Goal: Task Accomplishment & Management: Manage account settings

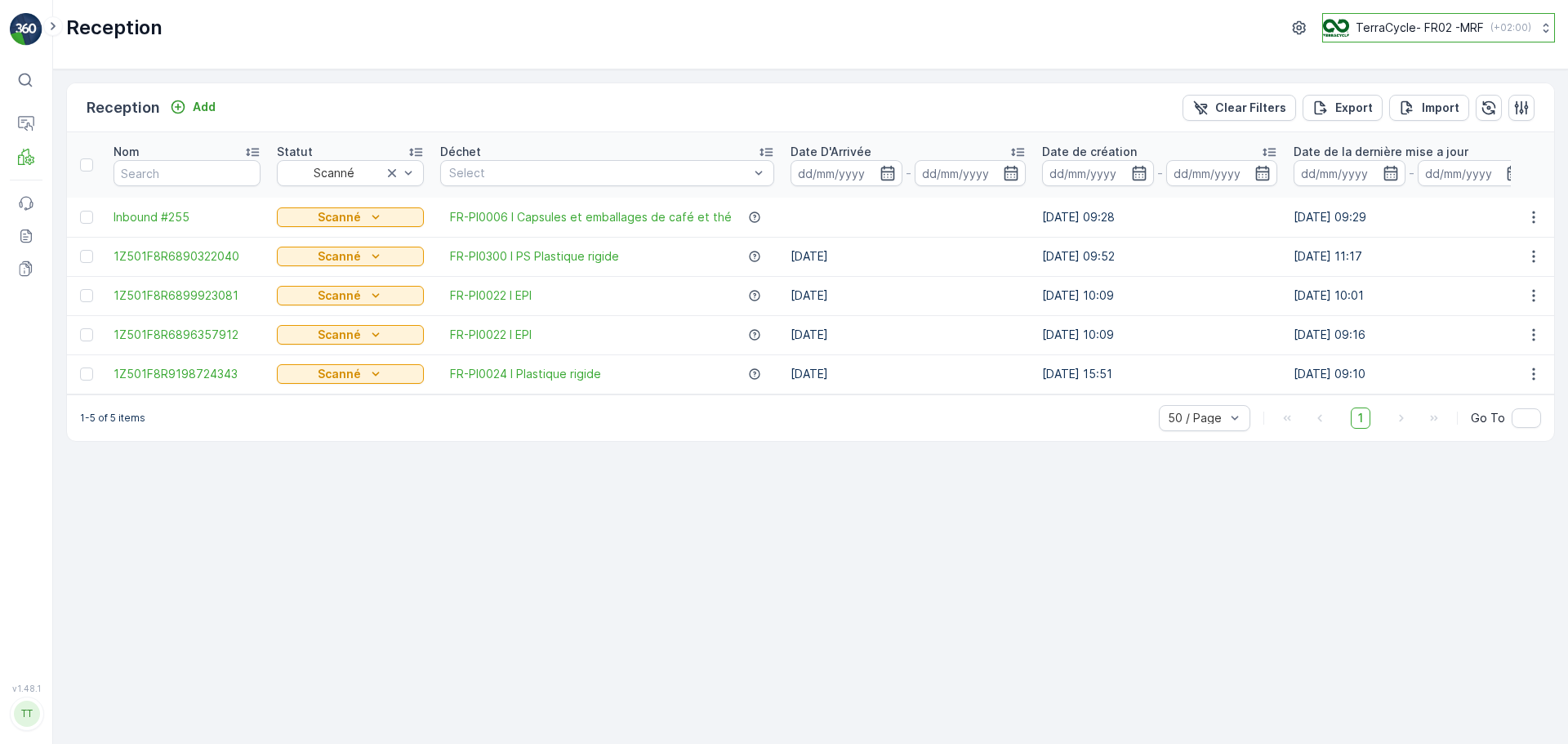
click at [1411, 18] on button "TerraCycle- FR02 -MRF ( +02:00 )" at bounding box center [1438, 28] width 233 height 29
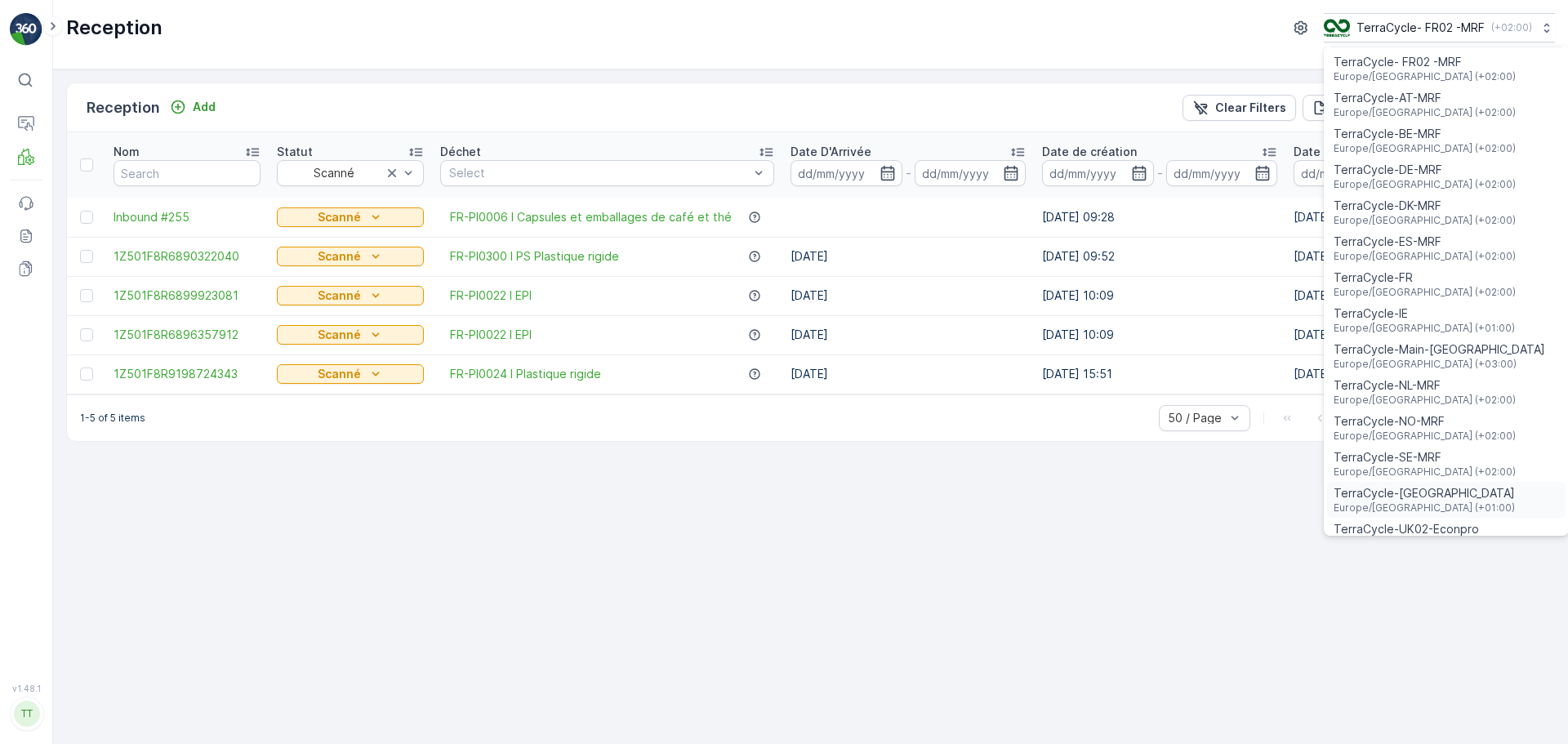
scroll to position [60, 0]
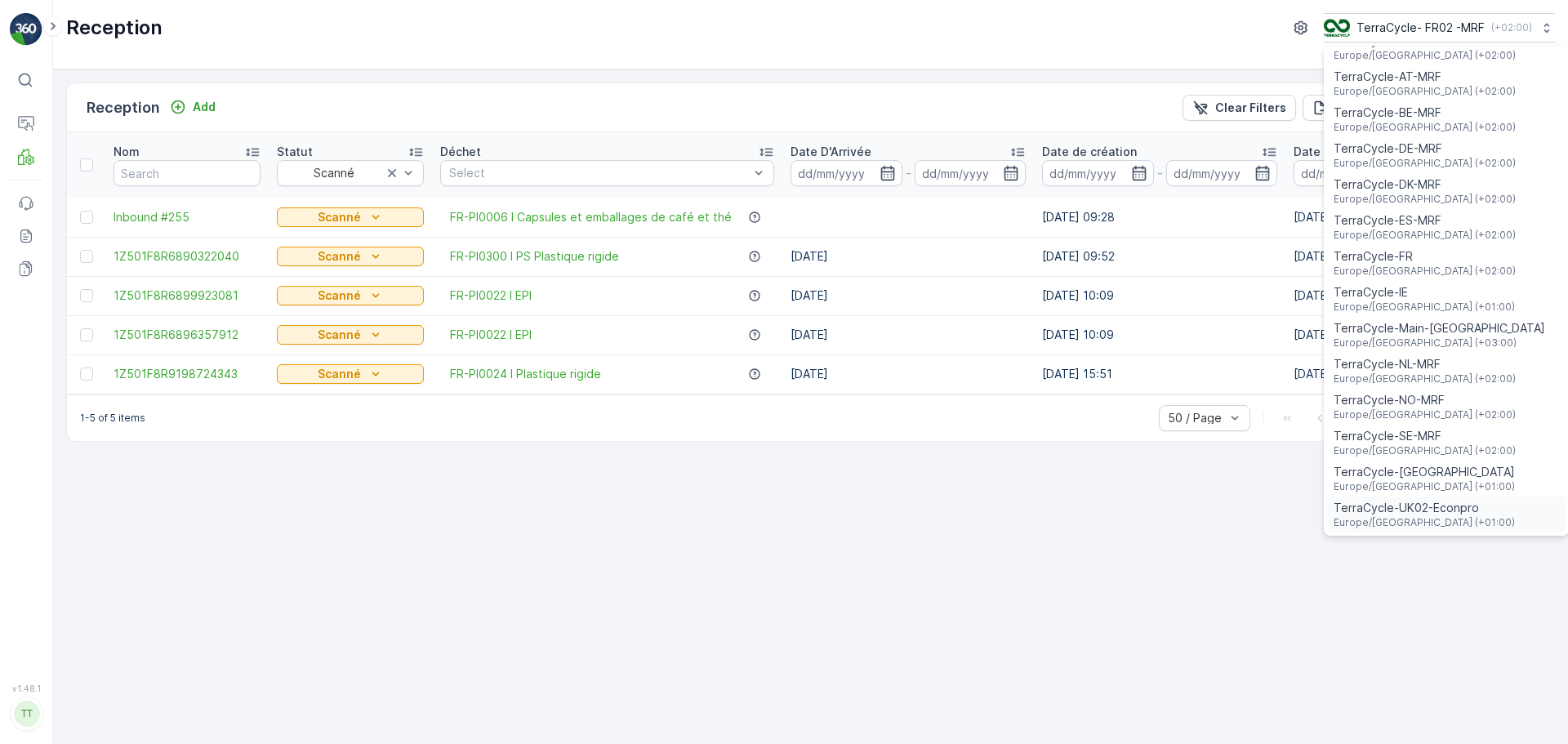
click at [1417, 524] on span "Europe/London (+01:00)" at bounding box center [1424, 523] width 181 height 13
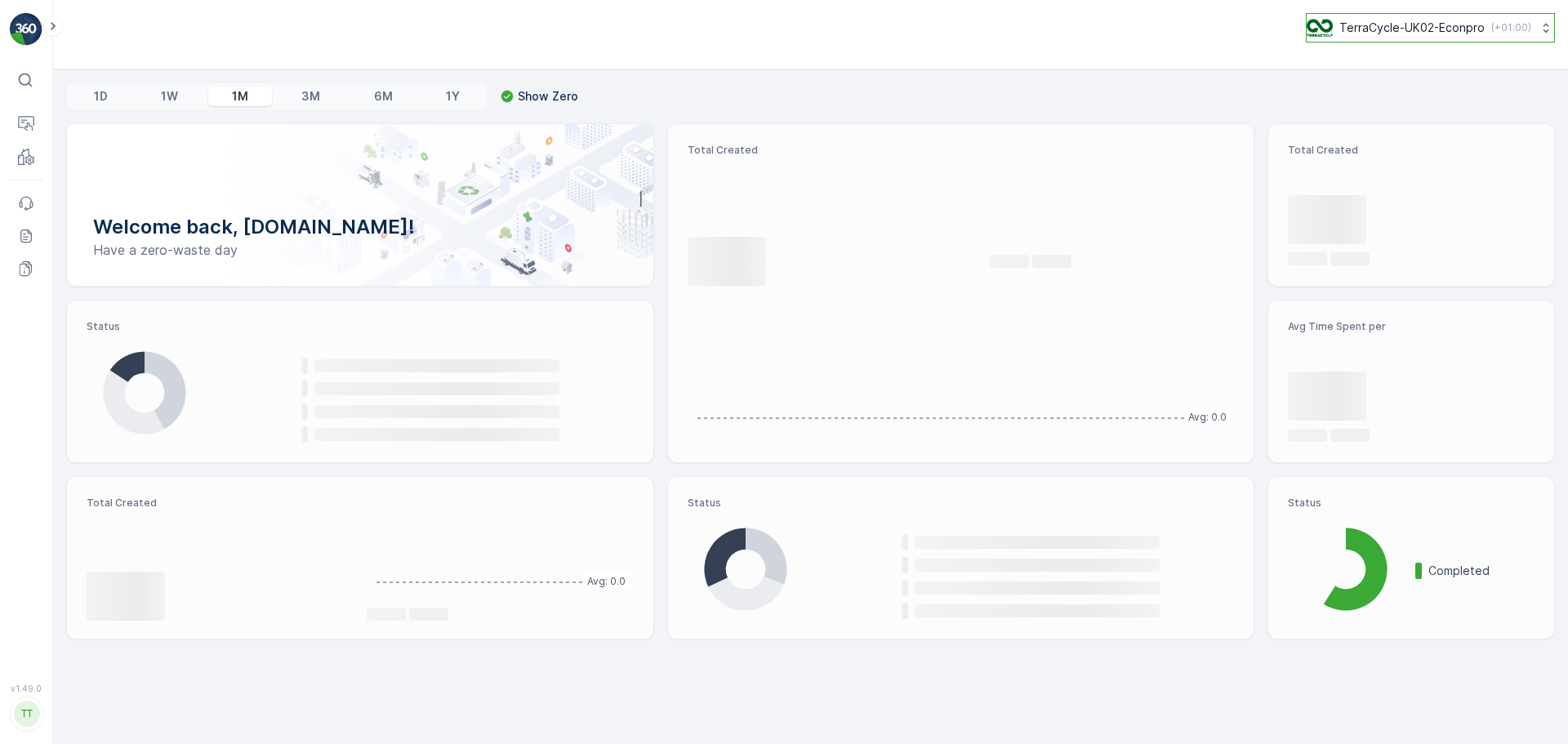
drag, startPoint x: 1435, startPoint y: 20, endPoint x: 1435, endPoint y: 29, distance: 9.0
click at [1435, 20] on p "TerraCycle-UK02-Econpro" at bounding box center [1411, 28] width 145 height 16
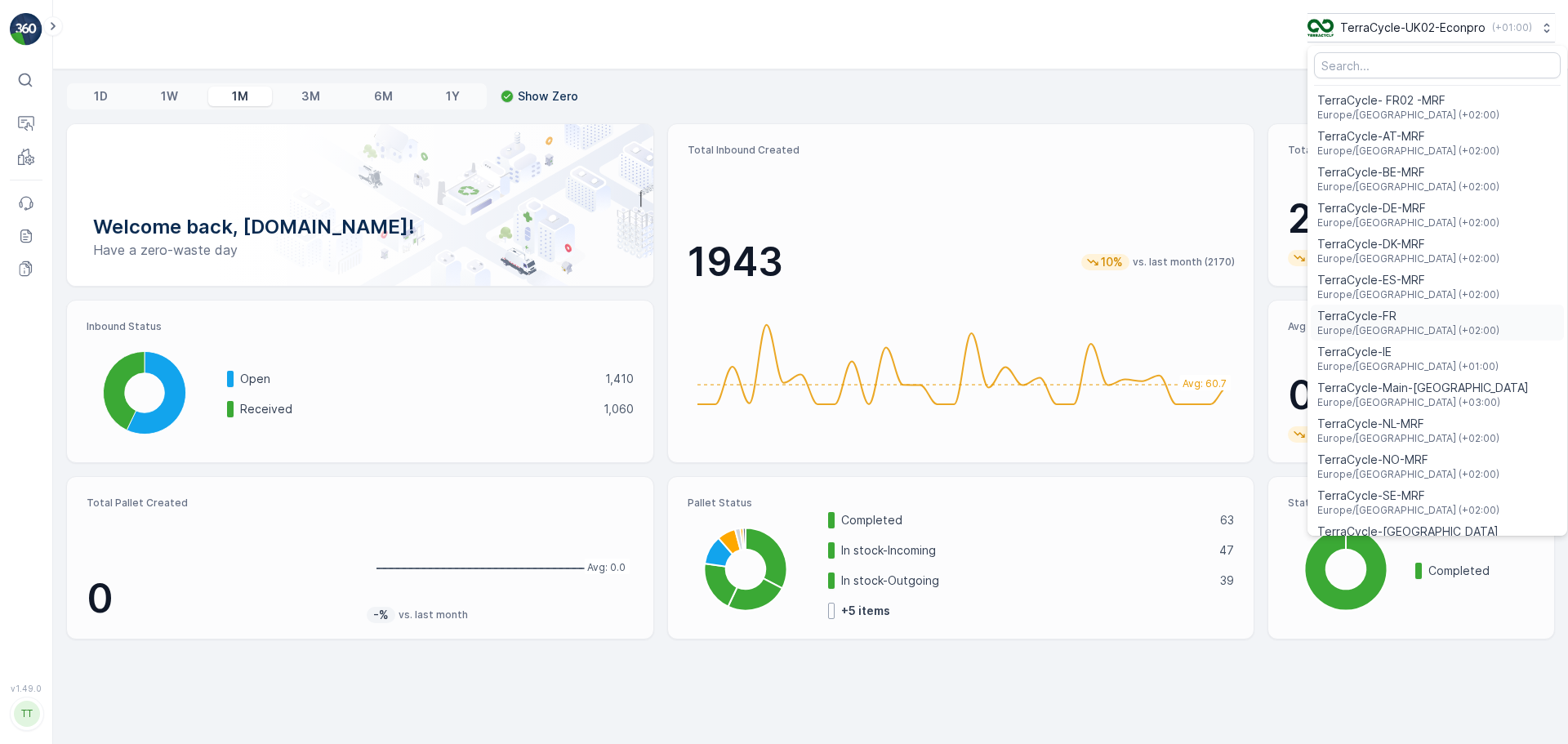
click at [1387, 314] on span "TerraCycle-FR" at bounding box center [1408, 316] width 182 height 16
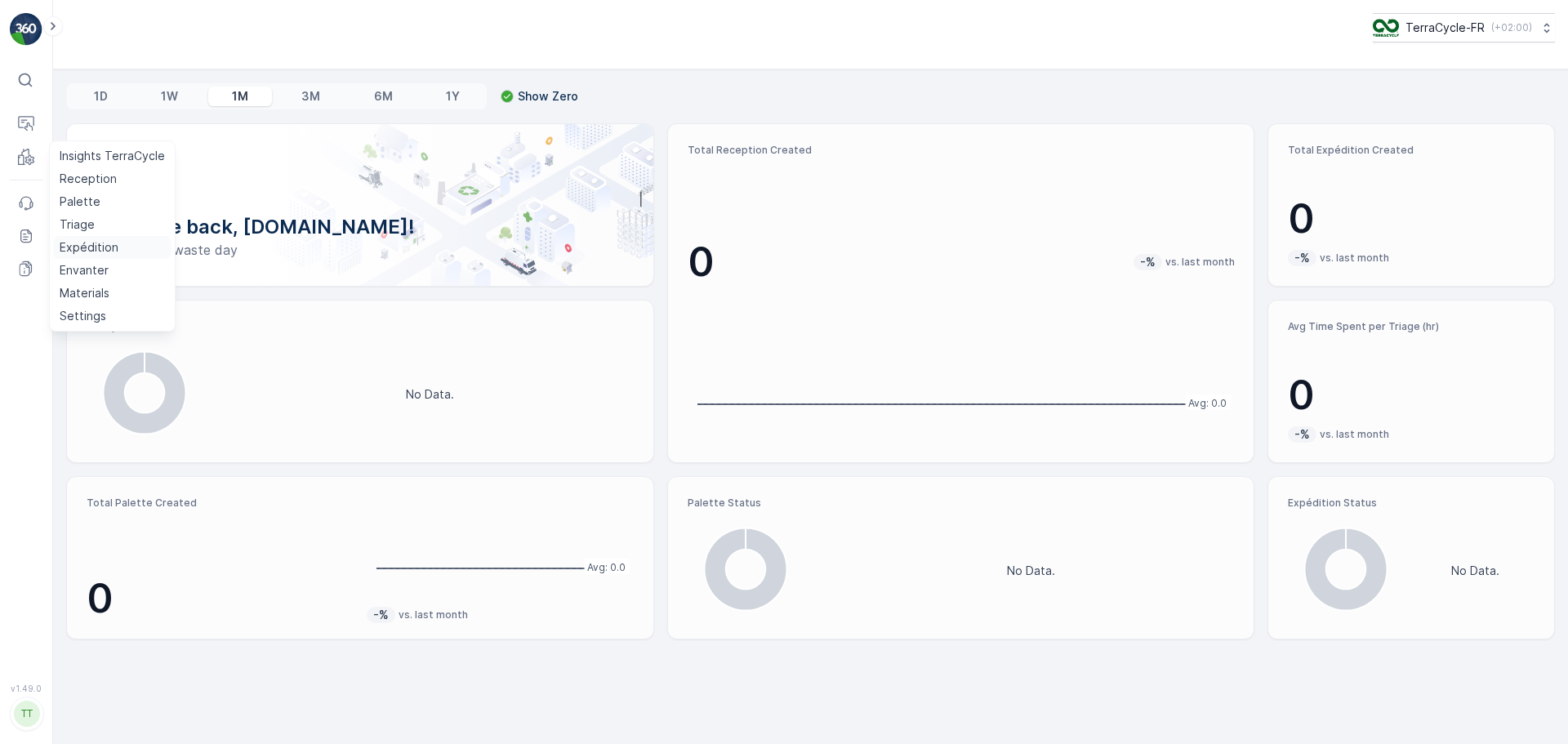
click at [91, 250] on p "Expédition" at bounding box center [89, 247] width 59 height 16
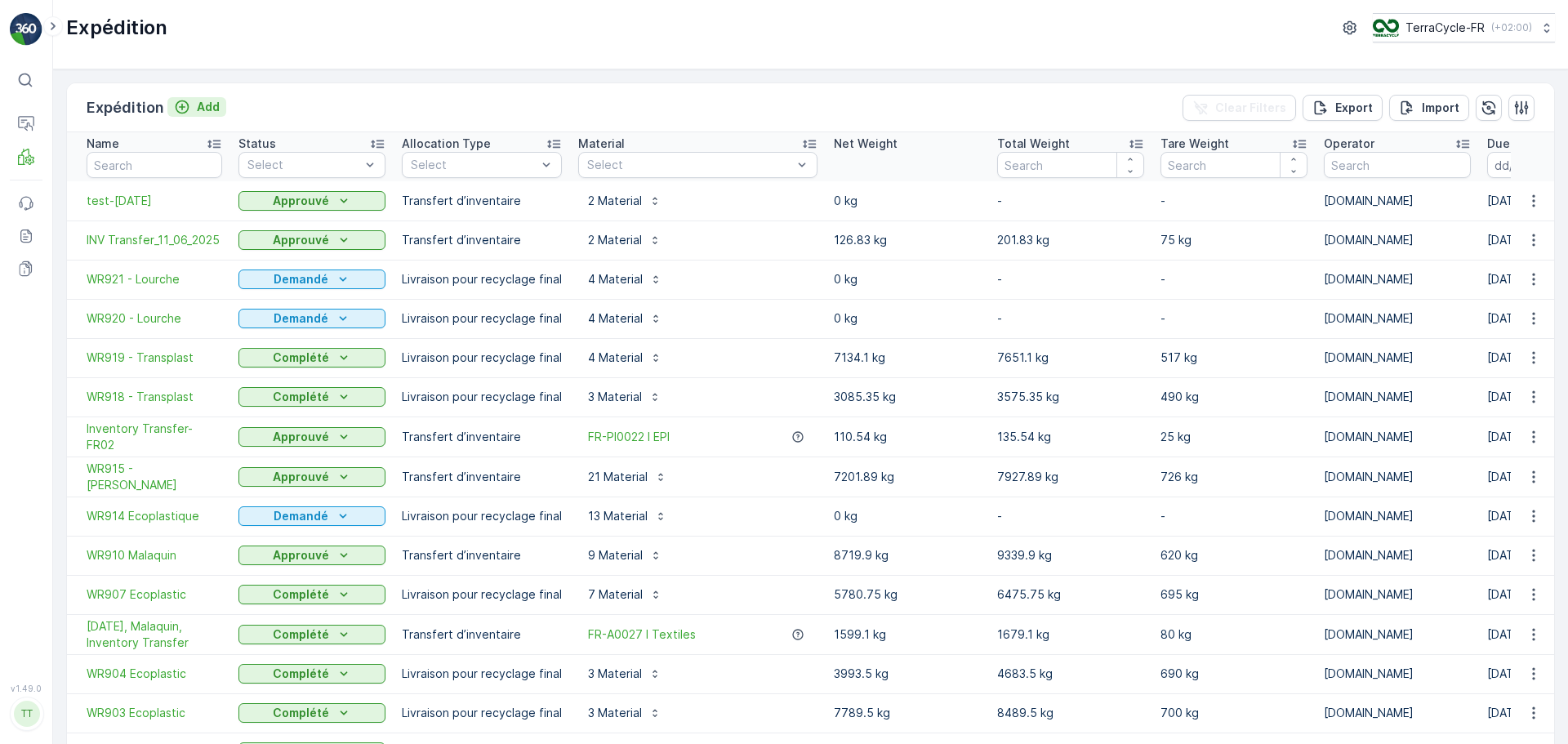
click at [209, 101] on p "Add" at bounding box center [208, 107] width 23 height 16
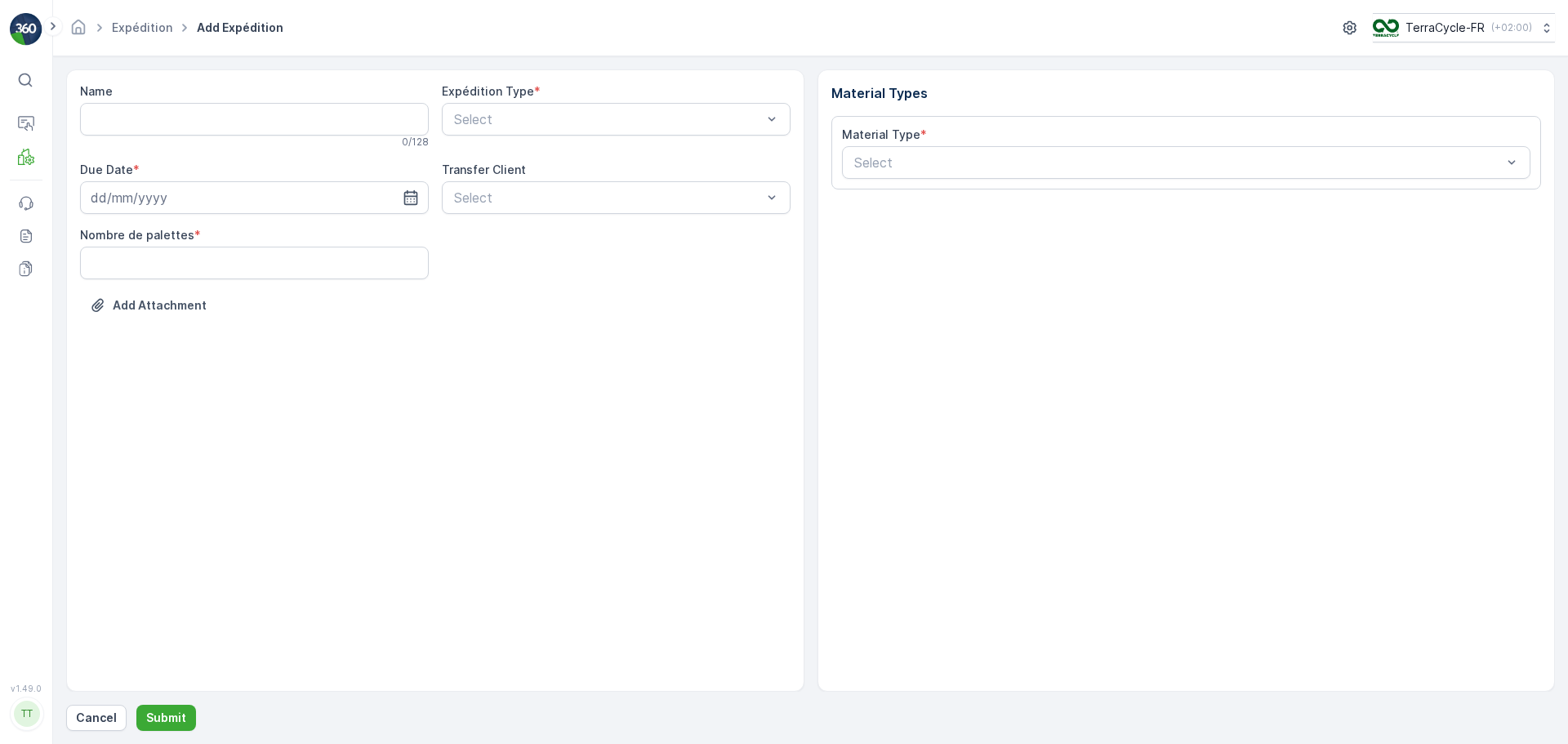
drag, startPoint x: 211, startPoint y: 142, endPoint x: 211, endPoint y: 133, distance: 9.0
click at [211, 142] on div "0 / 128" at bounding box center [254, 142] width 348 height 13
click at [216, 118] on input "Name" at bounding box center [254, 120] width 348 height 33
type input "27.08.2025 - Malaquin - WR959"
click at [510, 110] on div "Select" at bounding box center [616, 120] width 348 height 33
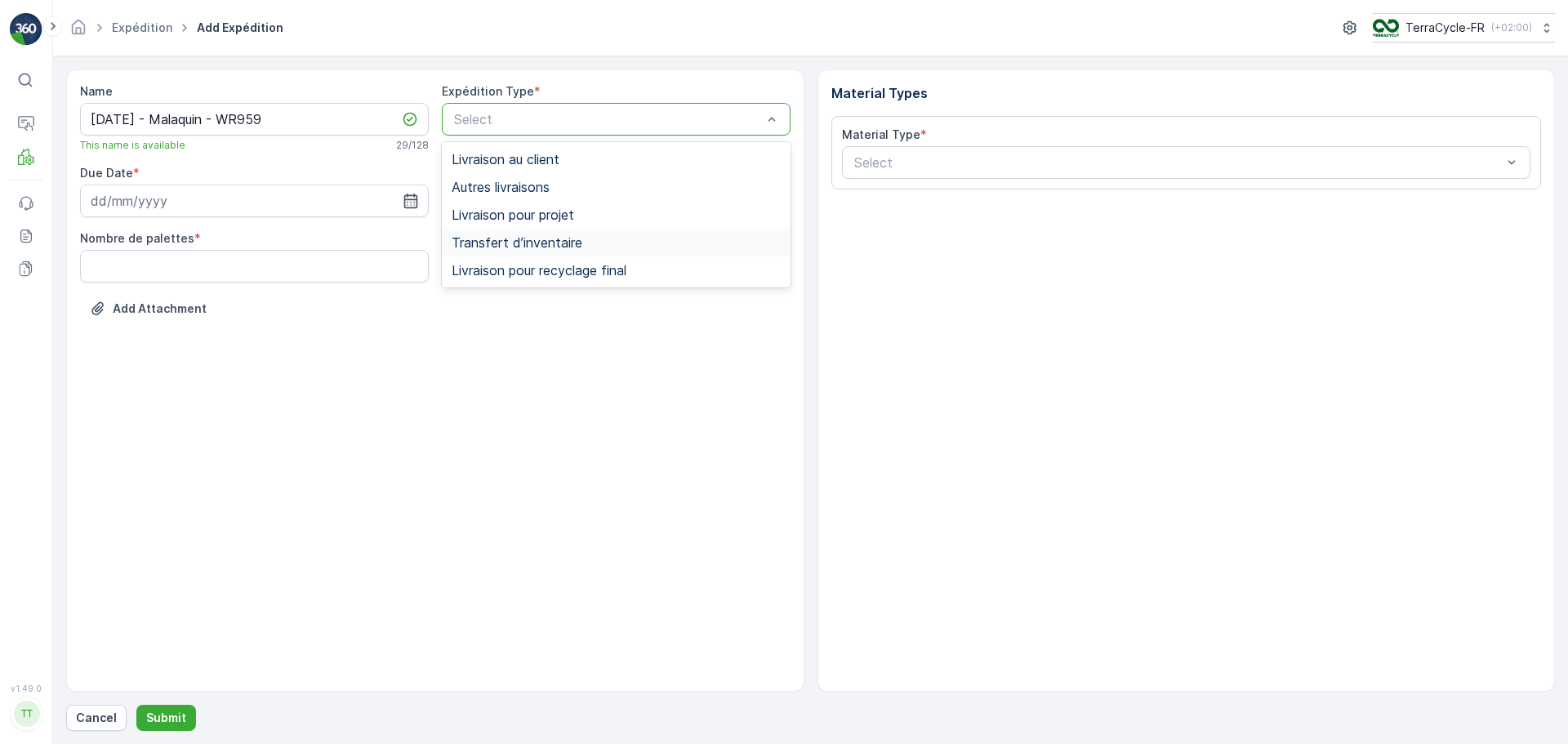
click at [587, 235] on div "Transfert d’inventaire" at bounding box center [616, 243] width 330 height 15
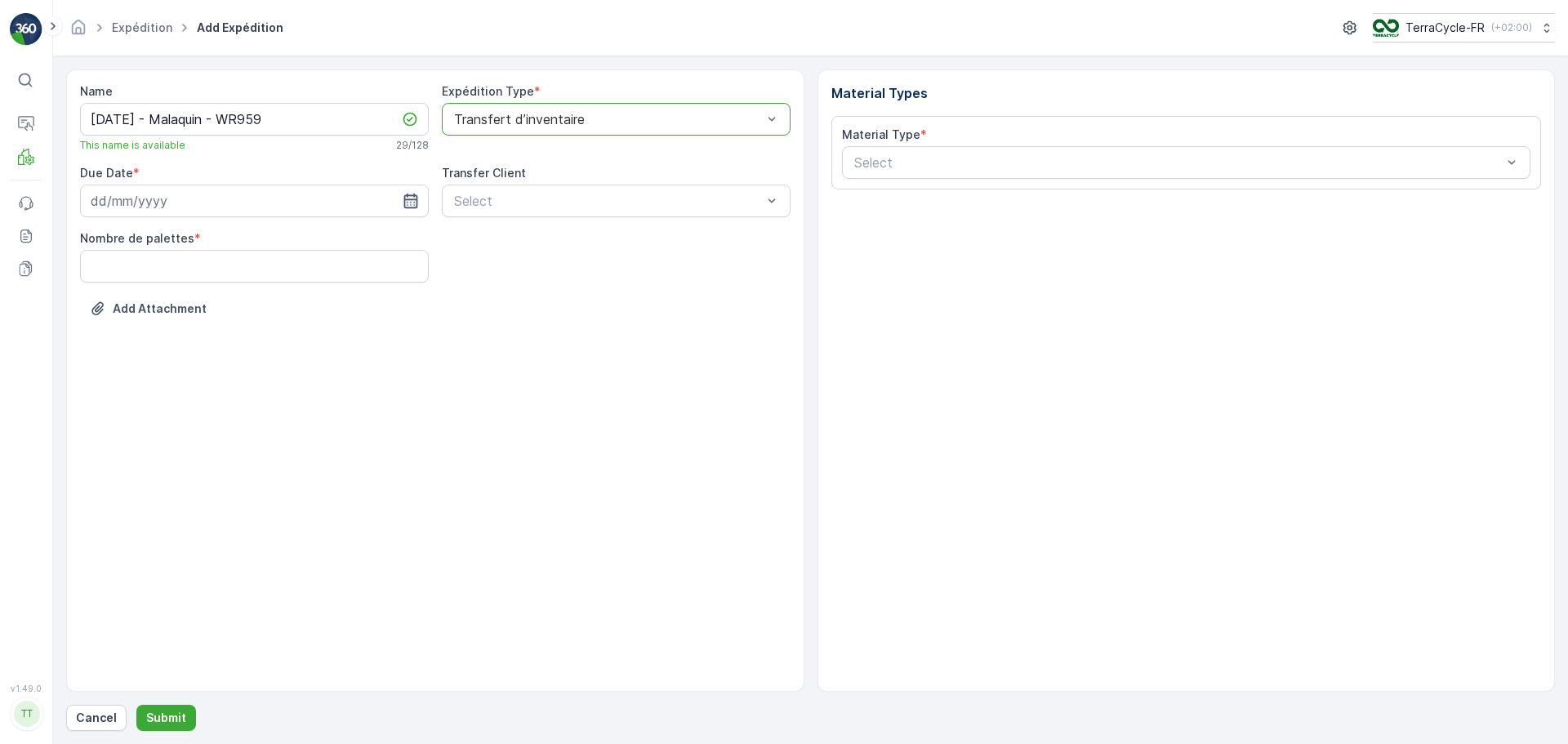
drag, startPoint x: 409, startPoint y: 193, endPoint x: 411, endPoint y: 202, distance: 9.2
click at [409, 193] on icon "button" at bounding box center [411, 201] width 16 height 16
click at [192, 434] on div "27" at bounding box center [196, 435] width 26 height 26
type input "27.08.2025"
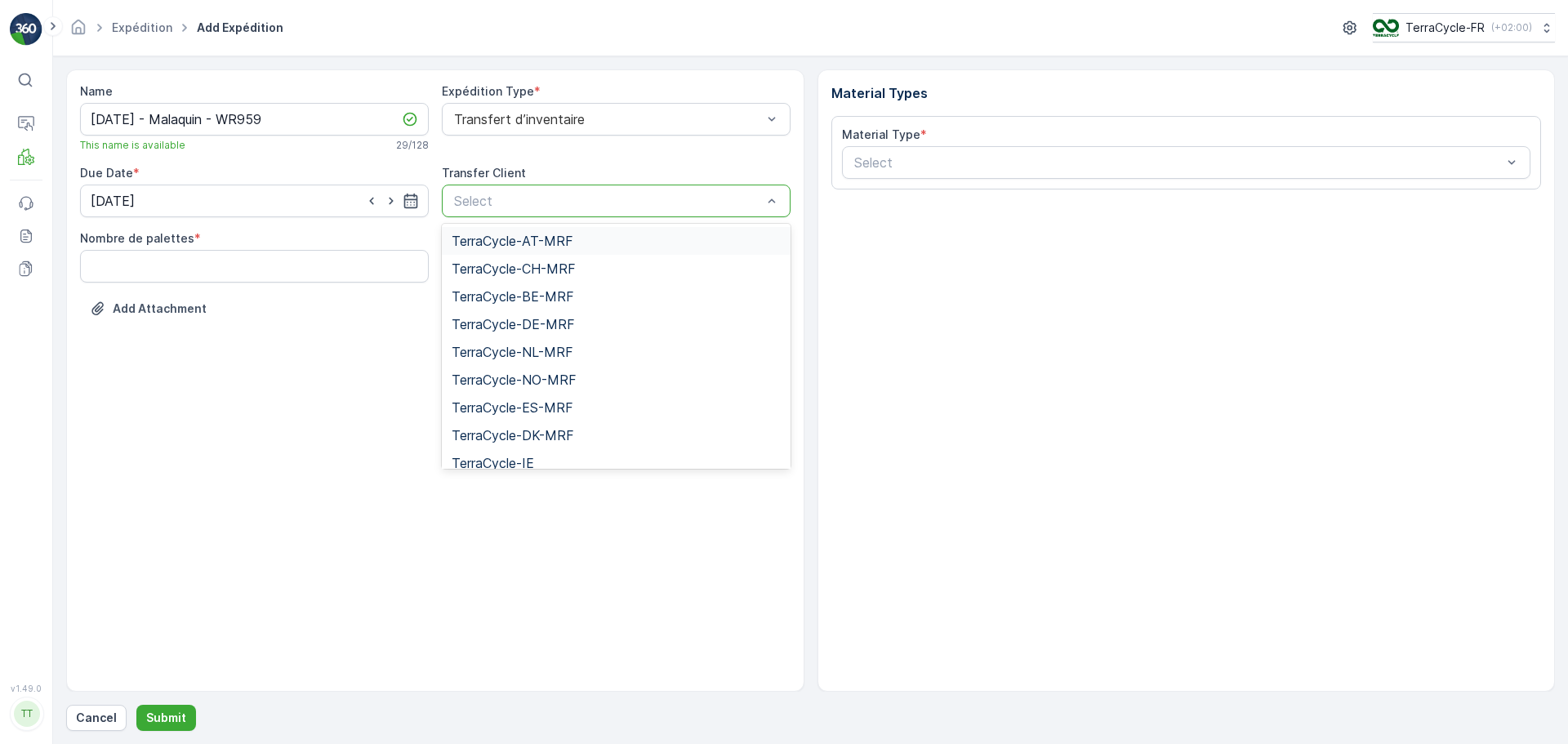
click at [556, 205] on div at bounding box center [608, 201] width 311 height 15
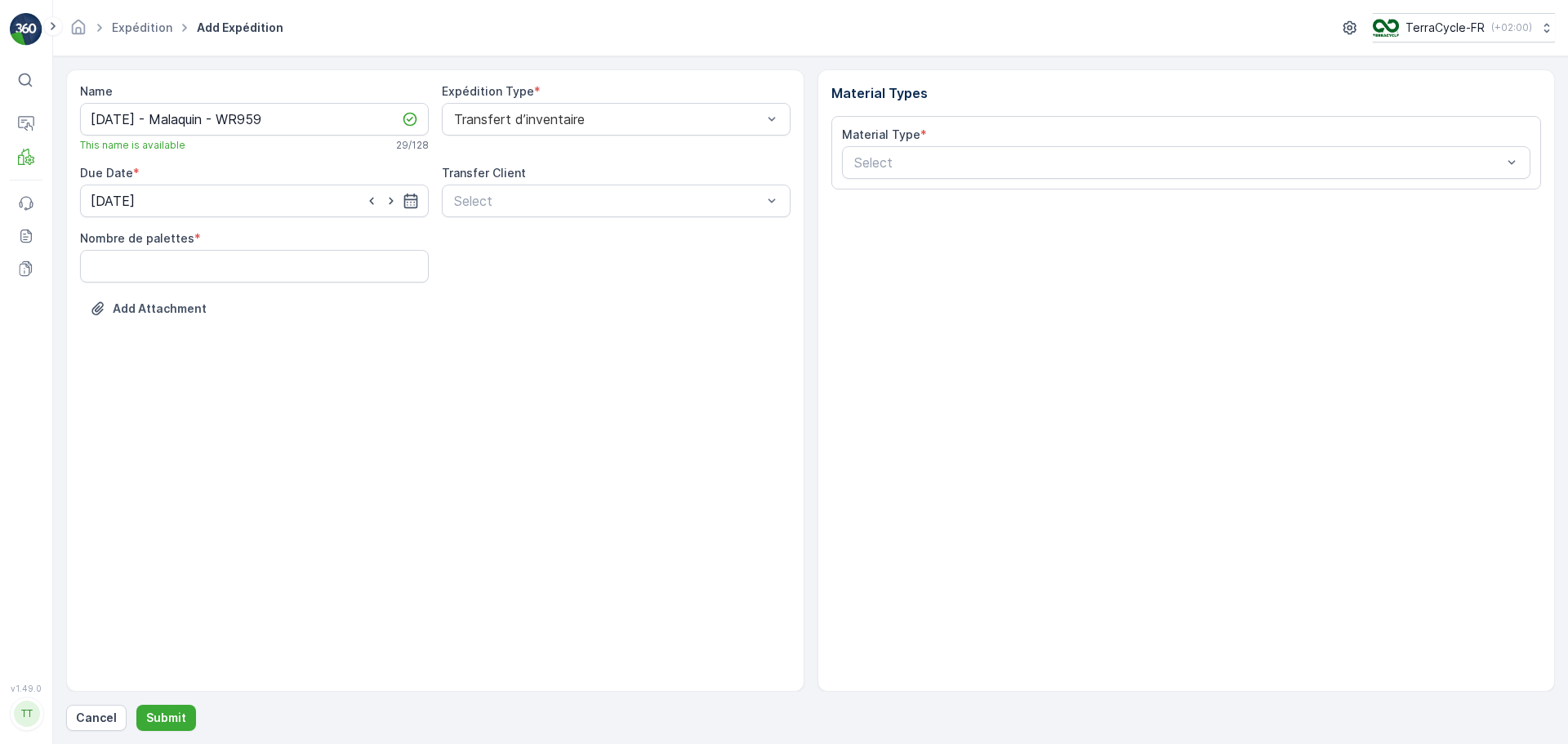
drag, startPoint x: 254, startPoint y: 331, endPoint x: 257, endPoint y: 297, distance: 34.1
click at [254, 331] on div "Add Attachment" at bounding box center [435, 319] width 711 height 46
click at [261, 270] on palettes "Nombre de palettes" at bounding box center [254, 266] width 348 height 33
type palettes "50"
click at [943, 160] on div at bounding box center [1178, 162] width 652 height 15
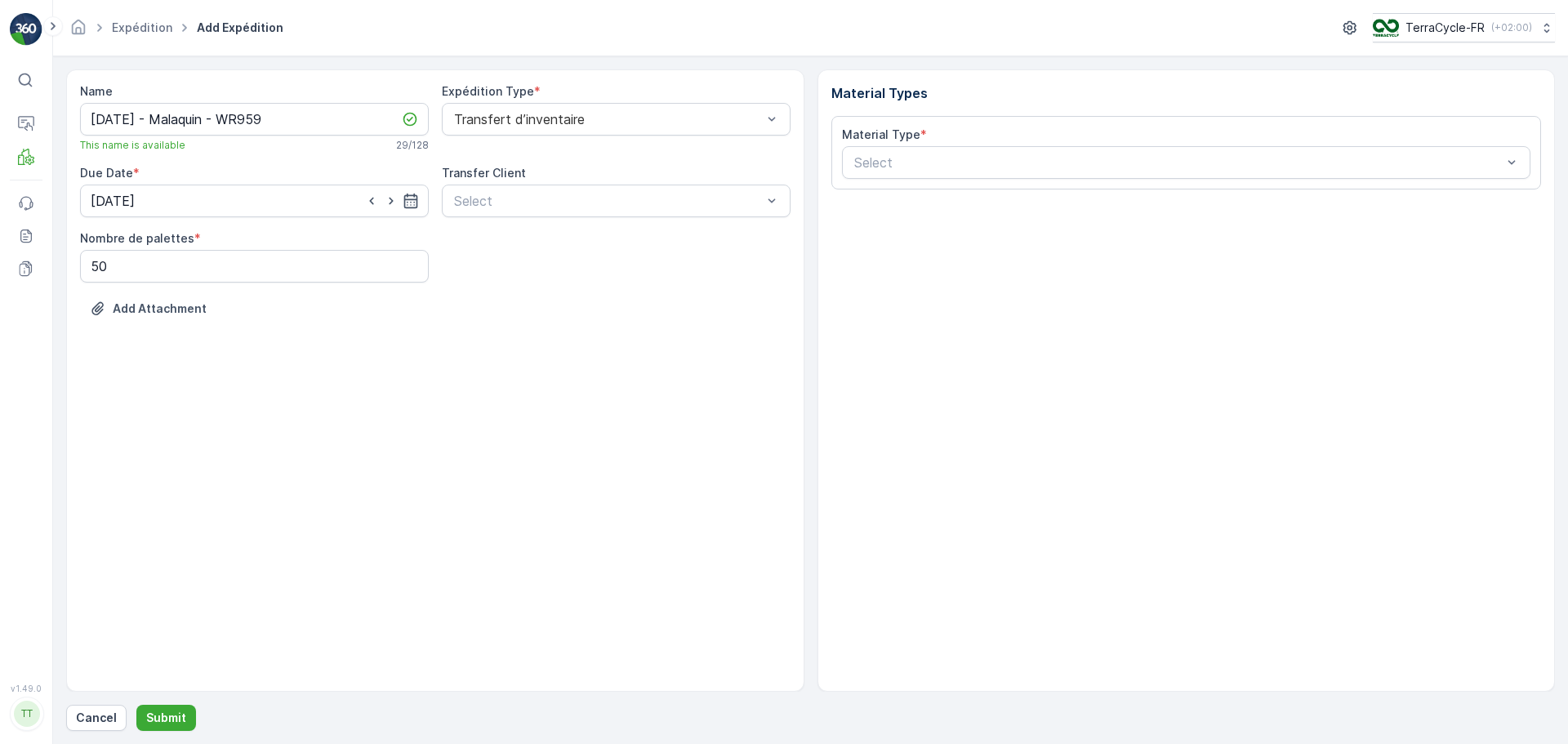
click at [766, 295] on div "Name 27.08.2025 - Malaquin - WR959 This name is available 29 / 128 Expédition T…" at bounding box center [435, 212] width 711 height 258
click at [985, 184] on div "Material Type * Select" at bounding box center [1186, 152] width 711 height 74
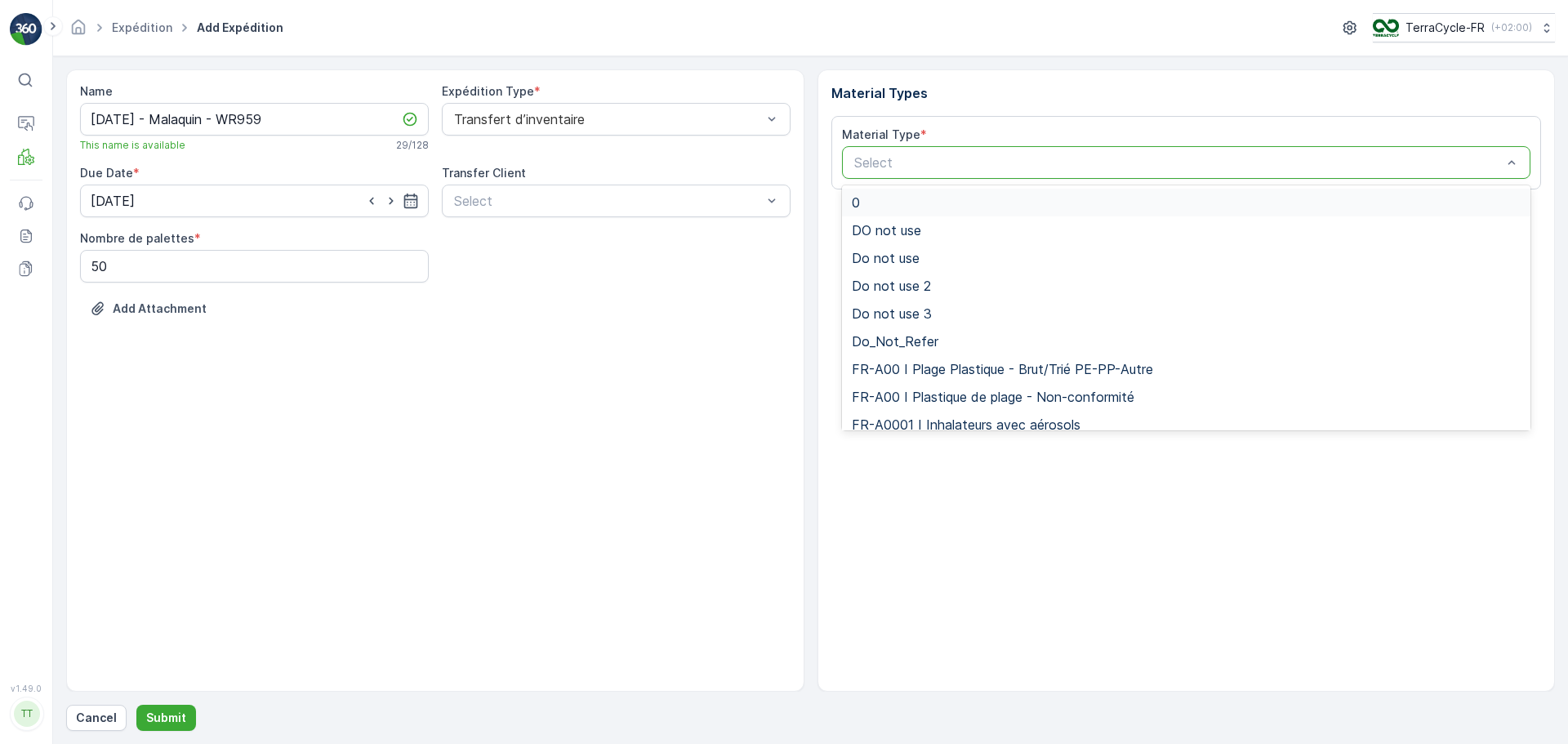
drag, startPoint x: 915, startPoint y: 166, endPoint x: 907, endPoint y: 159, distance: 10.6
click at [915, 166] on div at bounding box center [1178, 162] width 652 height 15
click at [938, 156] on div at bounding box center [1178, 162] width 652 height 15
click at [936, 157] on div at bounding box center [1178, 162] width 652 height 15
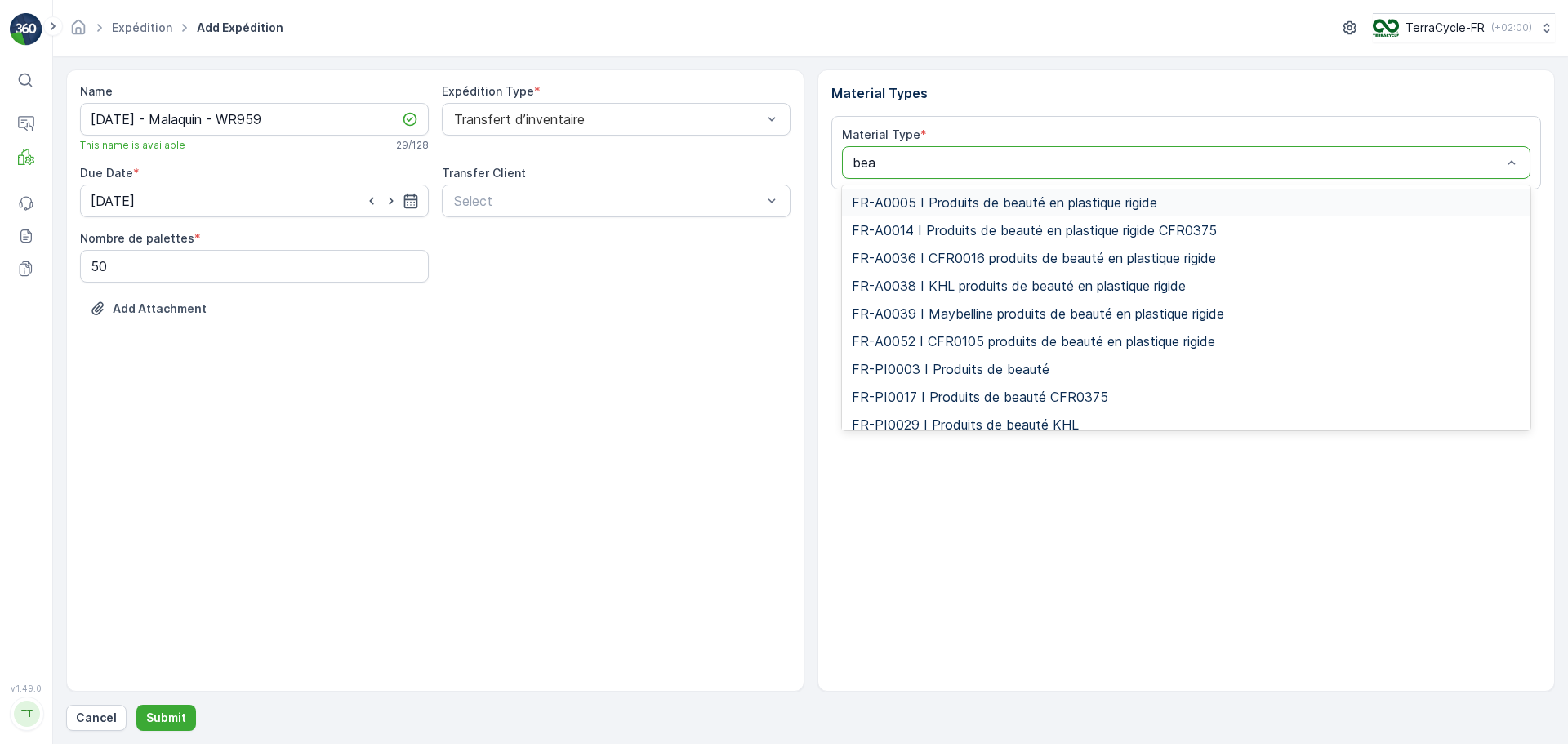
type input "beau"
click at [958, 202] on span "FR-A0005 I Produits de beauté en plastique rigide" at bounding box center [1004, 202] width 306 height 15
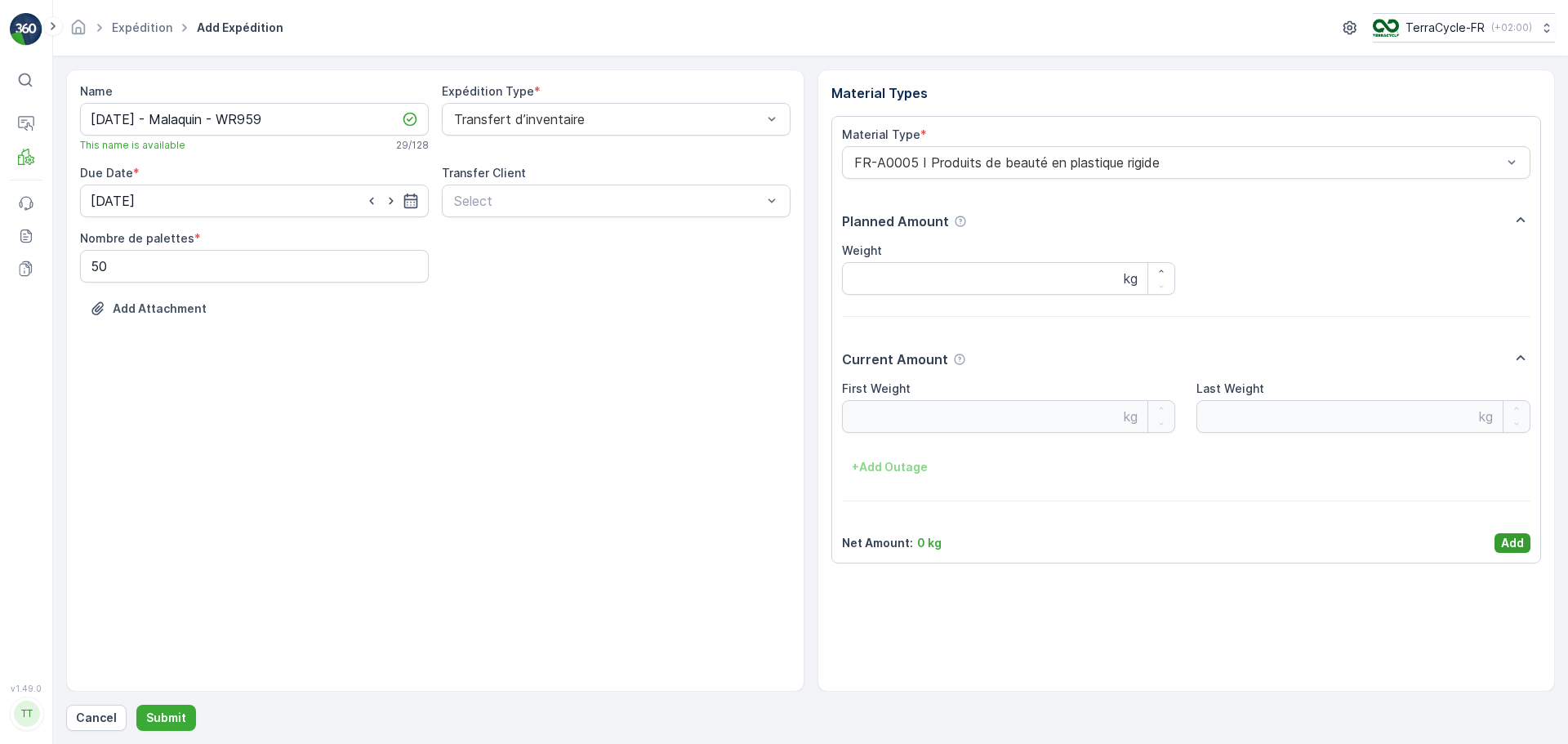
click at [1529, 538] on div "Material Type * FR-A0005 I Produits de beauté en plastique rigide Planned Amoun…" at bounding box center [1186, 339] width 711 height 447
click at [1514, 546] on p "Add" at bounding box center [1512, 543] width 23 height 16
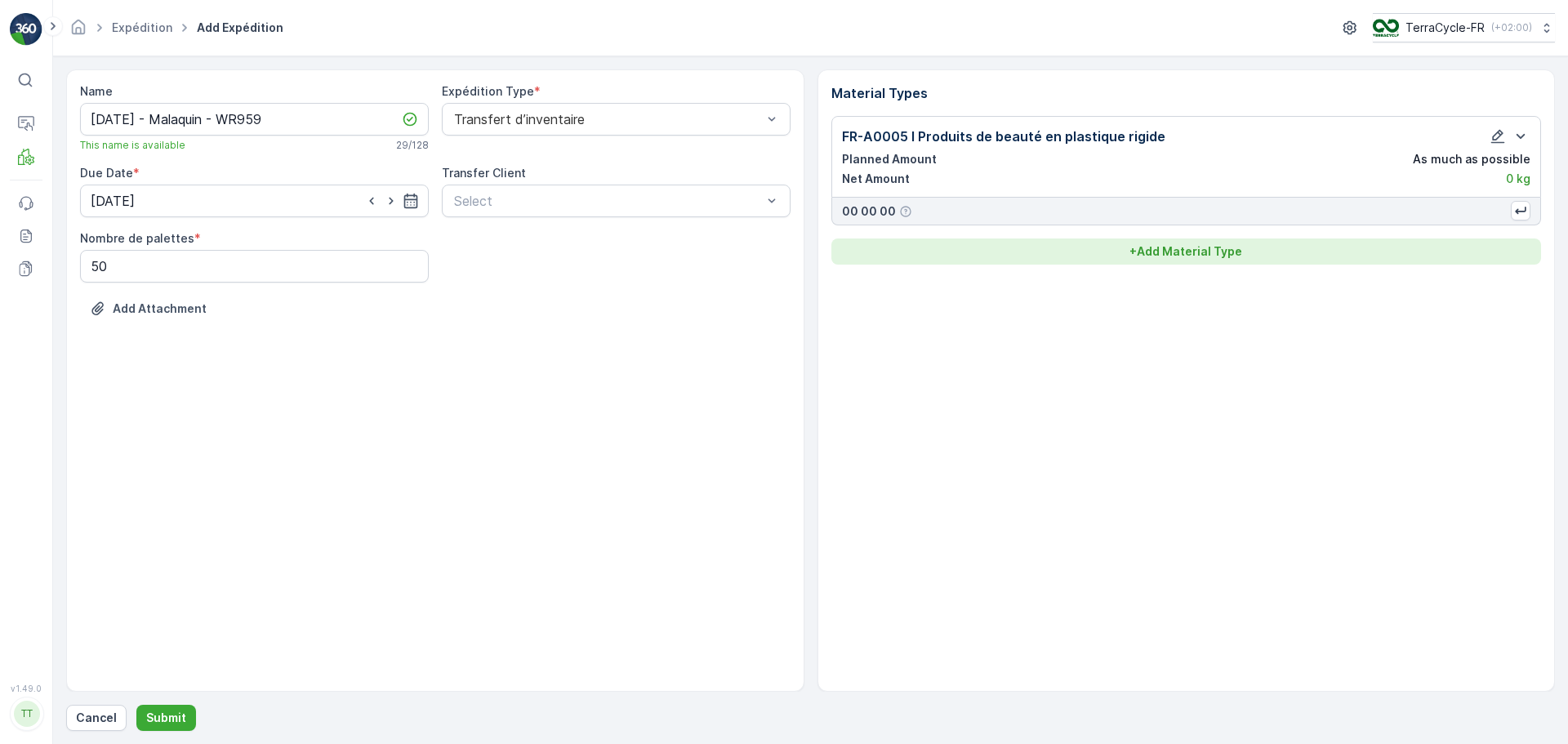
click at [1167, 260] on button "+ Add Material Type" at bounding box center [1186, 252] width 711 height 26
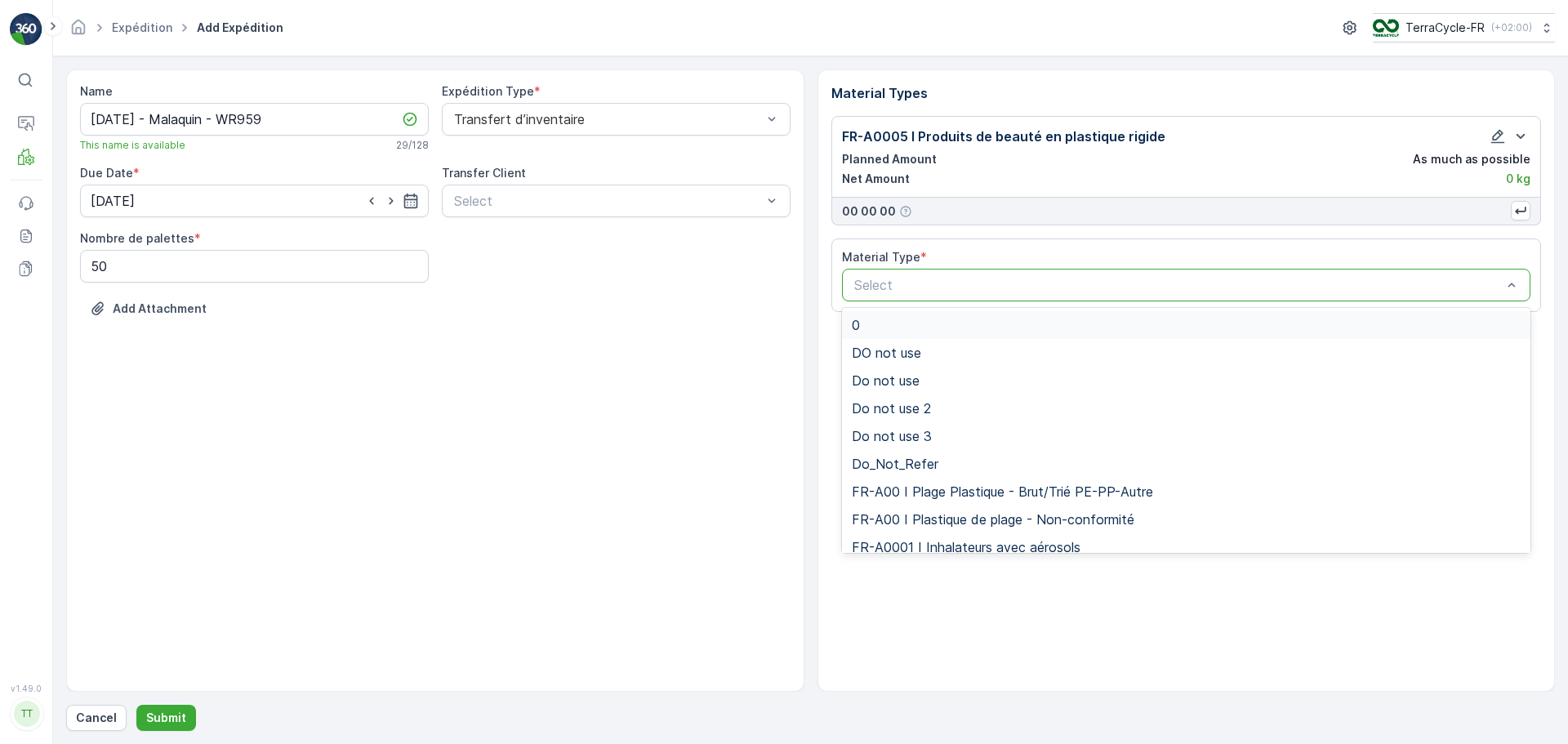
click at [957, 278] on div at bounding box center [1178, 285] width 652 height 15
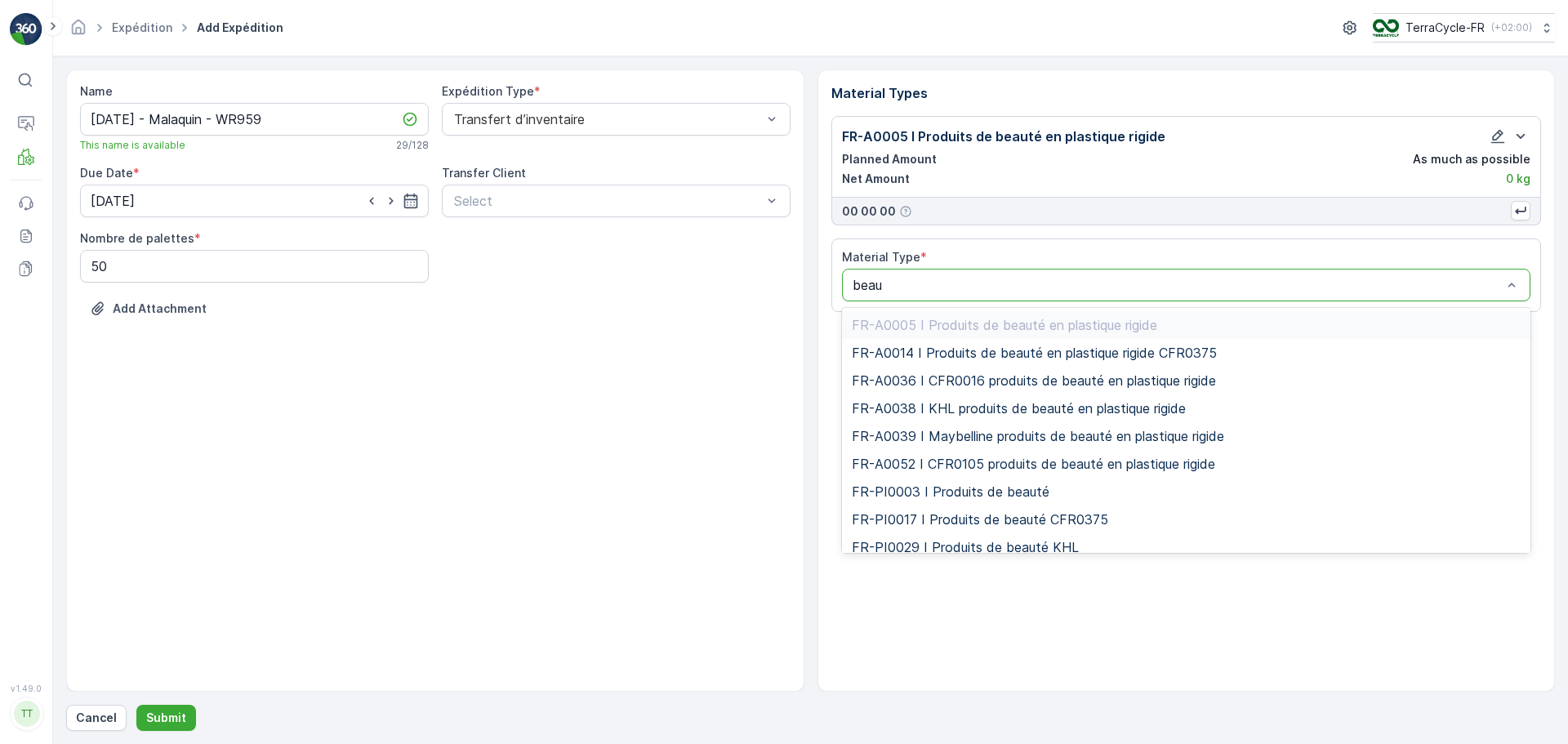
type input "beaut"
click at [1029, 358] on span "FR-A0014 I Produits de beauté en plastique rigide CFR0375" at bounding box center [1034, 352] width 365 height 15
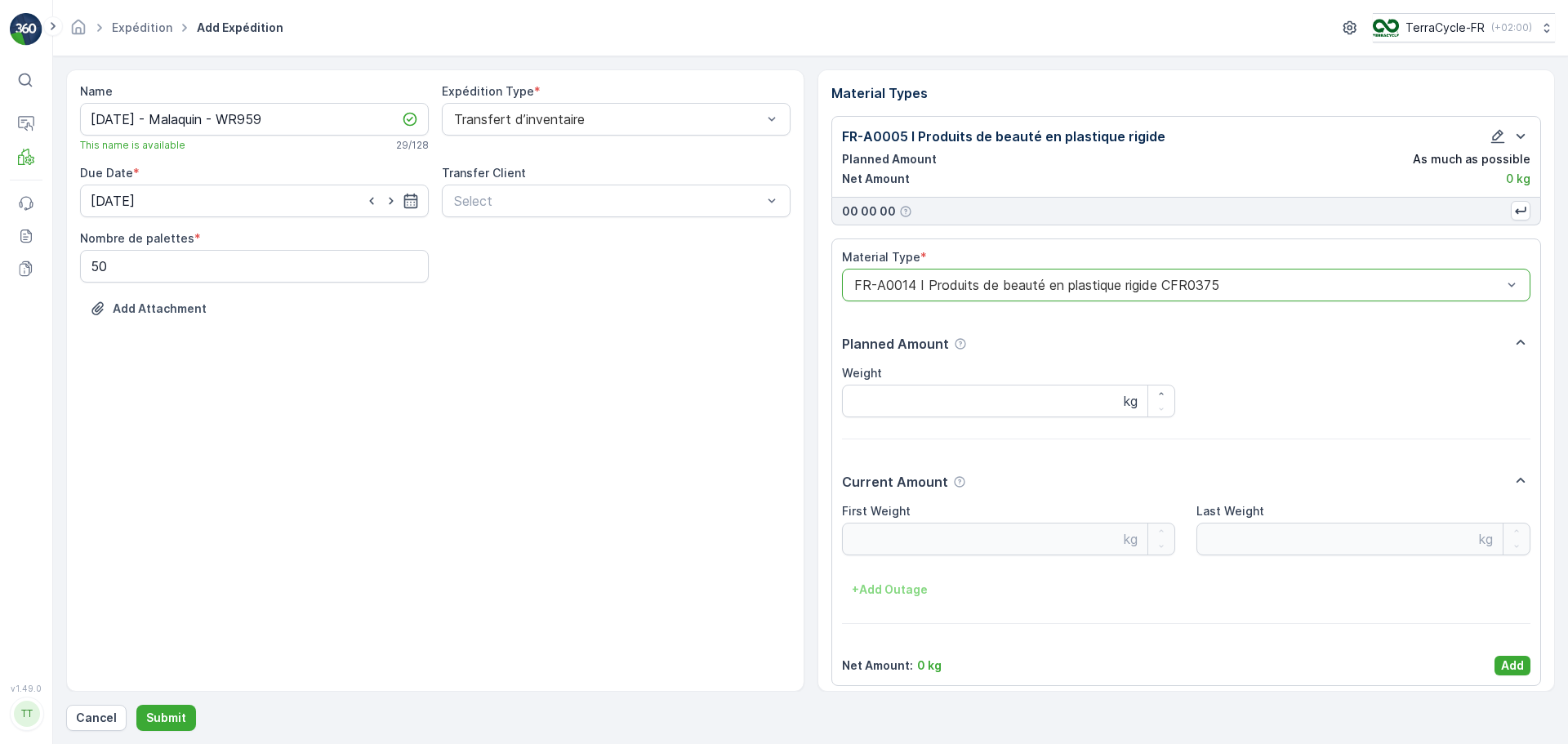
drag, startPoint x: 1507, startPoint y: 662, endPoint x: 1498, endPoint y: 657, distance: 10.3
click at [1507, 662] on p "Add" at bounding box center [1512, 665] width 23 height 16
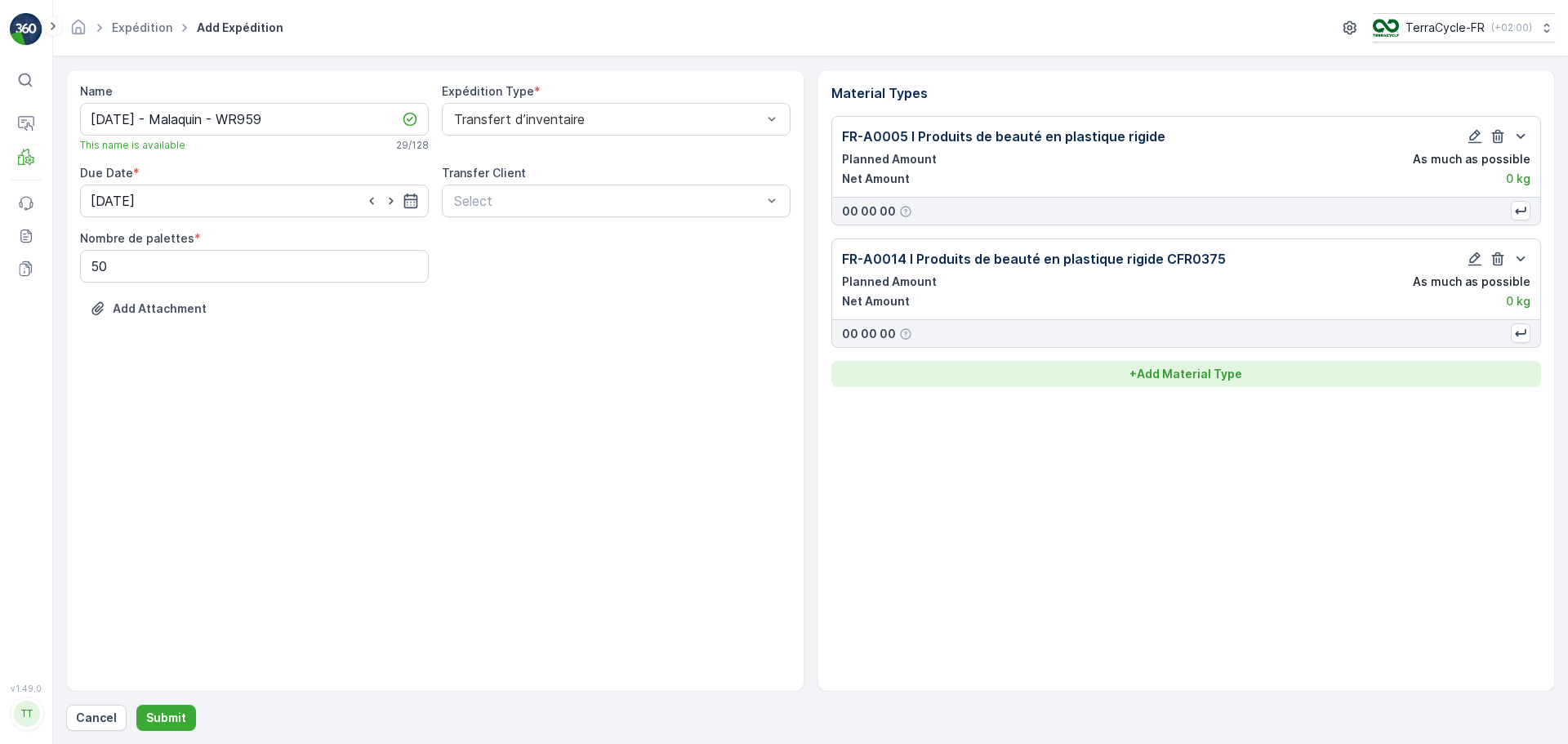
click at [1178, 384] on button "+ Add Material Type" at bounding box center [1186, 374] width 711 height 26
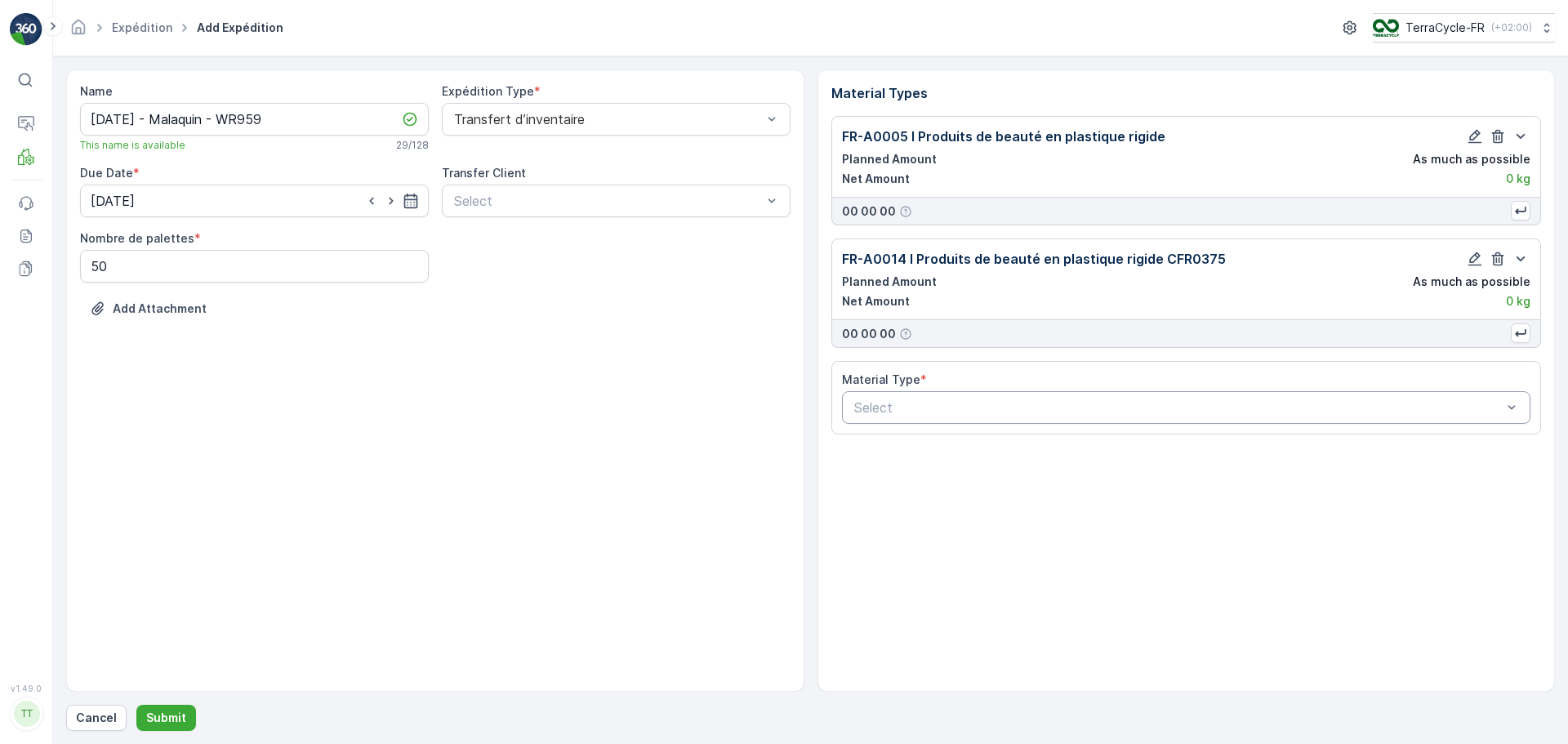
click at [897, 408] on div at bounding box center [1178, 407] width 652 height 15
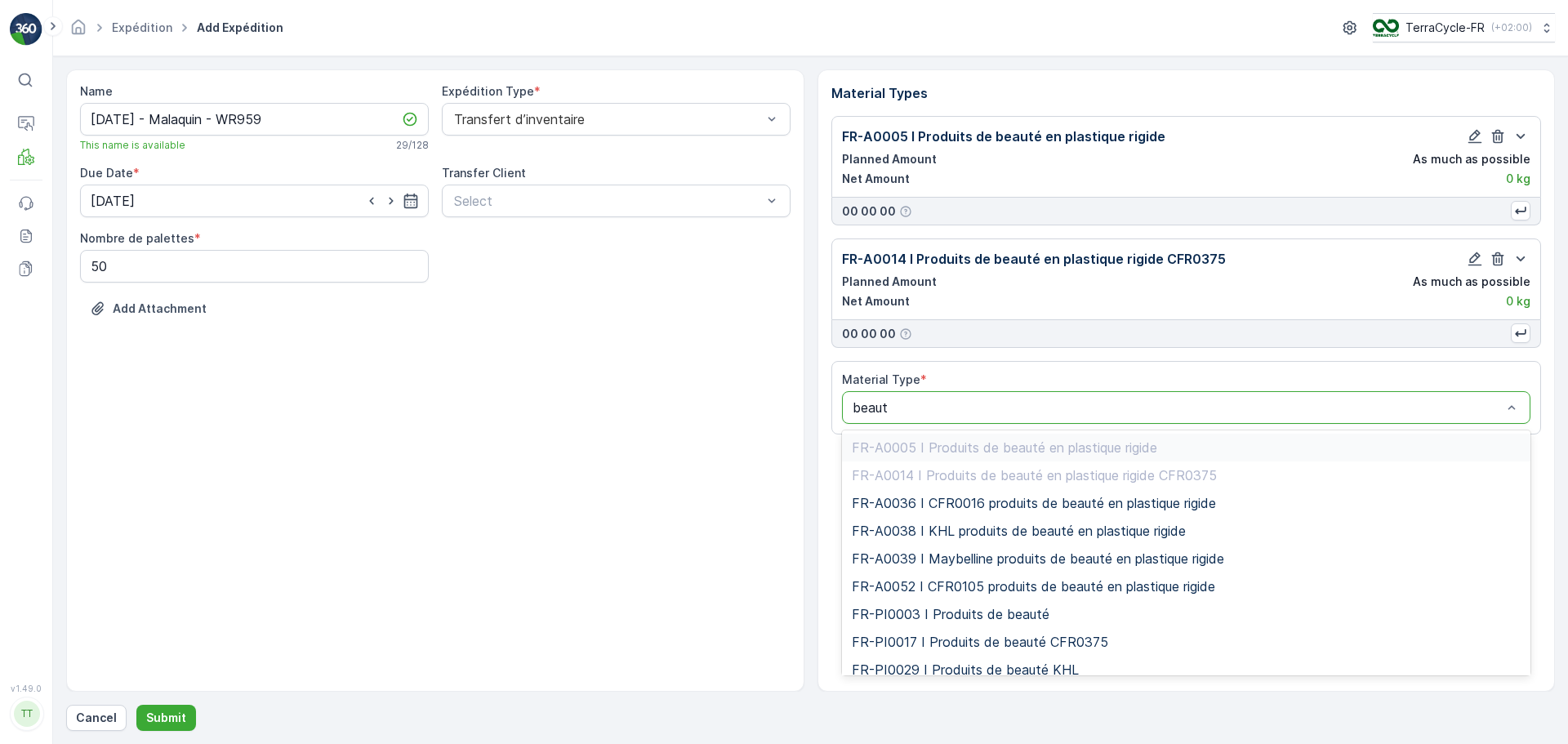
type input "beaute"
click at [986, 511] on div "FR-A0036 I CFR0016 produits de beauté en plastique rigide" at bounding box center [1186, 503] width 689 height 28
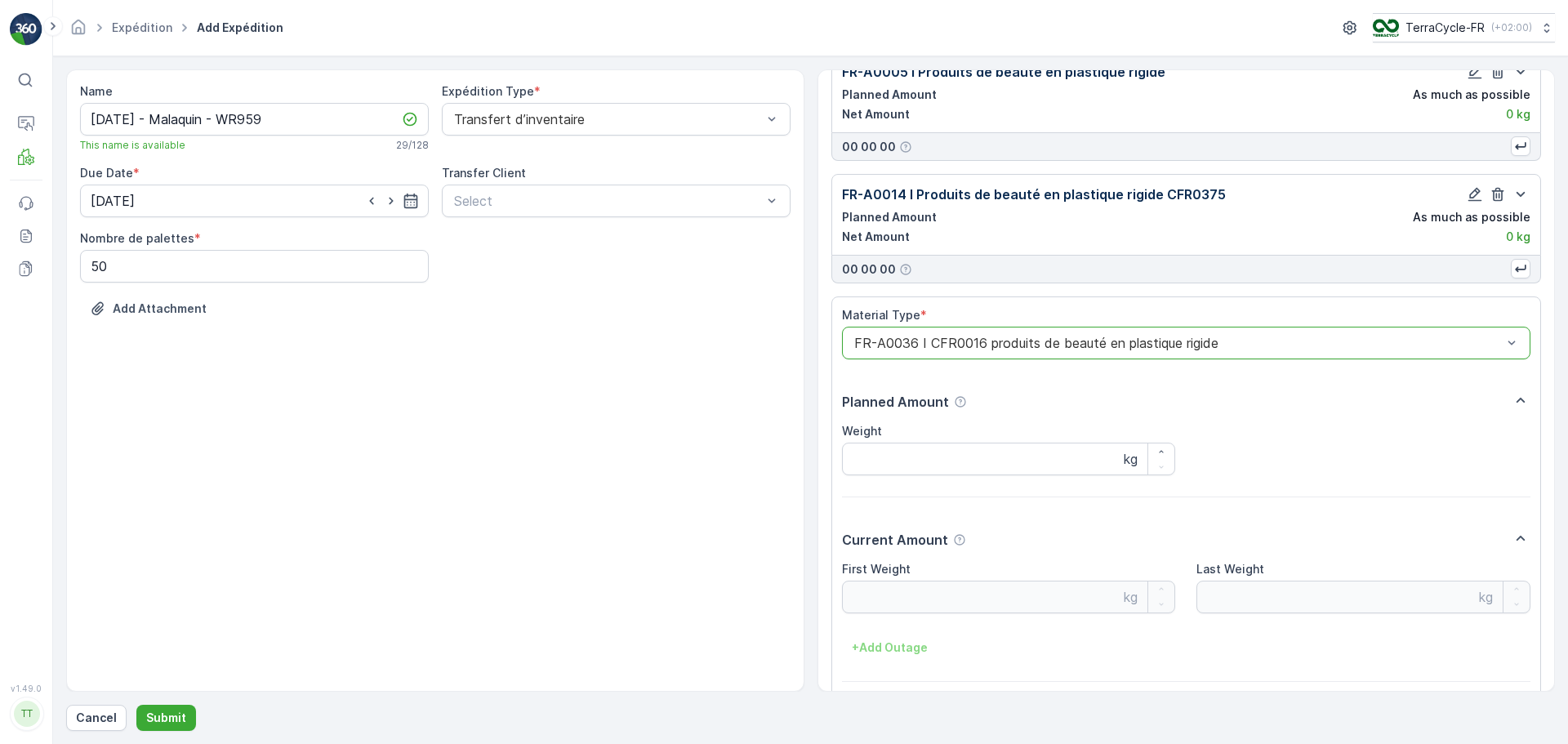
scroll to position [130, 0]
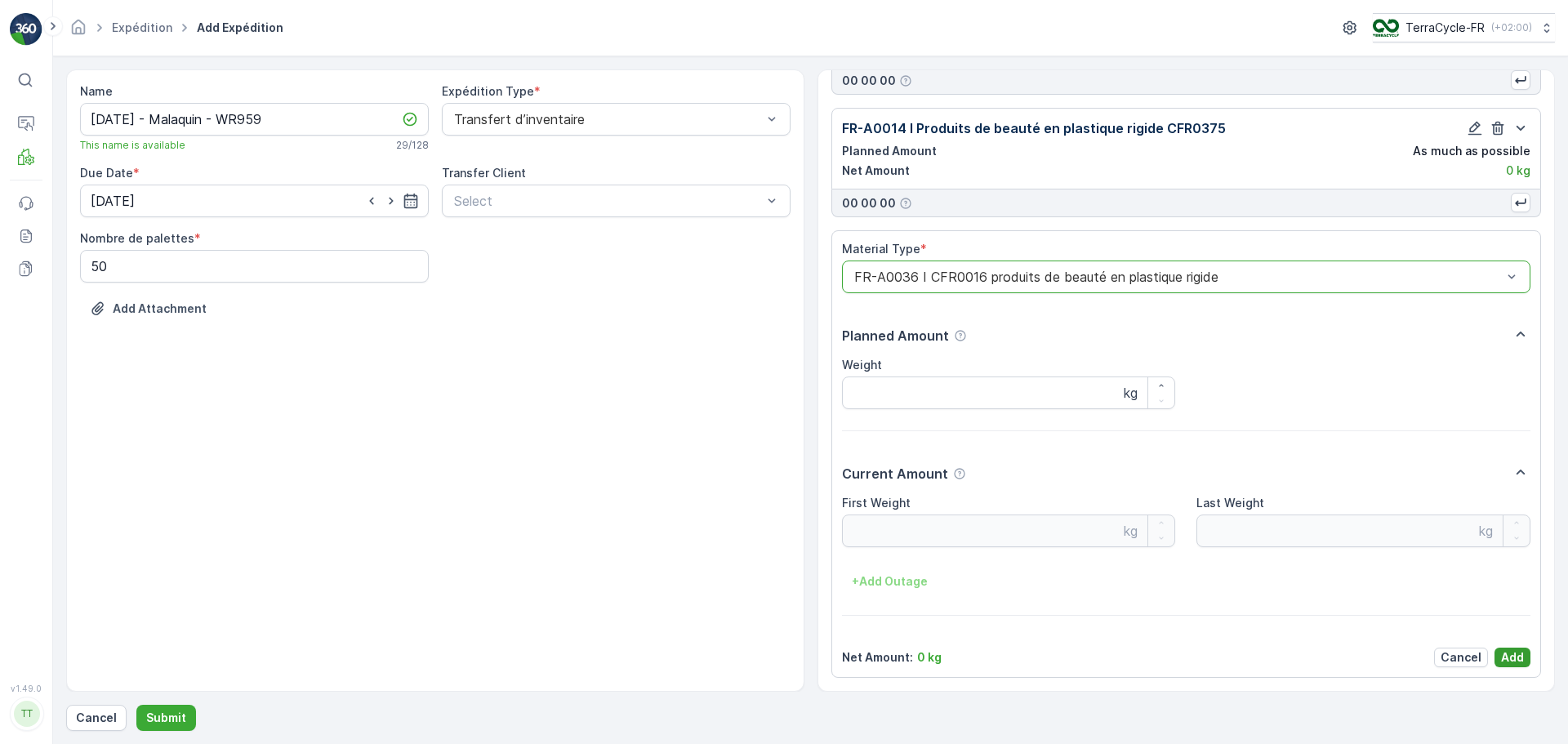
click at [1506, 655] on p "Add" at bounding box center [1512, 657] width 23 height 16
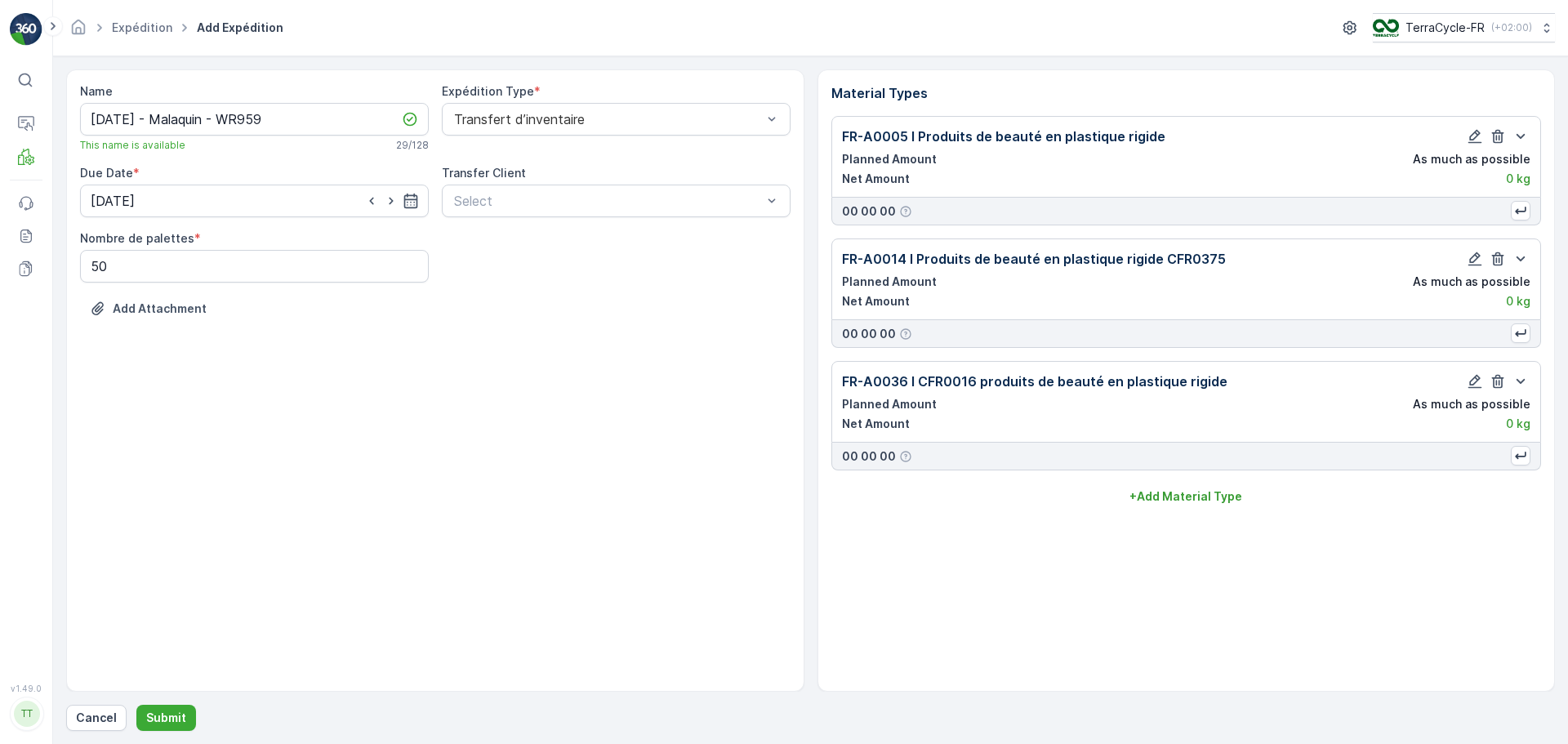
scroll to position [0, 0]
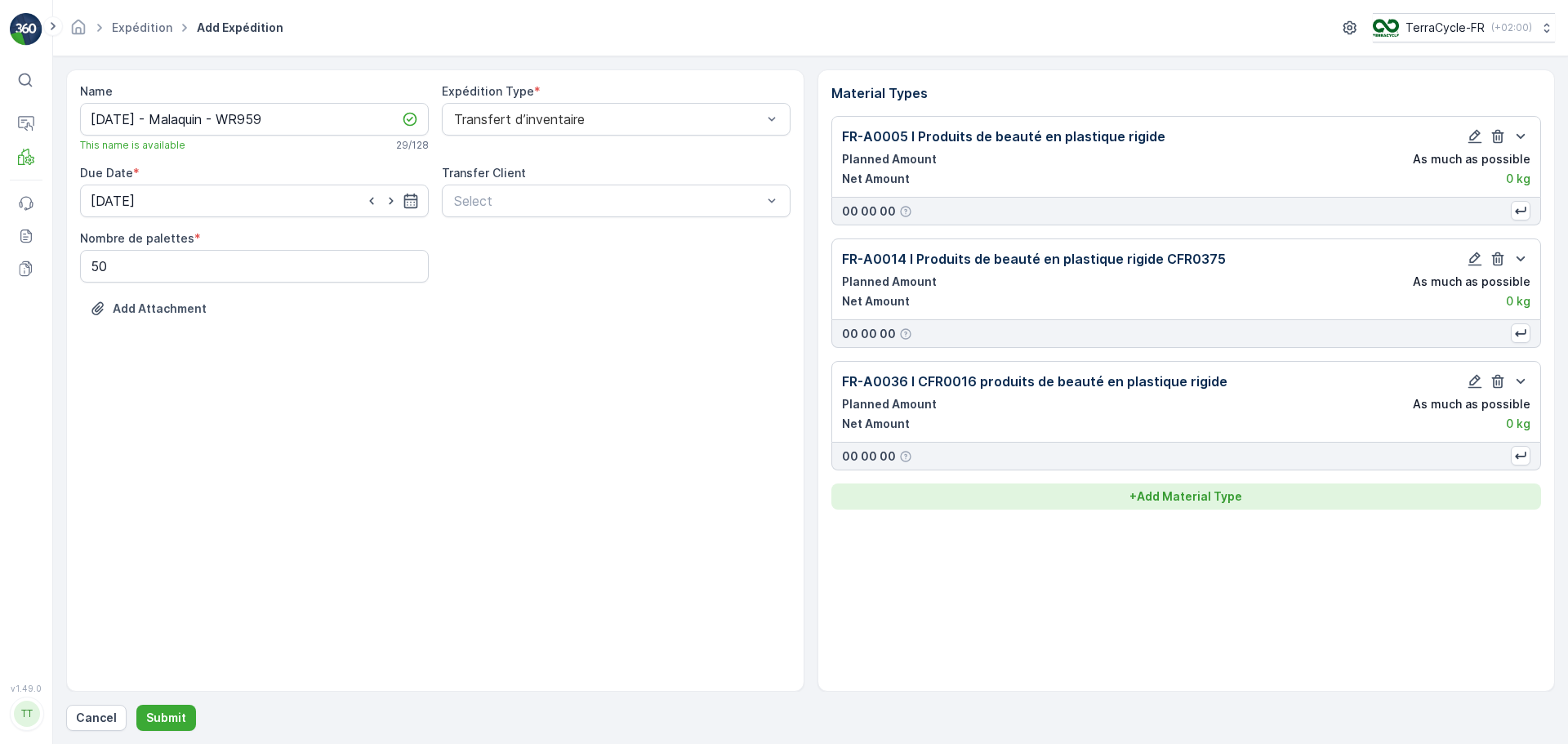
click at [1148, 502] on p "+ Add Material Type" at bounding box center [1185, 497] width 112 height 16
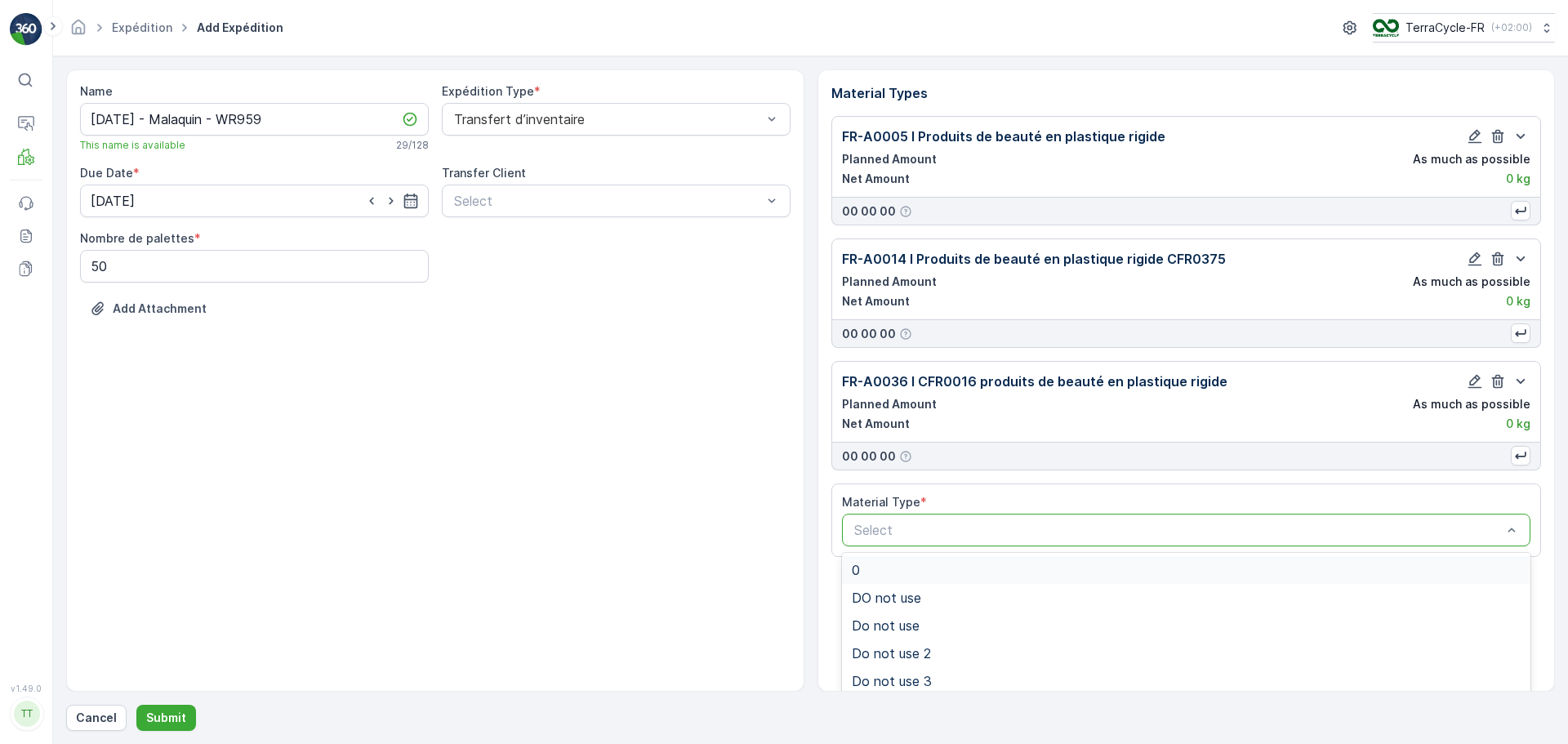
click at [1082, 524] on div at bounding box center [1178, 530] width 652 height 15
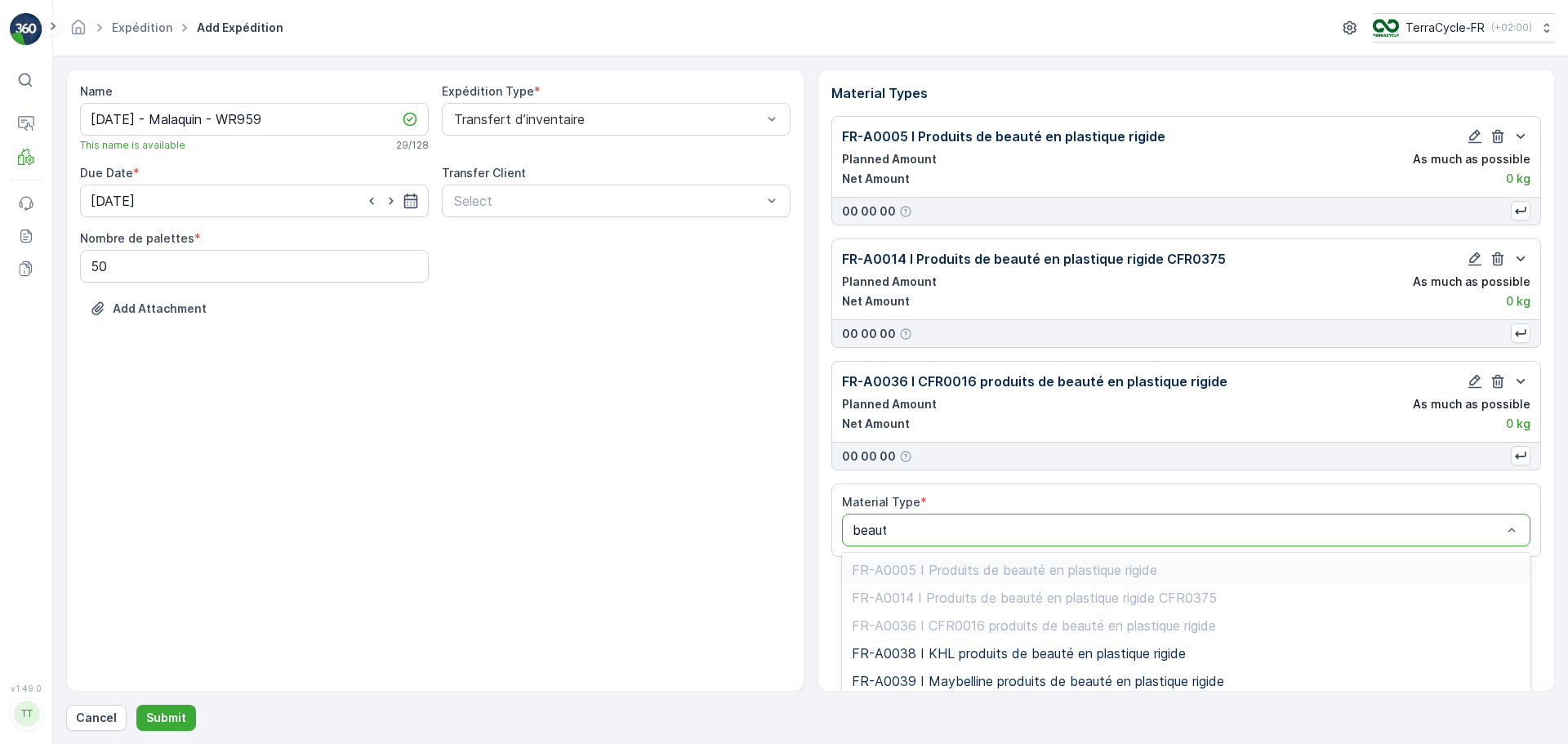
type input "beaute"
click at [1087, 656] on span "FR-A0038 I KHL produits de beauté en plastique rigide" at bounding box center [1019, 653] width 334 height 15
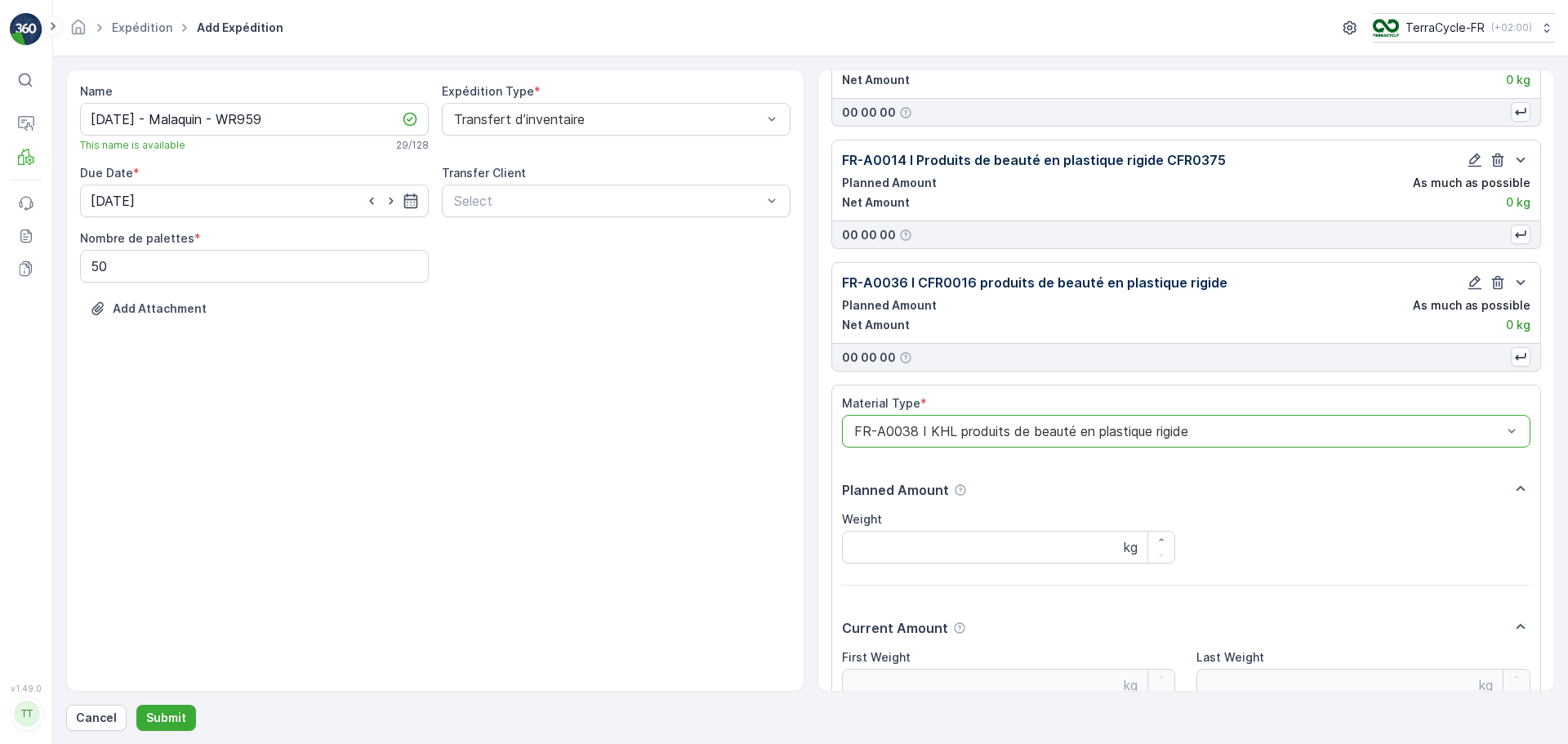
scroll to position [253, 0]
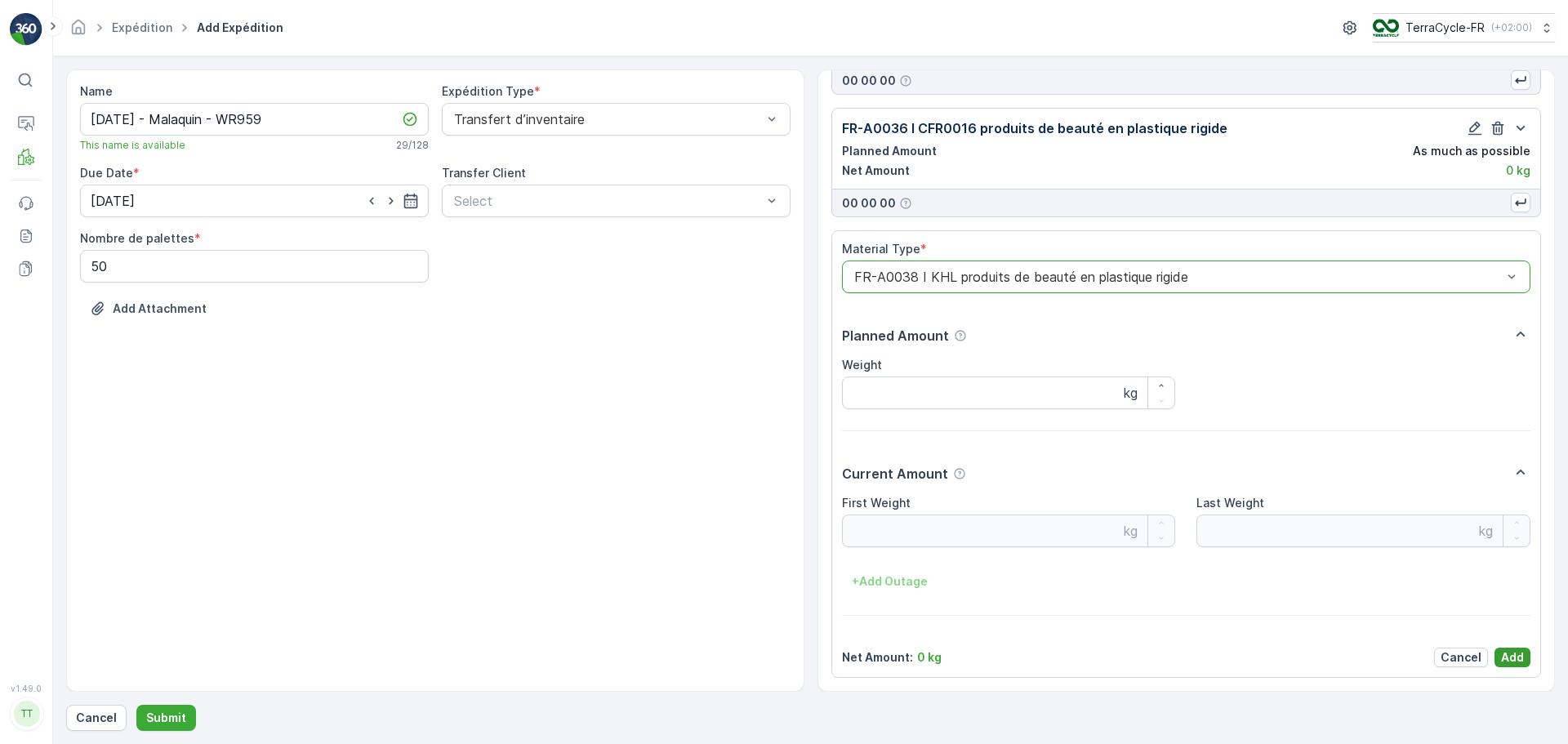
click at [1520, 656] on button "Add" at bounding box center [1512, 657] width 36 height 20
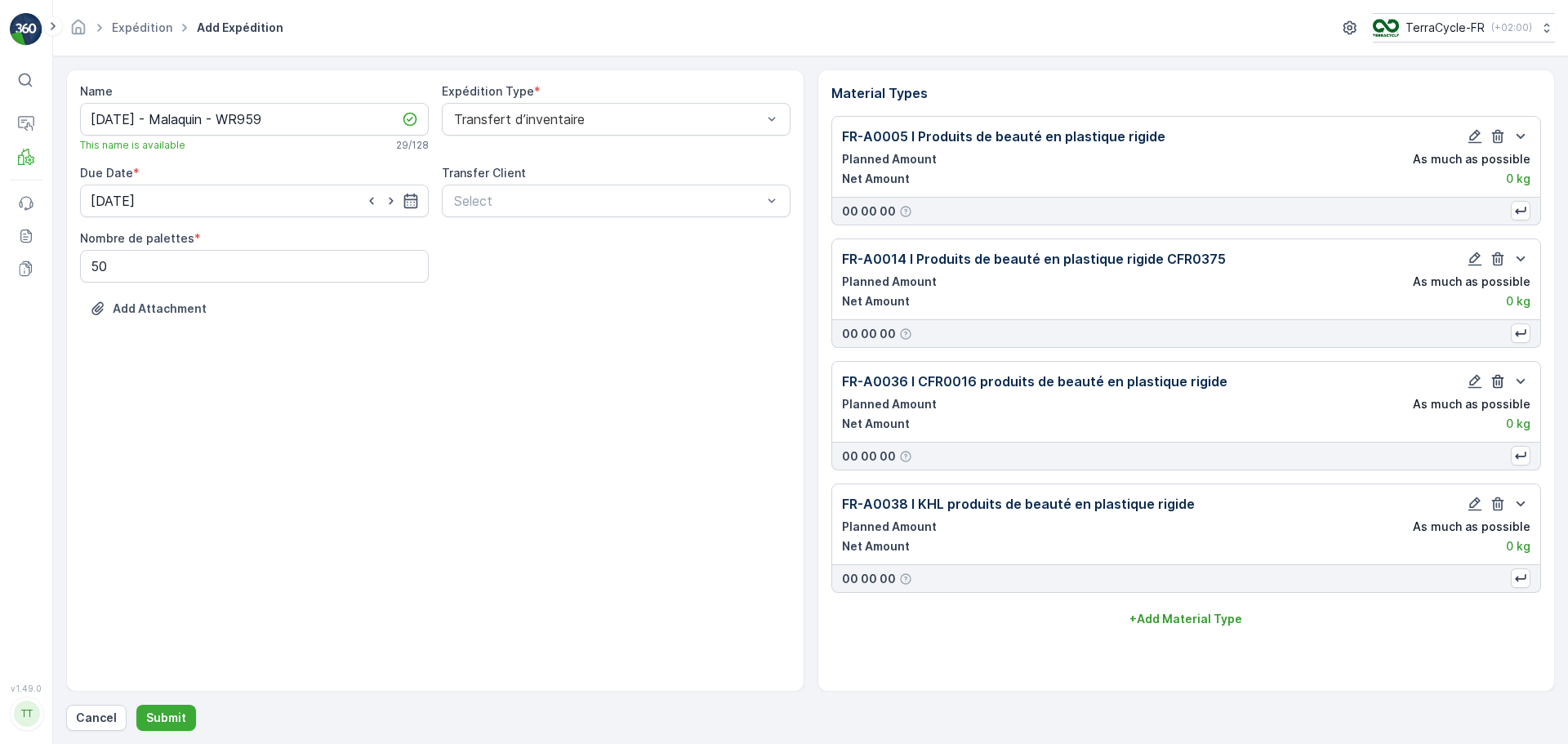
click at [1507, 377] on button "button" at bounding box center [1498, 381] width 20 height 20
click at [1498, 380] on icon "button" at bounding box center [1498, 381] width 16 height 16
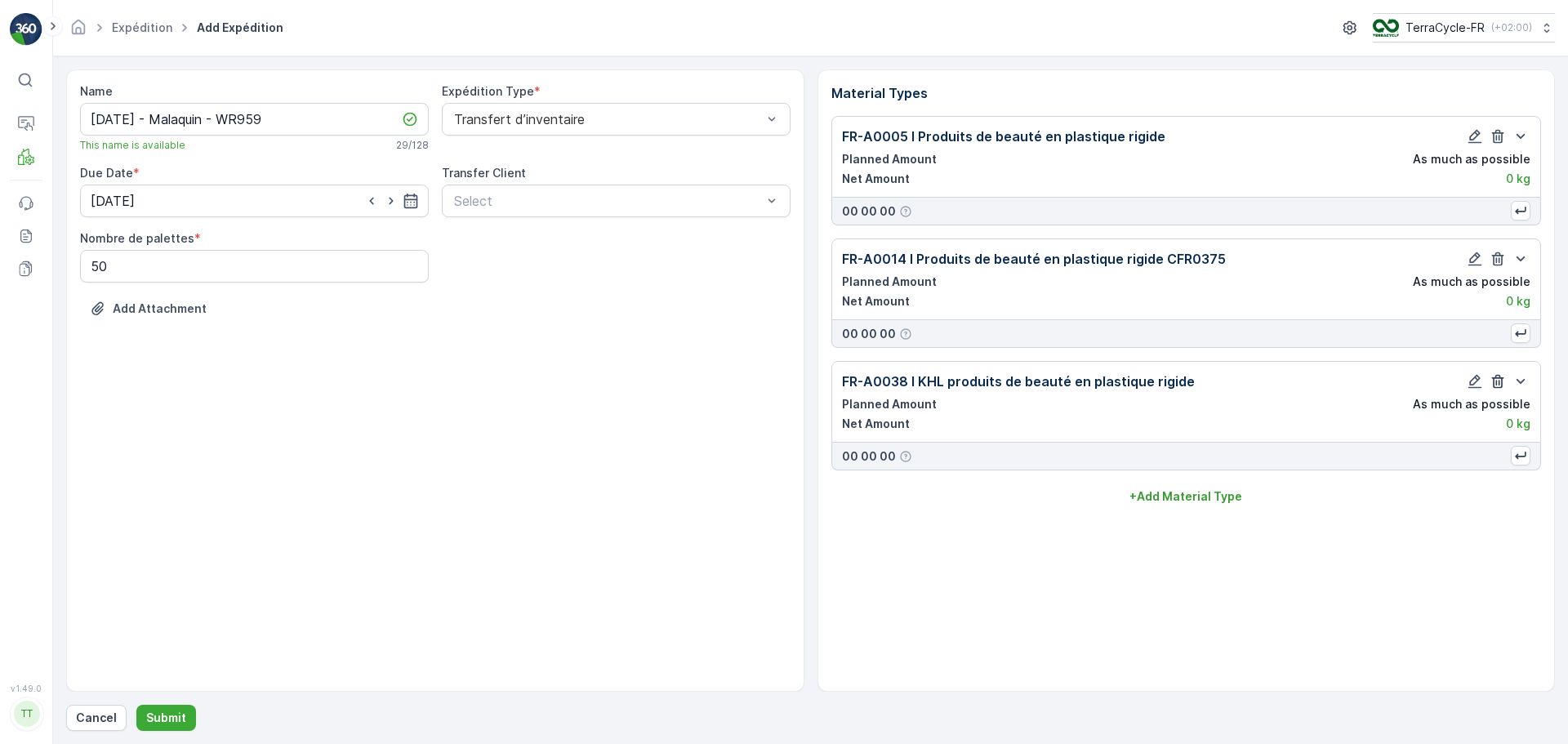
click at [1497, 377] on icon "button" at bounding box center [1498, 381] width 12 height 14
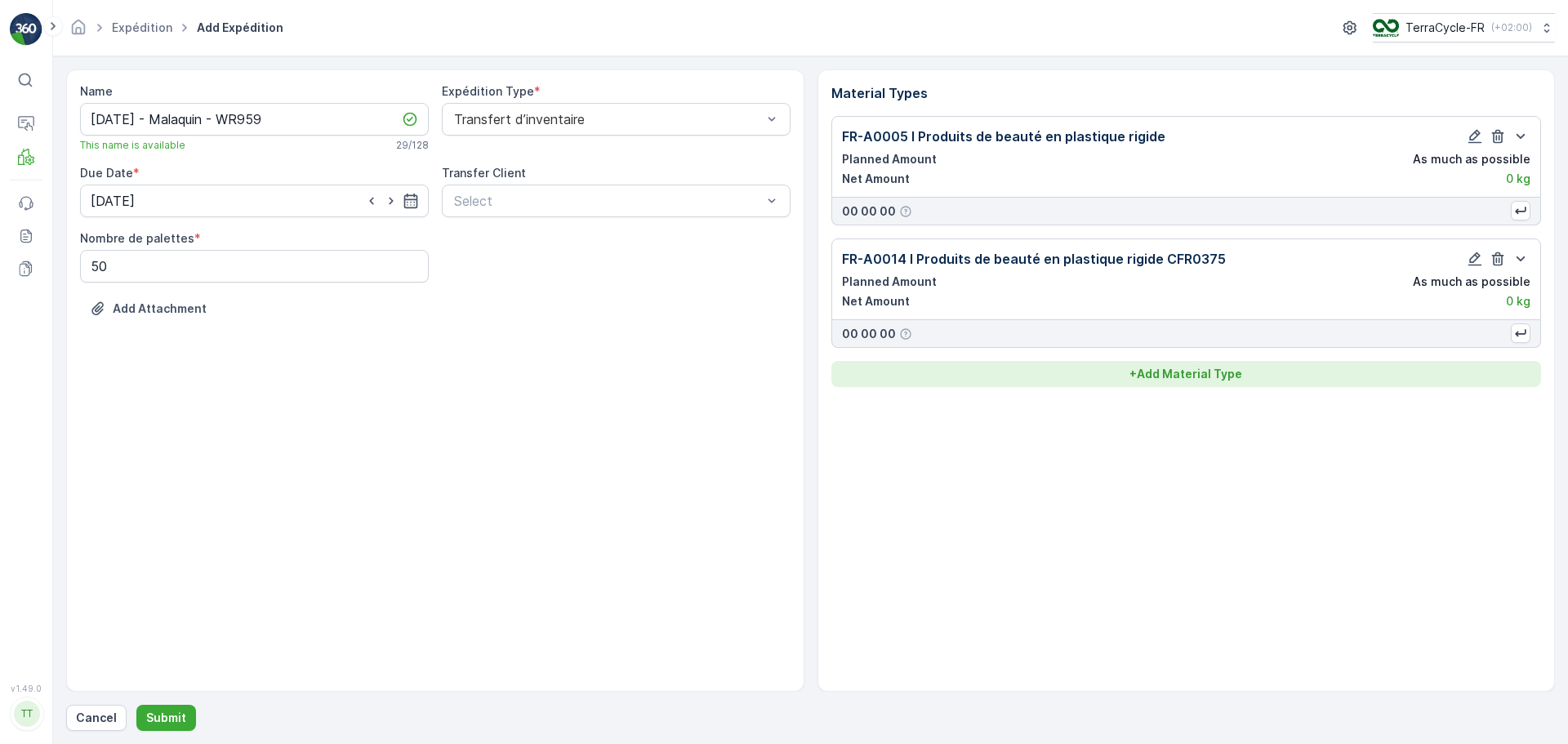
drag, startPoint x: 1504, startPoint y: 261, endPoint x: 1502, endPoint y: 246, distance: 15.1
click at [1503, 259] on icon "button" at bounding box center [1498, 259] width 16 height 16
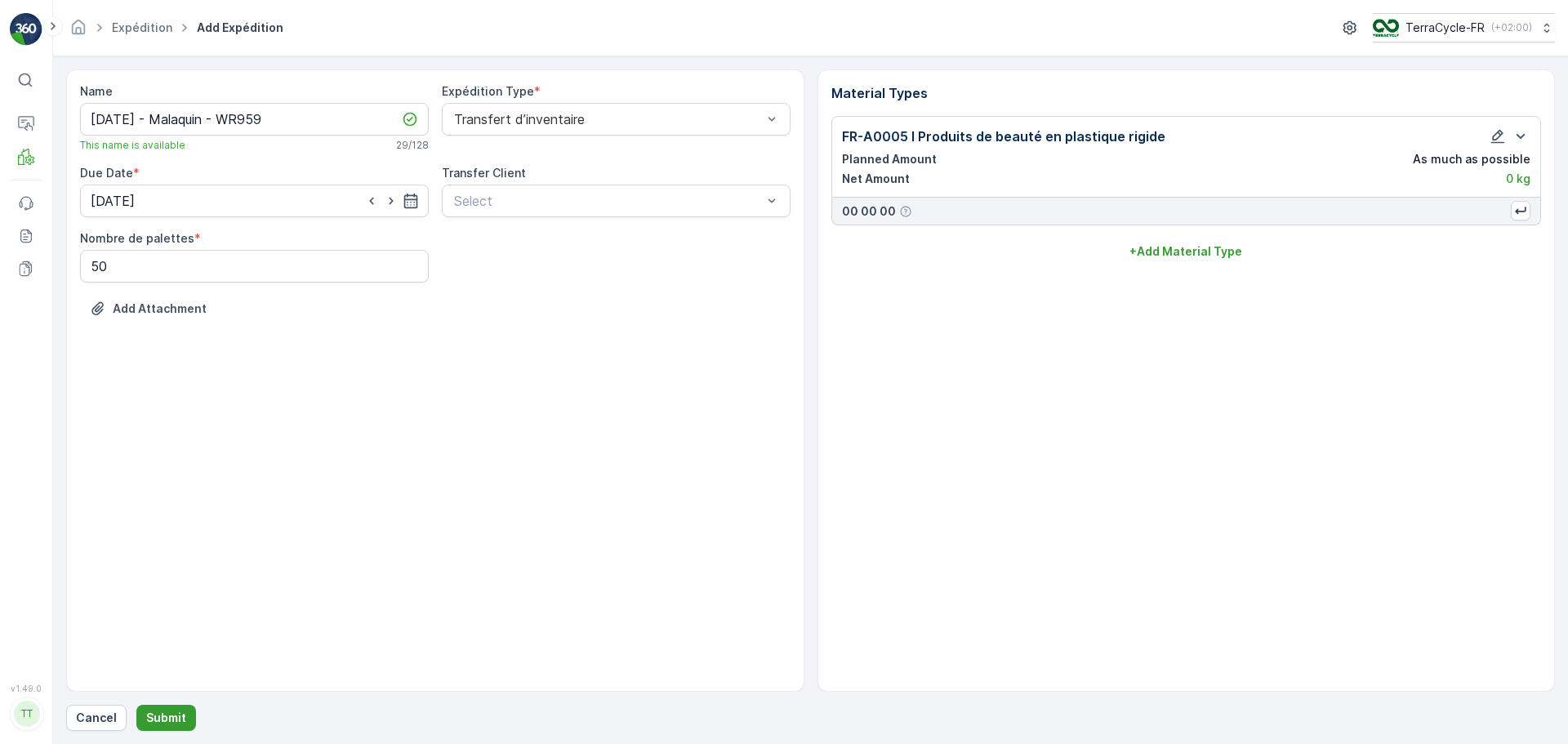
click at [189, 721] on button "Submit" at bounding box center [166, 718] width 60 height 26
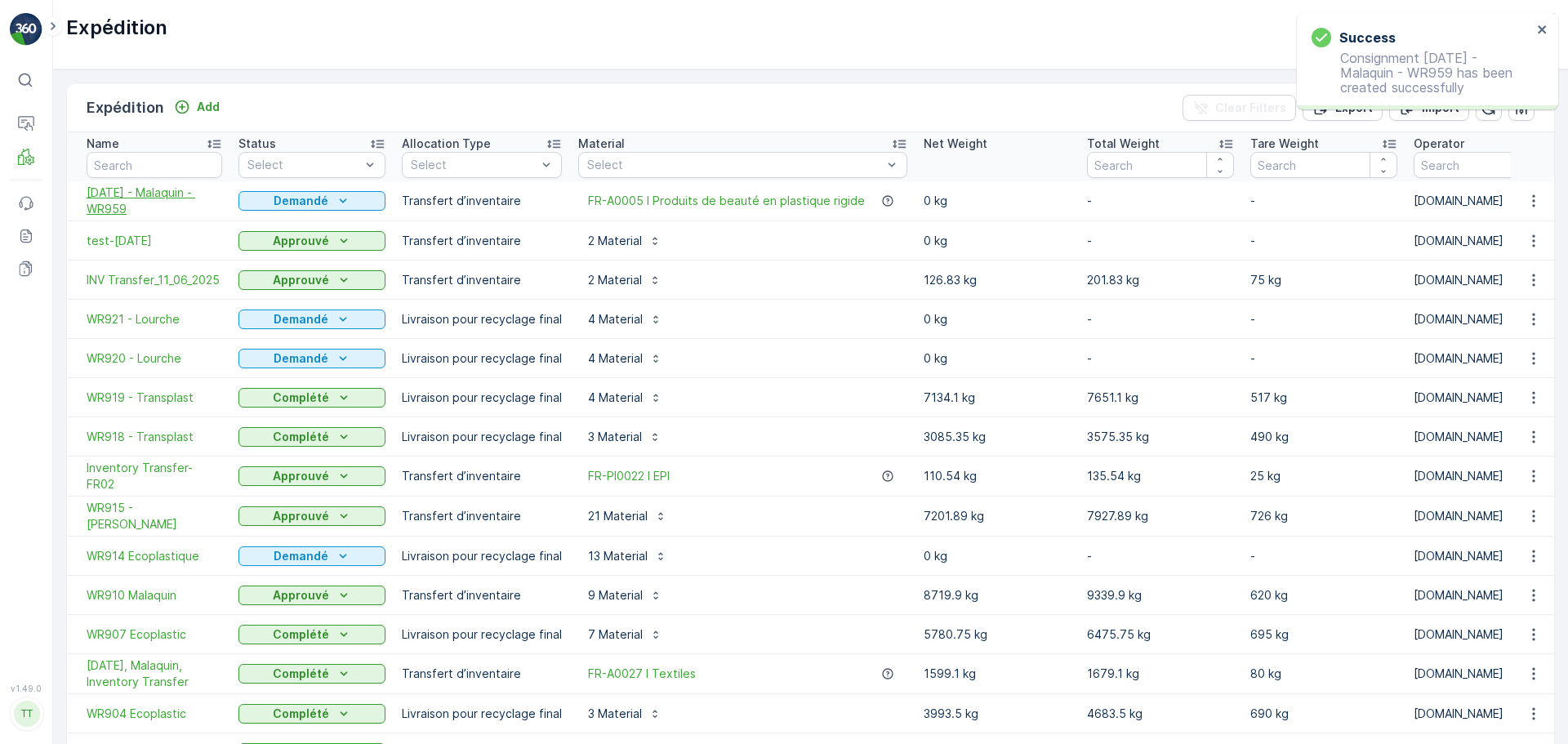
click at [112, 206] on span "27.08.2025 - Malaquin - WR959" at bounding box center [154, 201] width 135 height 33
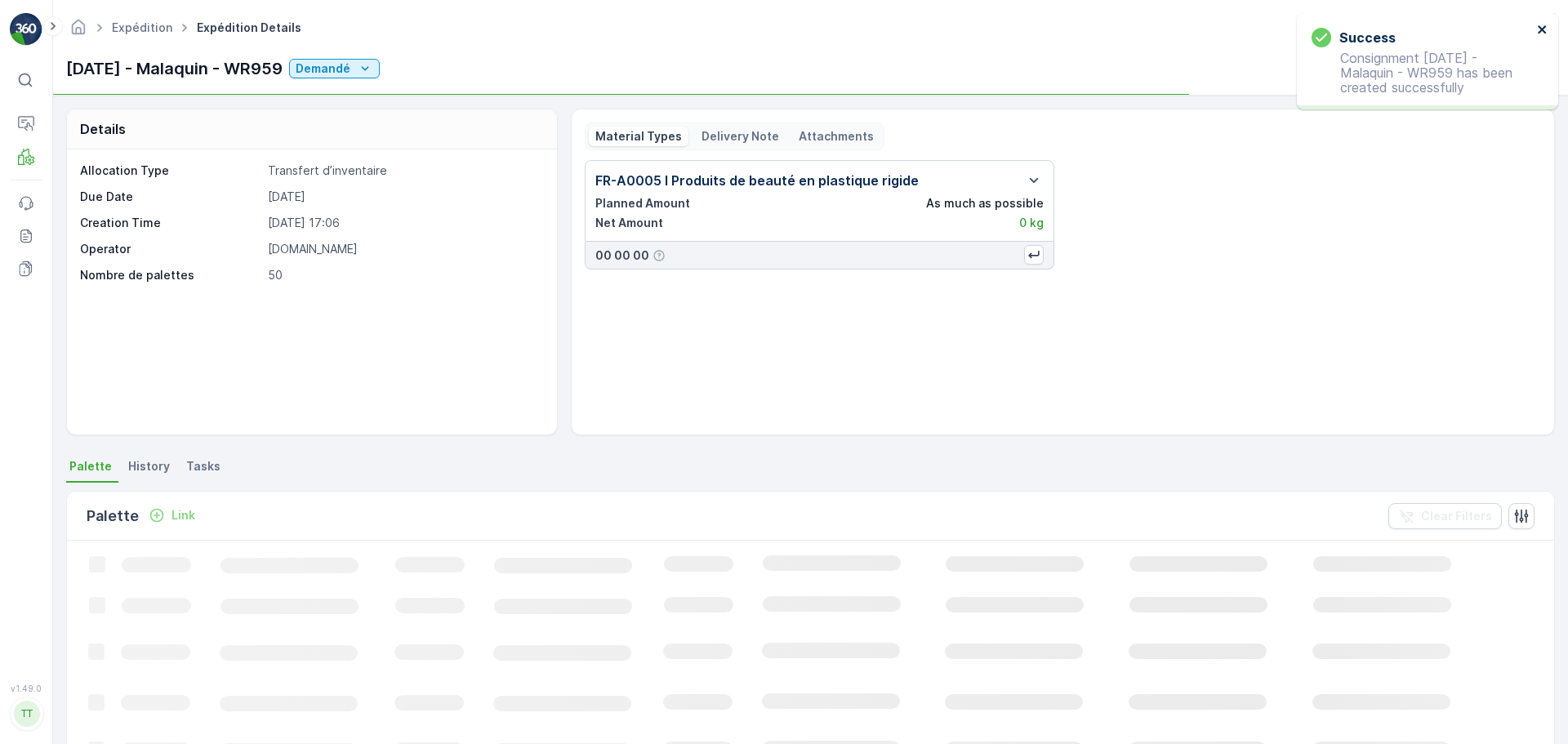
click at [1540, 26] on icon "close" at bounding box center [1543, 29] width 11 height 13
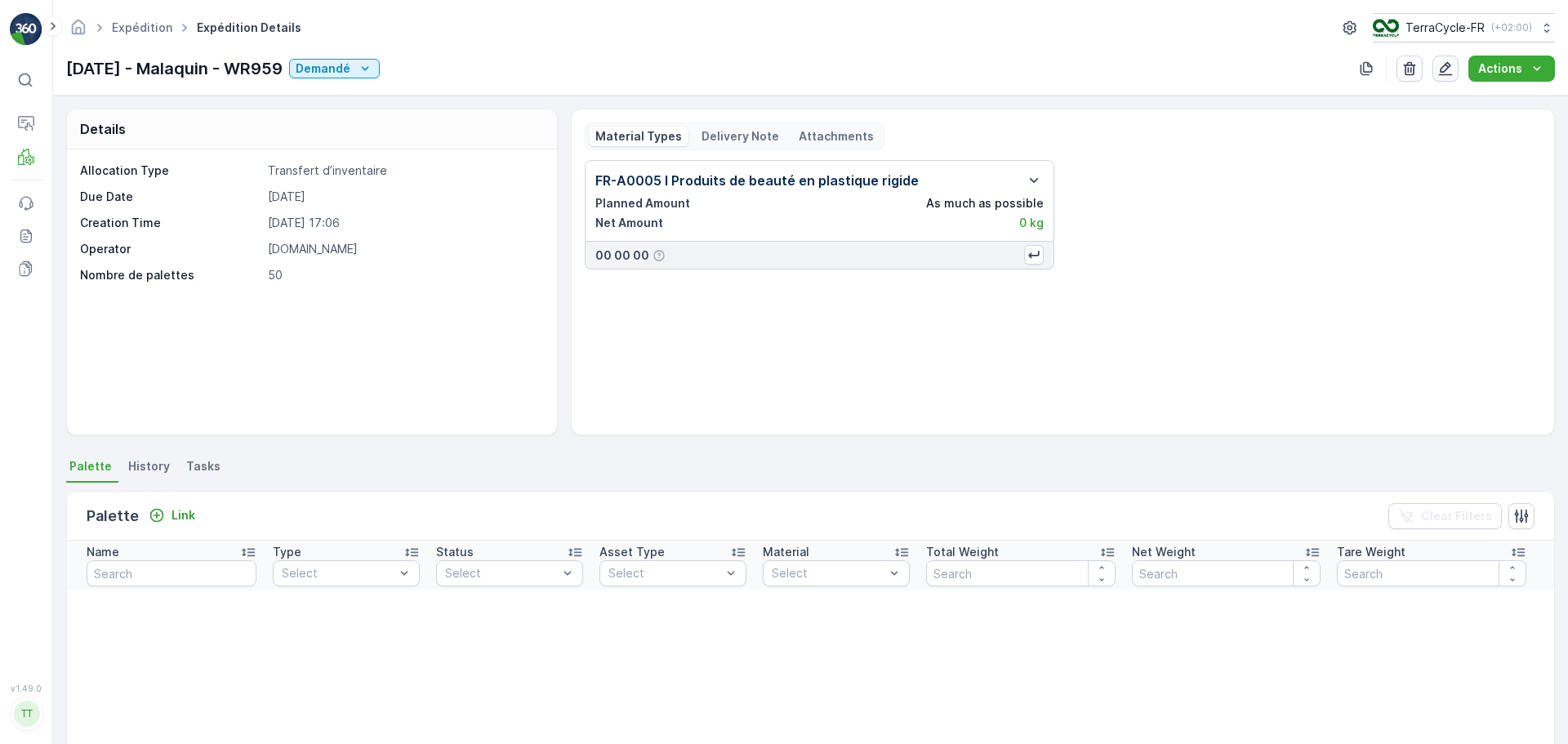
click at [1447, 70] on icon "button" at bounding box center [1446, 69] width 16 height 16
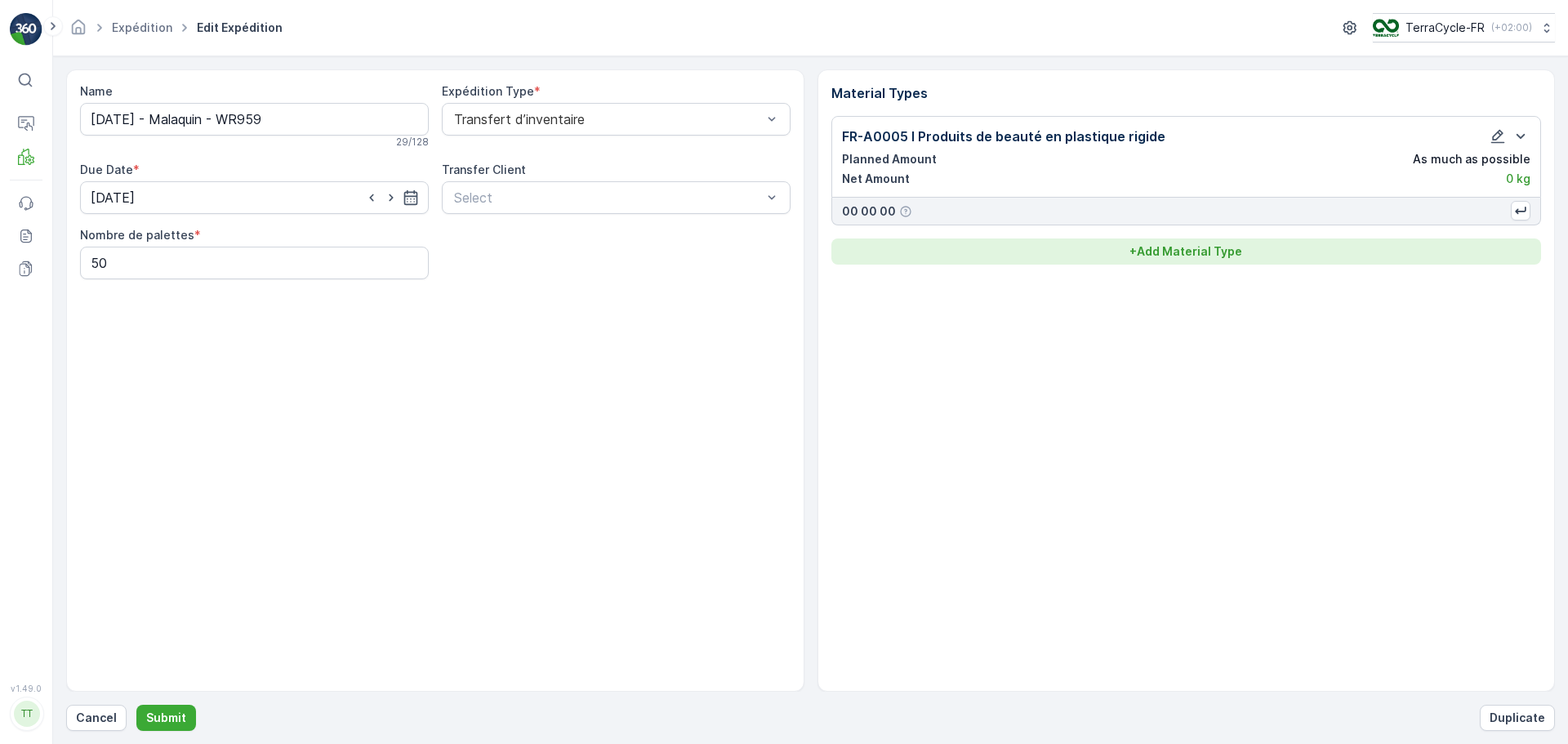
click at [1176, 259] on p "+ Add Material Type" at bounding box center [1185, 252] width 112 height 16
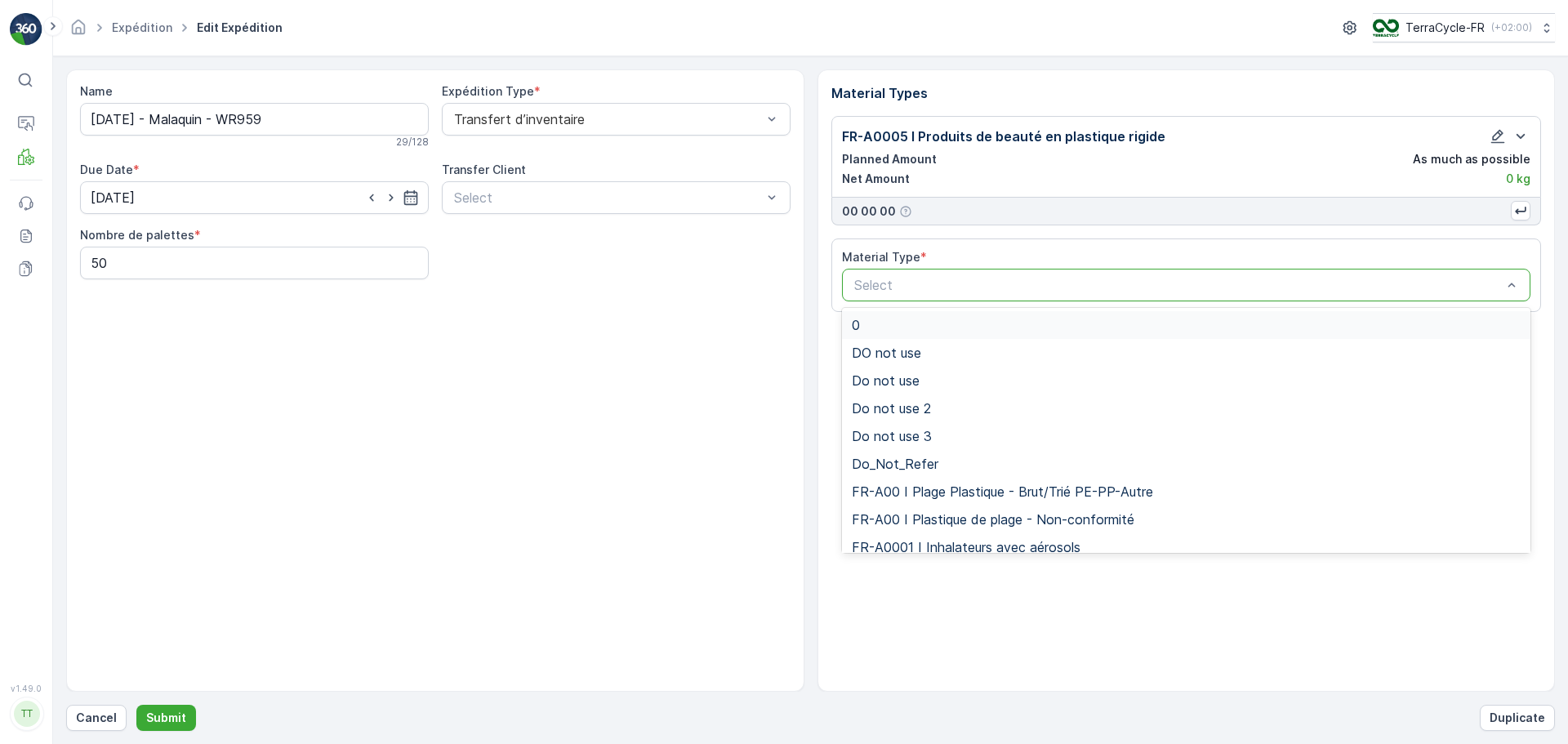
click at [940, 288] on div at bounding box center [1178, 285] width 652 height 15
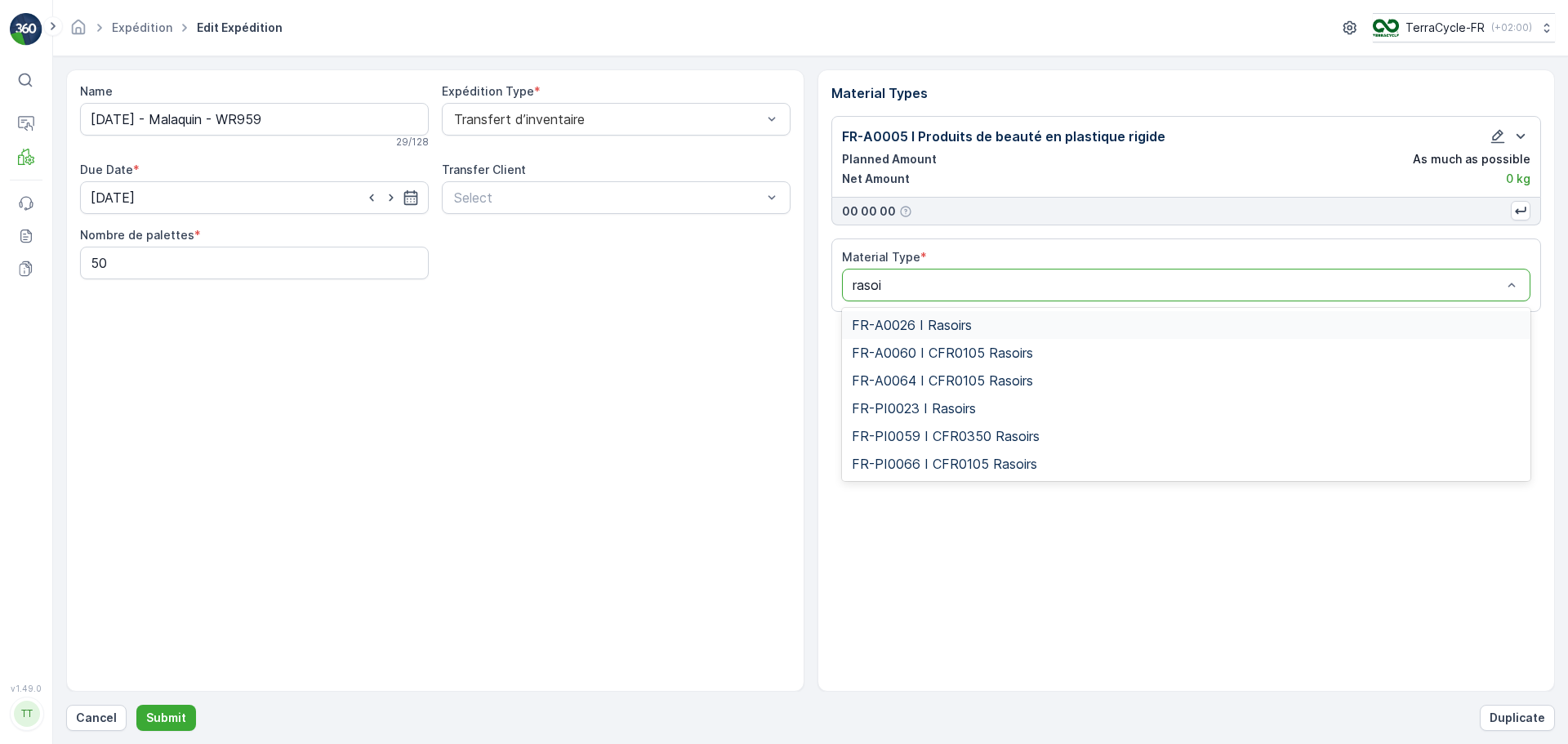
type input "rasoir"
click at [914, 318] on span "FR-A0026 I Rasoirs" at bounding box center [911, 325] width 120 height 15
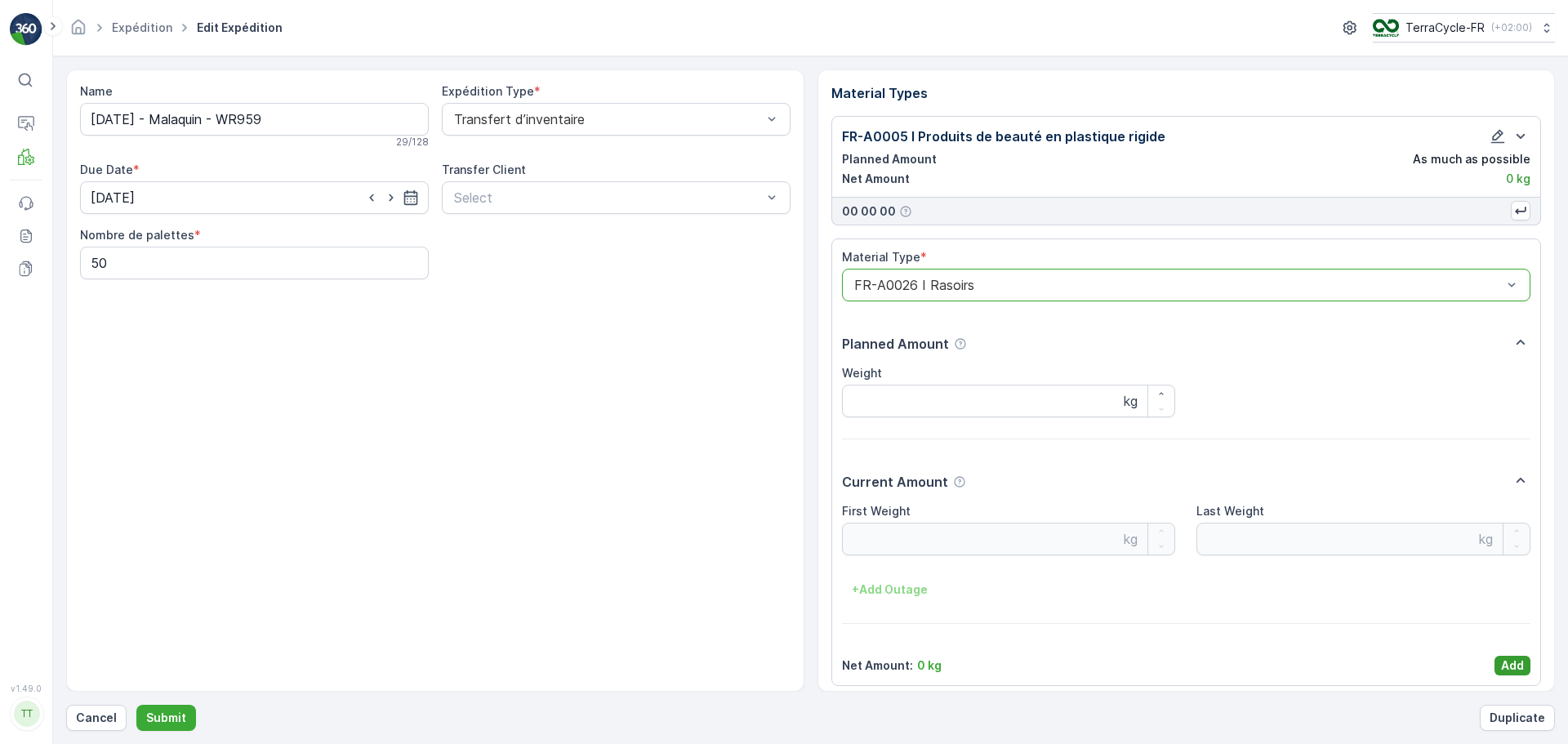
click at [1502, 666] on p "Add" at bounding box center [1512, 665] width 23 height 16
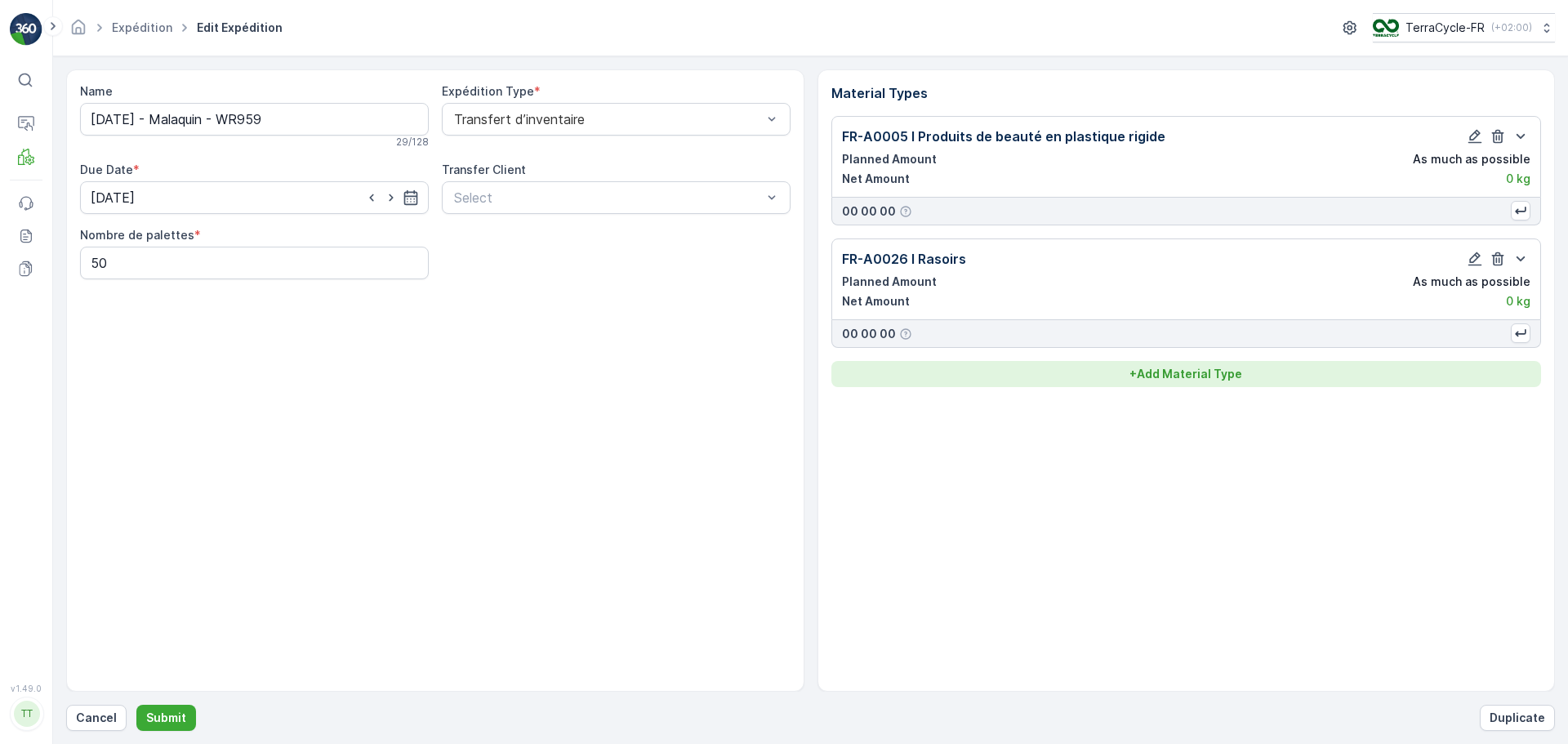
click at [1148, 376] on p "+ Add Material Type" at bounding box center [1185, 374] width 112 height 16
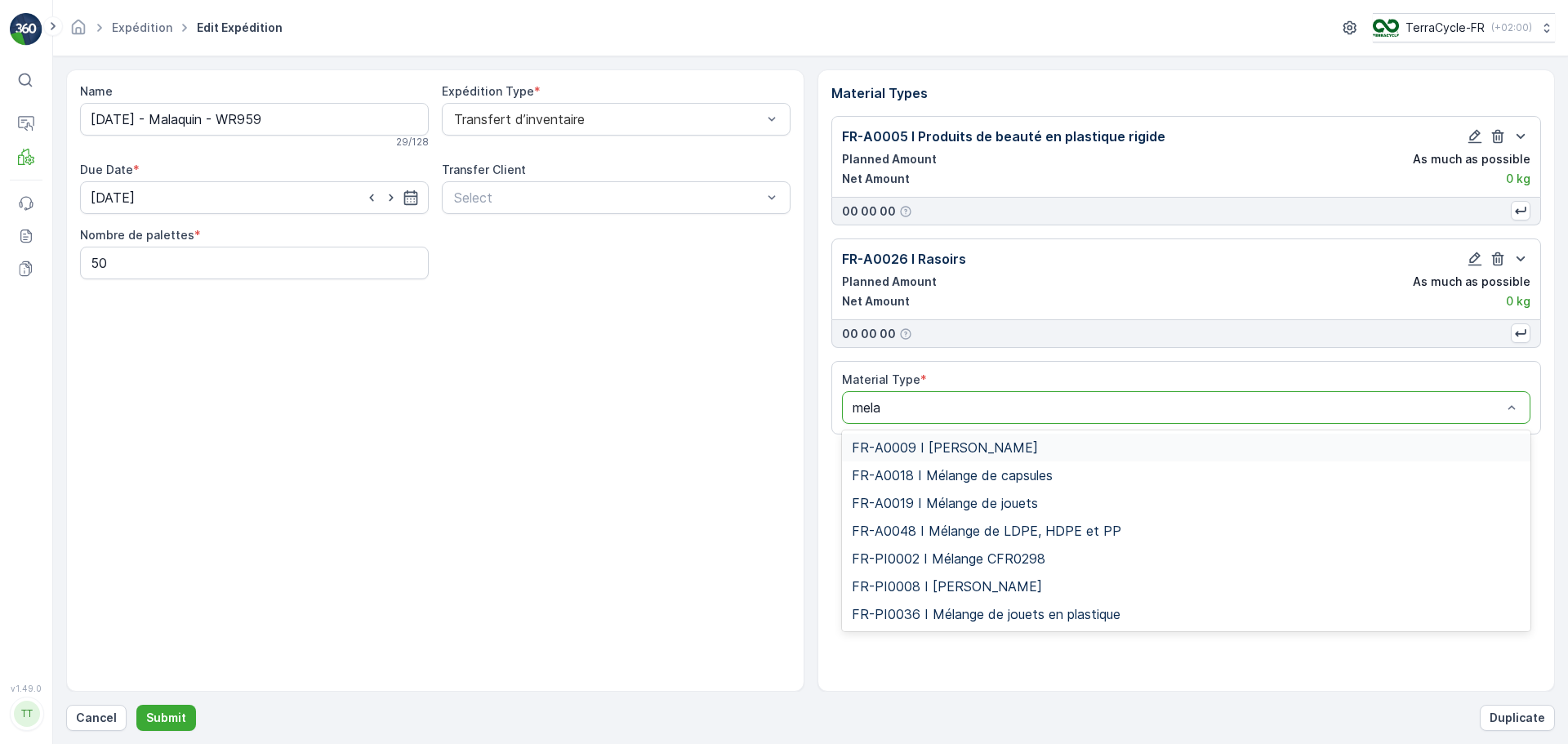
type input "melan"
click at [1080, 481] on div "FR-A0018 I Mélange de capsules" at bounding box center [1186, 475] width 670 height 15
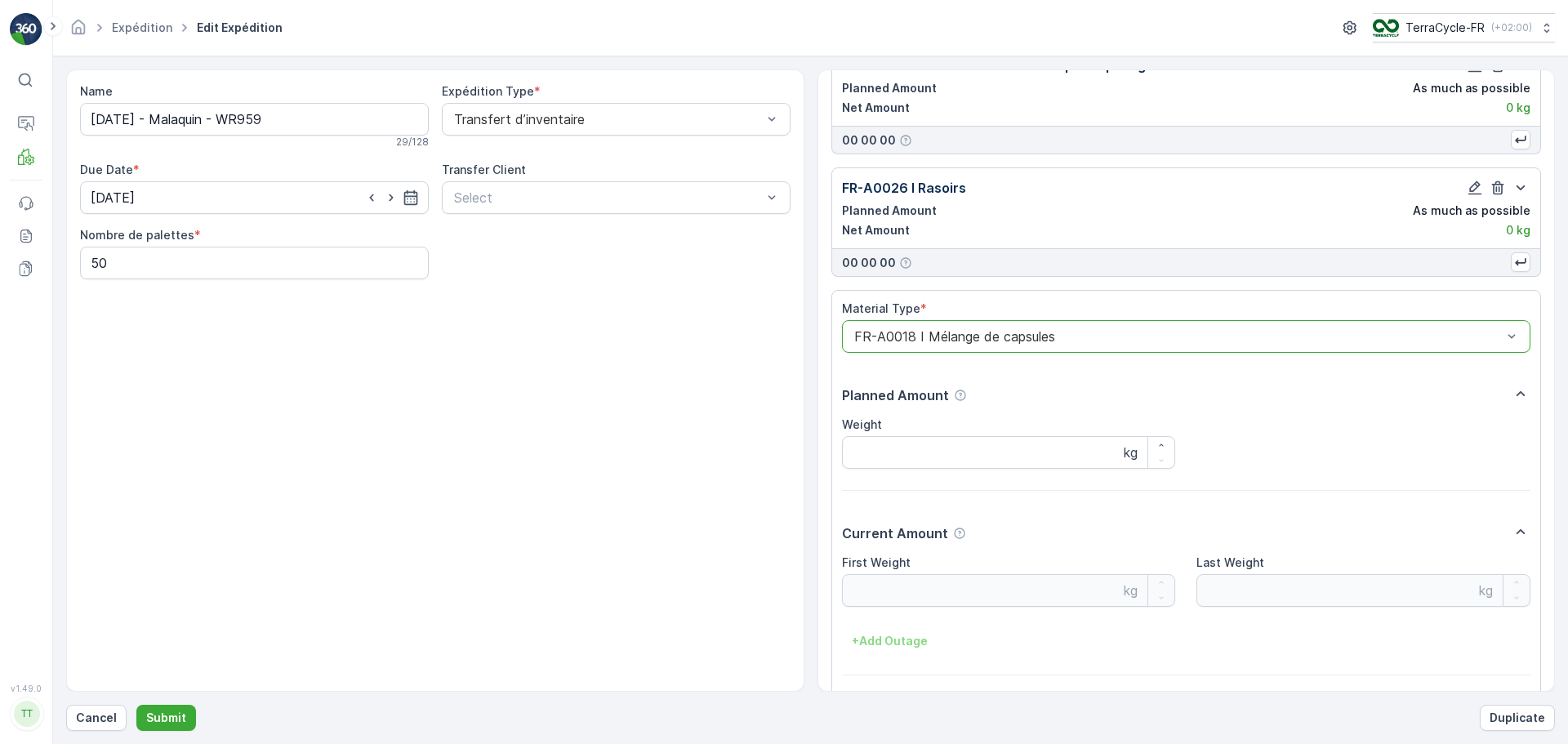
scroll to position [130, 0]
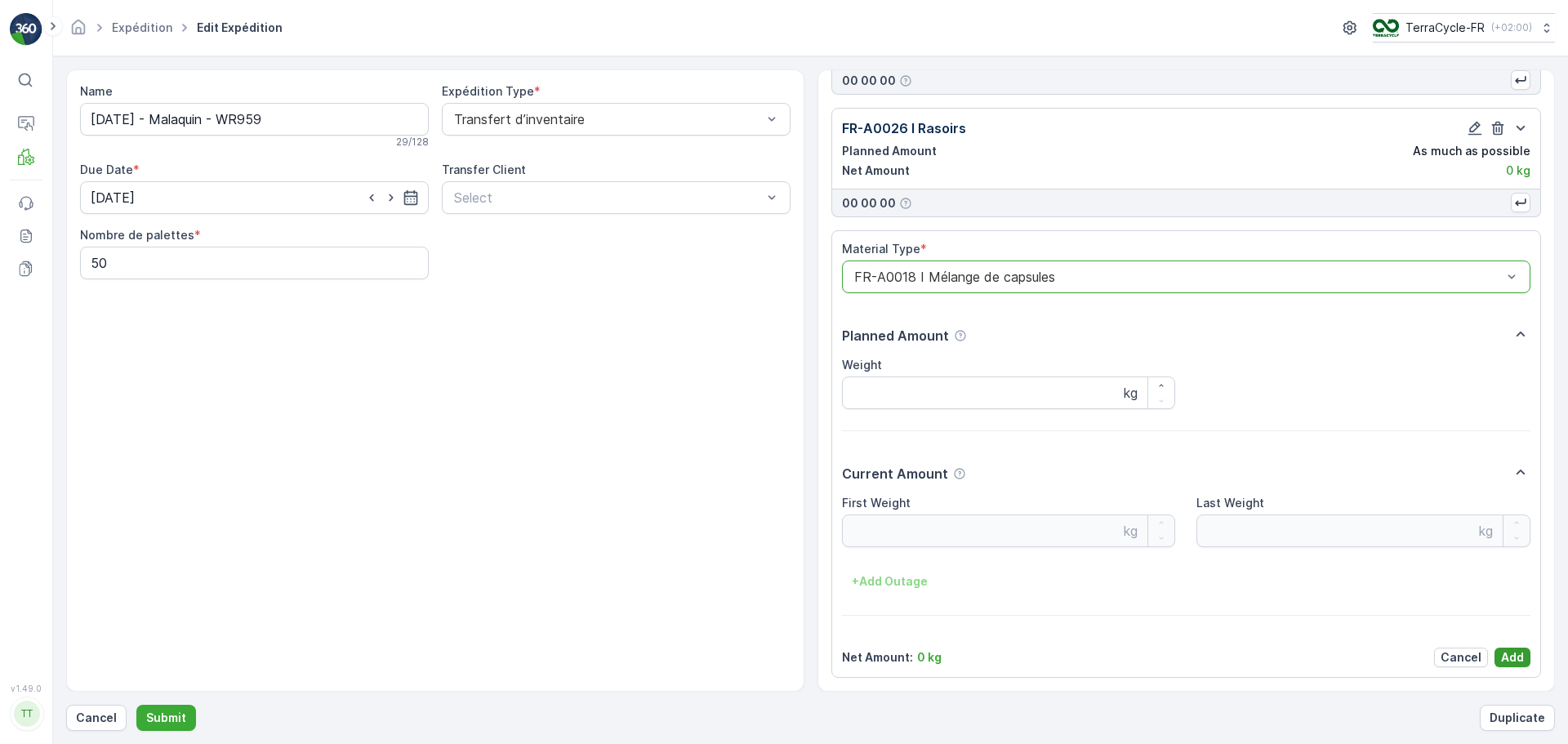
click at [1513, 656] on p "Add" at bounding box center [1512, 657] width 23 height 16
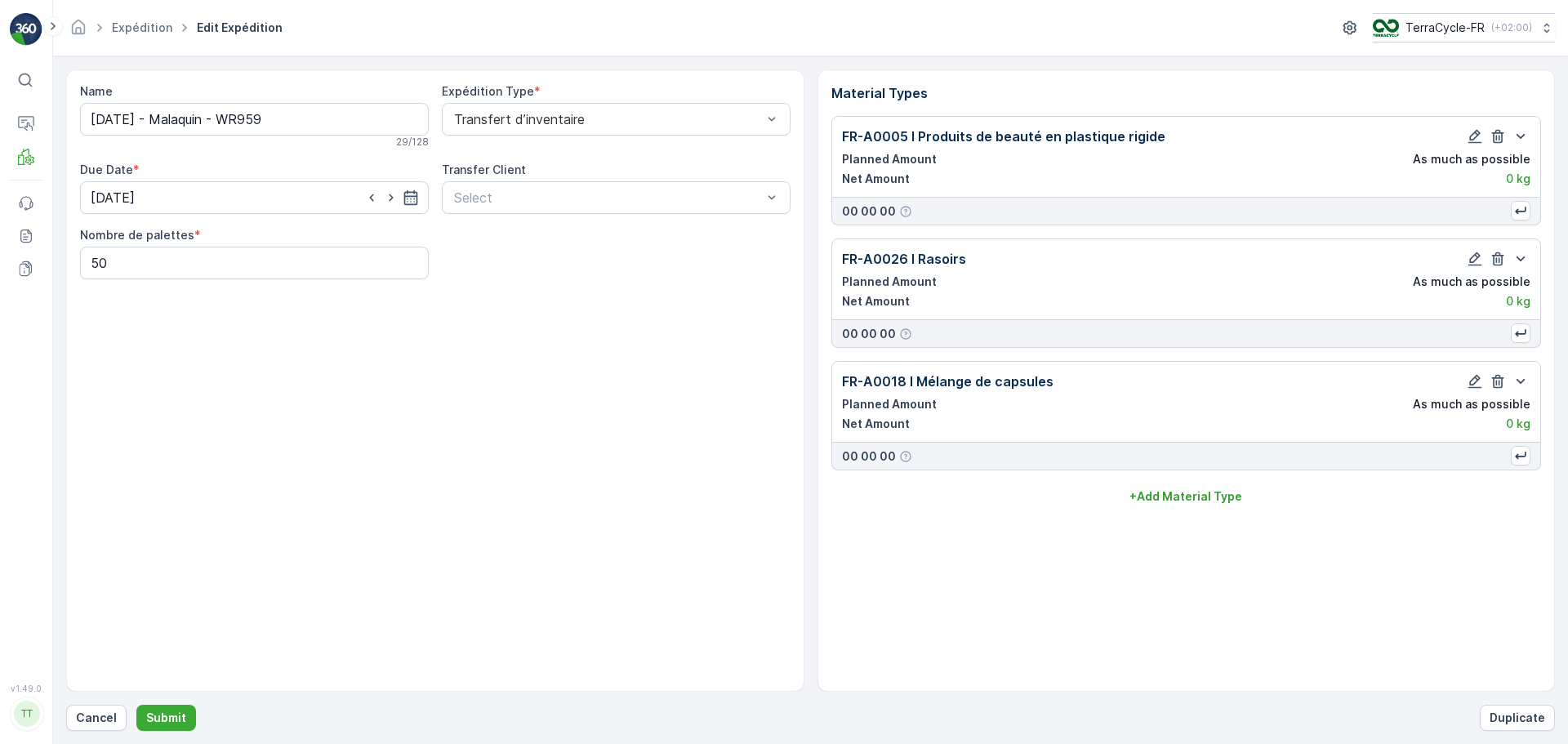
scroll to position [0, 0]
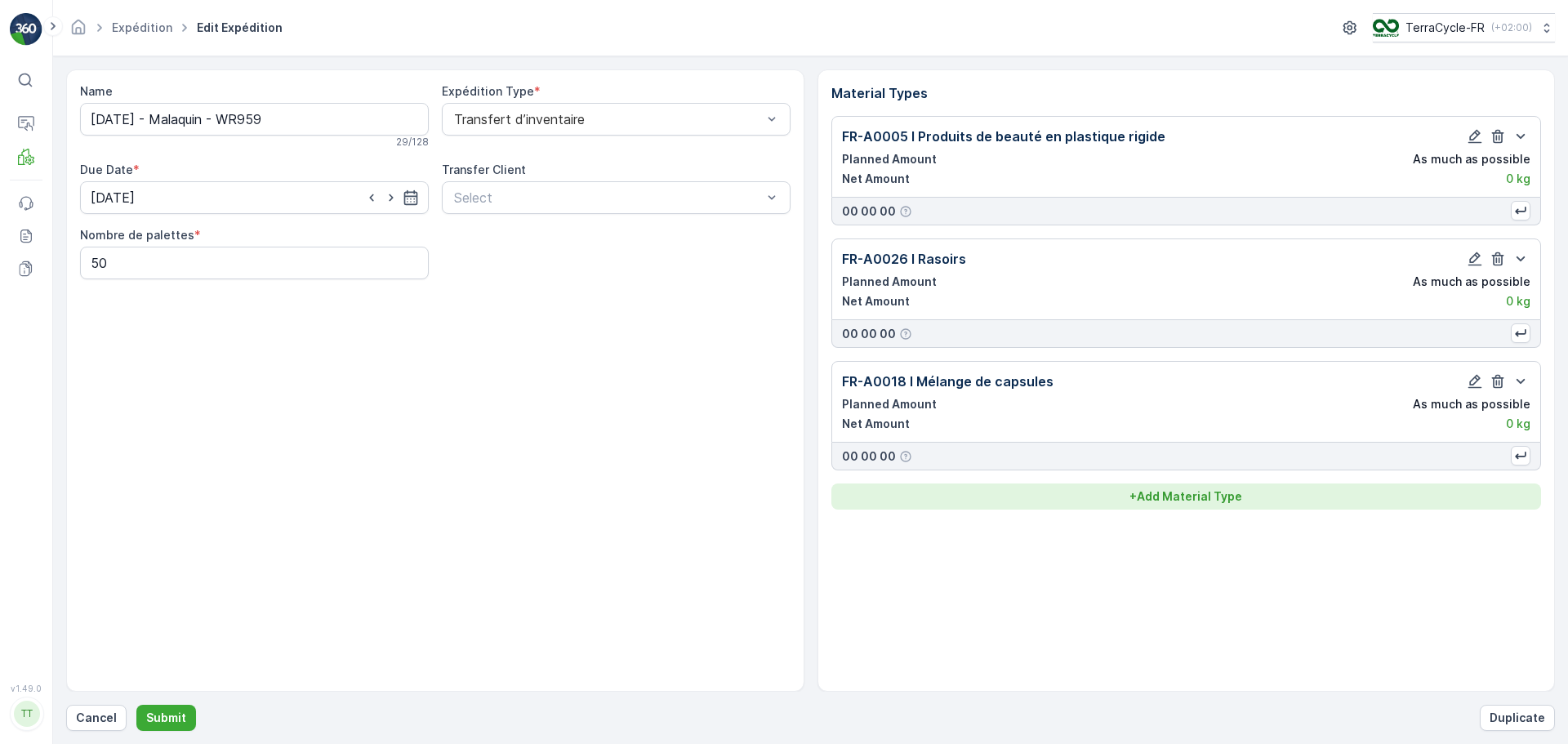
click at [1177, 502] on p "+ Add Material Type" at bounding box center [1185, 497] width 112 height 16
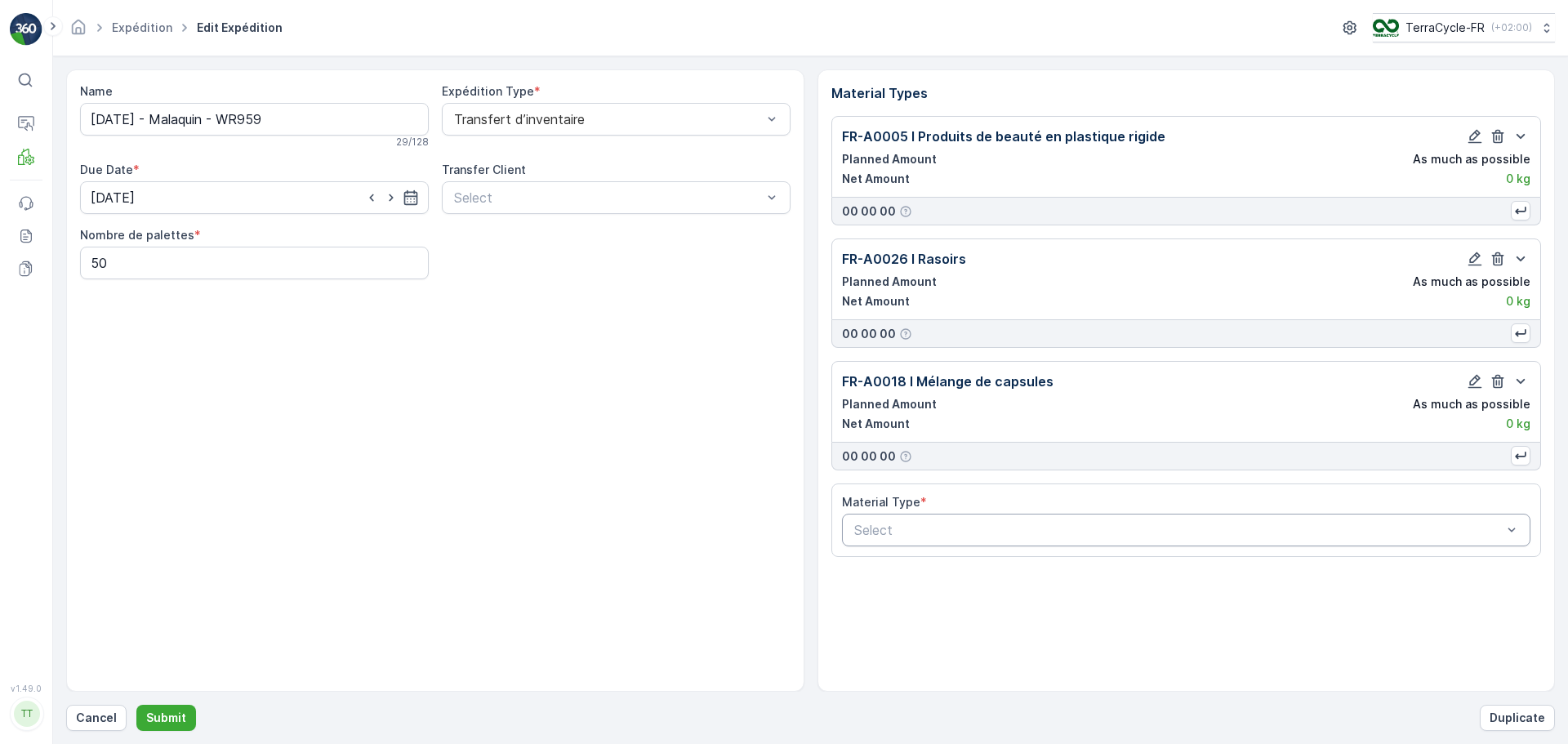
click at [1093, 523] on div at bounding box center [1178, 530] width 652 height 15
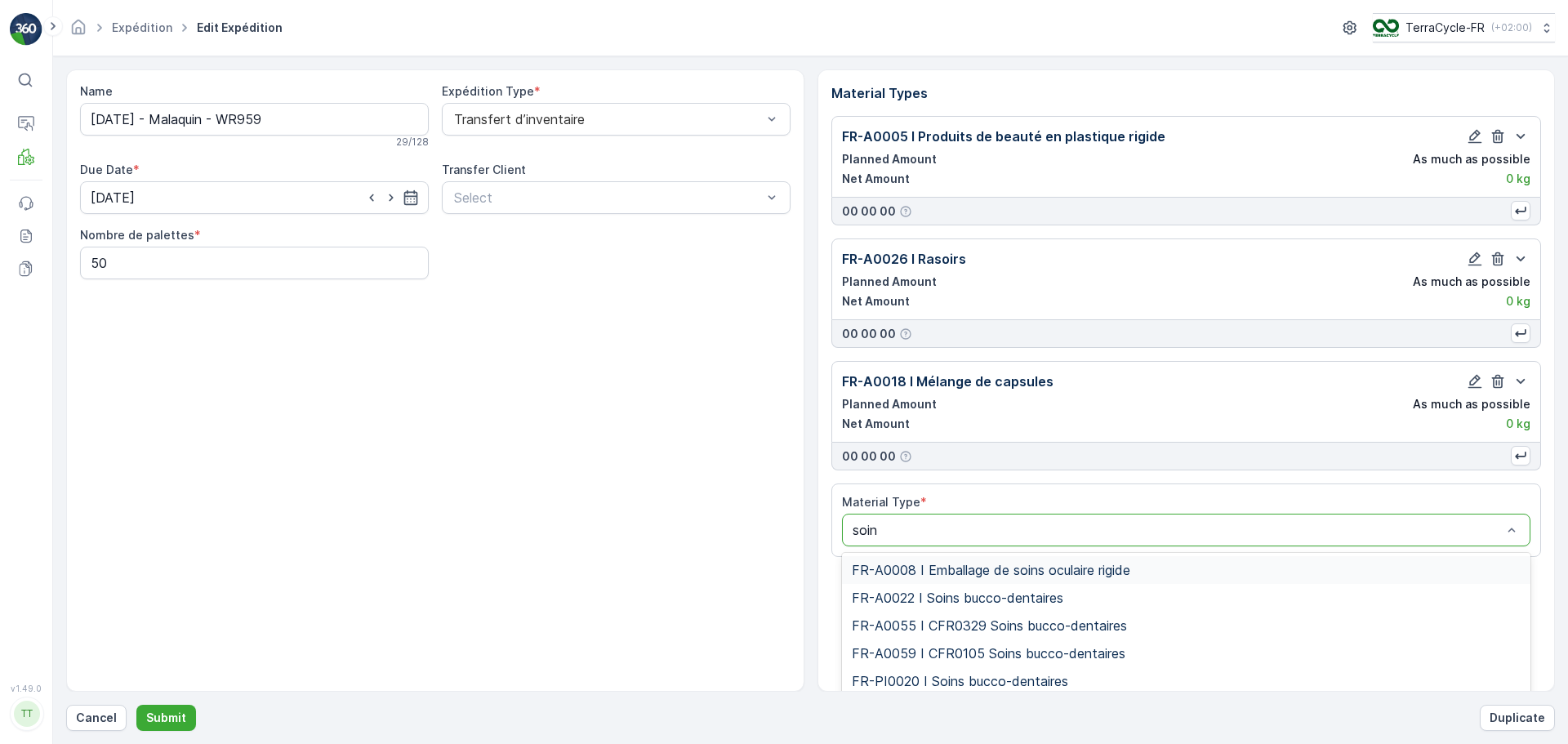
type input "soins"
click at [1067, 593] on div "FR-A0022 I Soins bucco-dentaires" at bounding box center [1186, 597] width 670 height 15
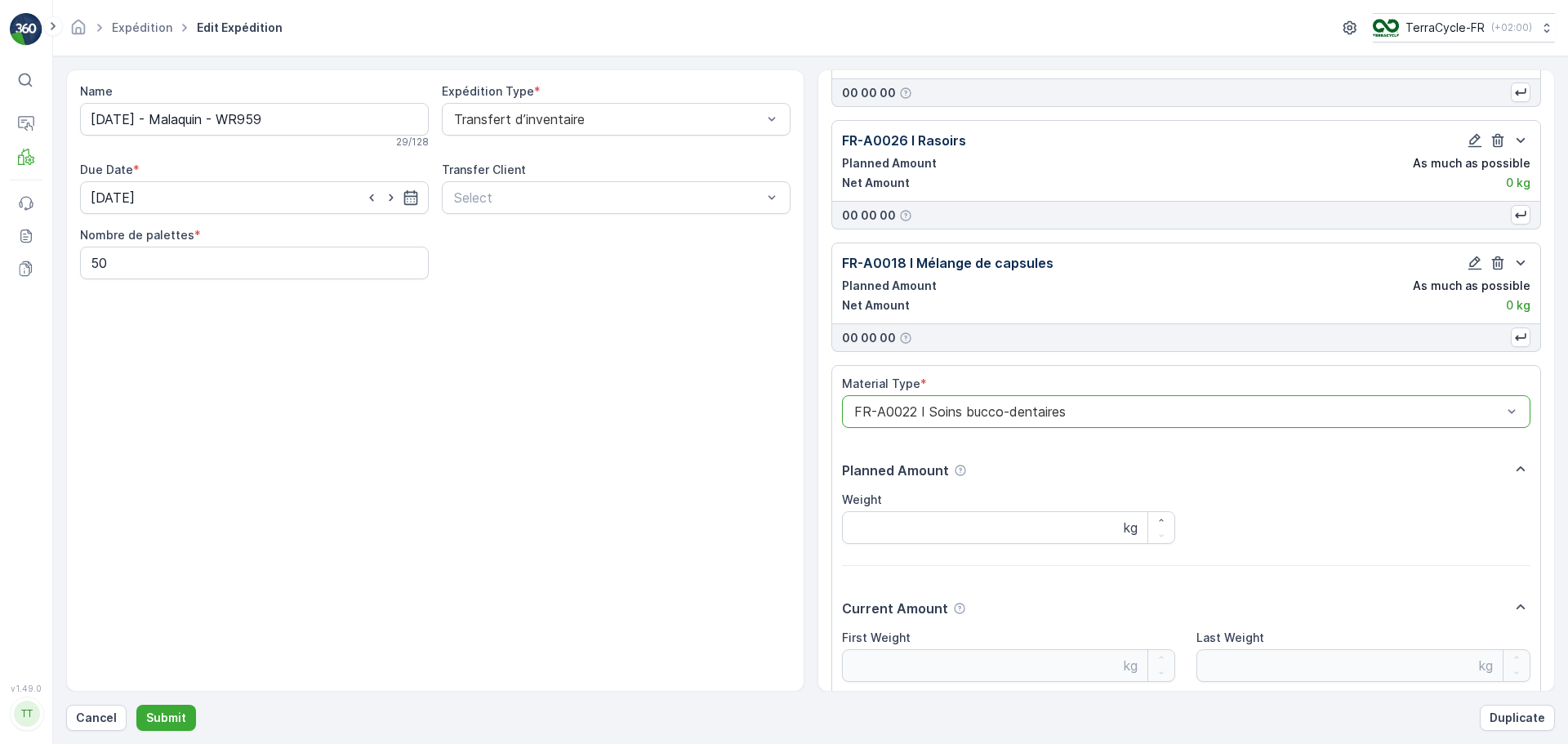
scroll to position [253, 0]
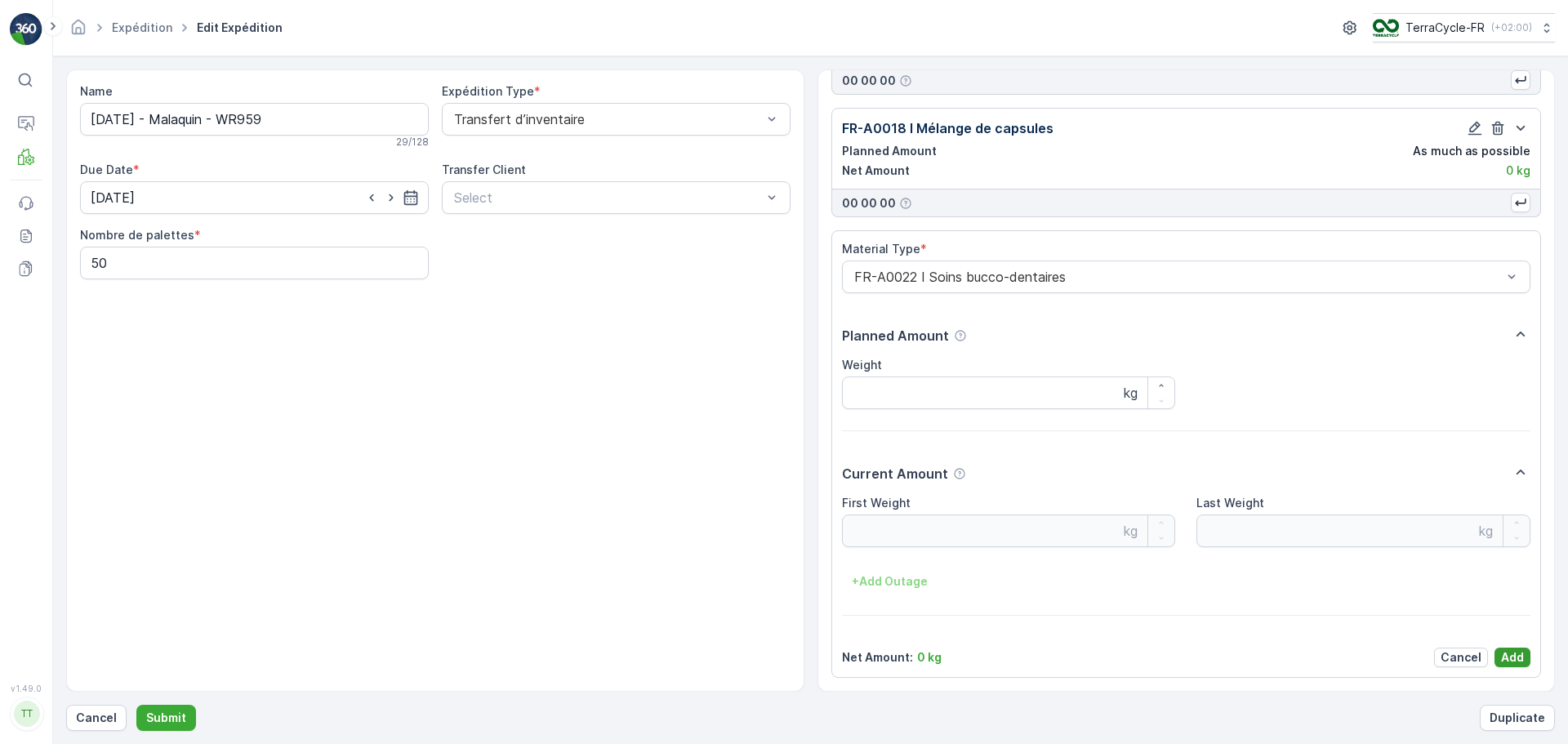
click at [1507, 655] on p "Add" at bounding box center [1512, 657] width 23 height 16
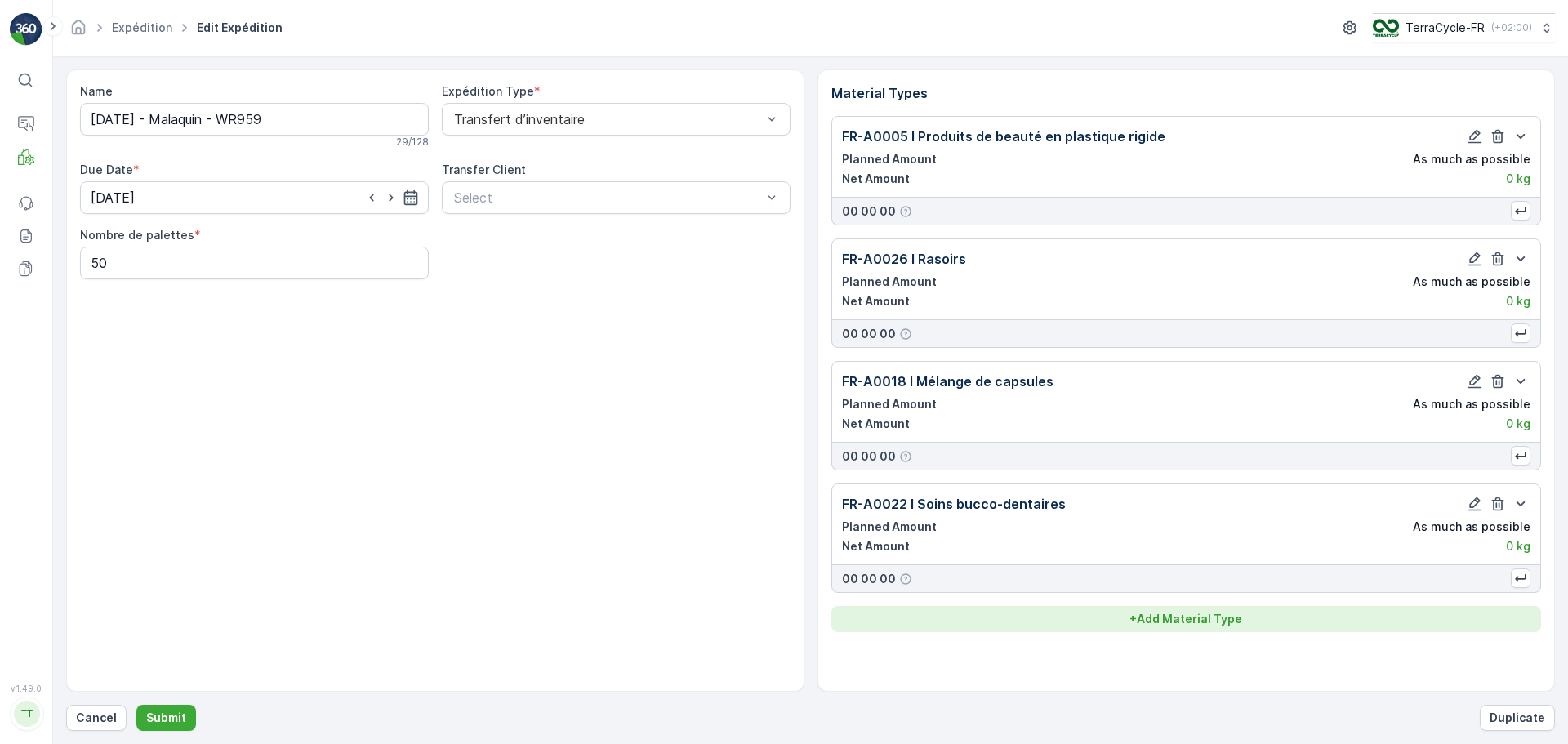
click at [1200, 613] on p "+ Add Material Type" at bounding box center [1185, 619] width 112 height 16
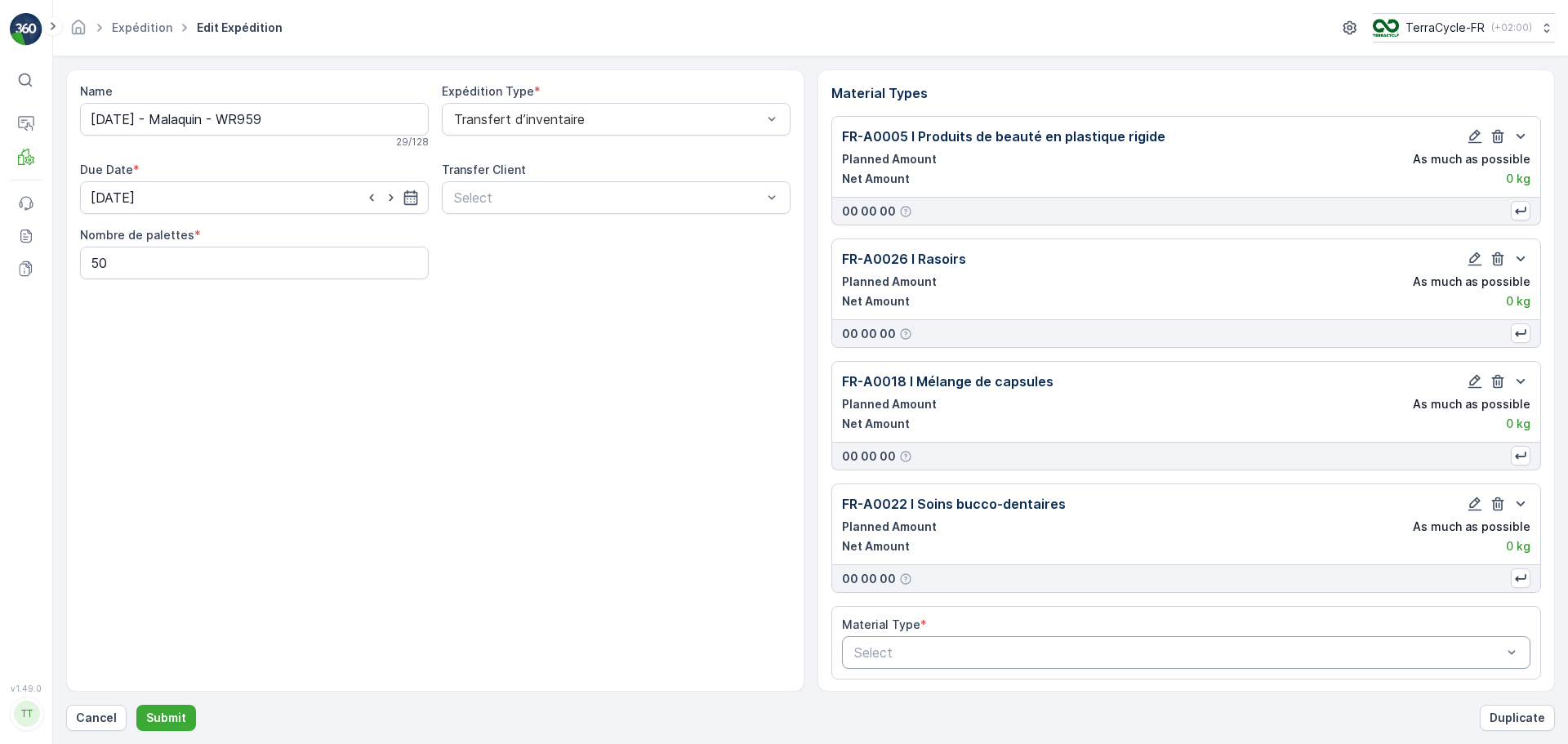
click at [962, 651] on div at bounding box center [1178, 652] width 652 height 15
type input "A0036"
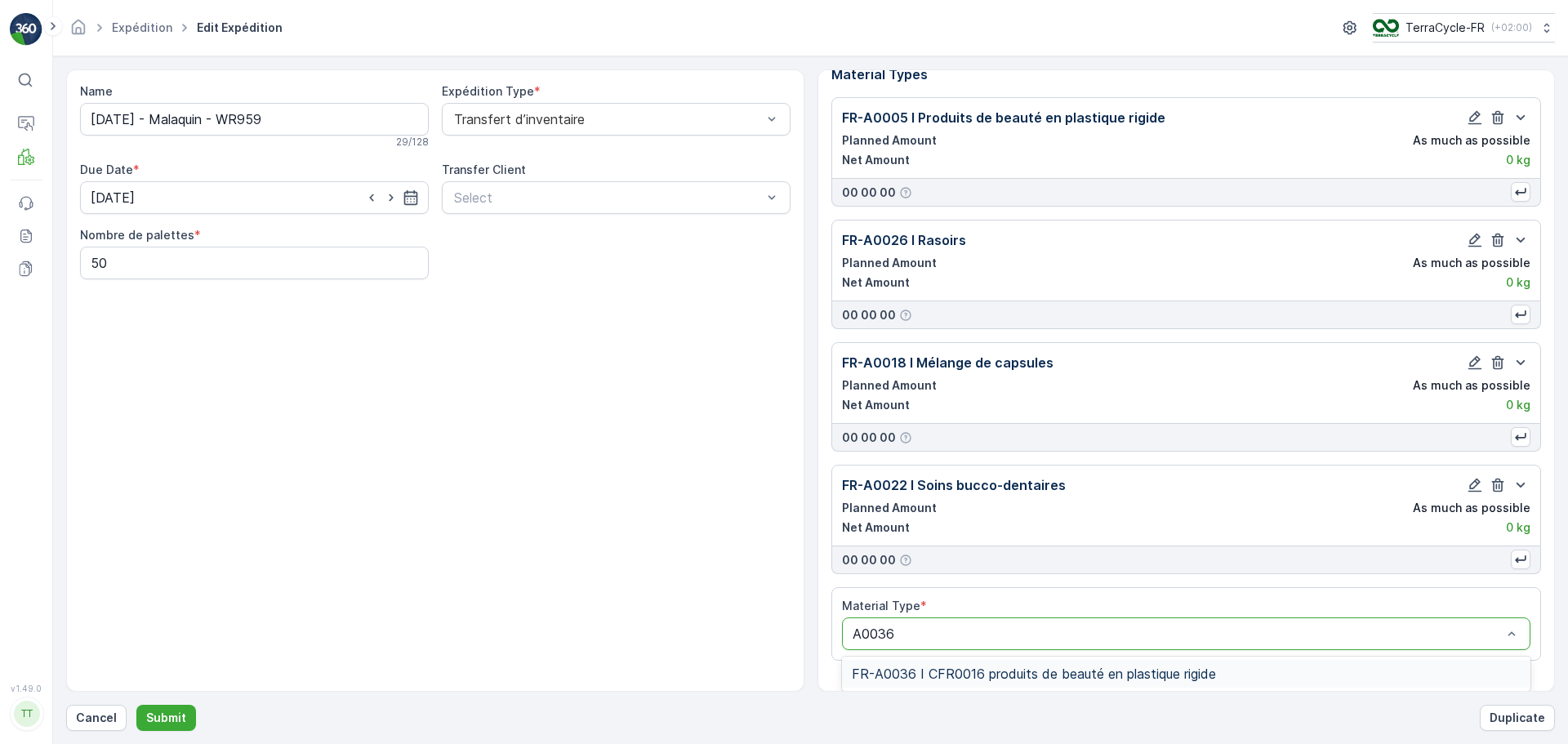
drag, startPoint x: 1102, startPoint y: 667, endPoint x: 1107, endPoint y: 650, distance: 17.7
click at [1102, 666] on span "FR-A0036 I CFR0016 produits de beauté en plastique rigide" at bounding box center [1034, 674] width 364 height 15
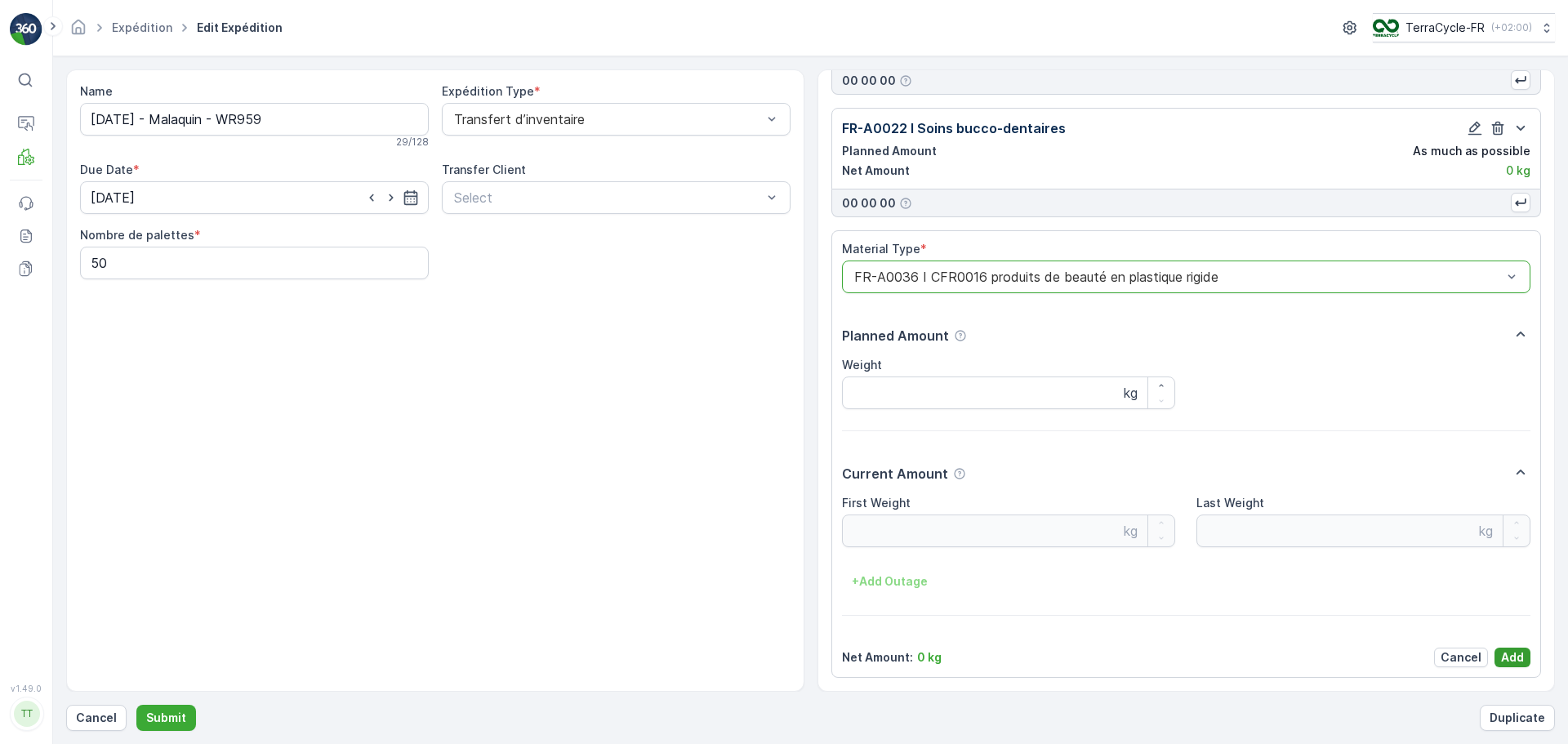
click at [1512, 656] on p "Add" at bounding box center [1512, 657] width 23 height 16
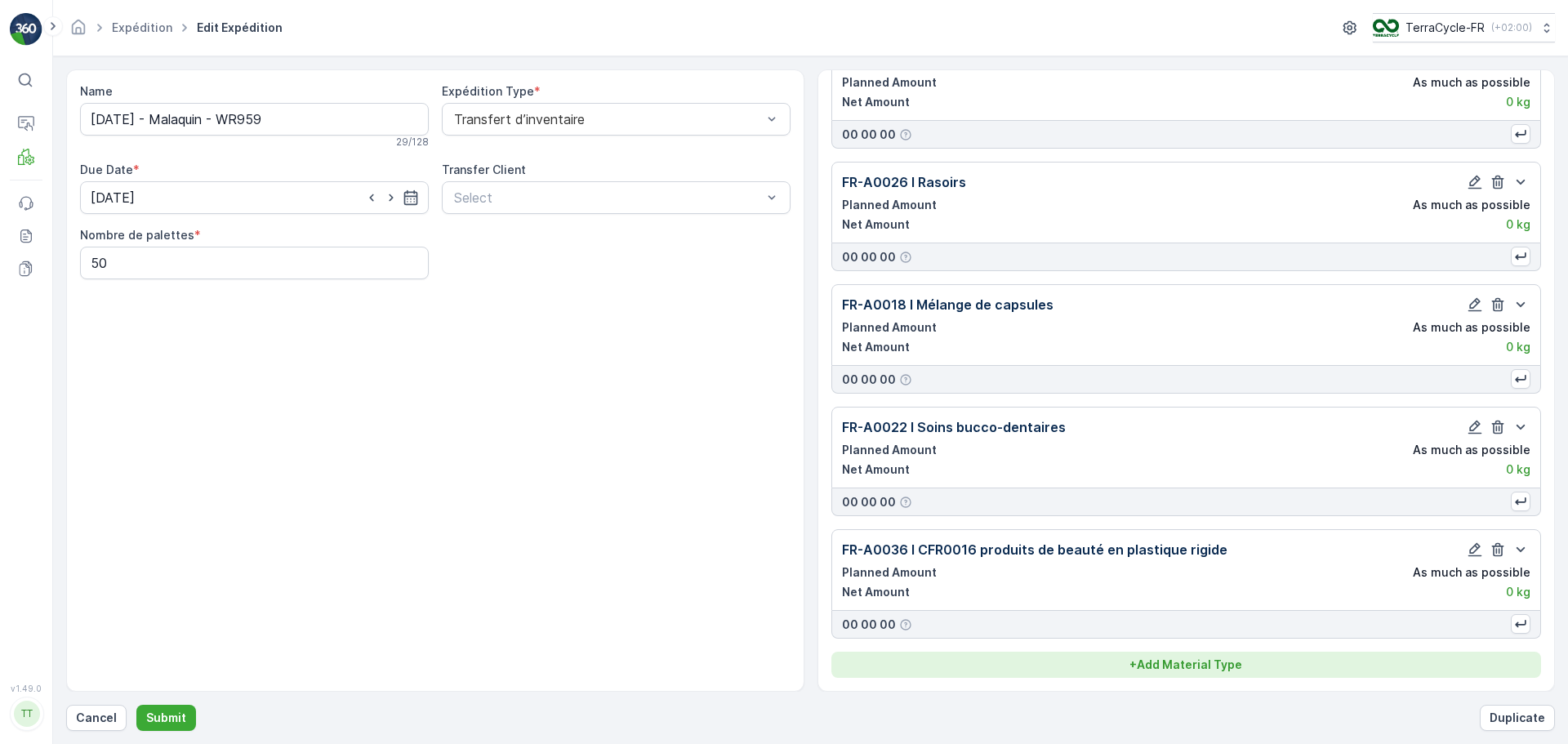
click at [1205, 670] on p "+ Add Material Type" at bounding box center [1185, 665] width 112 height 16
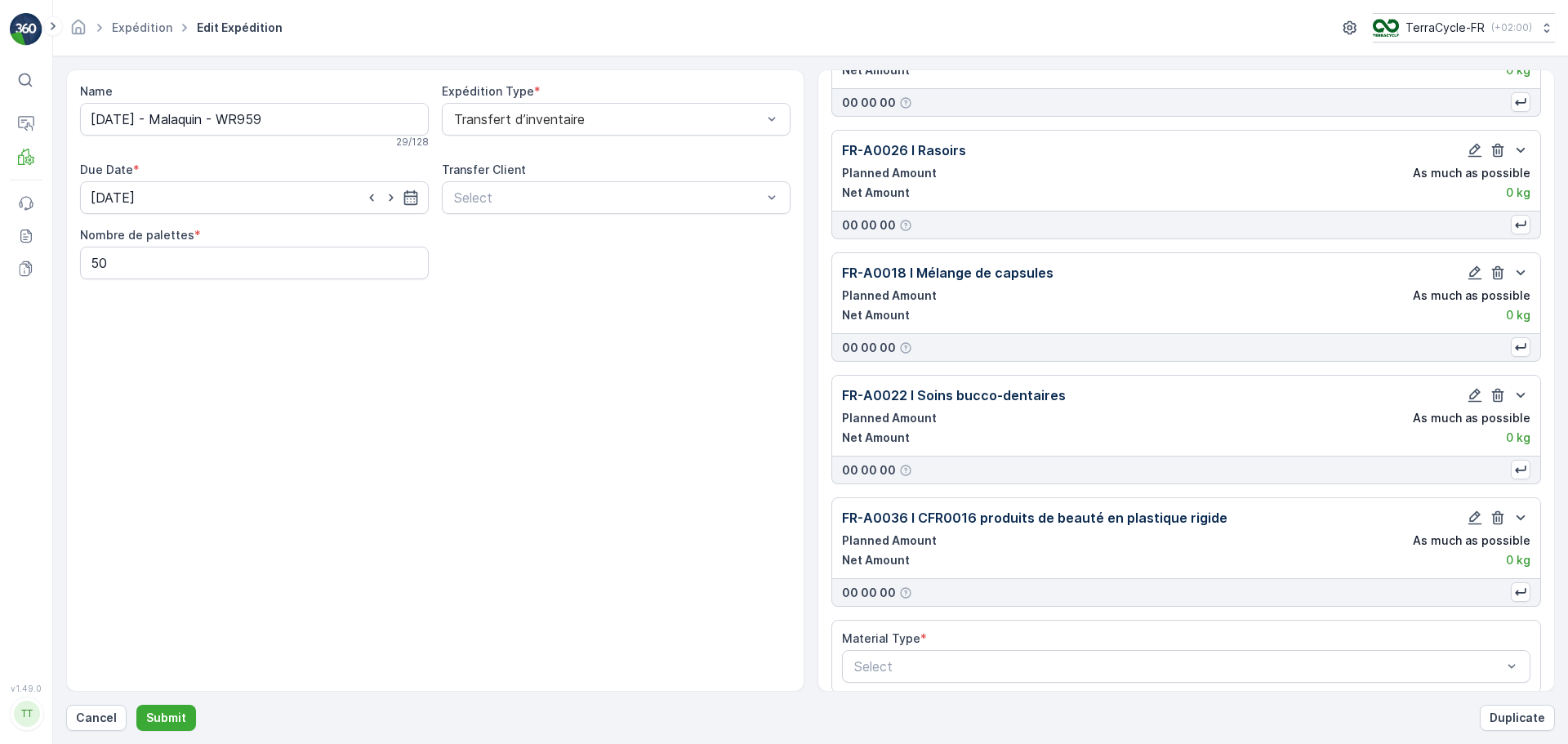
scroll to position [124, 0]
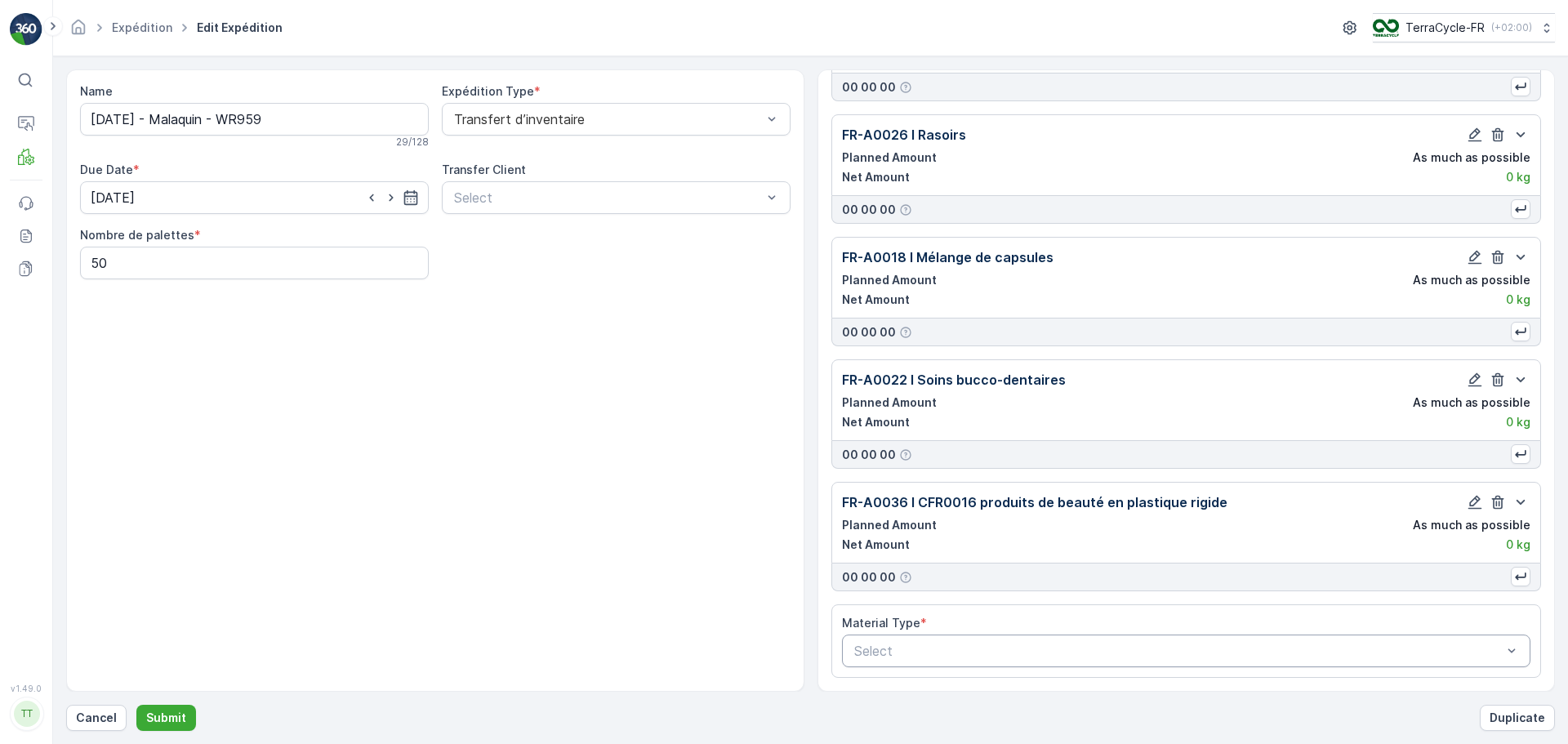
click at [925, 648] on div at bounding box center [1178, 651] width 652 height 15
type input "A0014"
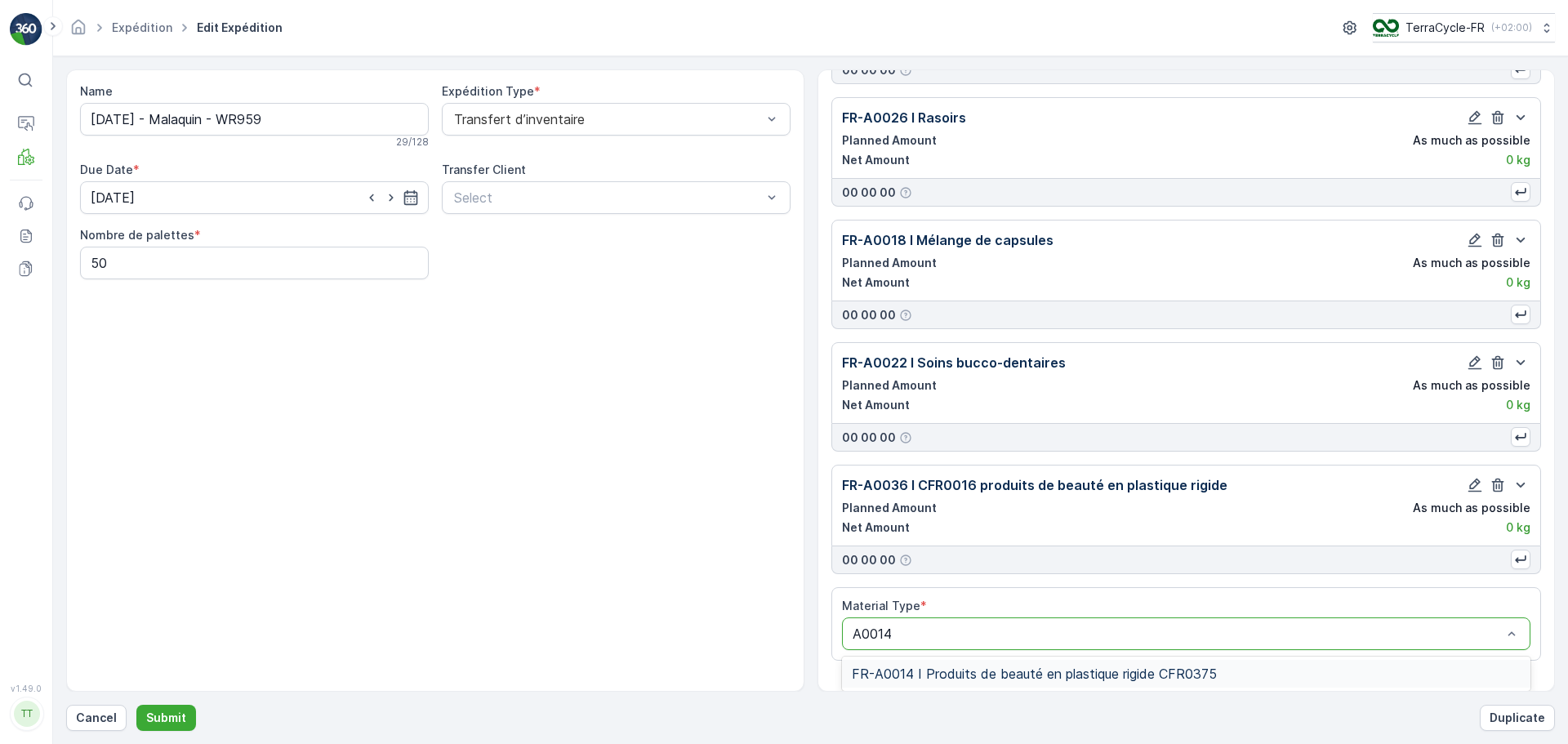
click at [1061, 669] on span "FR-A0014 I Produits de beauté en plastique rigide CFR0375" at bounding box center [1034, 674] width 365 height 15
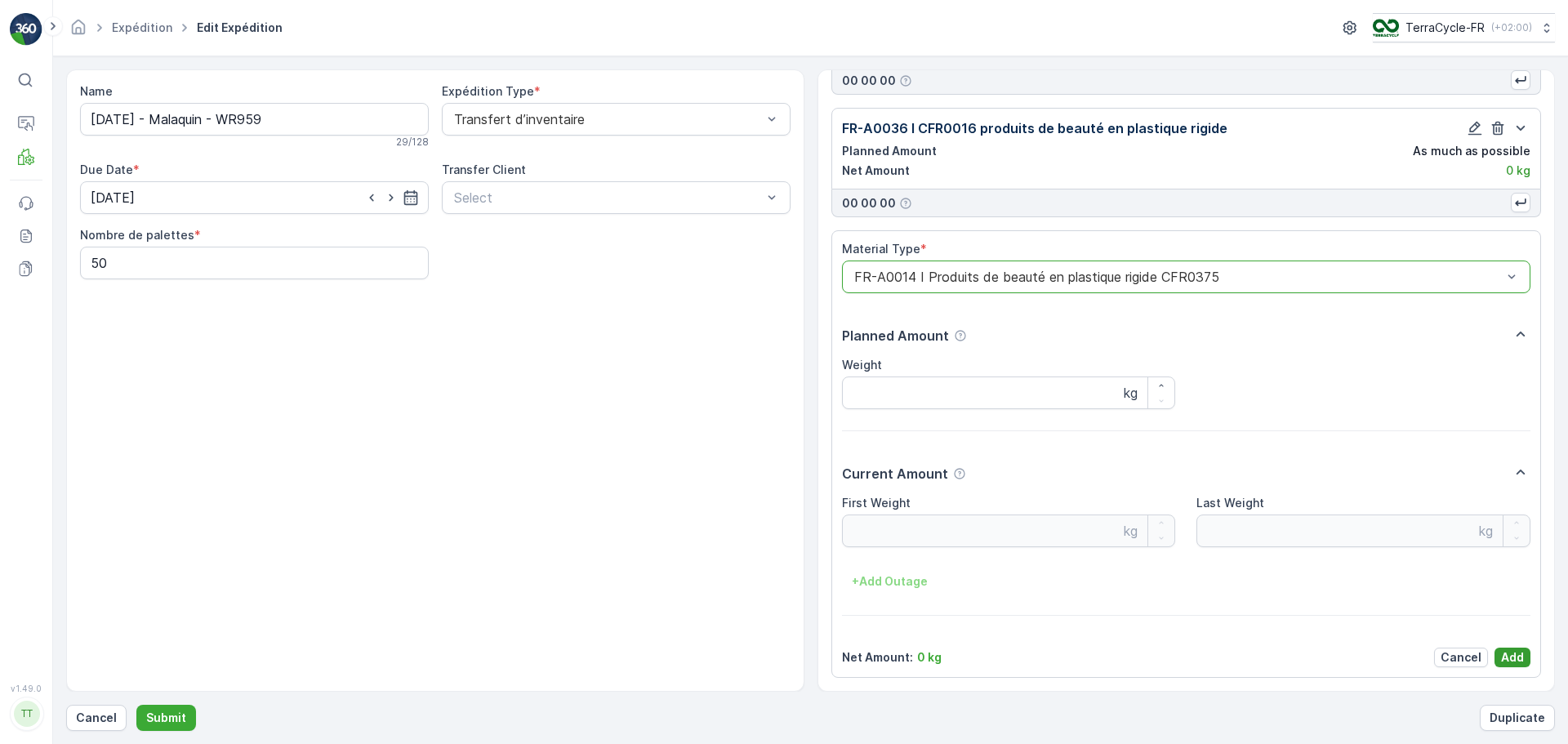
click at [1513, 662] on p "Add" at bounding box center [1512, 657] width 23 height 16
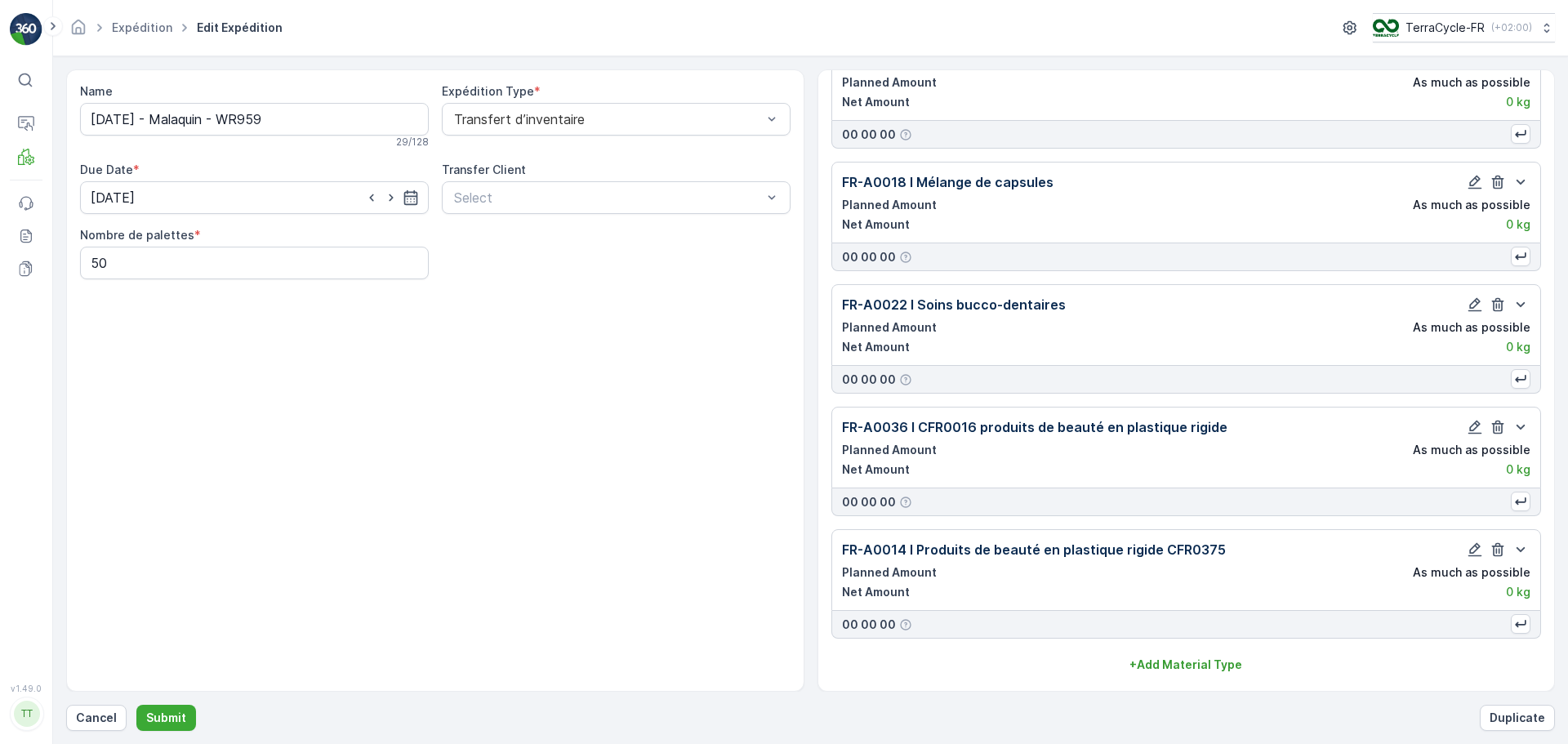
click at [1181, 679] on div "Material Types FR-A0005 I Produits de beauté en plastique rigide Planned Amount…" at bounding box center [1186, 380] width 739 height 622
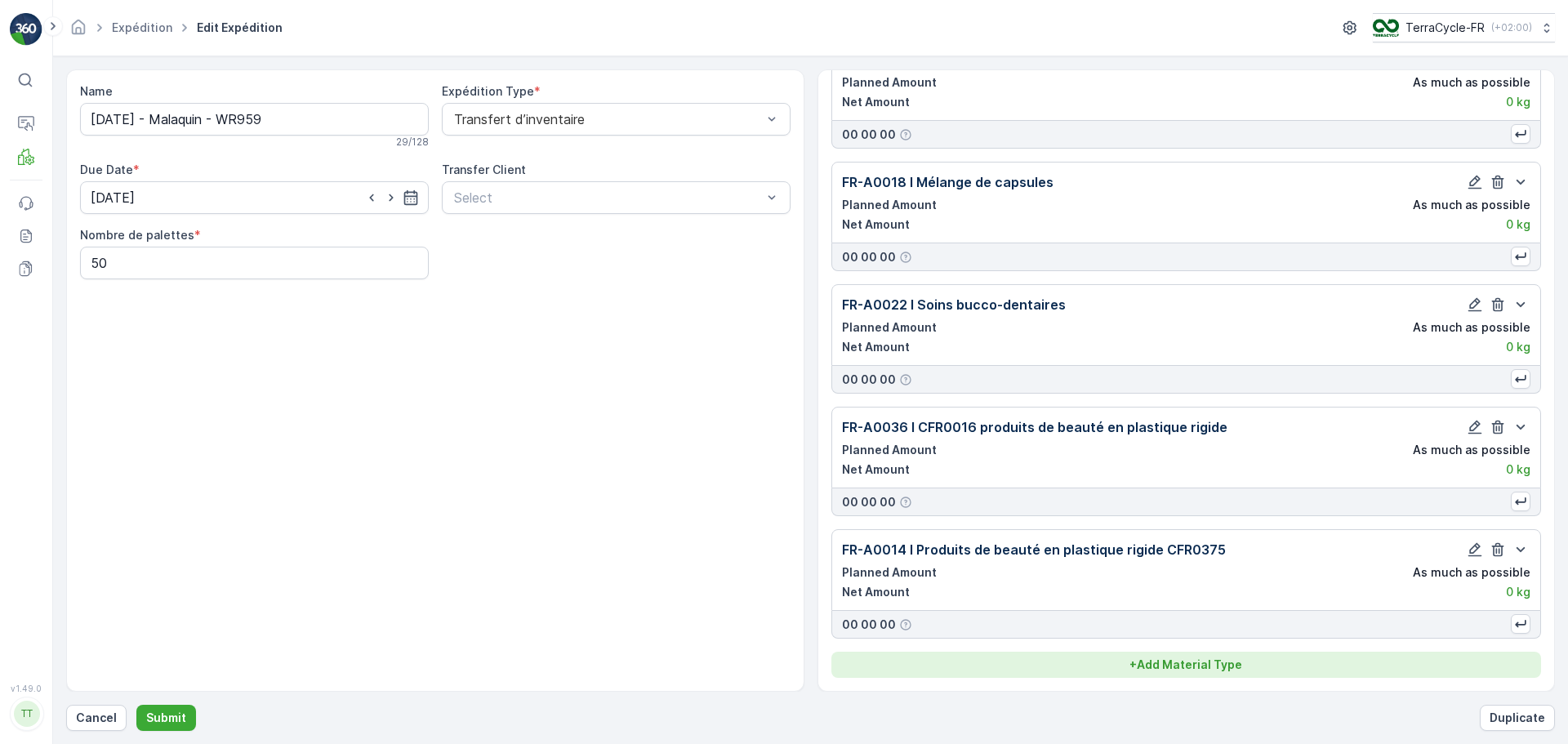
click at [1181, 656] on button "+ Add Material Type" at bounding box center [1186, 665] width 711 height 26
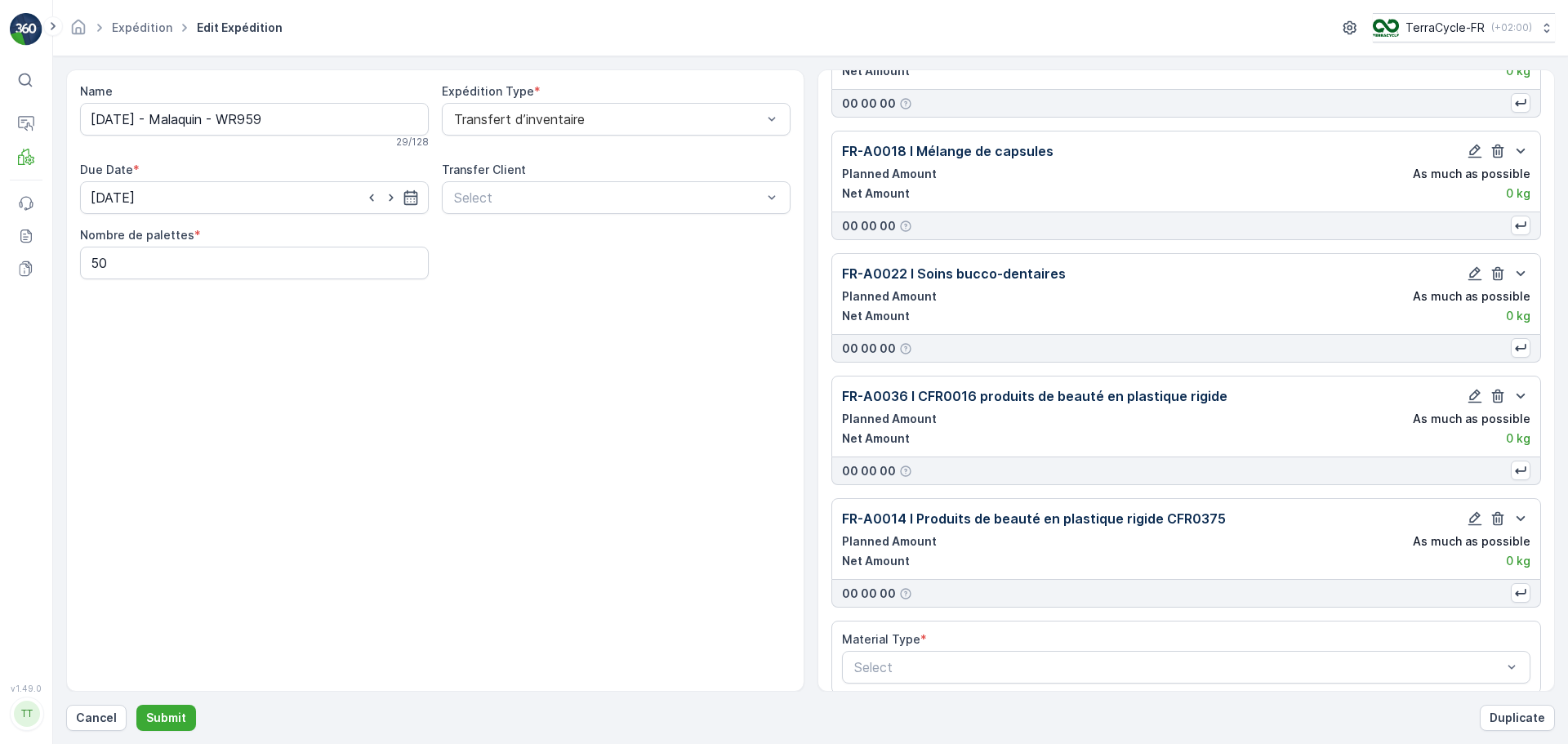
scroll to position [247, 0]
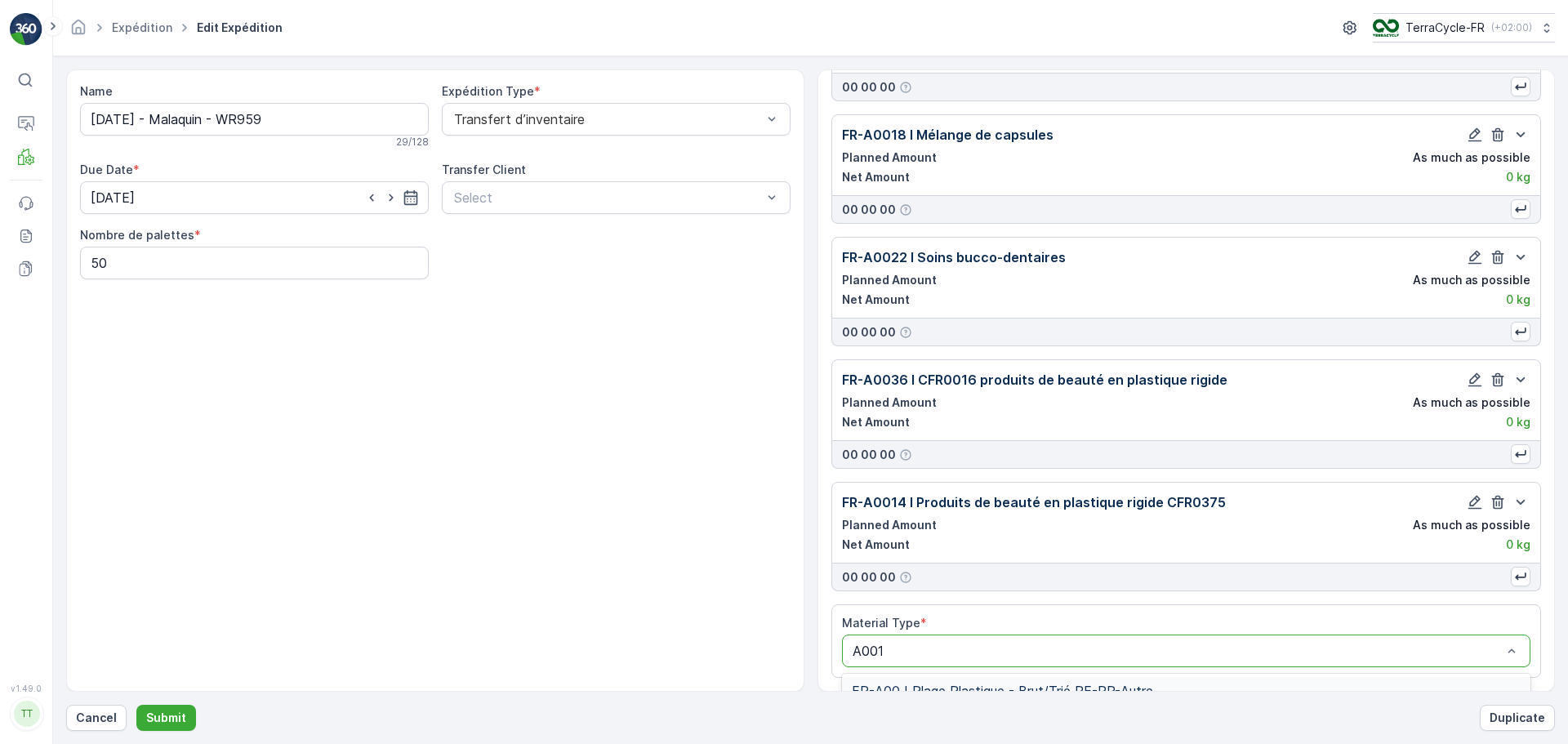
type input "A0011"
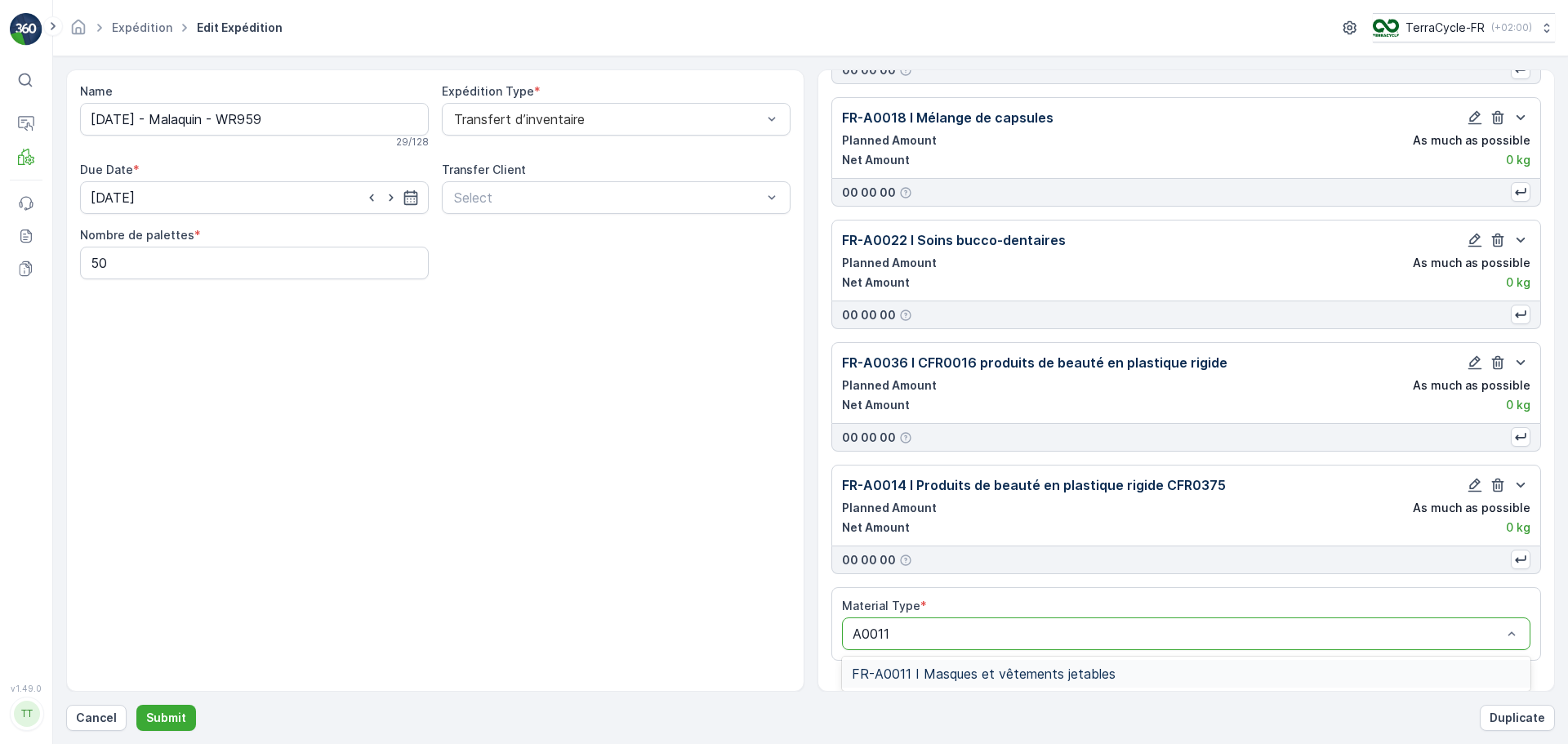
click at [1135, 680] on div "FR-A0011 I Masques et vêtements jetables" at bounding box center [1186, 674] width 670 height 15
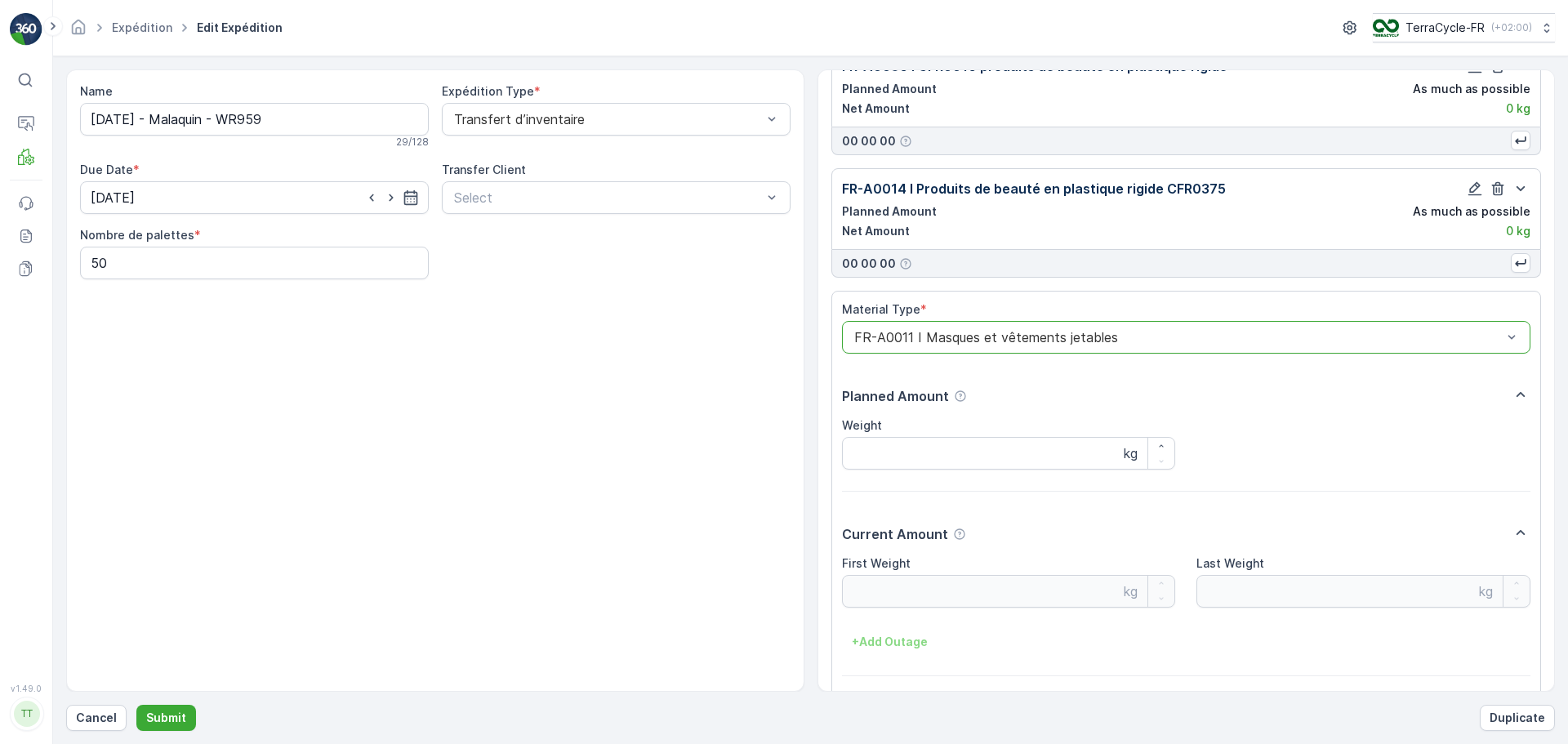
scroll to position [620, 0]
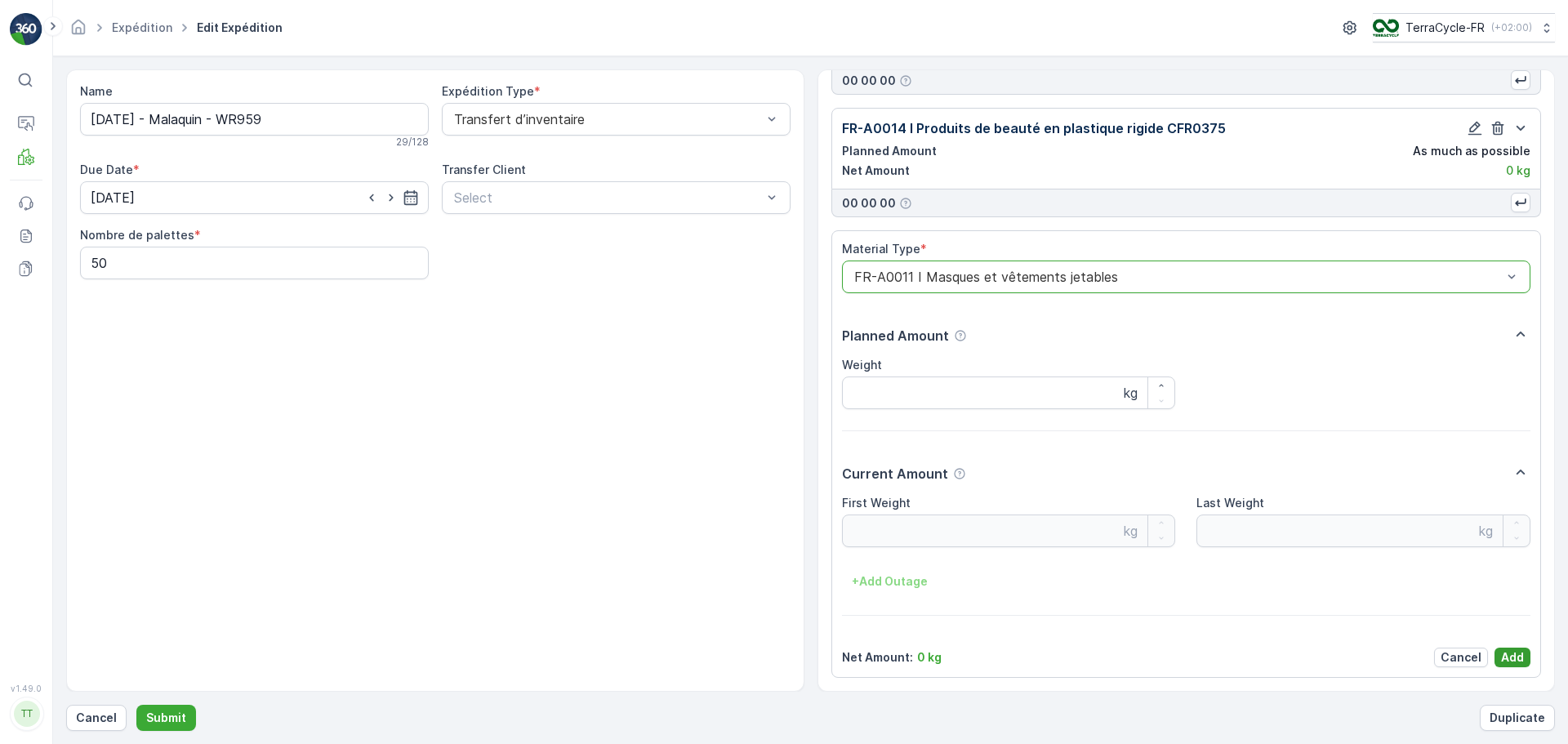
click at [1517, 656] on p "Add" at bounding box center [1512, 657] width 23 height 16
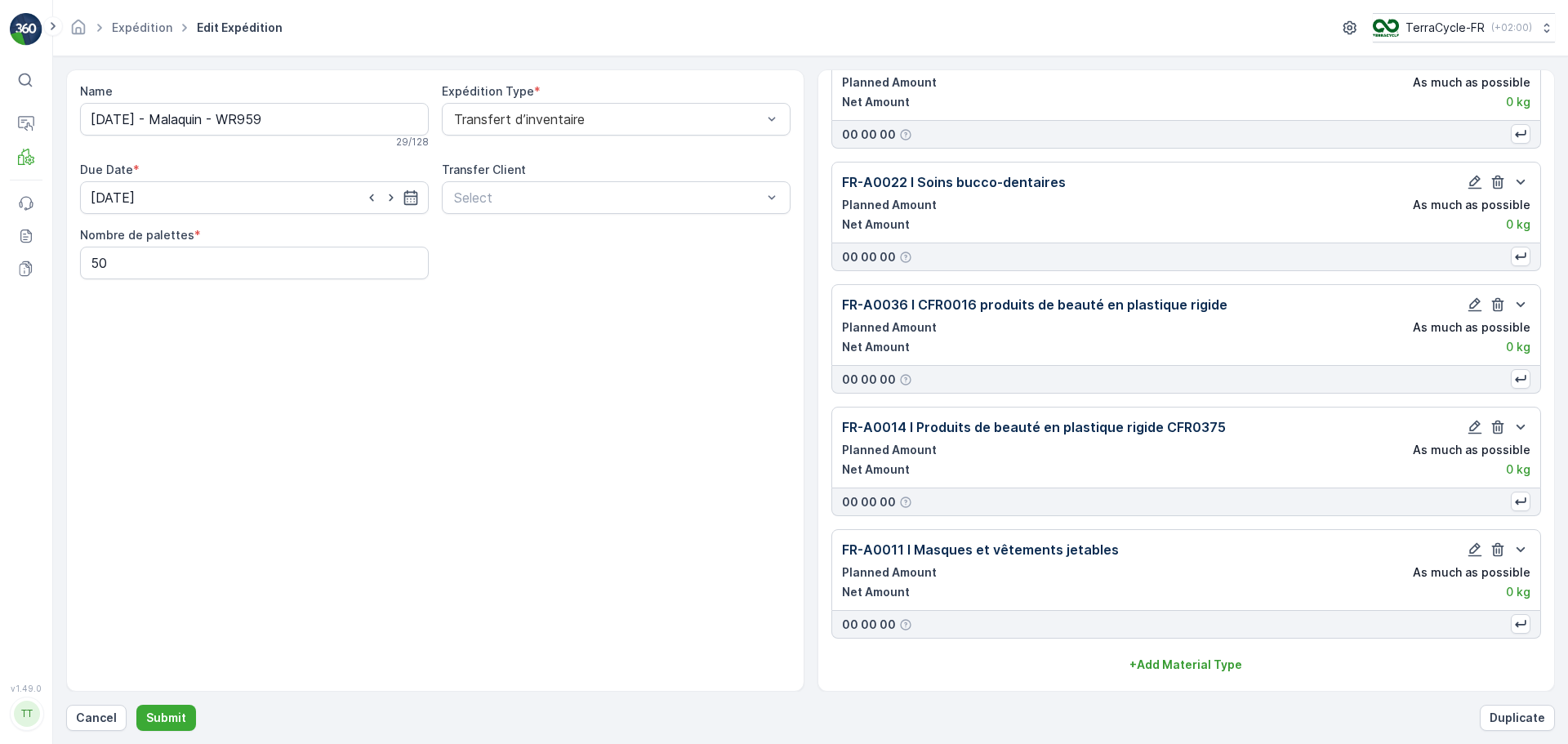
scroll to position [322, 0]
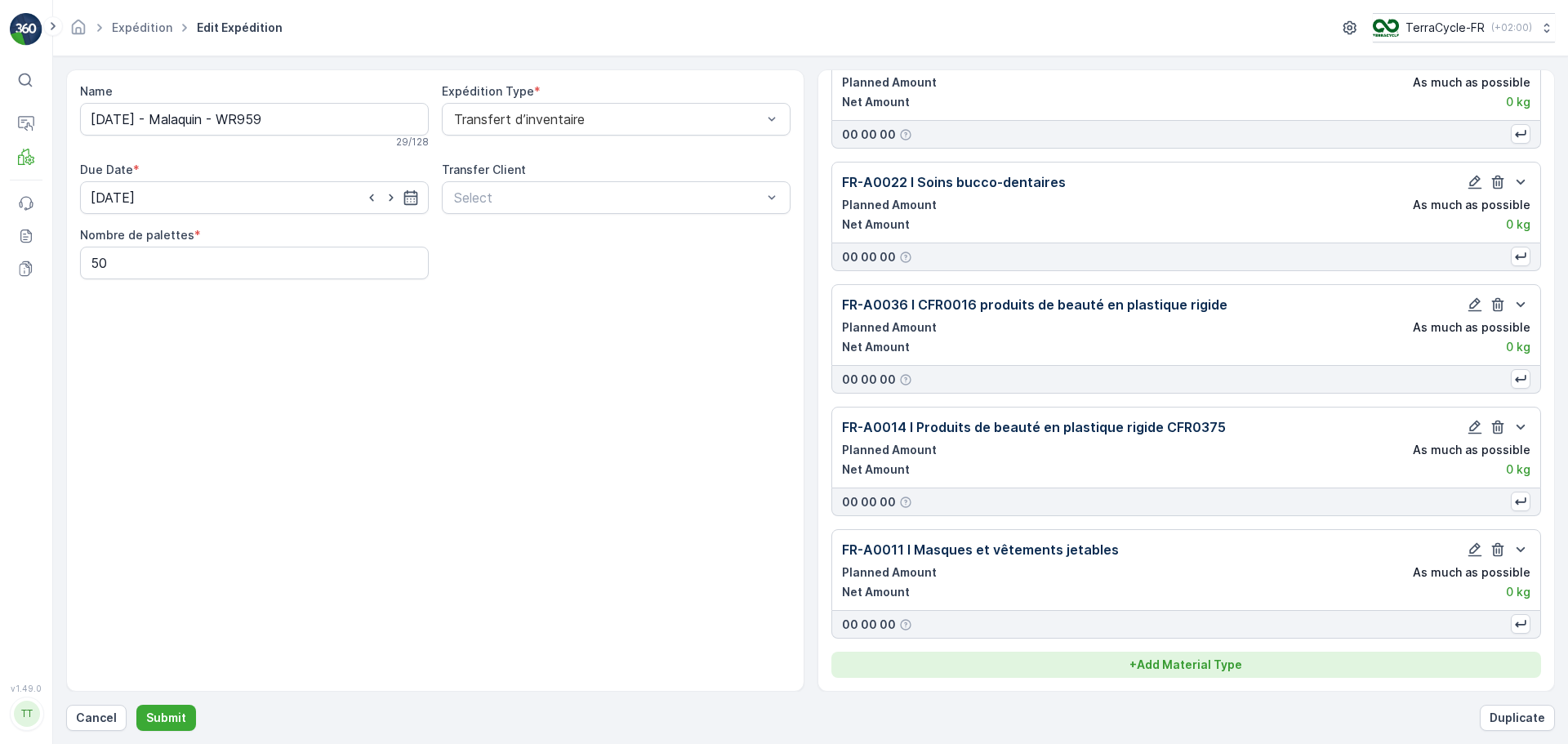
click at [1195, 669] on p "+ Add Material Type" at bounding box center [1185, 665] width 112 height 16
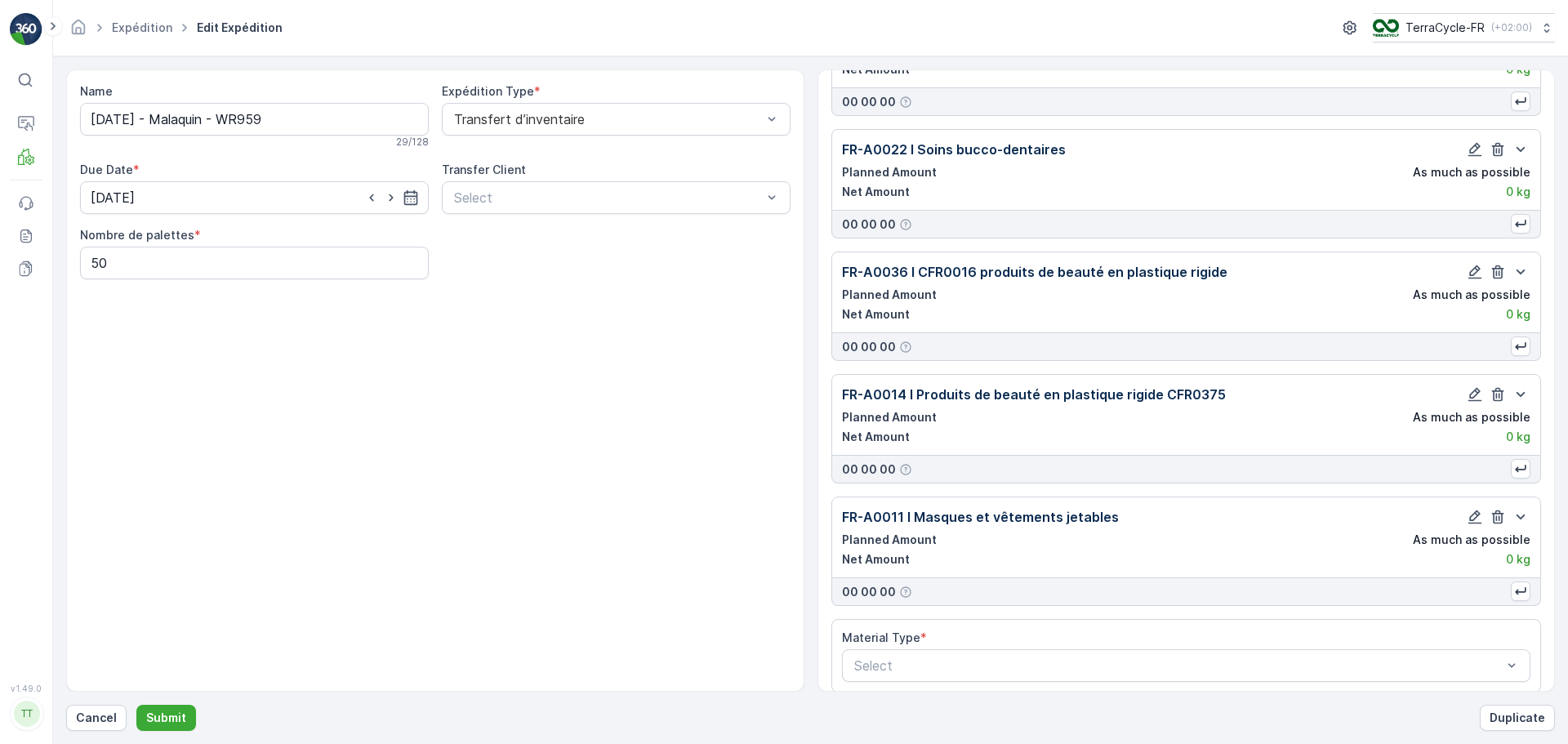
scroll to position [369, 0]
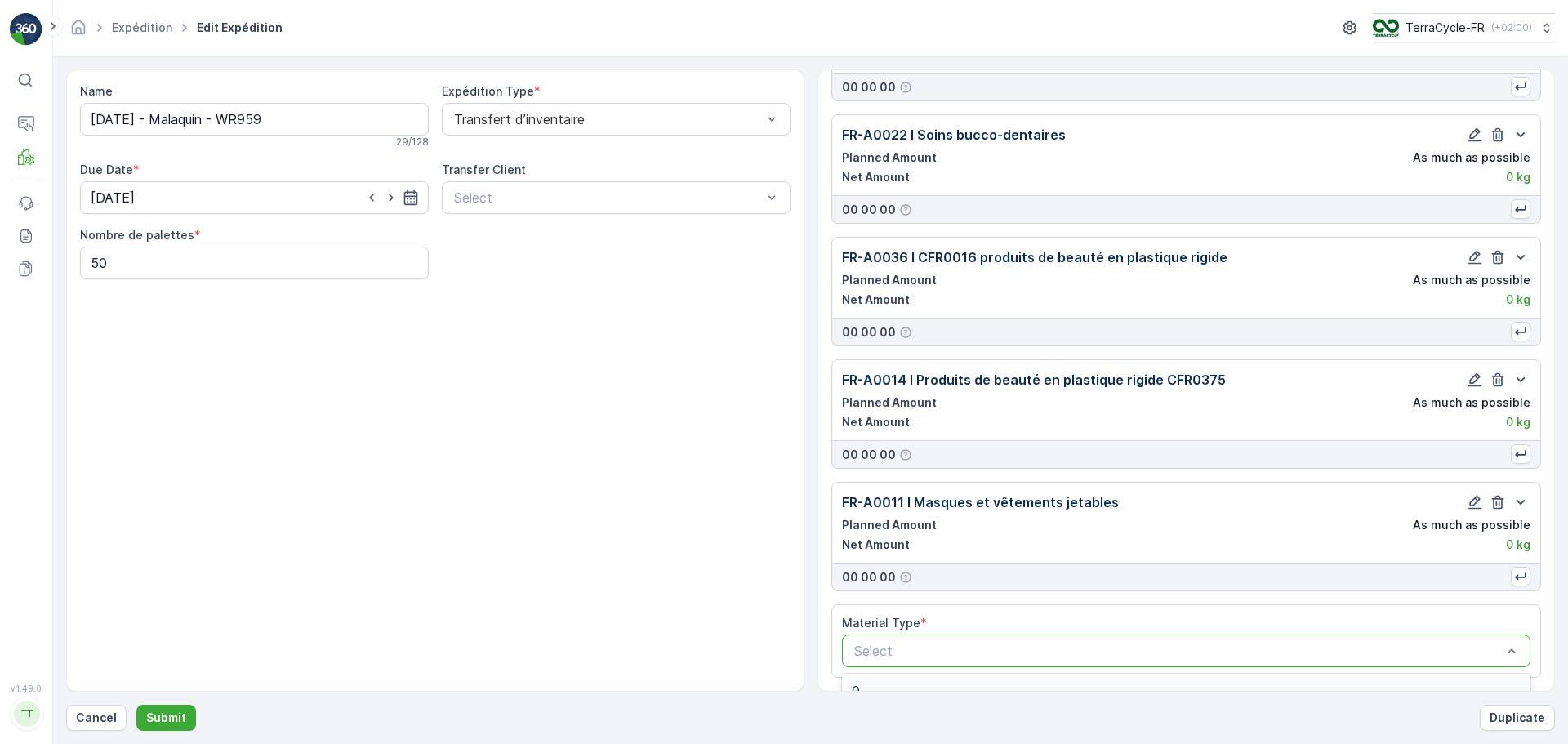
type input "p"
type input "s"
type input "A0055"
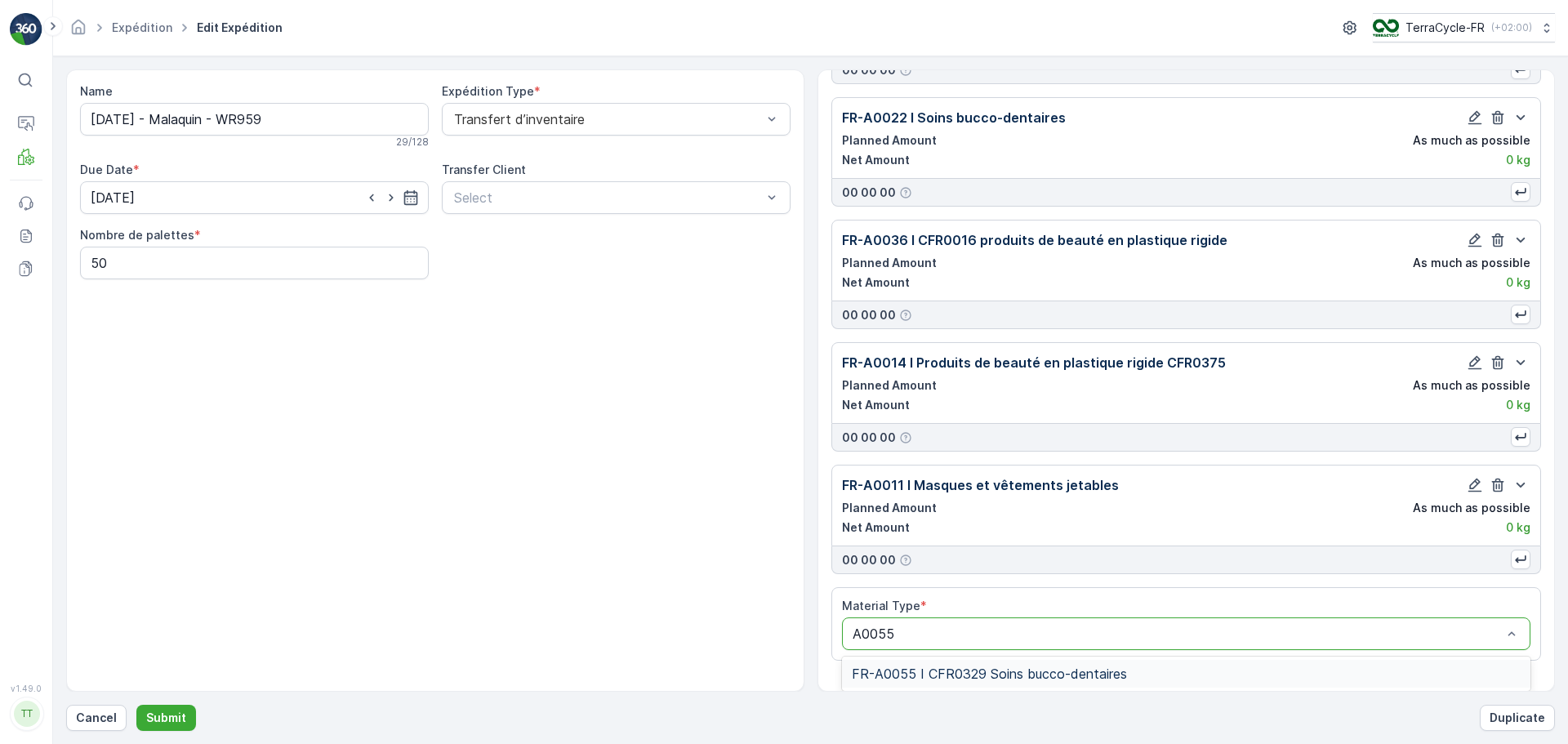
drag, startPoint x: 1075, startPoint y: 681, endPoint x: 1078, endPoint y: 672, distance: 9.5
click at [1075, 680] on span "FR-A0055 I CFR0329 Soins bucco-dentaires" at bounding box center [989, 674] width 275 height 15
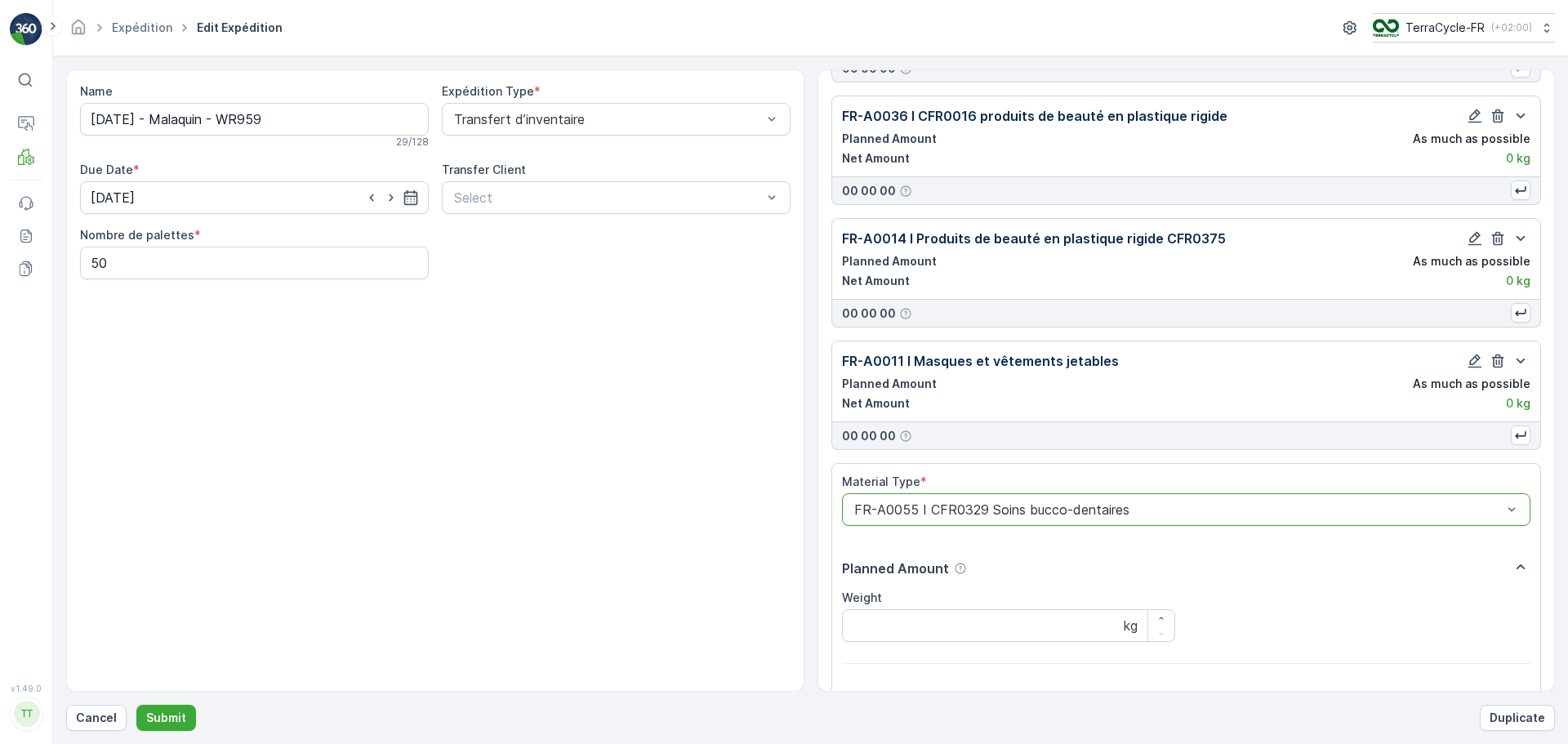
scroll to position [743, 0]
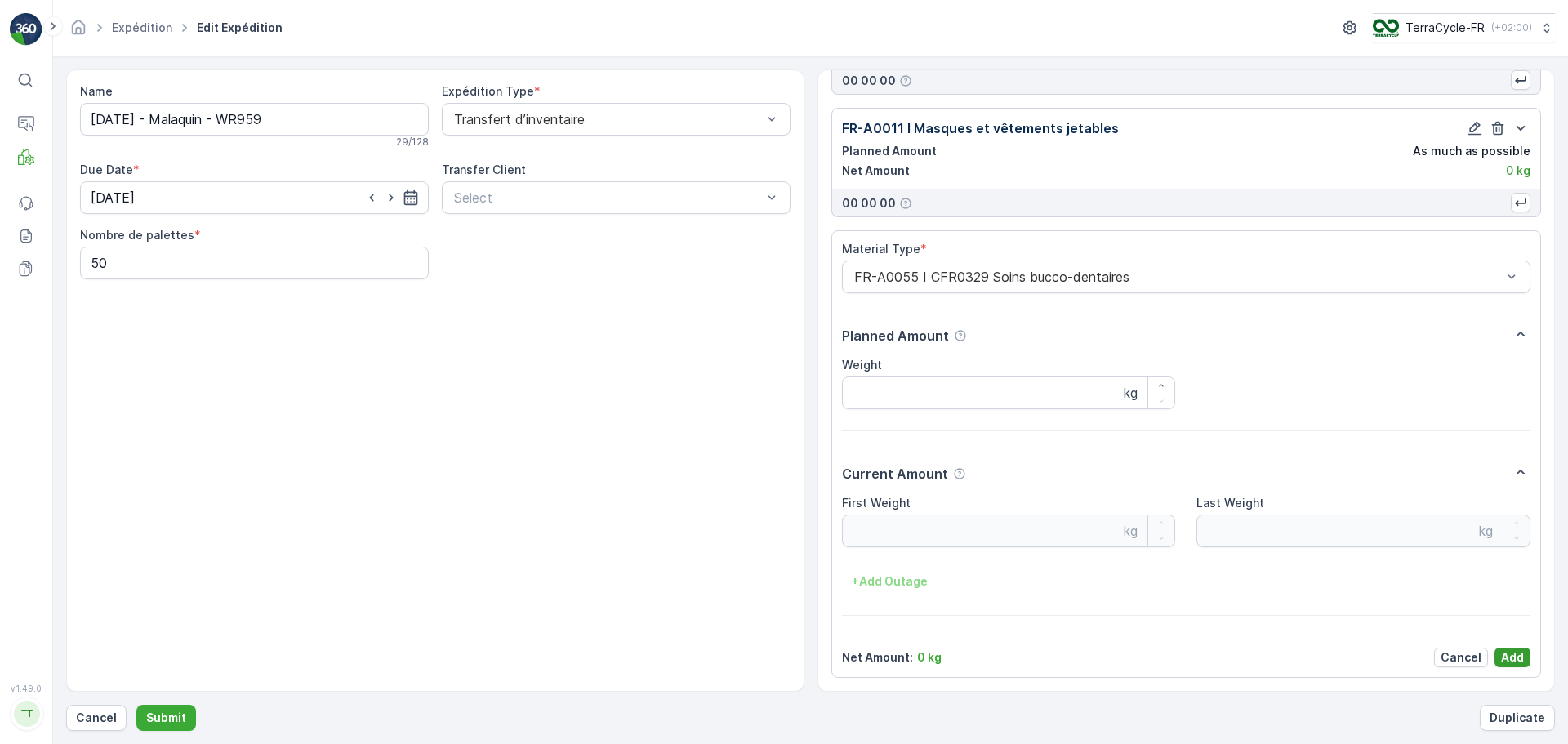
click at [1523, 665] on button "Add" at bounding box center [1512, 657] width 36 height 20
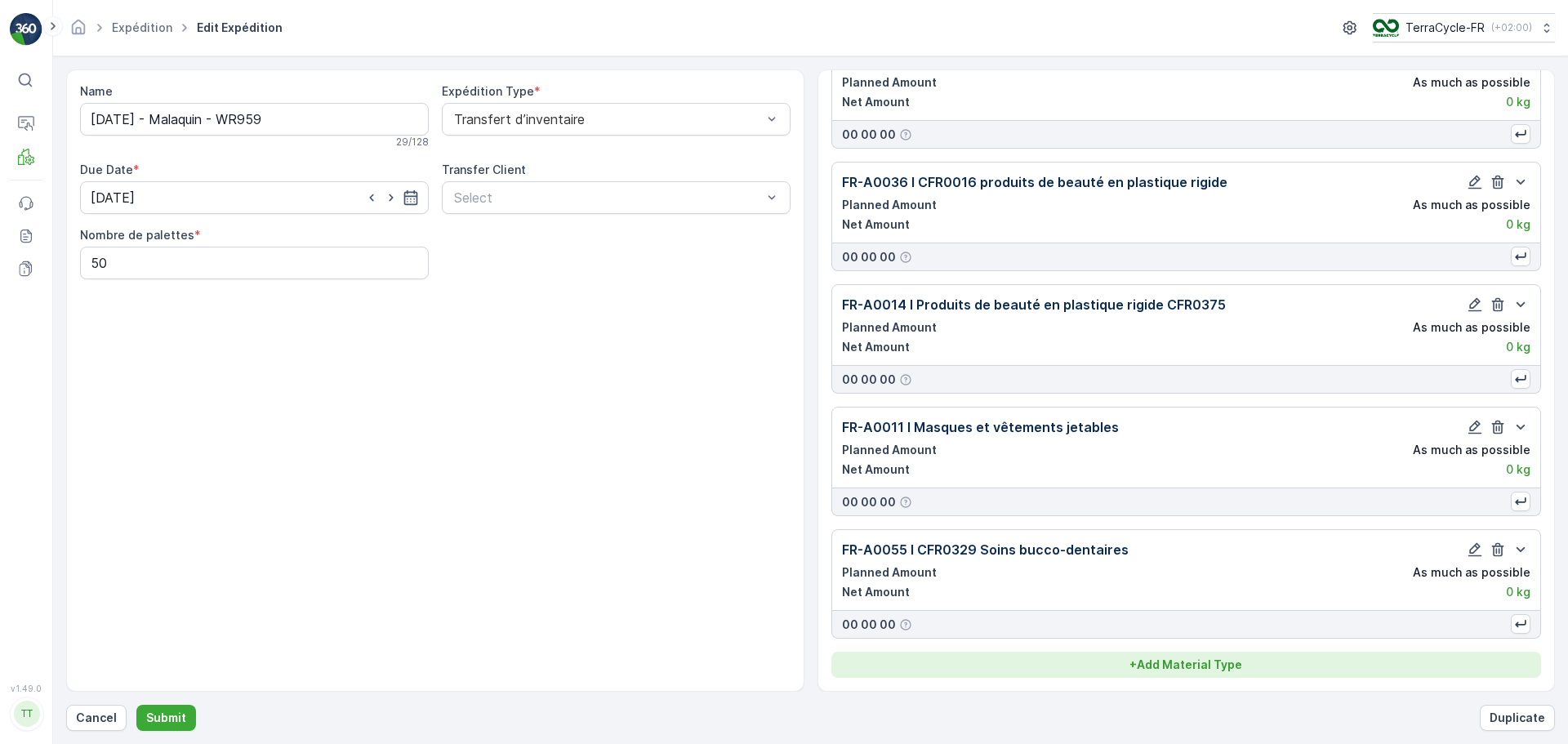
click at [1192, 655] on button "+ Add Material Type" at bounding box center [1186, 665] width 711 height 26
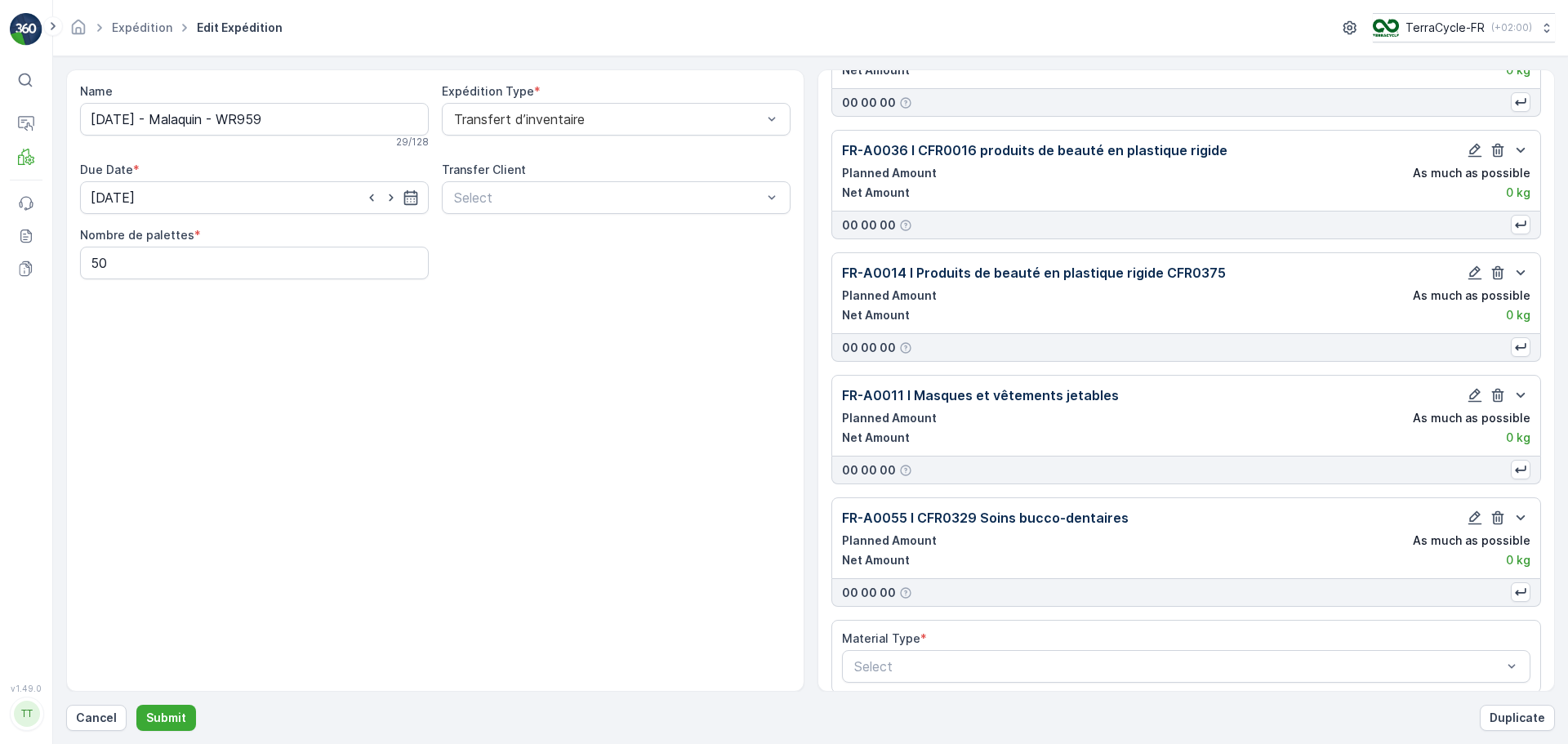
scroll to position [492, 0]
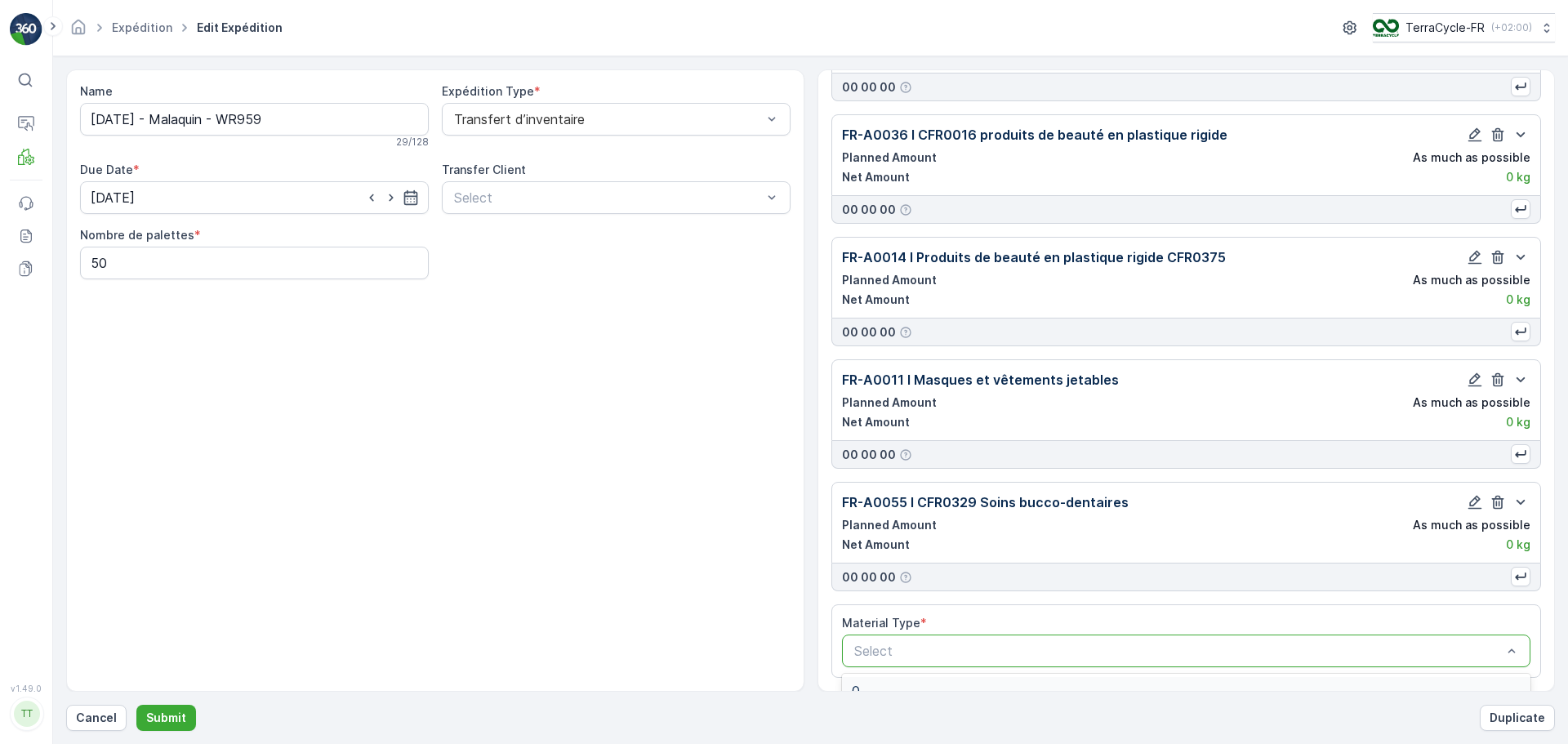
click at [939, 637] on div "Select" at bounding box center [1186, 651] width 689 height 33
type input "A0057"
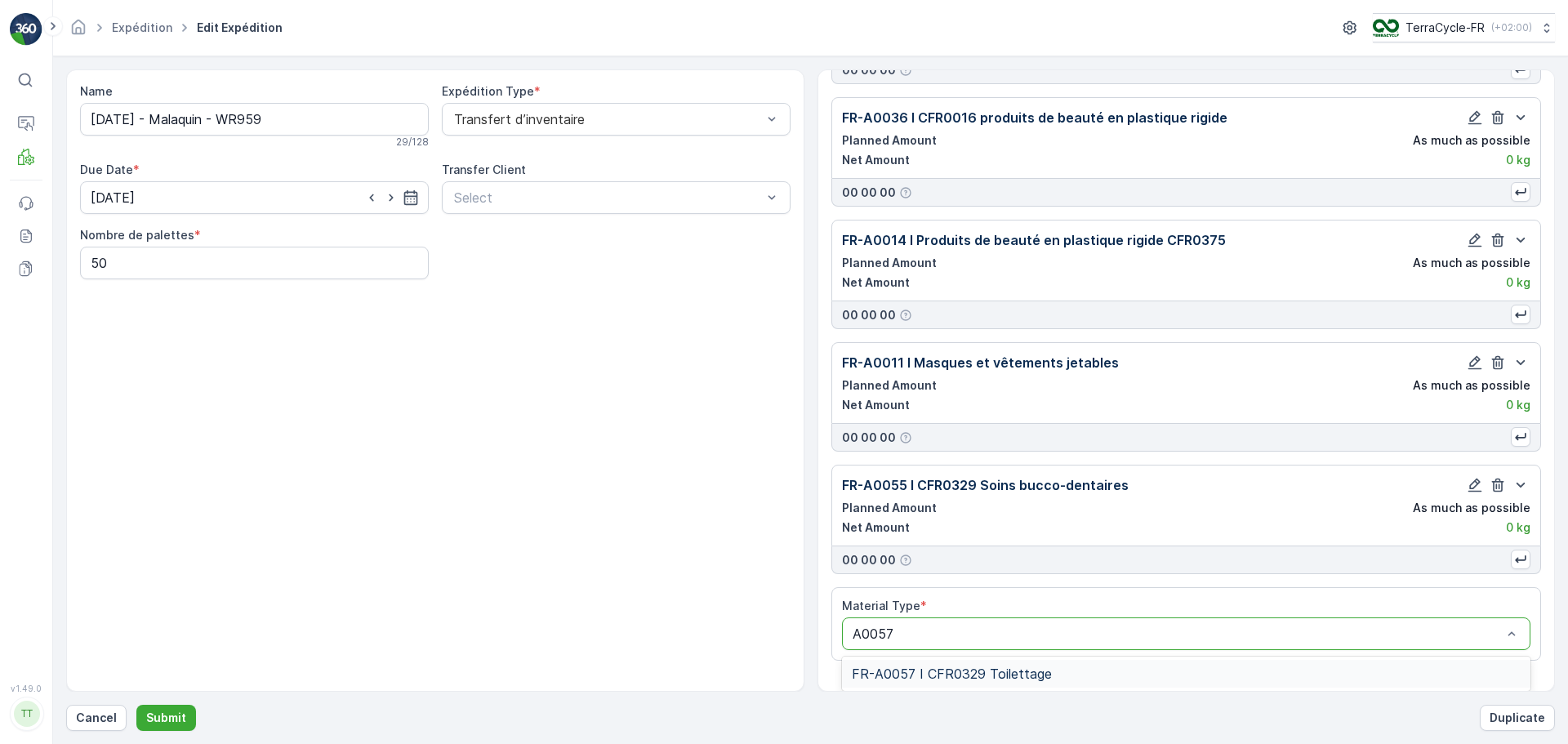
drag, startPoint x: 998, startPoint y: 676, endPoint x: 1036, endPoint y: 652, distance: 44.9
click at [998, 676] on span "FR-A0057 I CFR0329 Toilettage" at bounding box center [952, 674] width 200 height 15
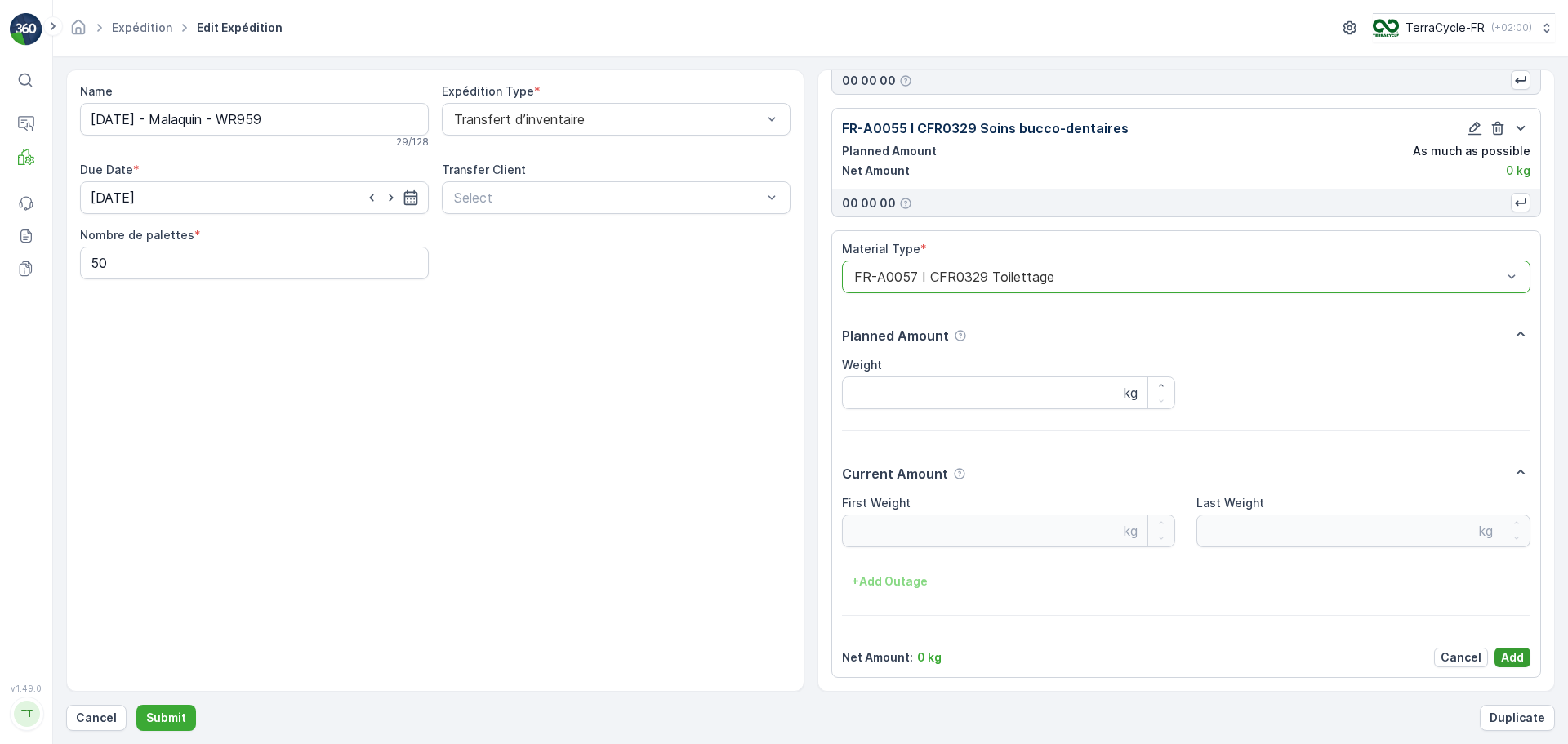
click at [1516, 666] on button "Add" at bounding box center [1512, 657] width 36 height 20
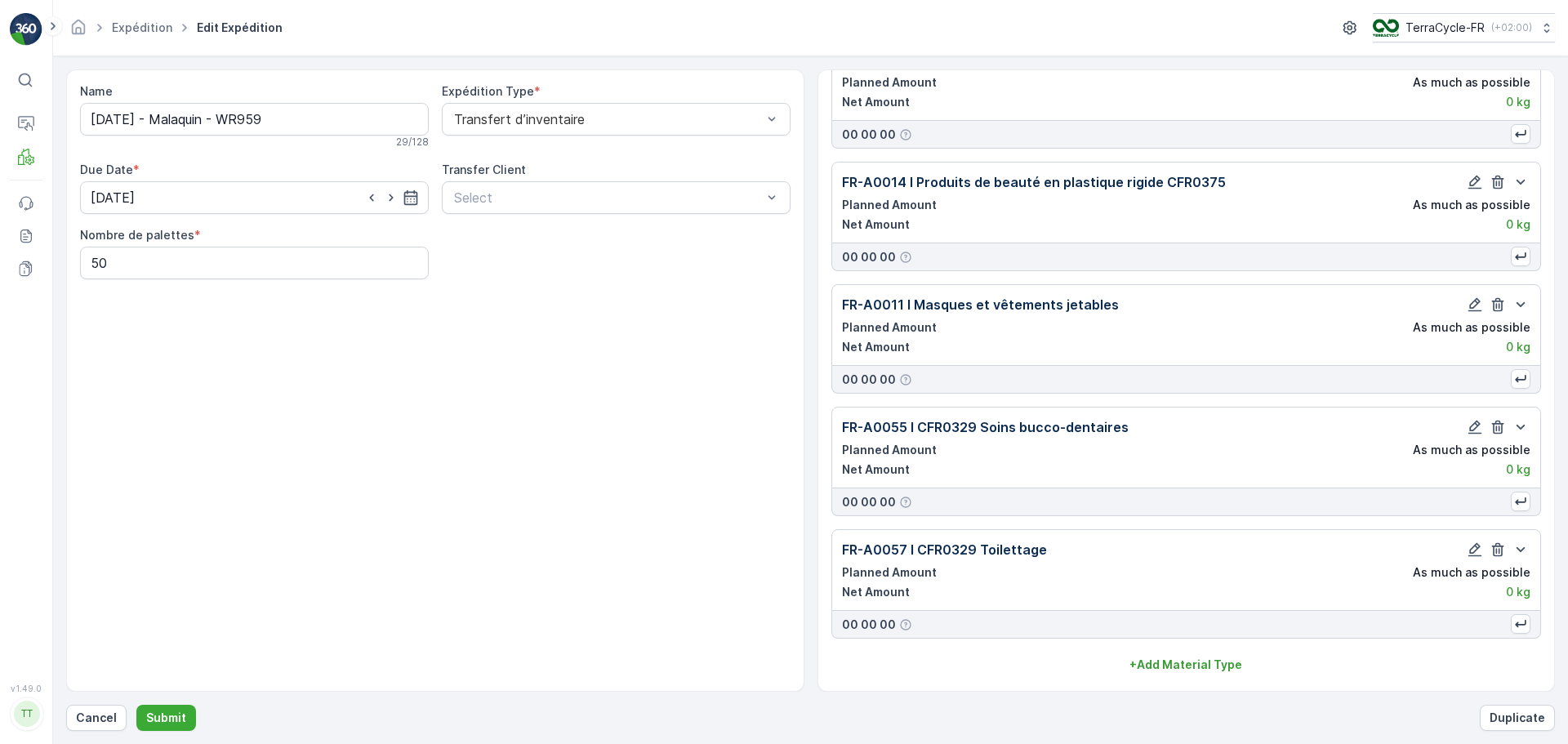
scroll to position [566, 0]
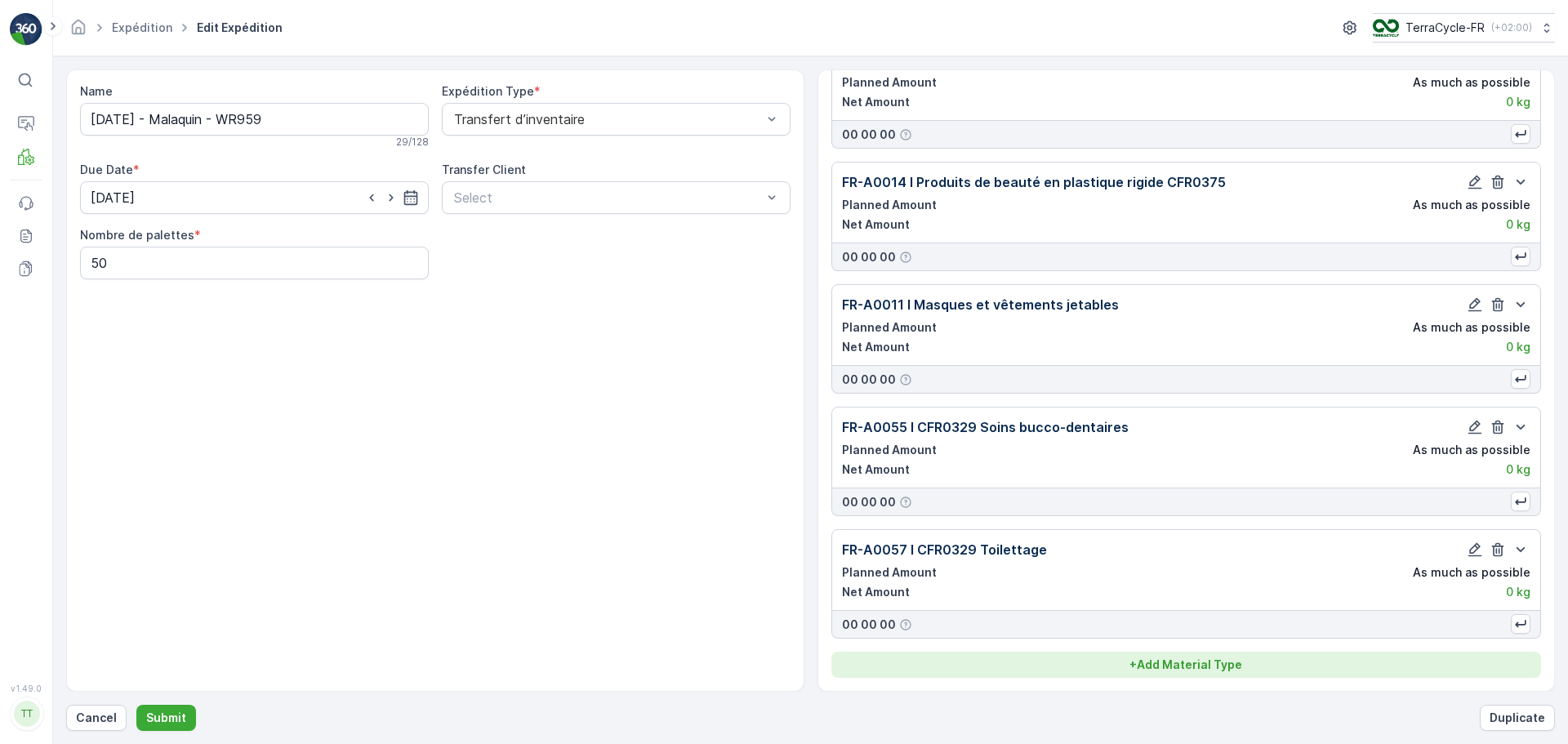
click at [1164, 661] on p "+ Add Material Type" at bounding box center [1185, 665] width 112 height 16
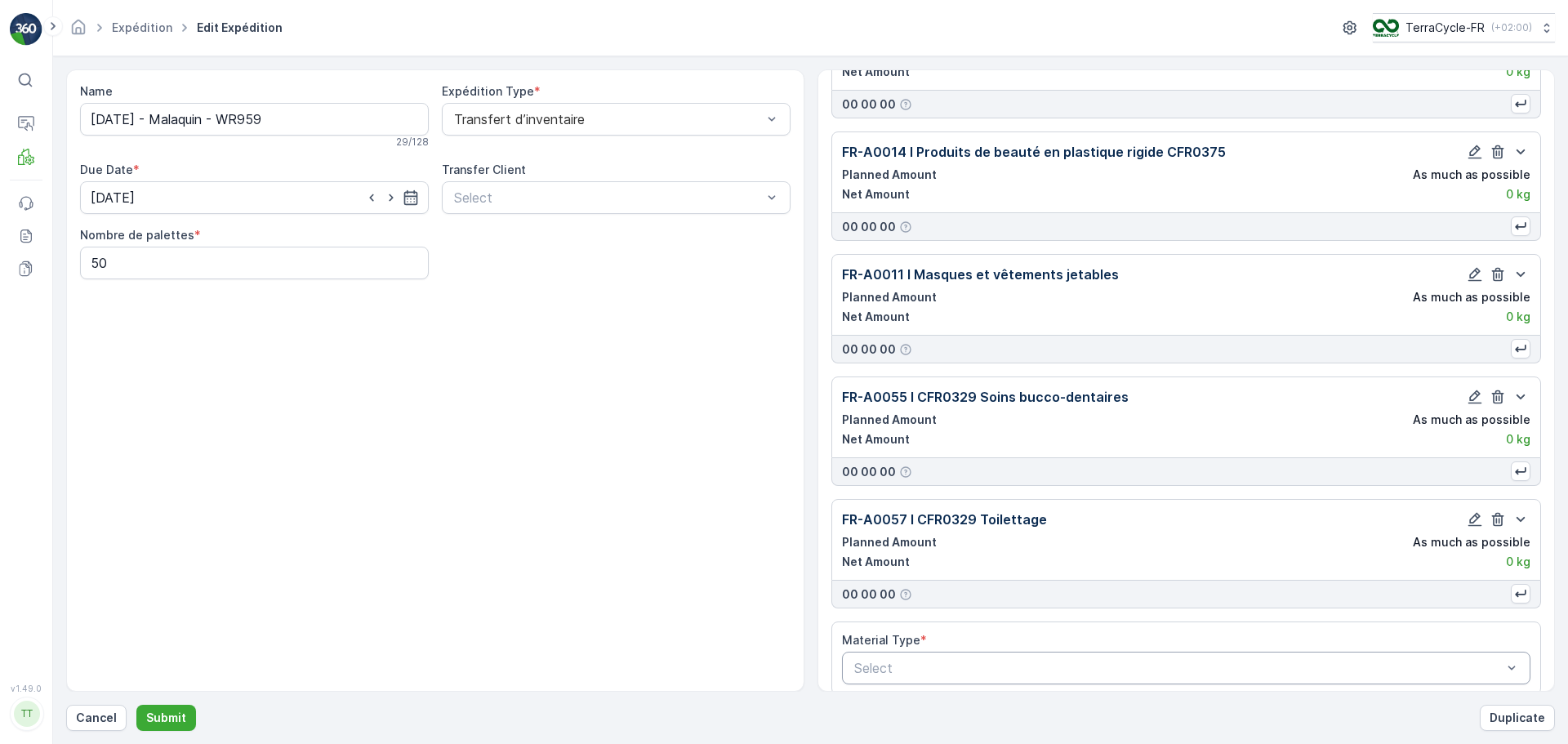
scroll to position [614, 0]
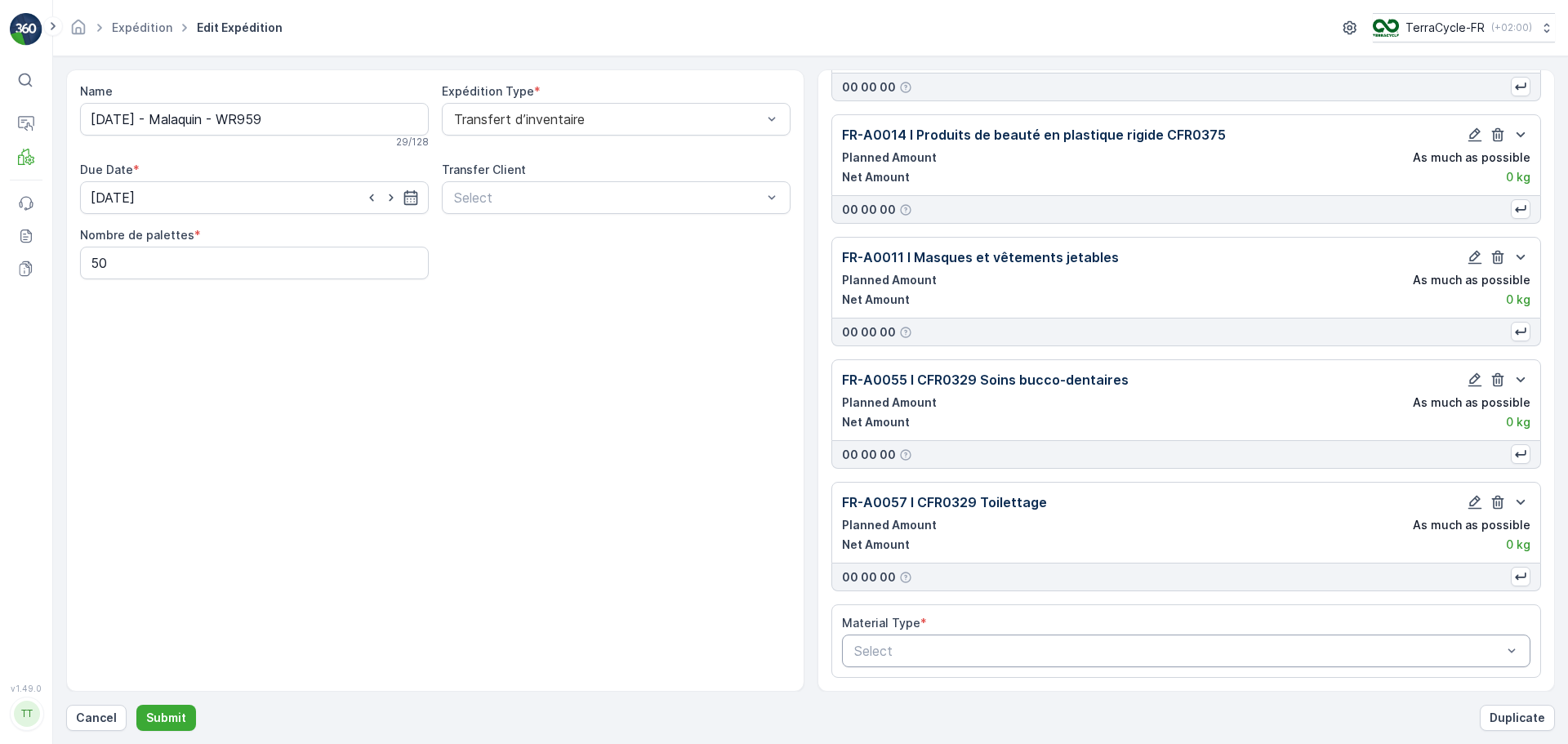
click at [934, 655] on div at bounding box center [1178, 651] width 652 height 15
type input "A0007"
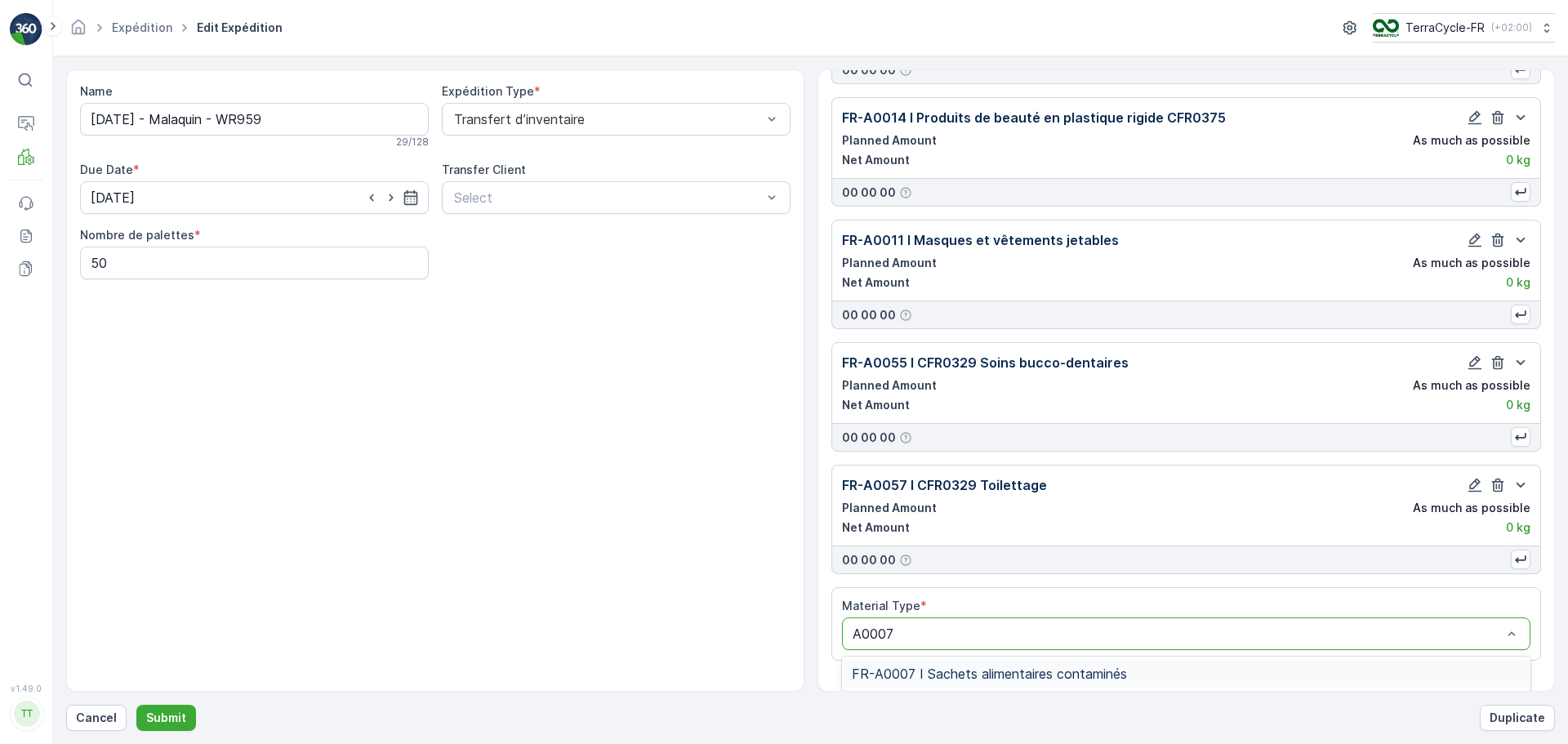
click at [1066, 671] on span "FR-A0007 I Sachets alimentaires contaminés" at bounding box center [989, 674] width 275 height 15
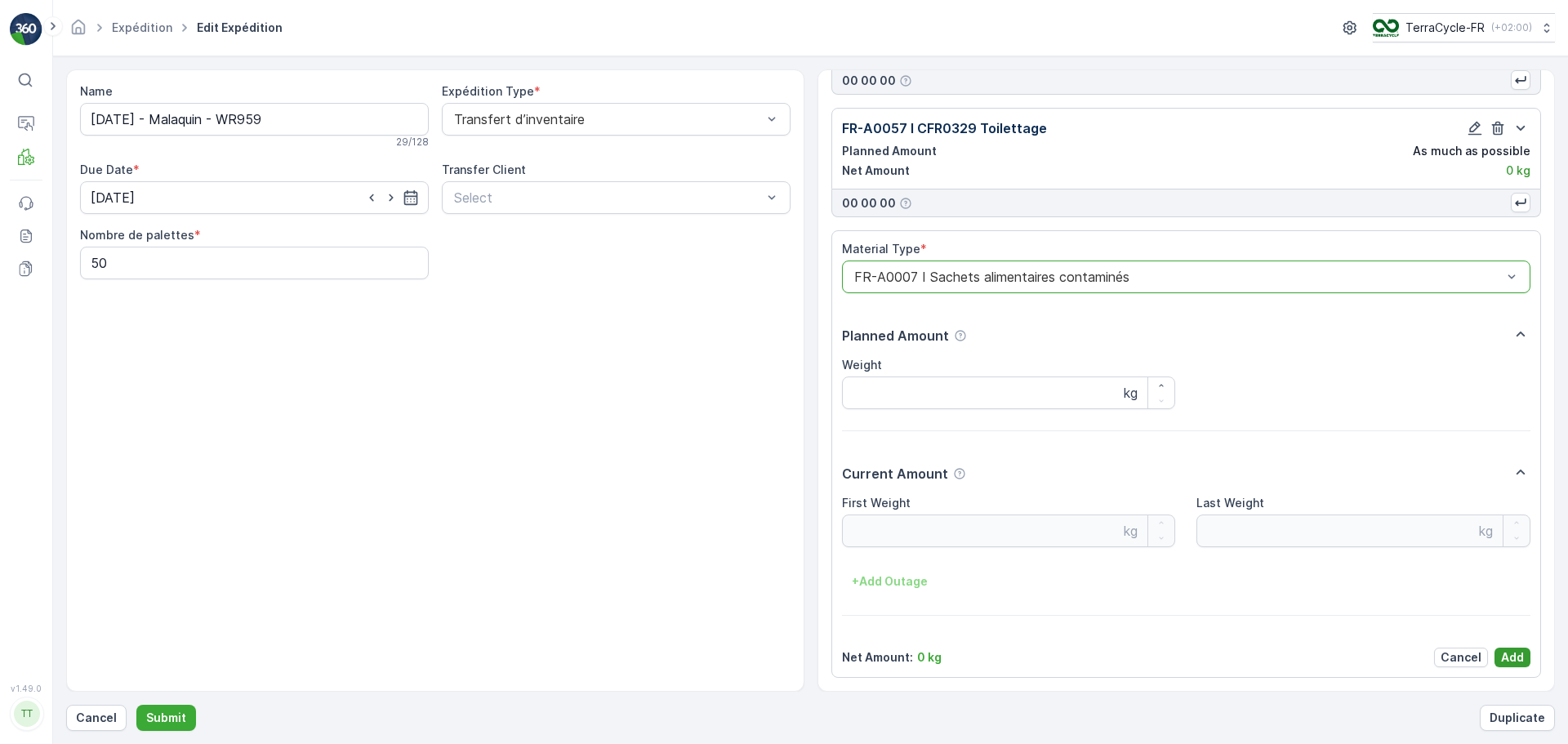
click at [1507, 662] on p "Add" at bounding box center [1512, 657] width 23 height 16
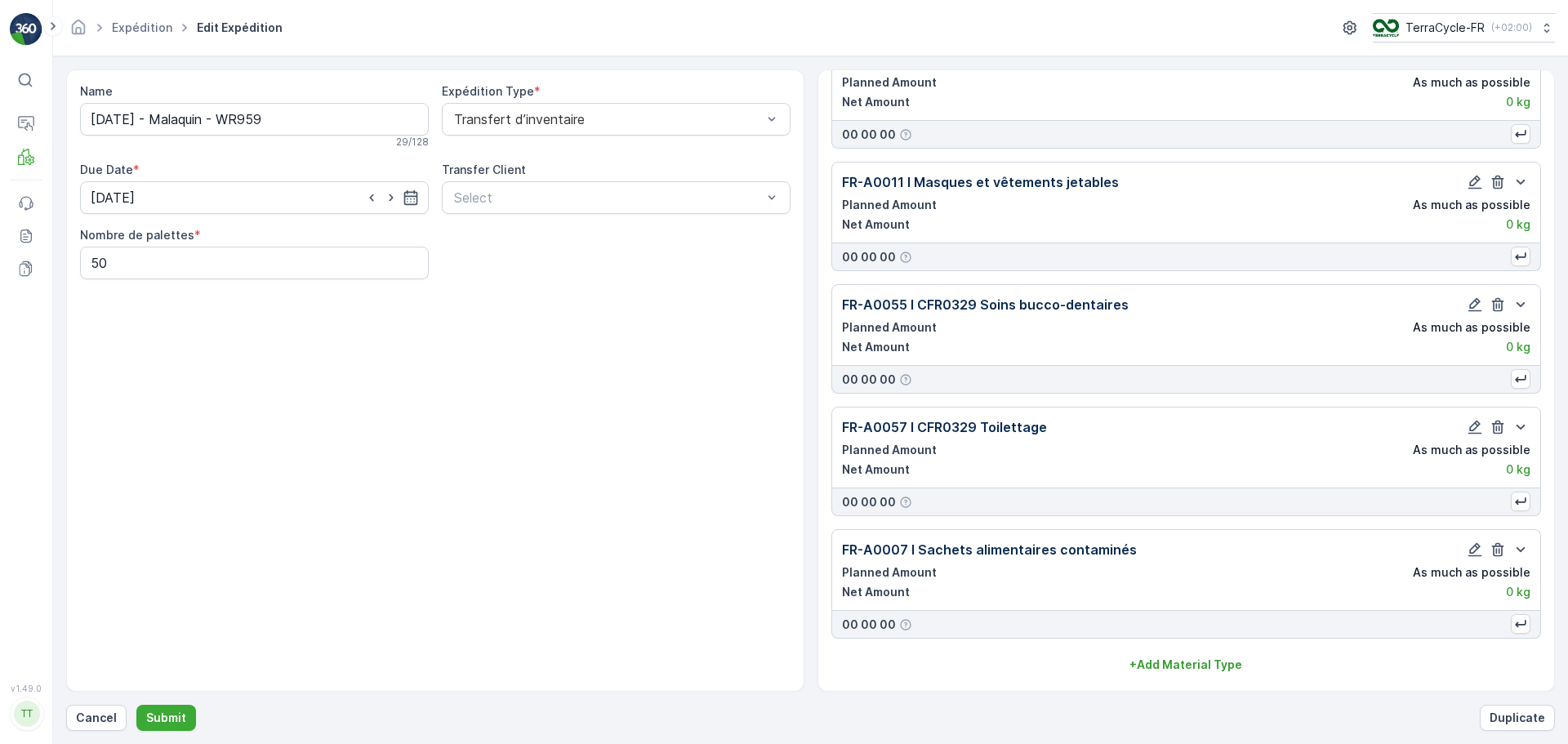
scroll to position [689, 0]
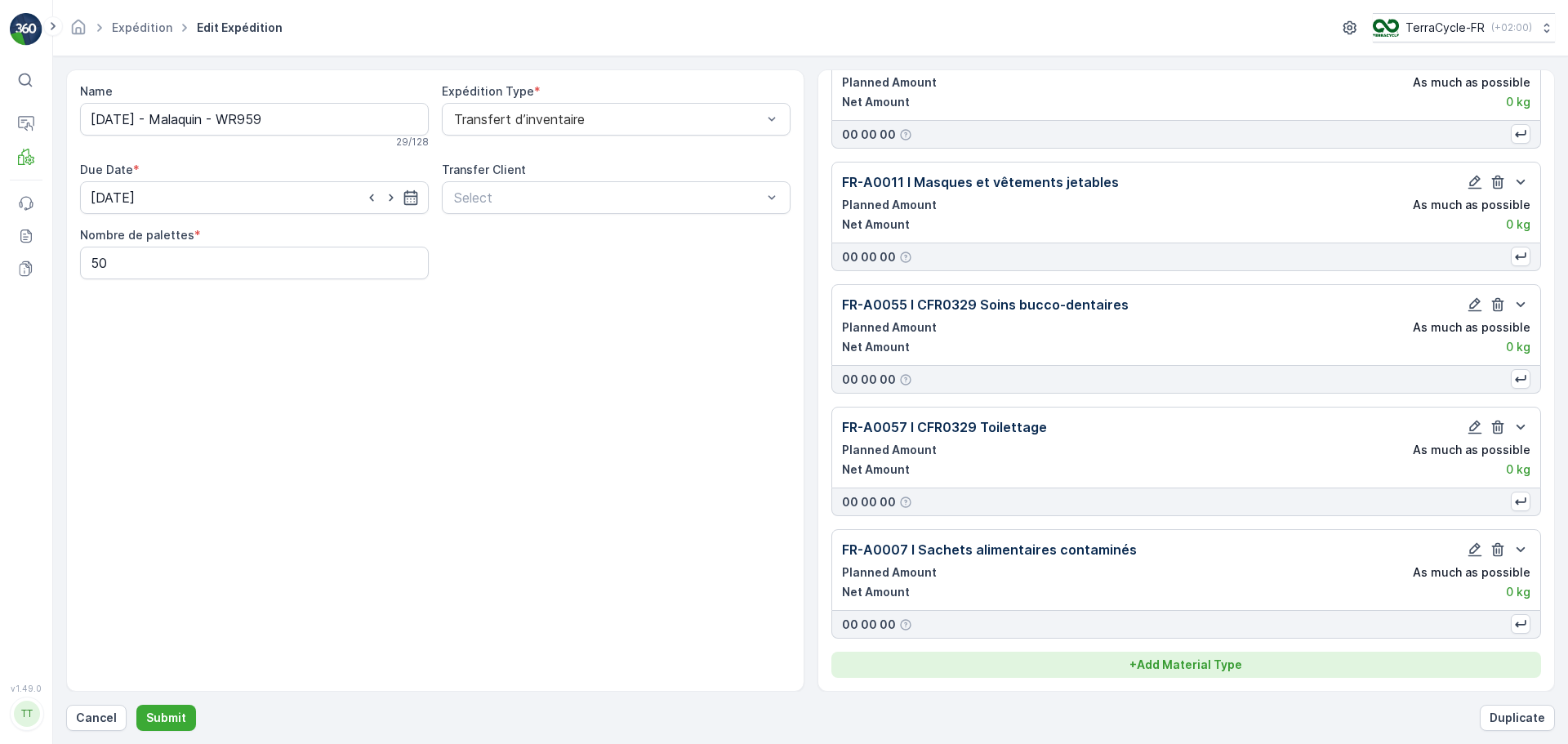
click at [1207, 658] on p "+ Add Material Type" at bounding box center [1185, 665] width 112 height 16
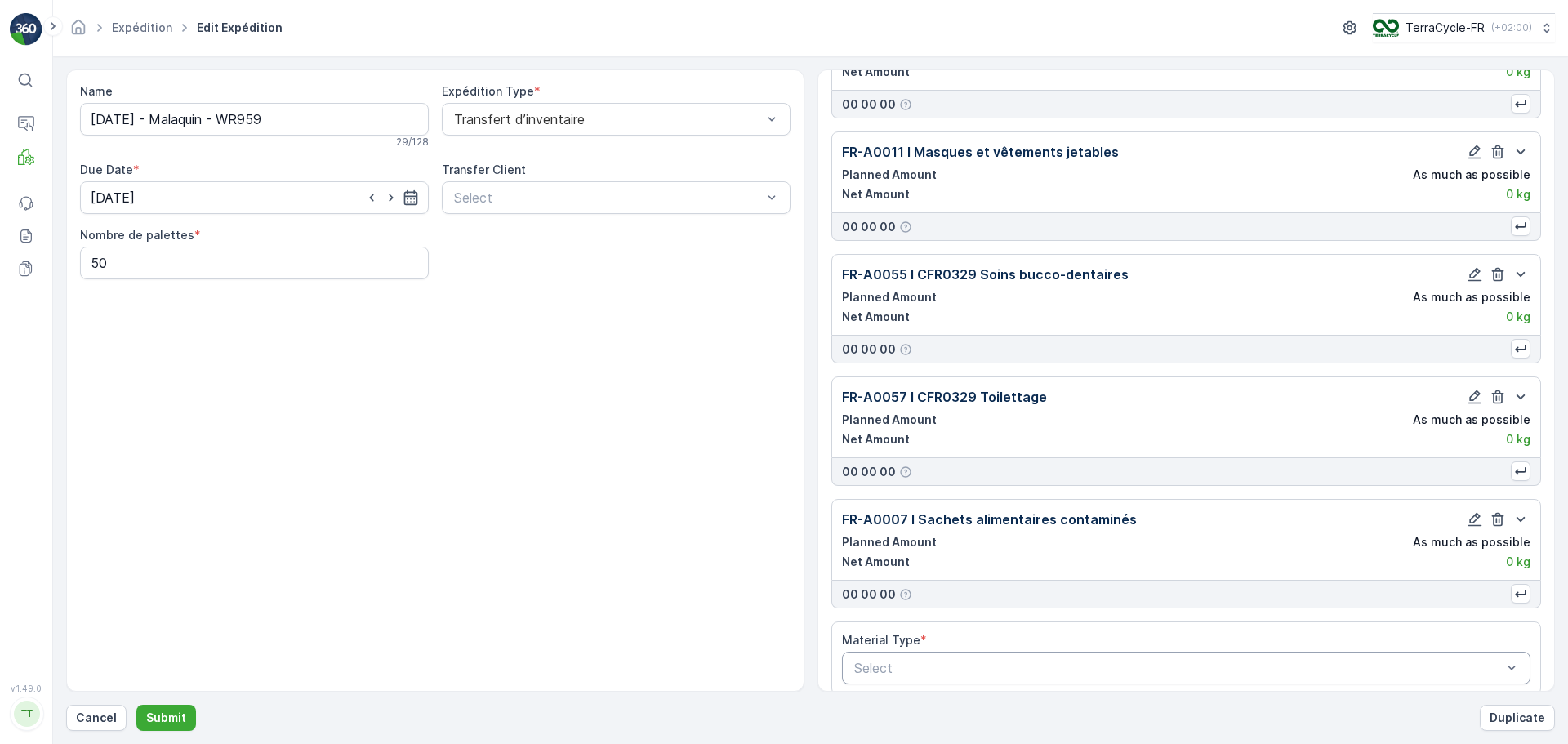
scroll to position [737, 0]
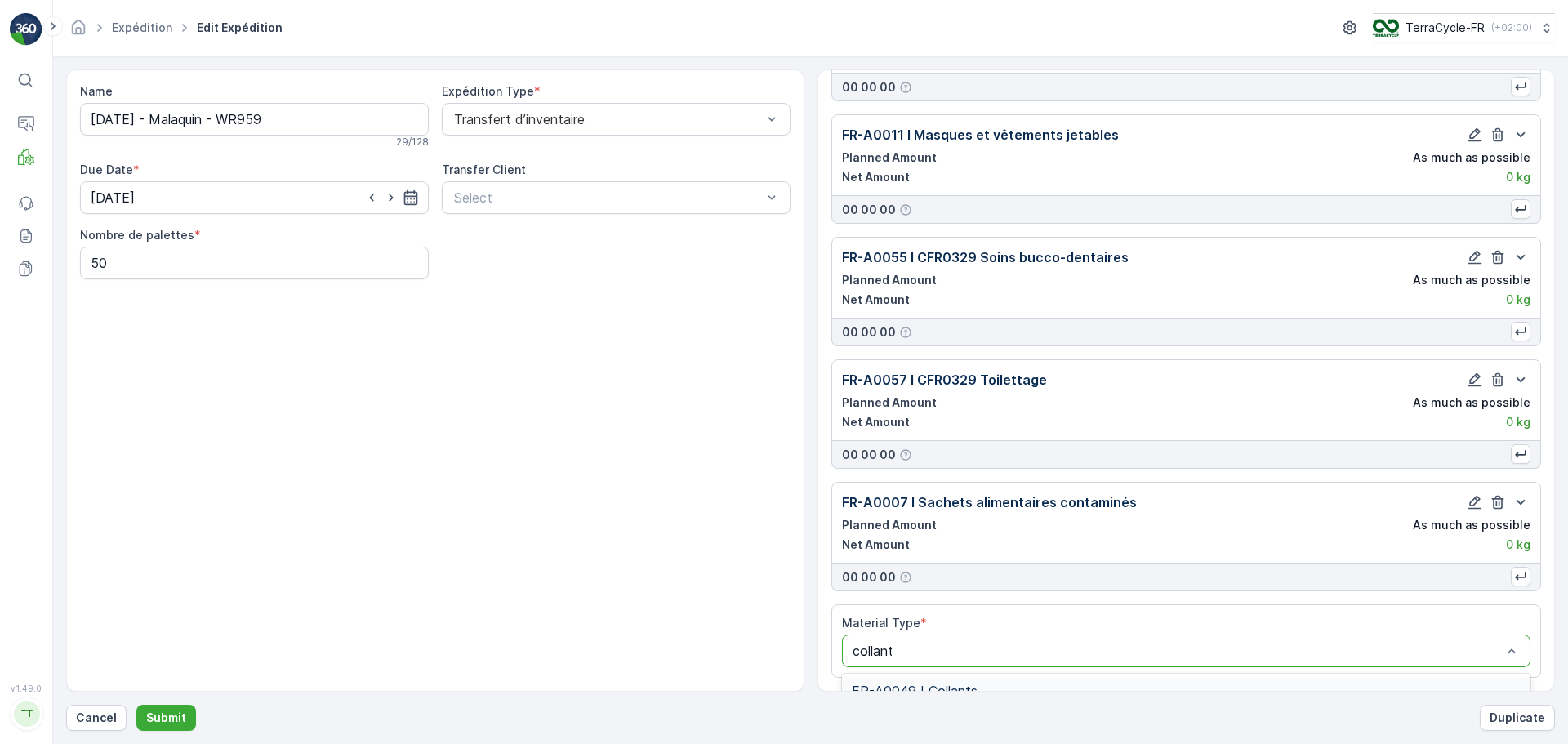
type input "collants"
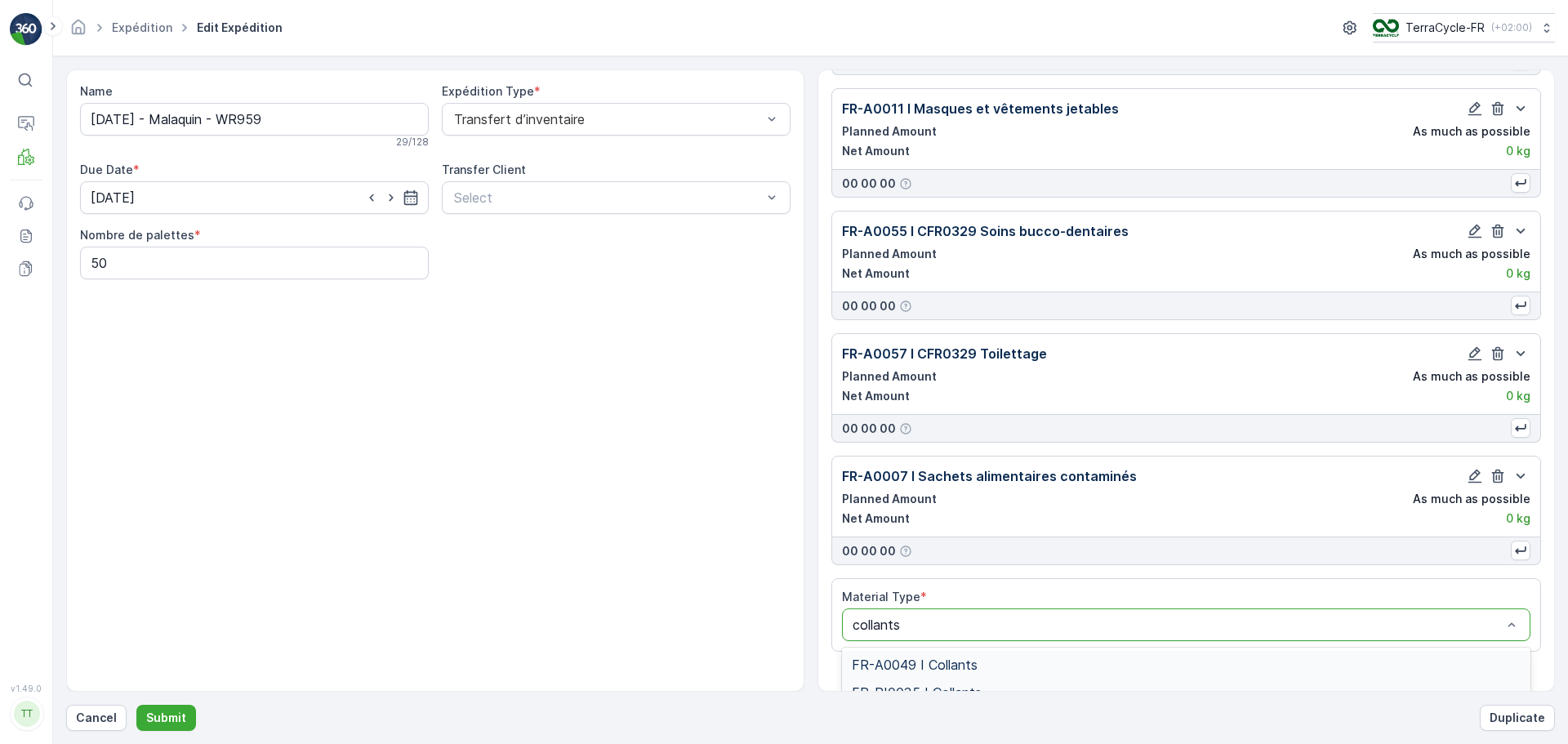
scroll to position [809, 0]
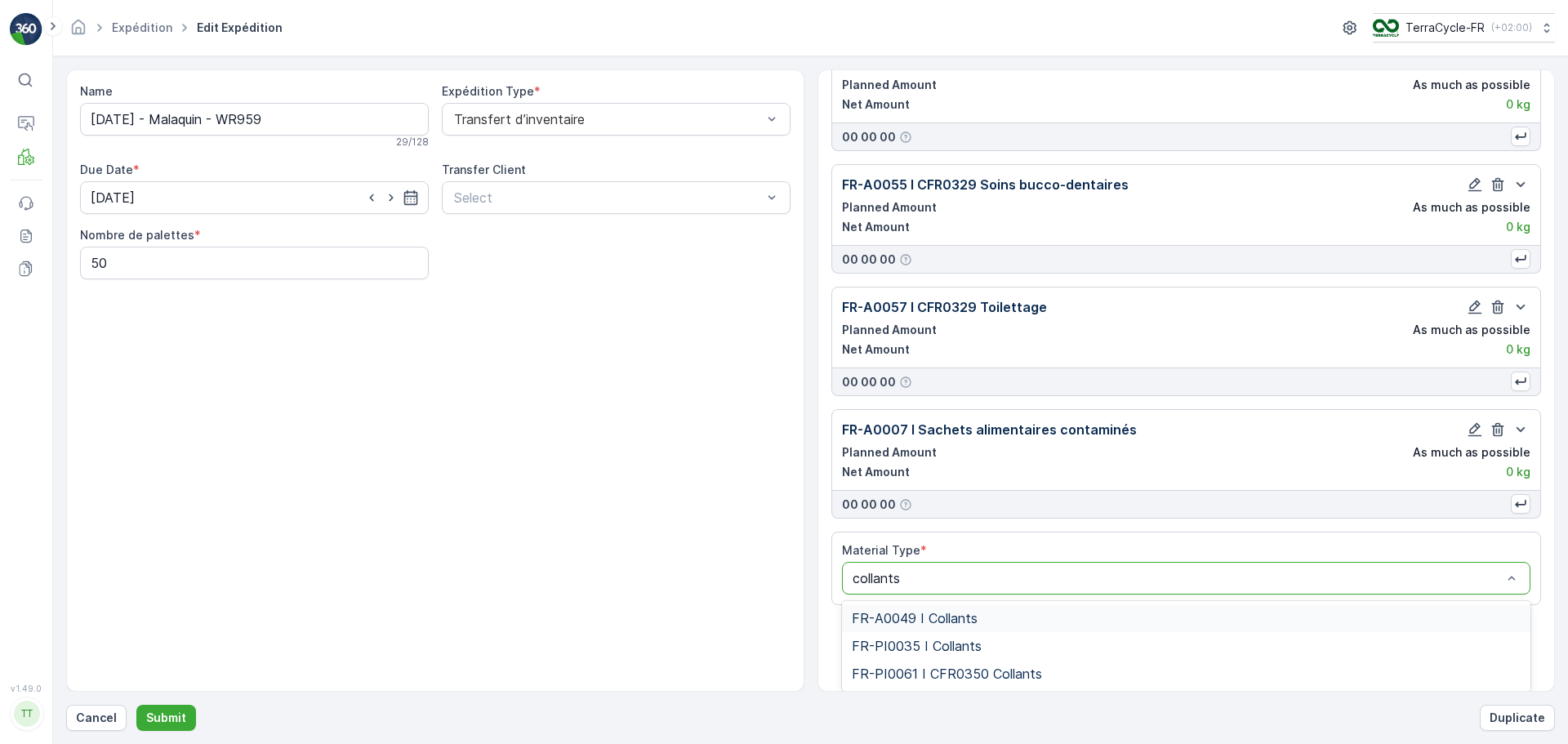
click at [1020, 609] on div "FR-A0049 I Collants" at bounding box center [1186, 618] width 689 height 28
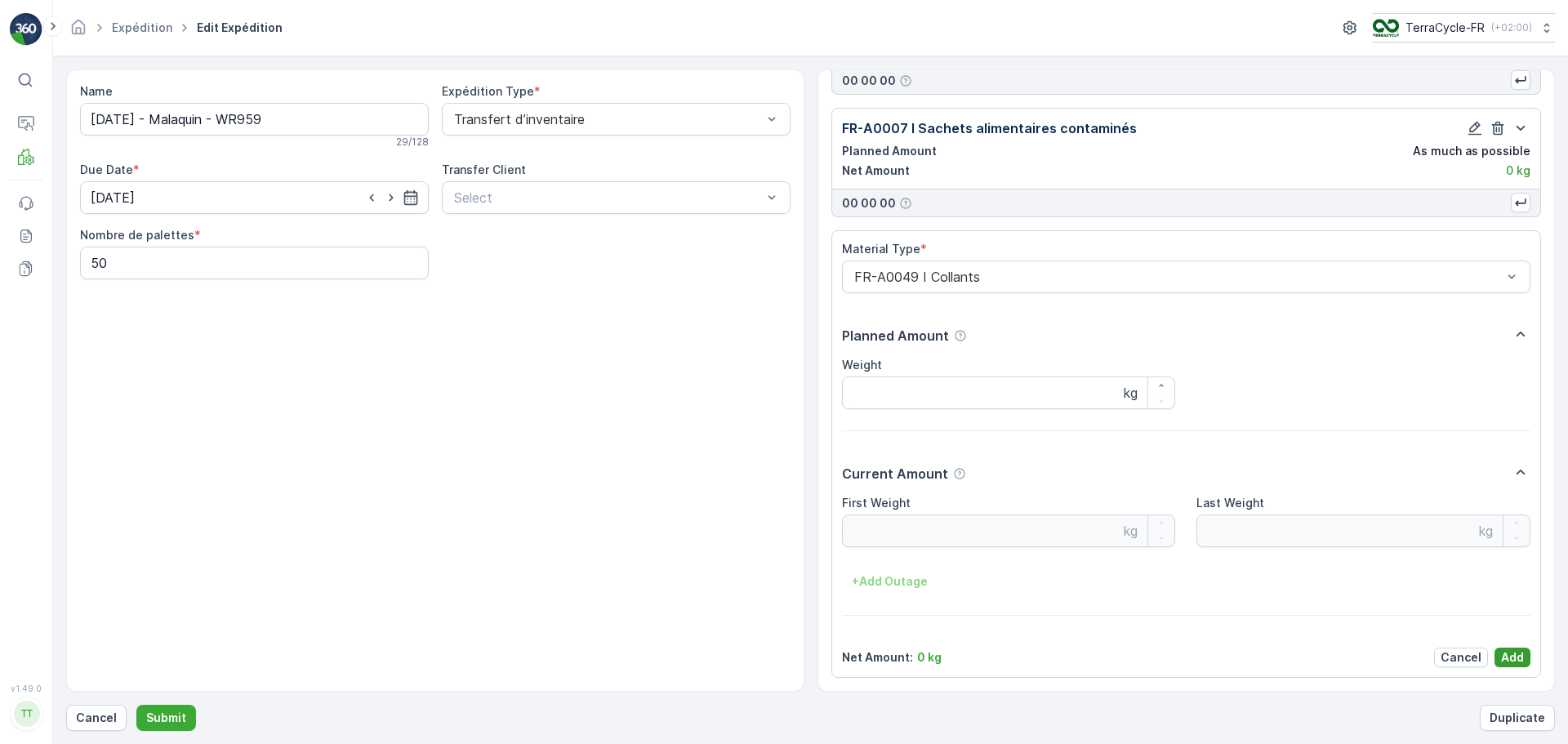
click at [1503, 661] on p "Add" at bounding box center [1512, 657] width 23 height 16
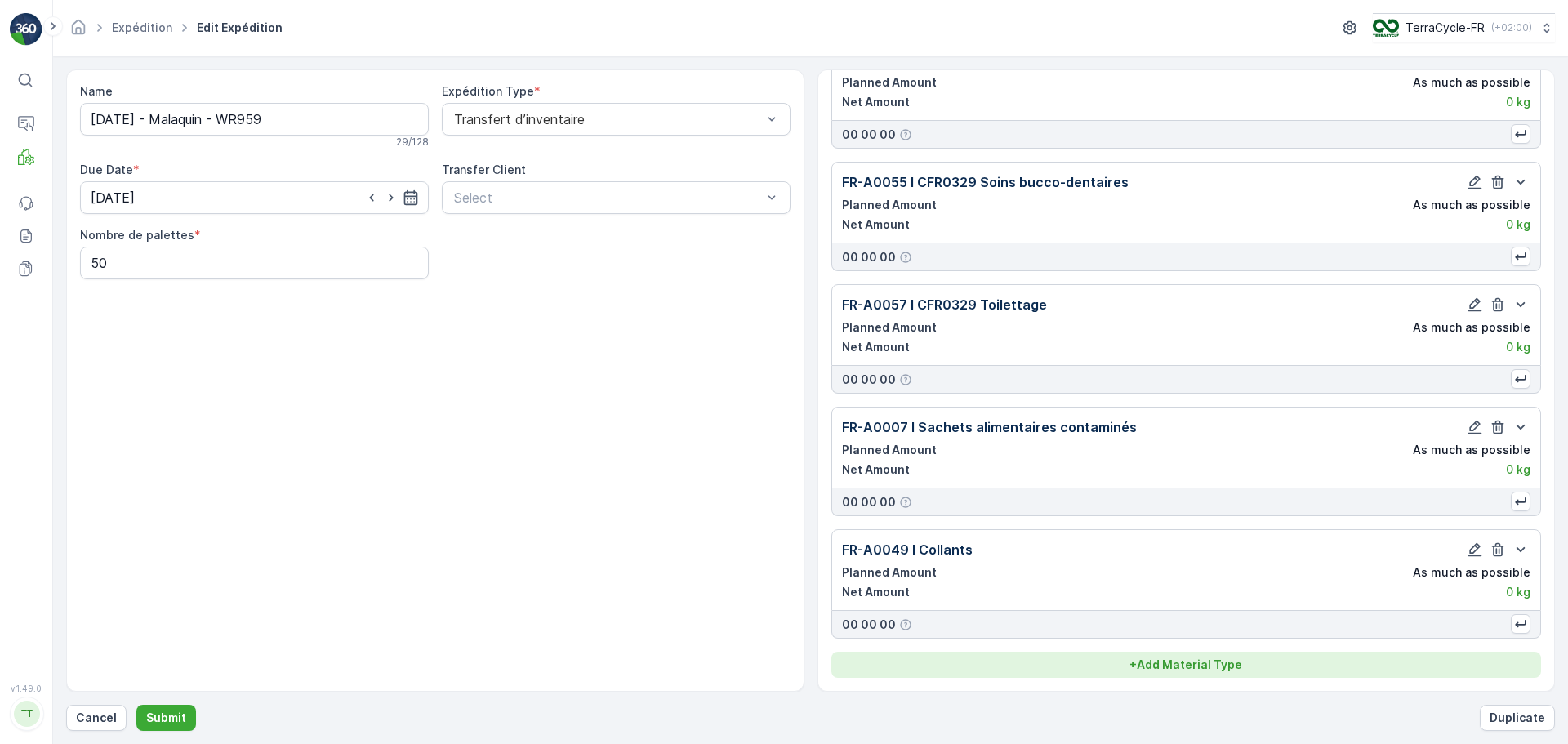
click at [1223, 662] on p "+ Add Material Type" at bounding box center [1185, 665] width 112 height 16
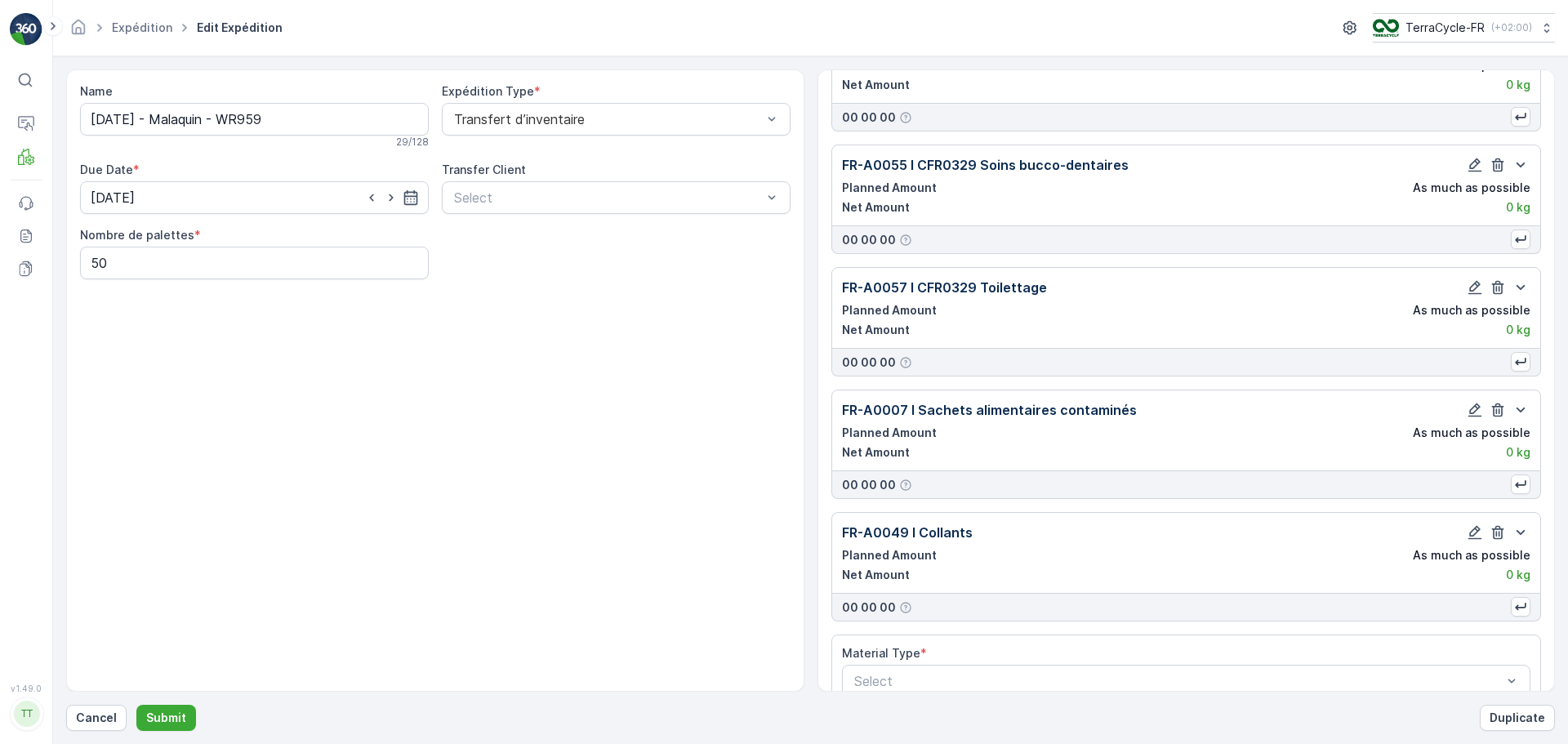
scroll to position [859, 0]
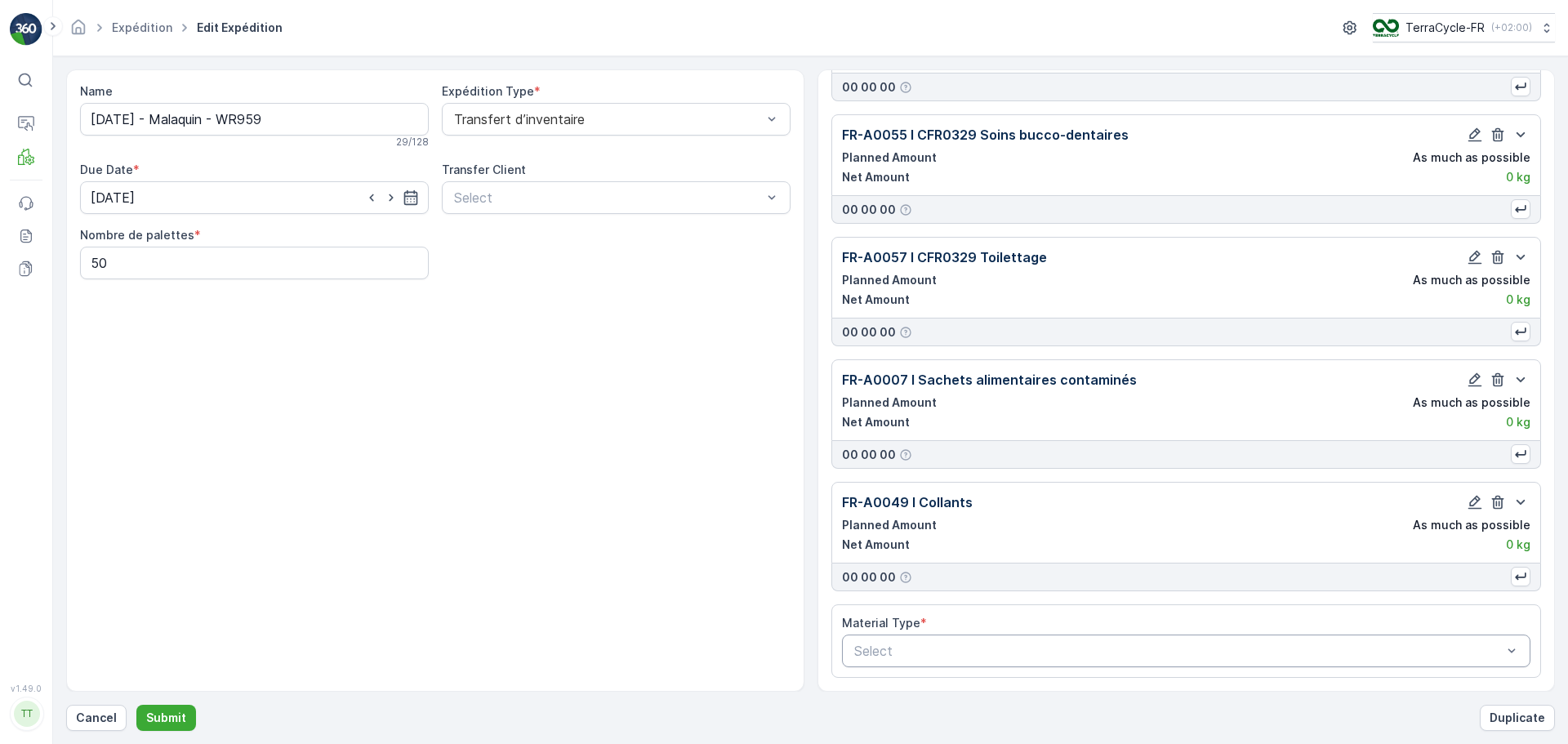
click at [977, 657] on div at bounding box center [1178, 651] width 652 height 15
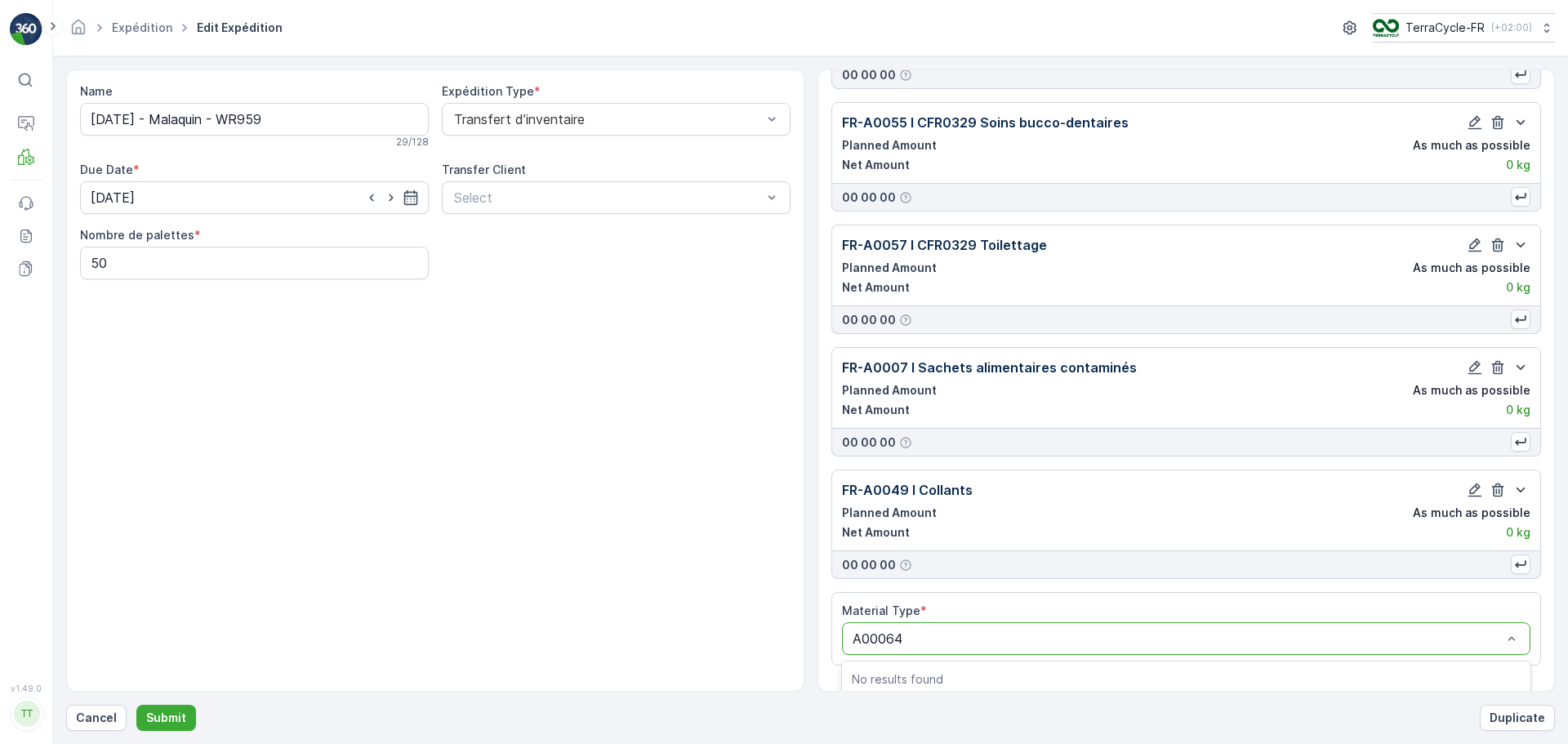
scroll to position [878, 0]
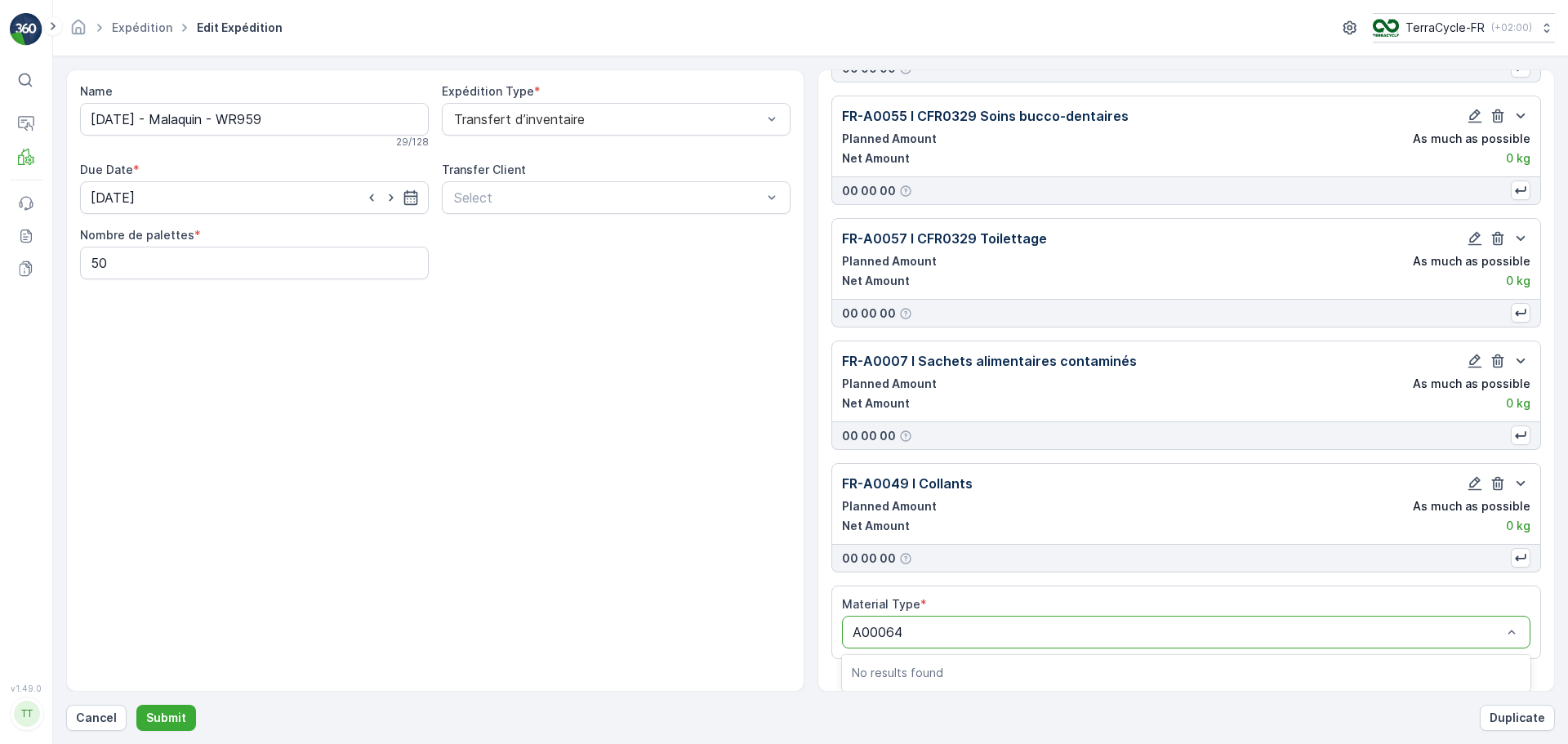
click at [875, 625] on input "A00064" at bounding box center [879, 632] width 54 height 15
type input "A0064"
drag, startPoint x: 1004, startPoint y: 676, endPoint x: 1068, endPoint y: 634, distance: 76.6
click at [1004, 675] on span "FR-A0064 I CFR0105 Rasoirs" at bounding box center [942, 674] width 181 height 15
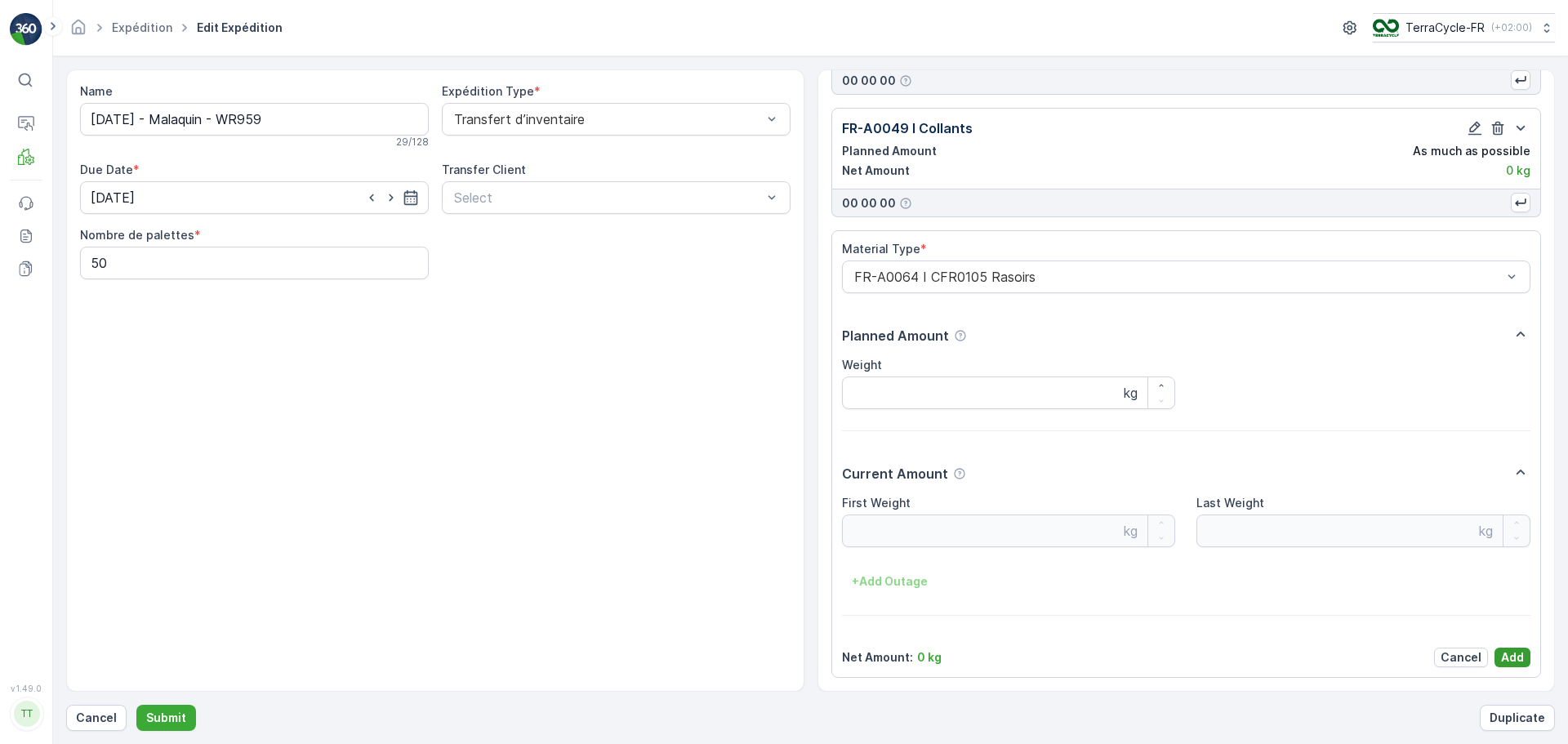
click at [1512, 663] on p "Add" at bounding box center [1512, 657] width 23 height 16
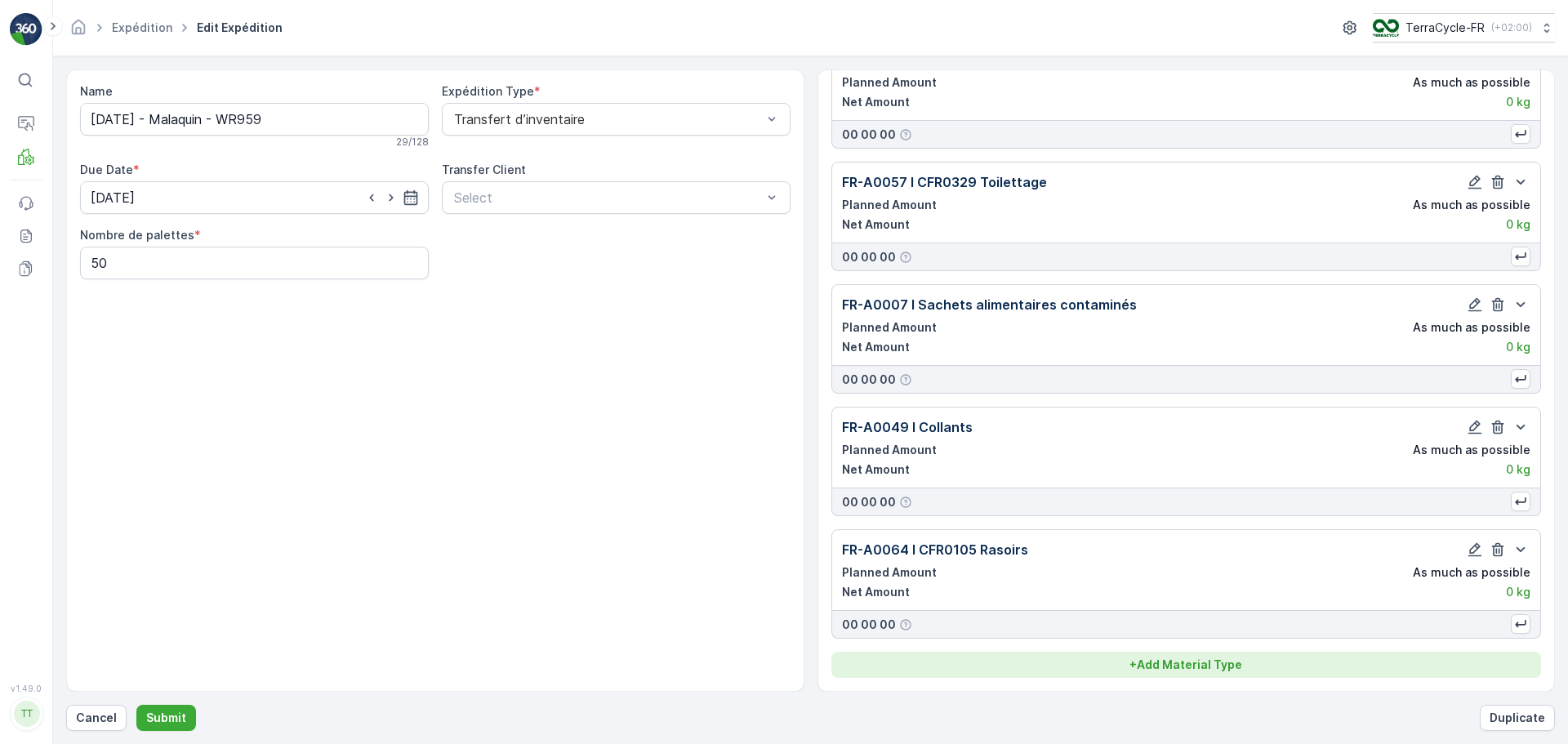
click at [1193, 665] on p "+ Add Material Type" at bounding box center [1185, 665] width 112 height 16
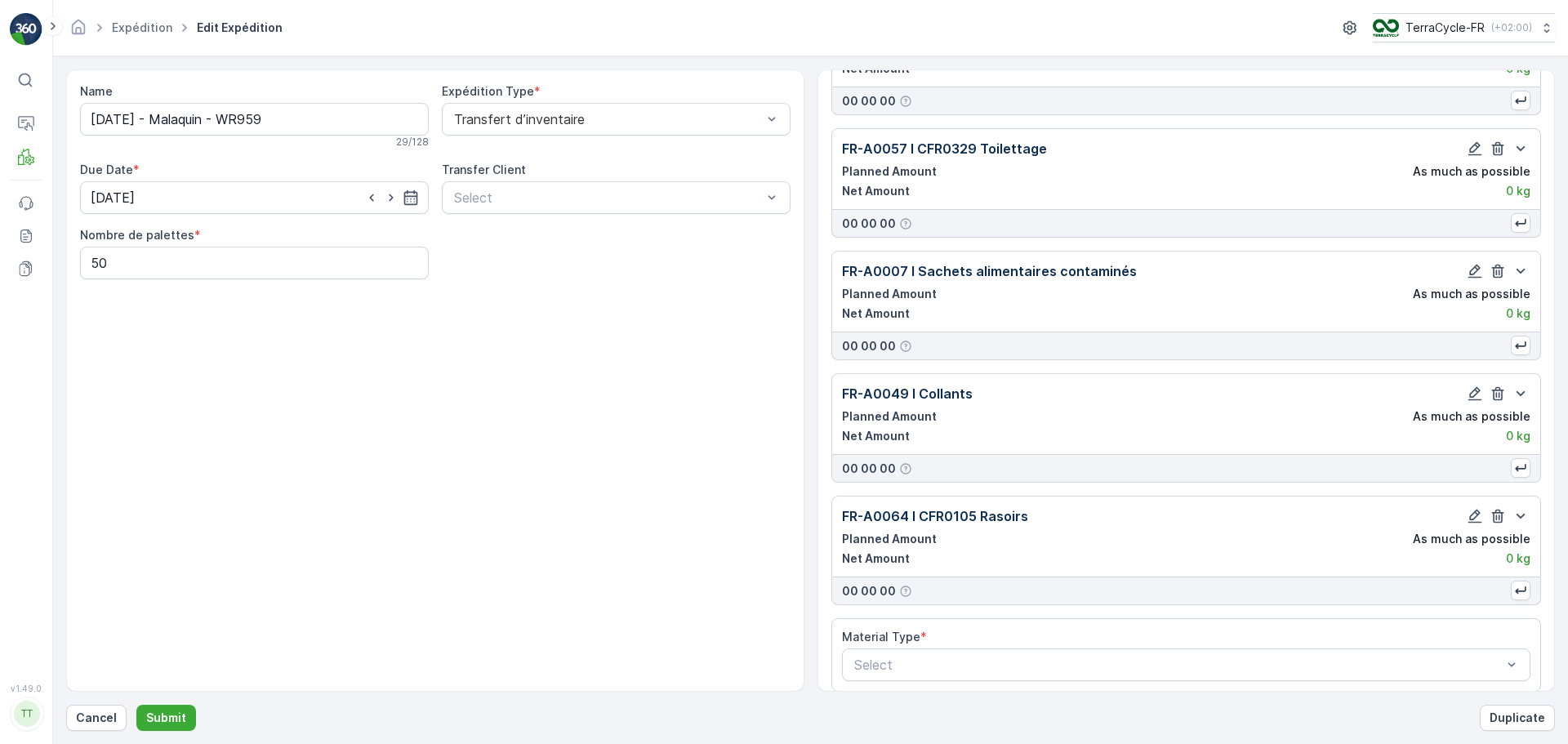
scroll to position [982, 0]
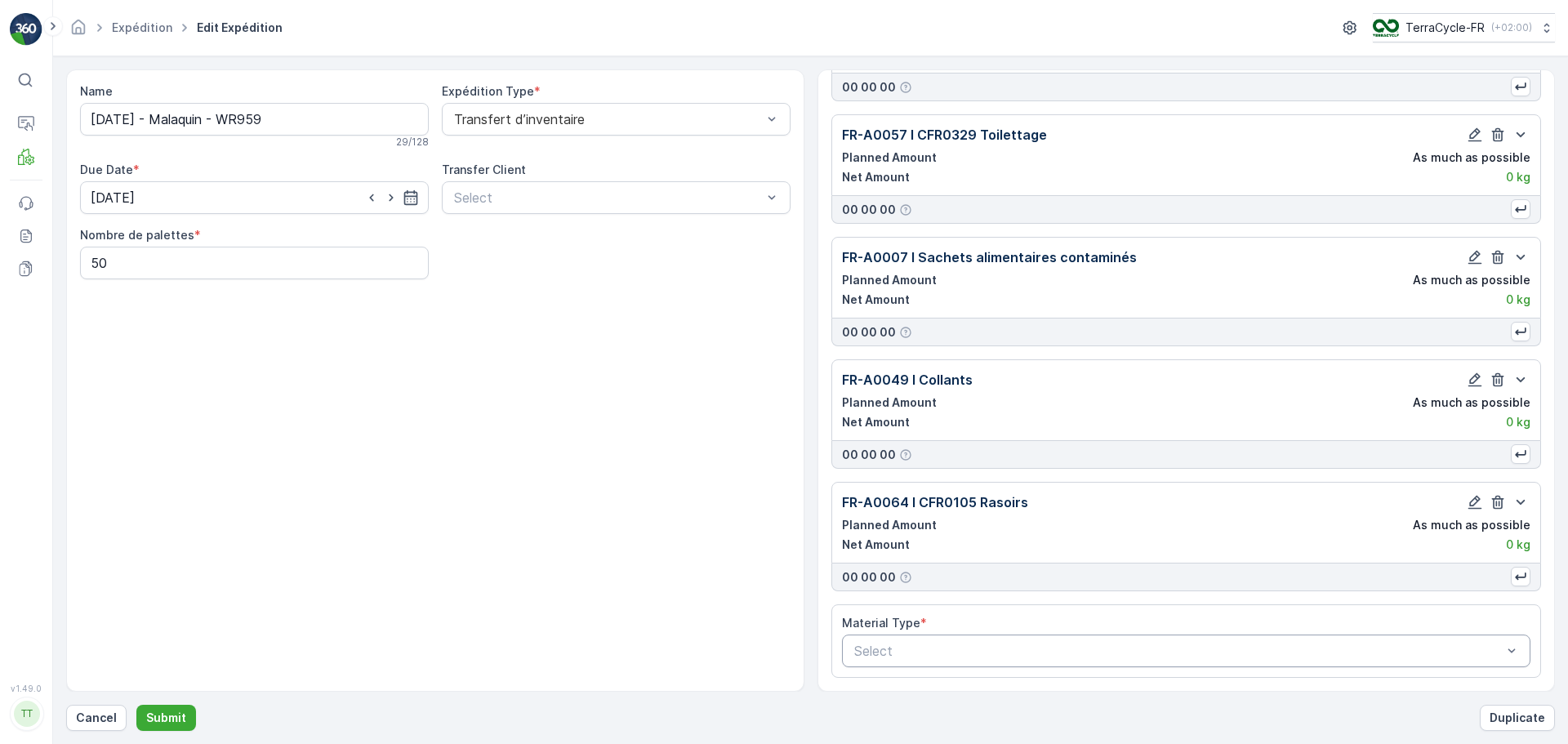
click at [910, 646] on div at bounding box center [1178, 651] width 652 height 15
type input "A0024"
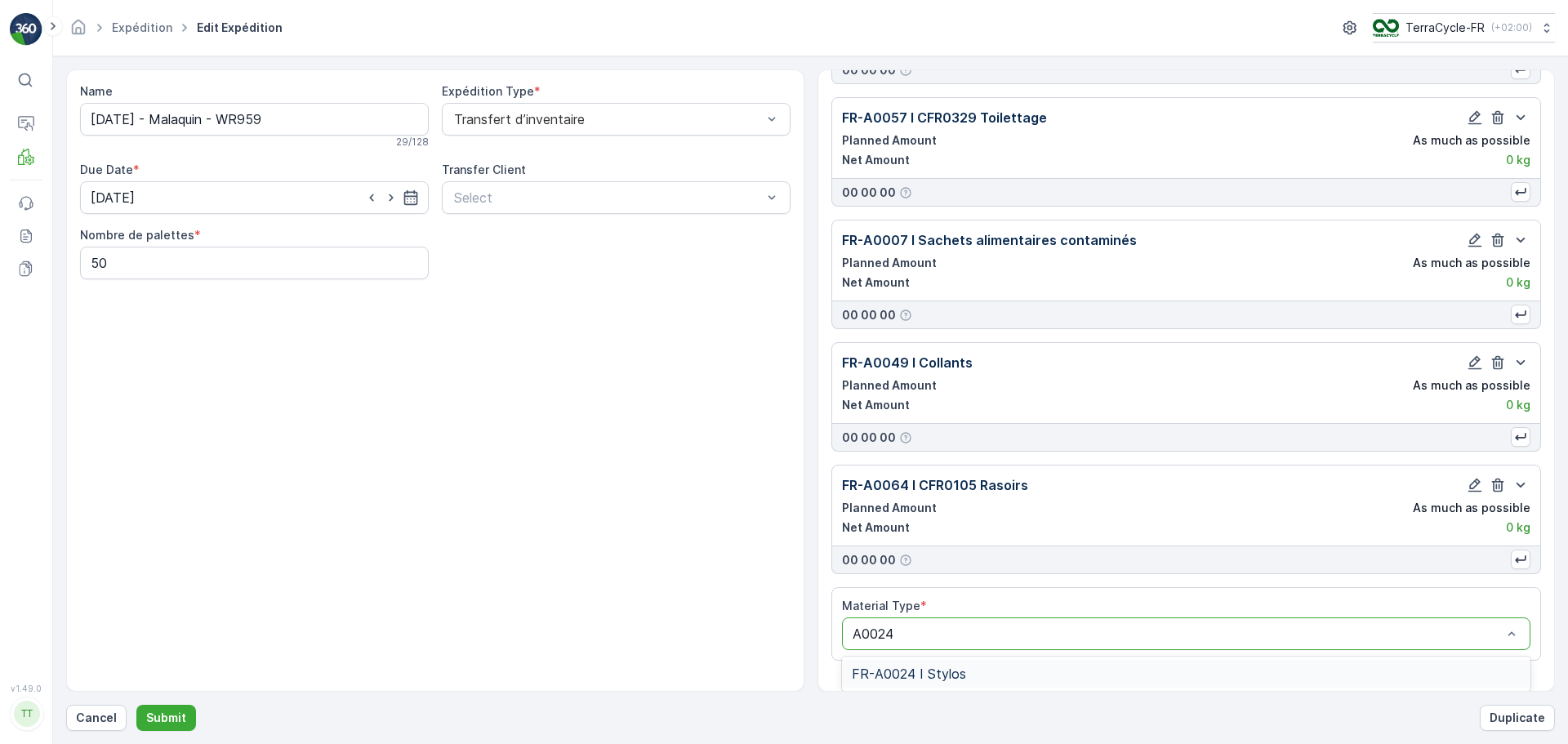
click at [1031, 660] on div "FR-A0024 I Stylos" at bounding box center [1186, 674] width 689 height 28
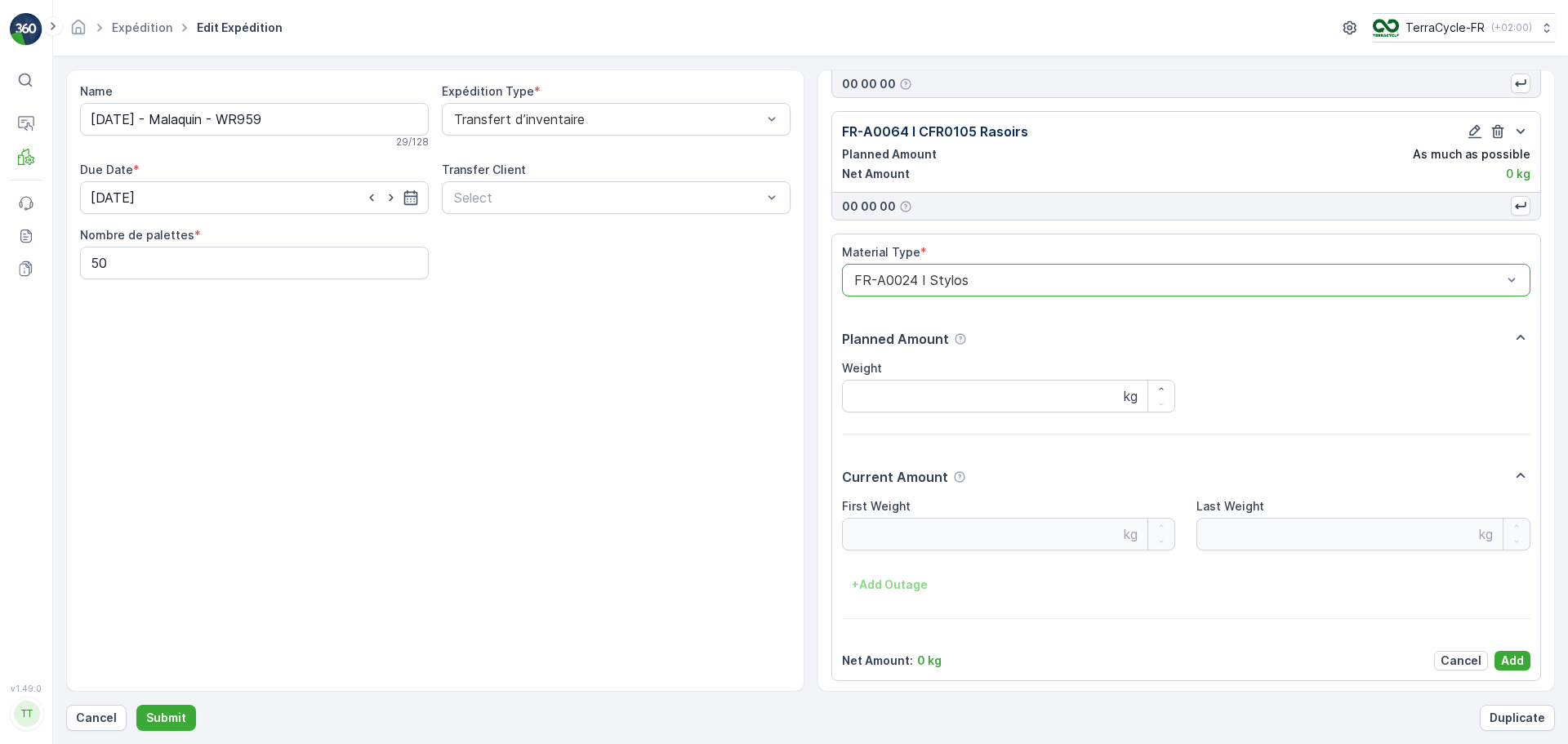
scroll to position [1355, 0]
click at [1507, 668] on div "Material Type * option FR-A0024 I Stylos, selected. FR-A0024 I Stylos Planned A…" at bounding box center [1186, 454] width 711 height 447
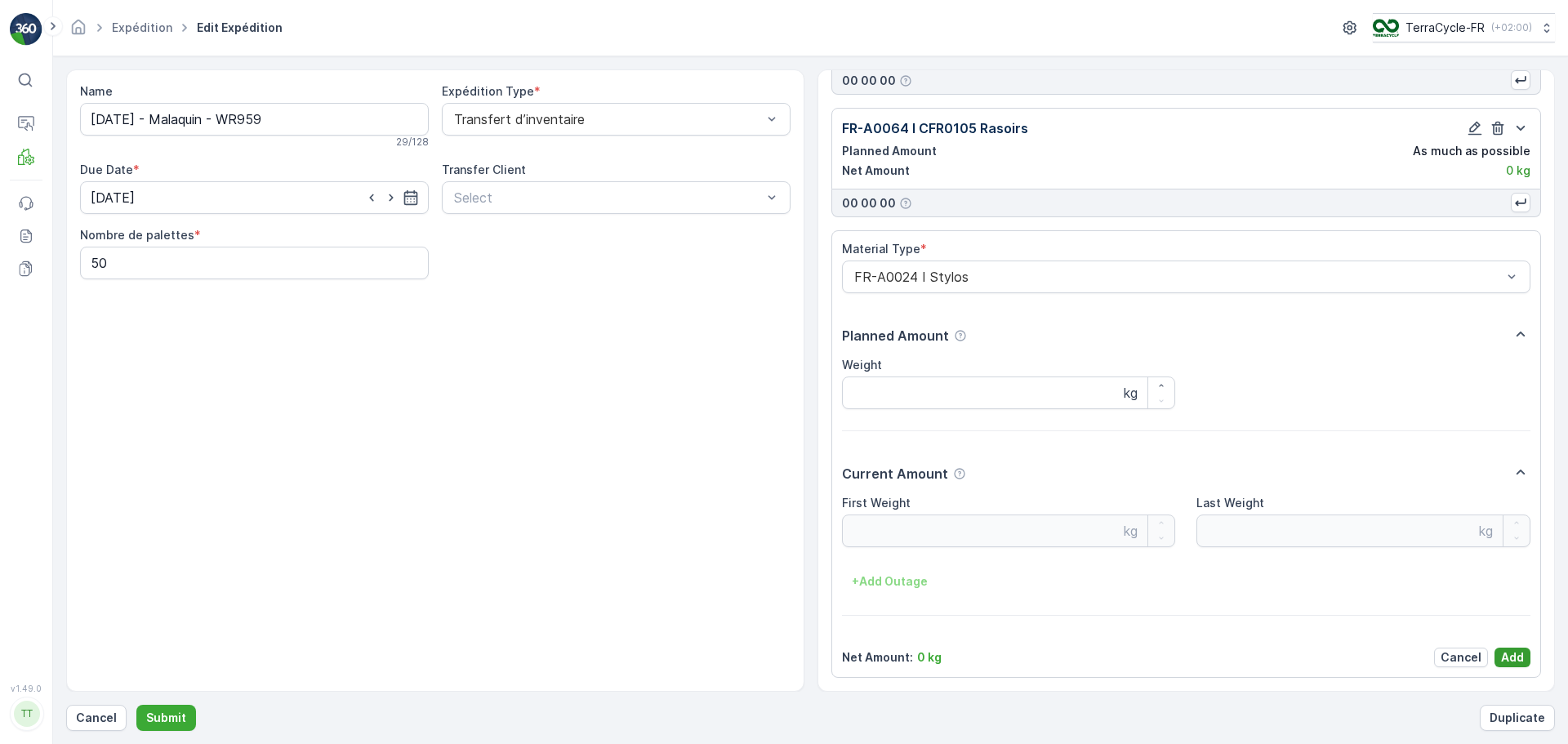
click at [1515, 656] on p "Add" at bounding box center [1512, 657] width 23 height 16
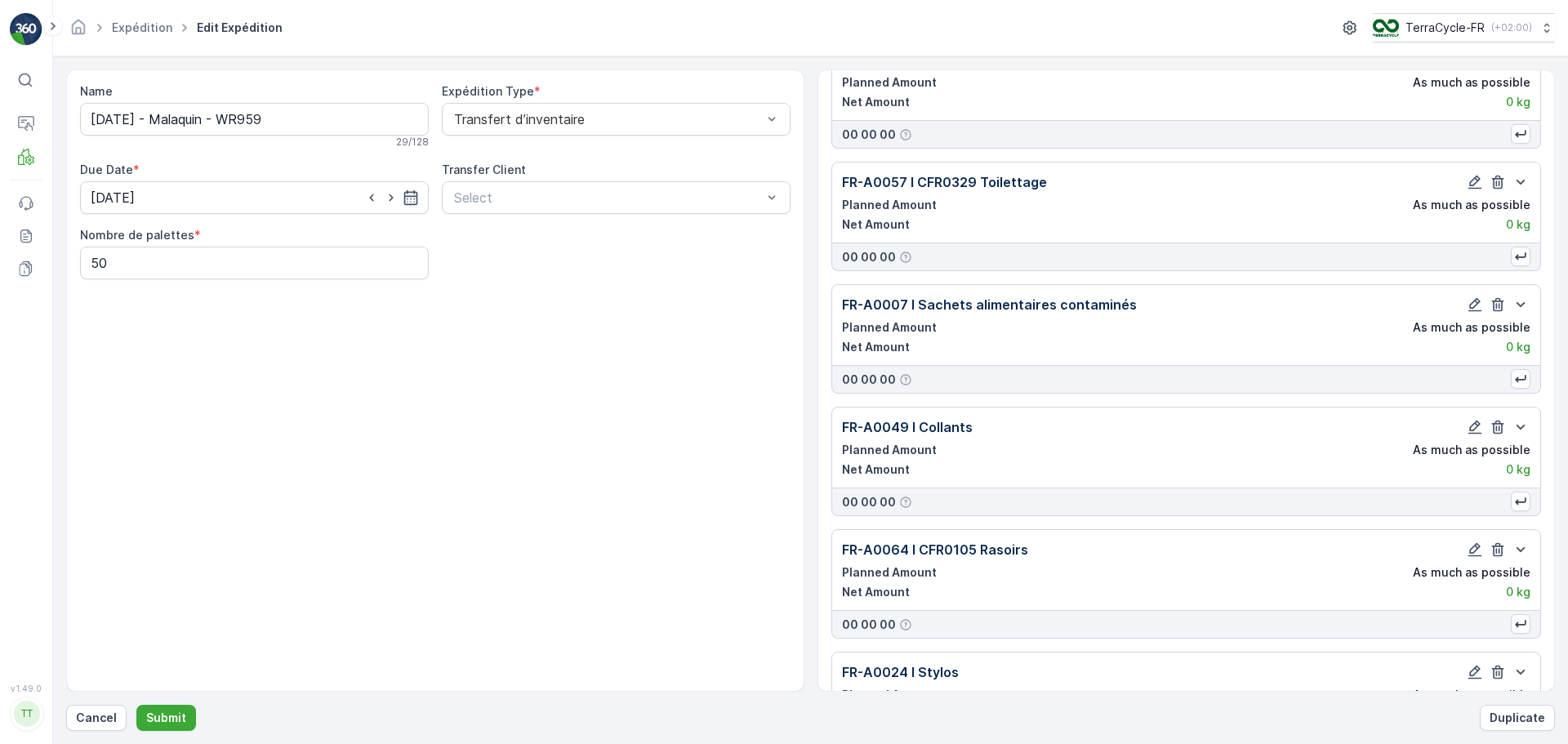
scroll to position [1056, 0]
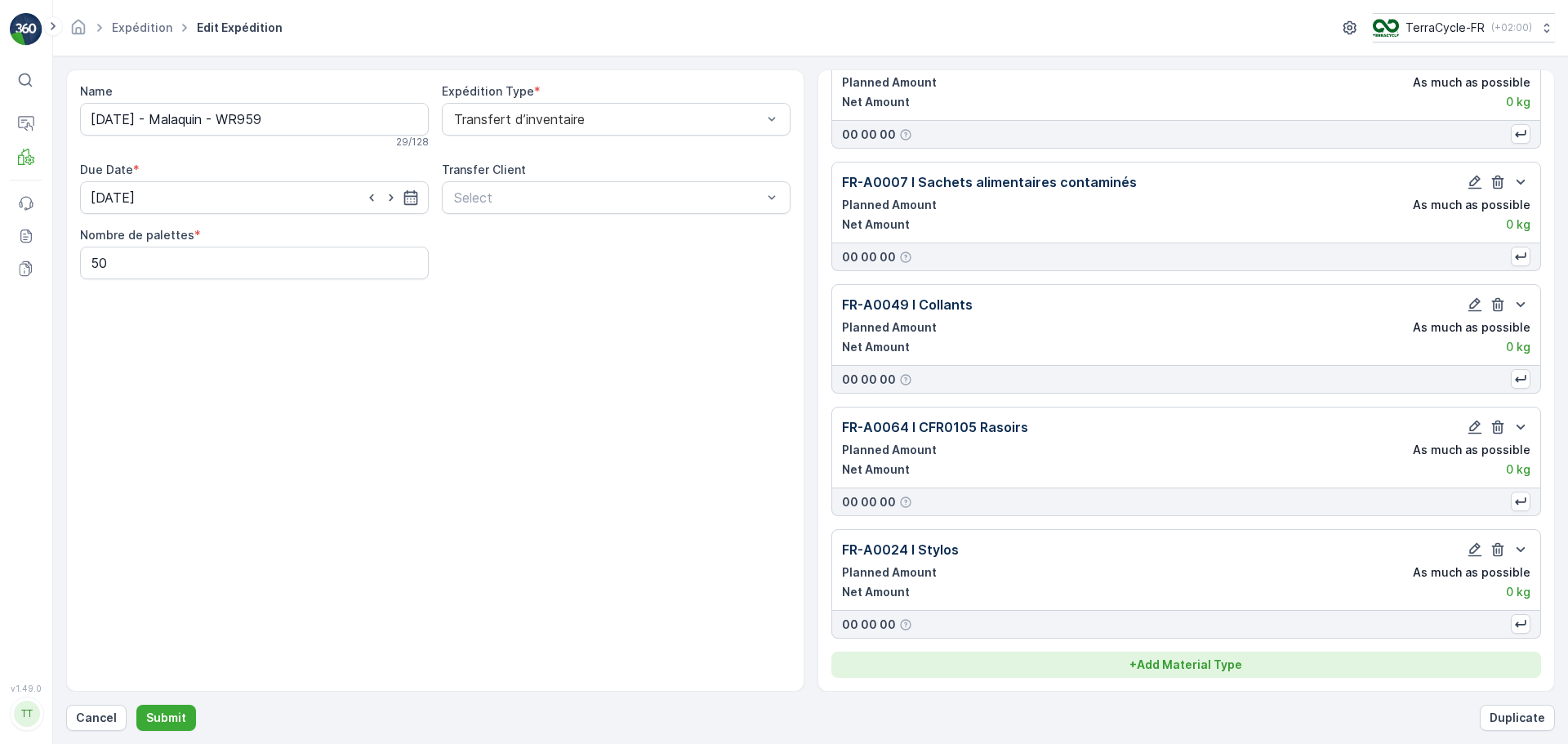
click at [1195, 663] on p "+ Add Material Type" at bounding box center [1185, 665] width 112 height 16
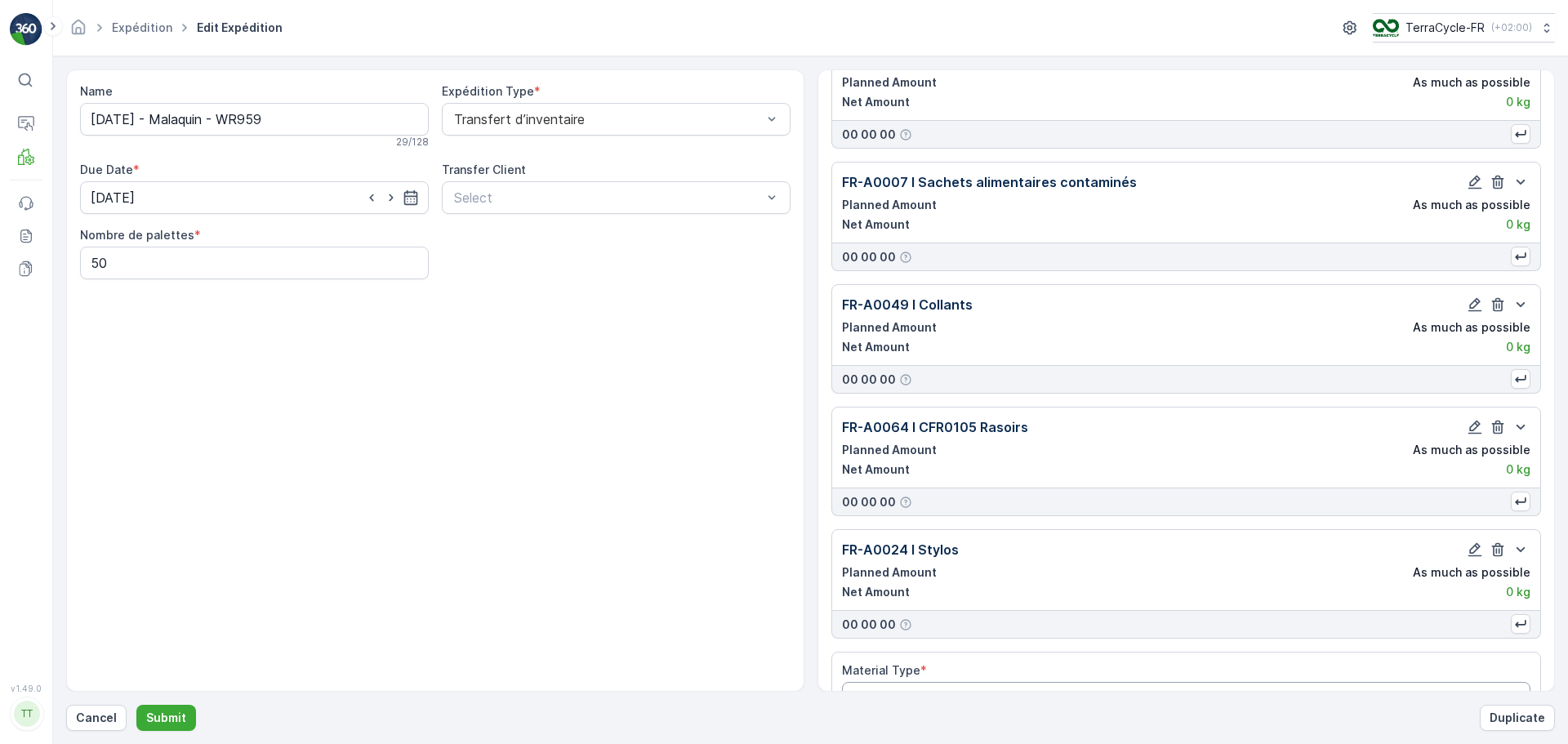
scroll to position [1104, 0]
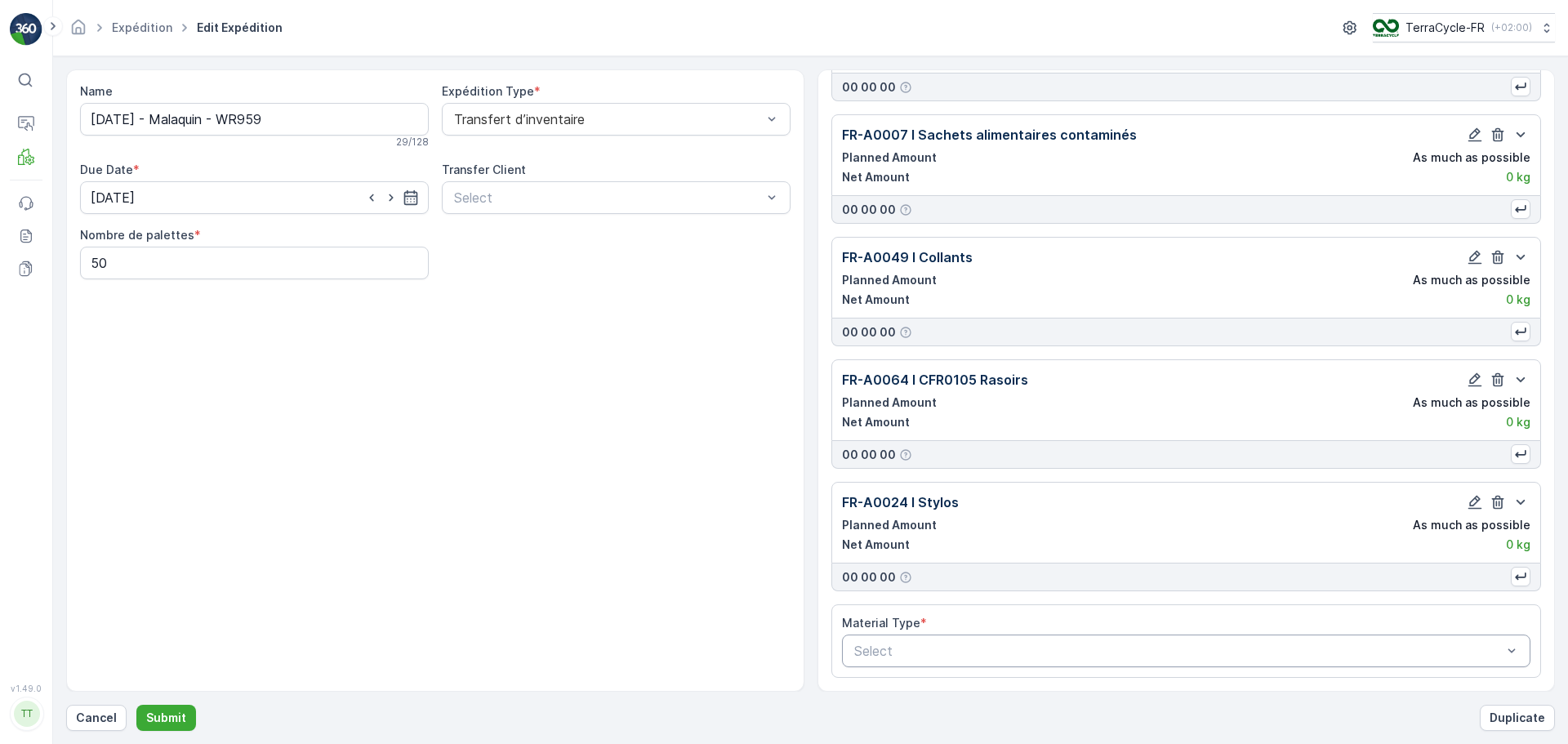
click at [968, 644] on div at bounding box center [1178, 651] width 652 height 15
type input "A0059"
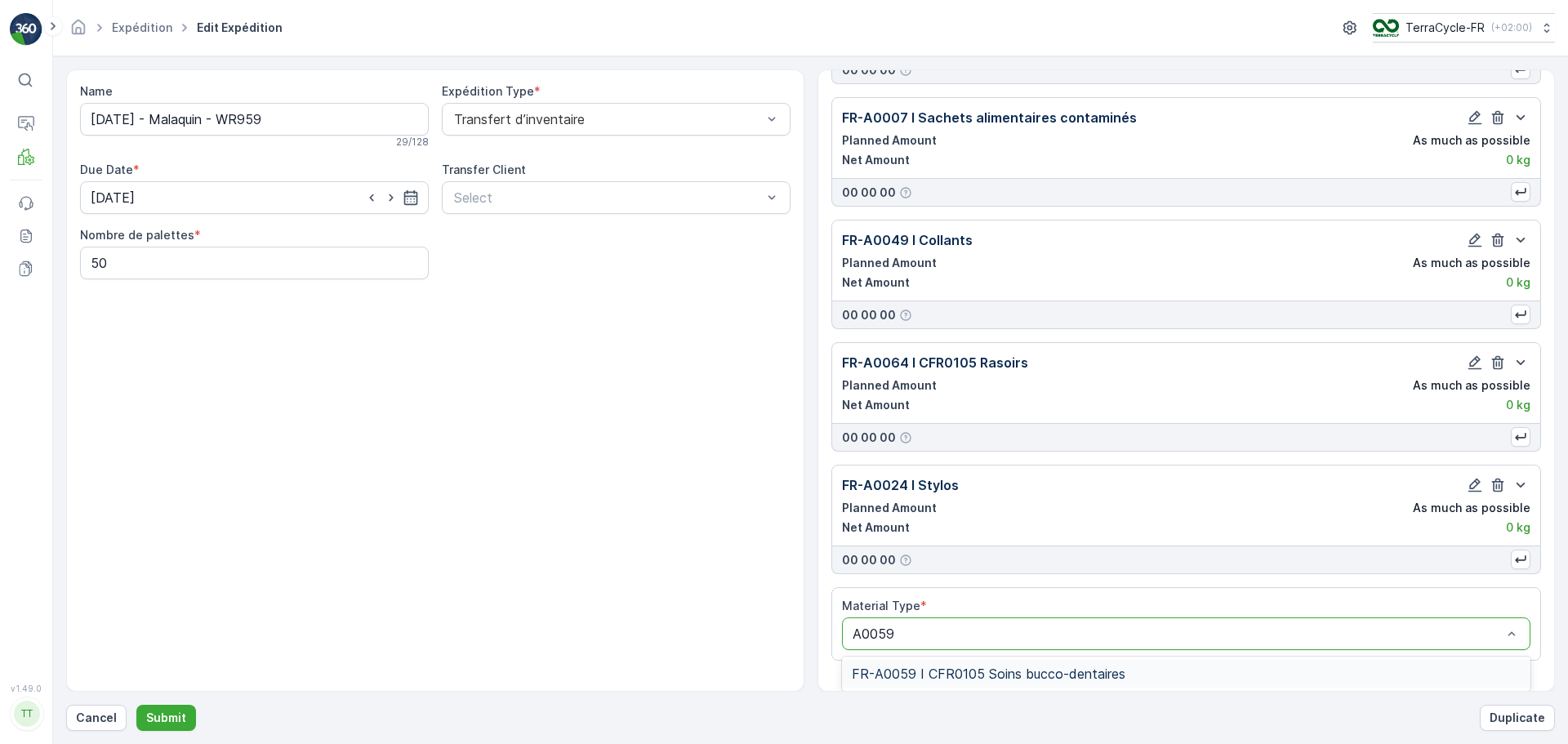
click at [1056, 669] on span "FR-A0059 I CFR0105 Soins bucco-dentaires" at bounding box center [989, 674] width 274 height 15
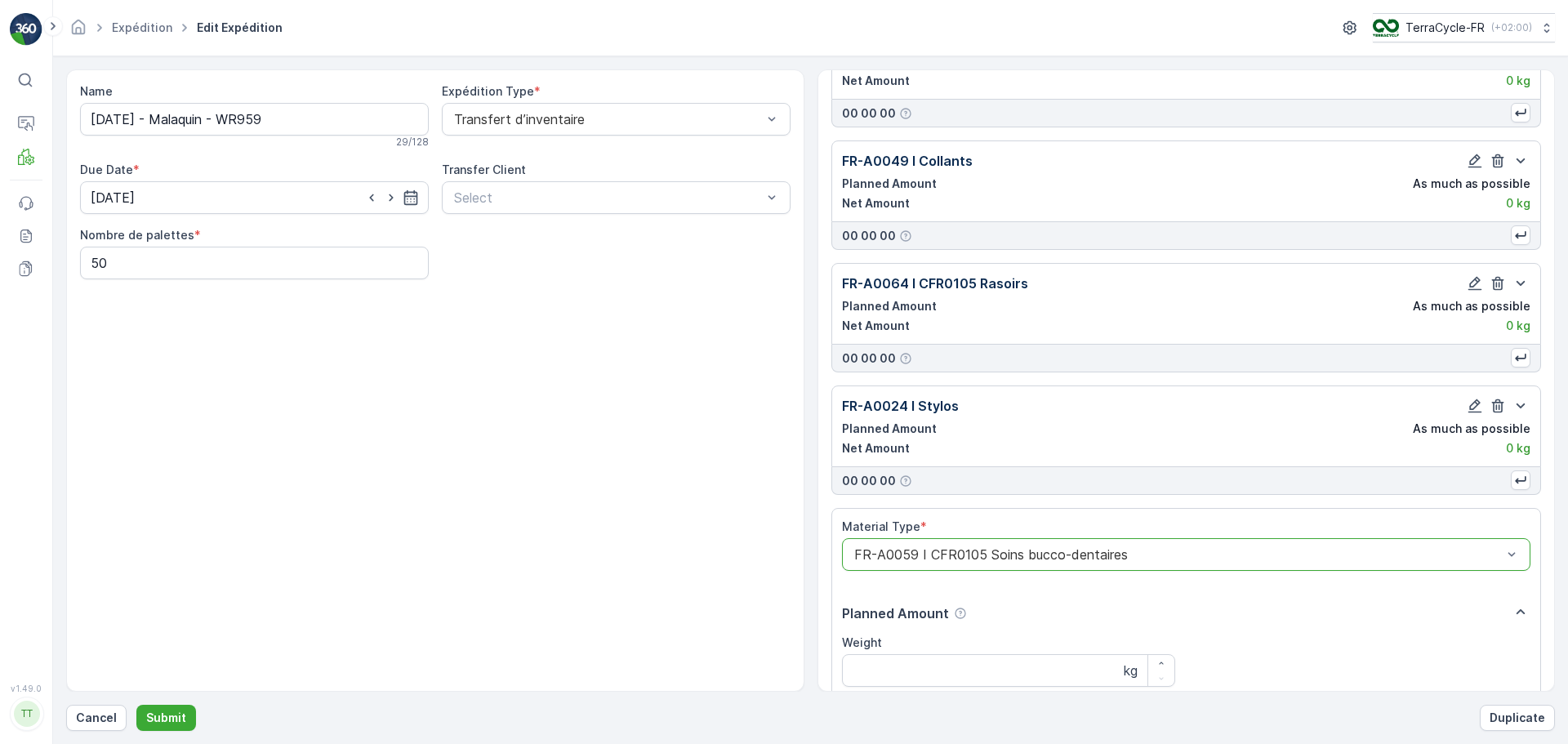
scroll to position [1477, 0]
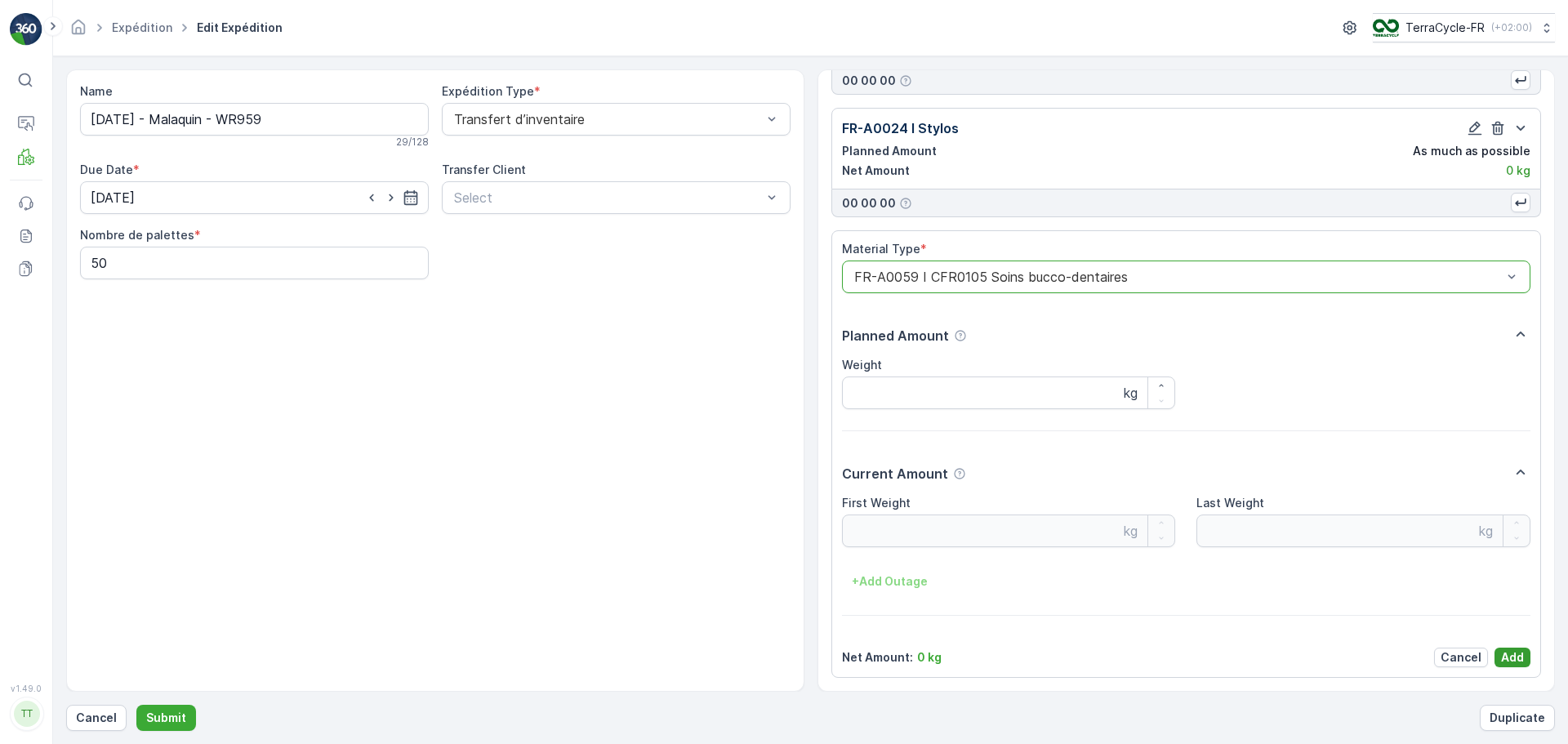
click at [1502, 660] on p "Add" at bounding box center [1512, 657] width 23 height 16
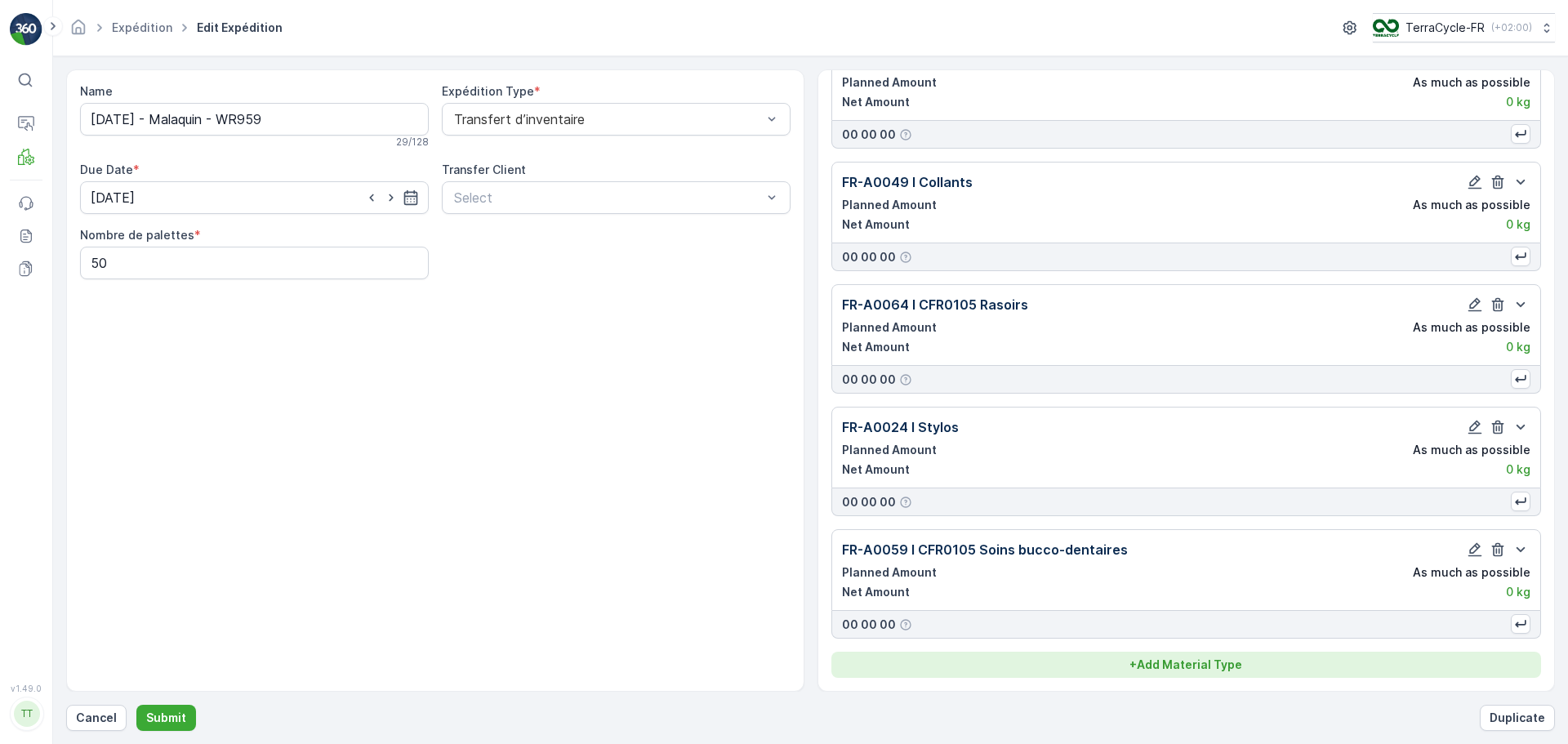
click at [1166, 675] on button "+ Add Material Type" at bounding box center [1186, 665] width 711 height 26
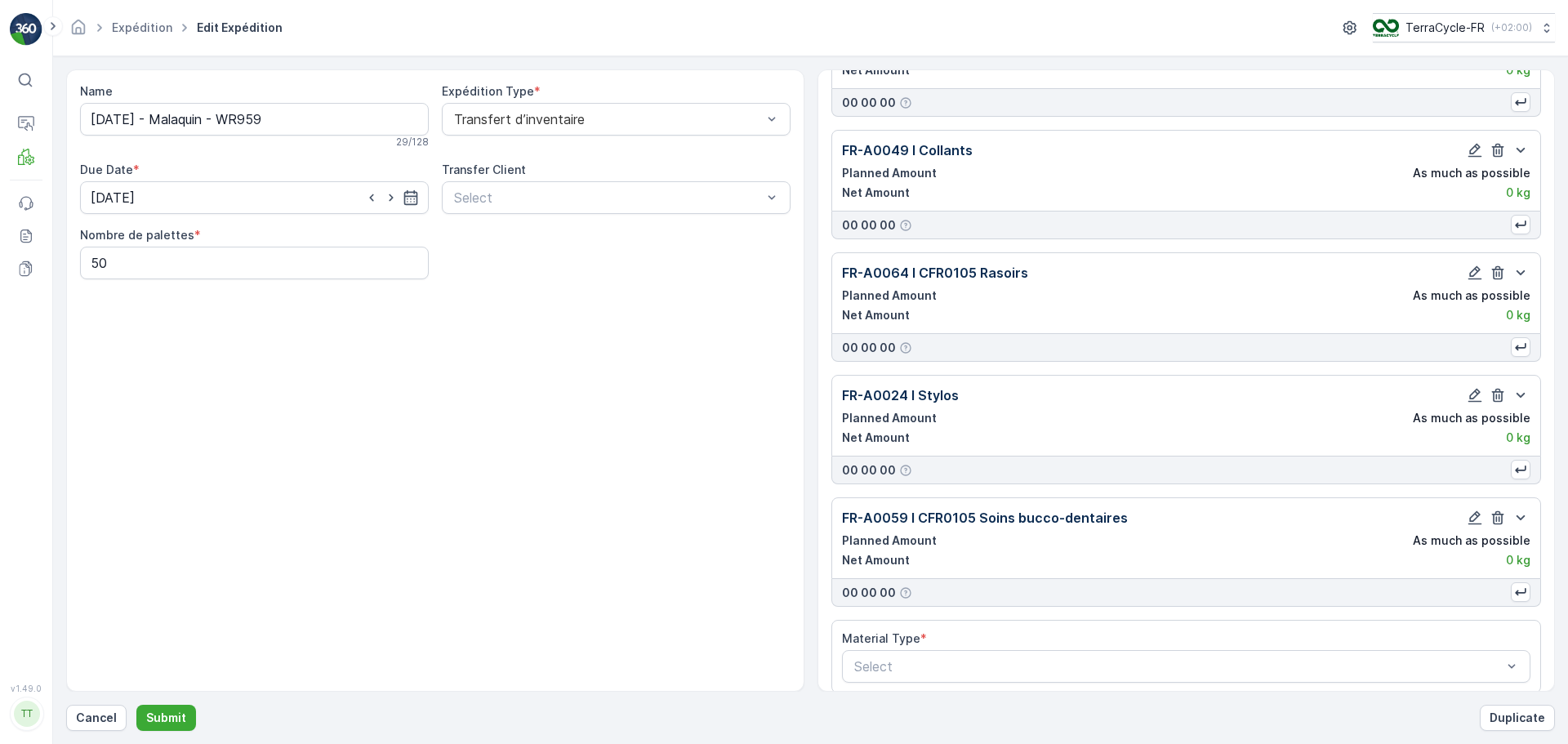
scroll to position [1227, 0]
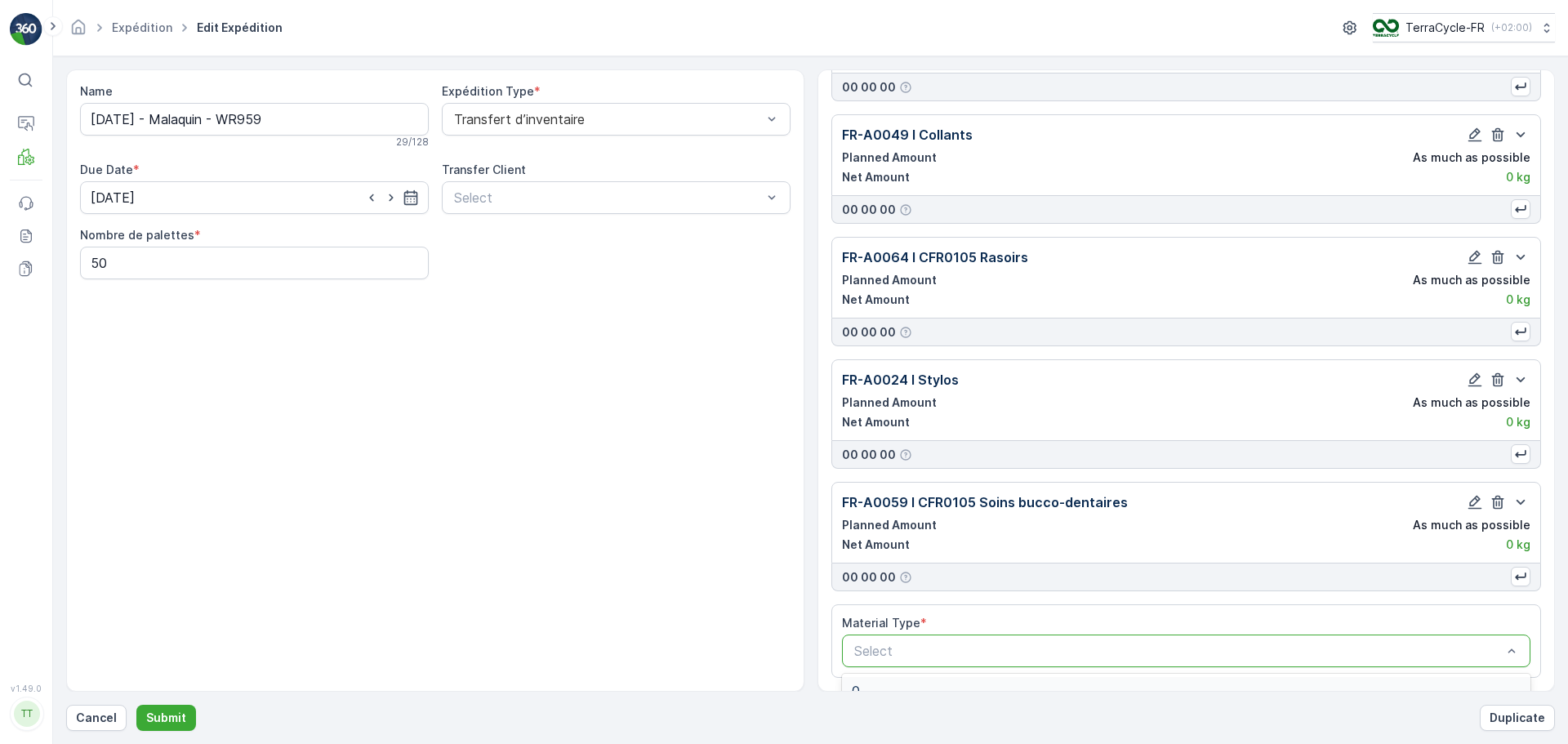
click at [911, 653] on div at bounding box center [1178, 651] width 652 height 15
type input "A0060"
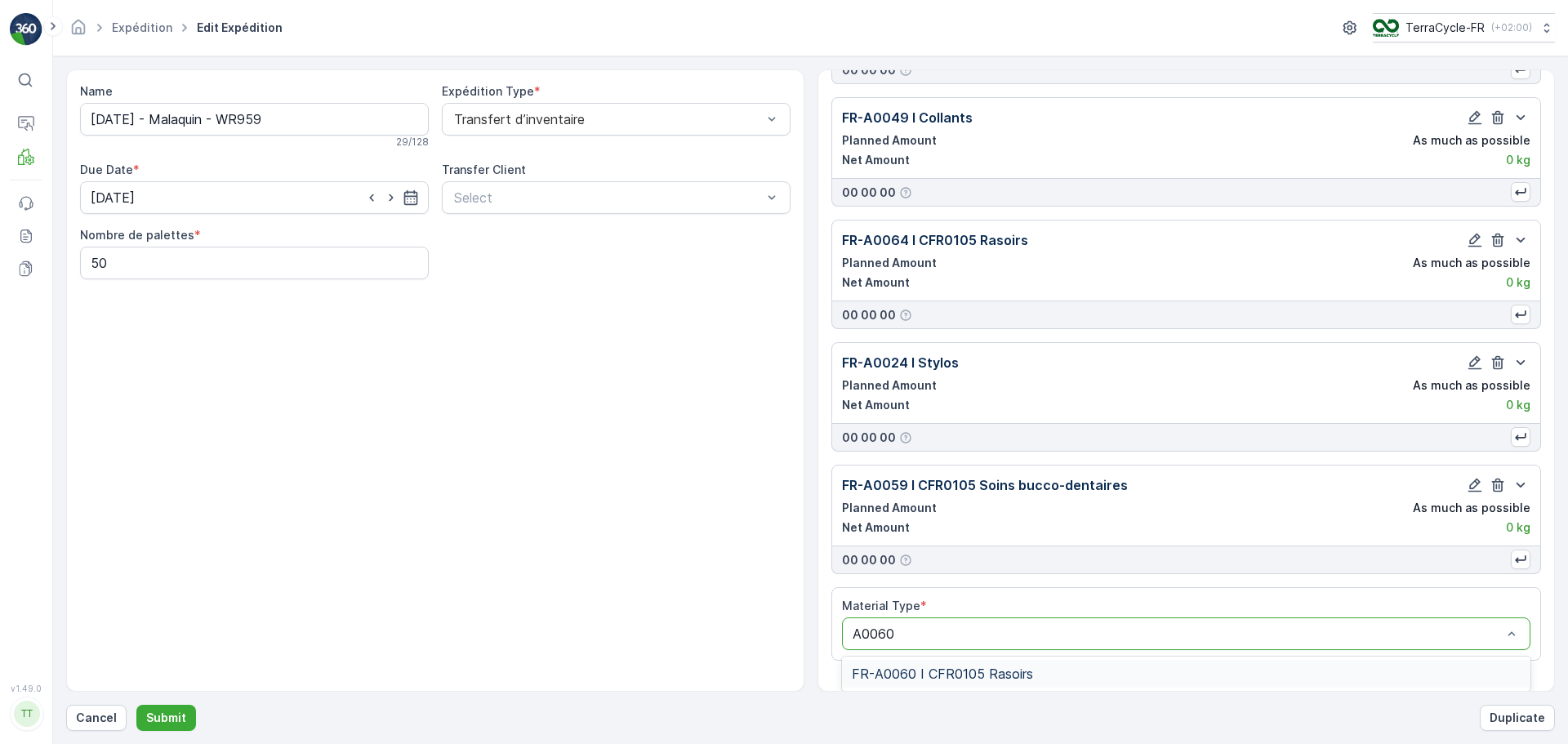
click at [1013, 682] on div "FR-A0060 I CFR0105 Rasoirs" at bounding box center [1186, 674] width 689 height 28
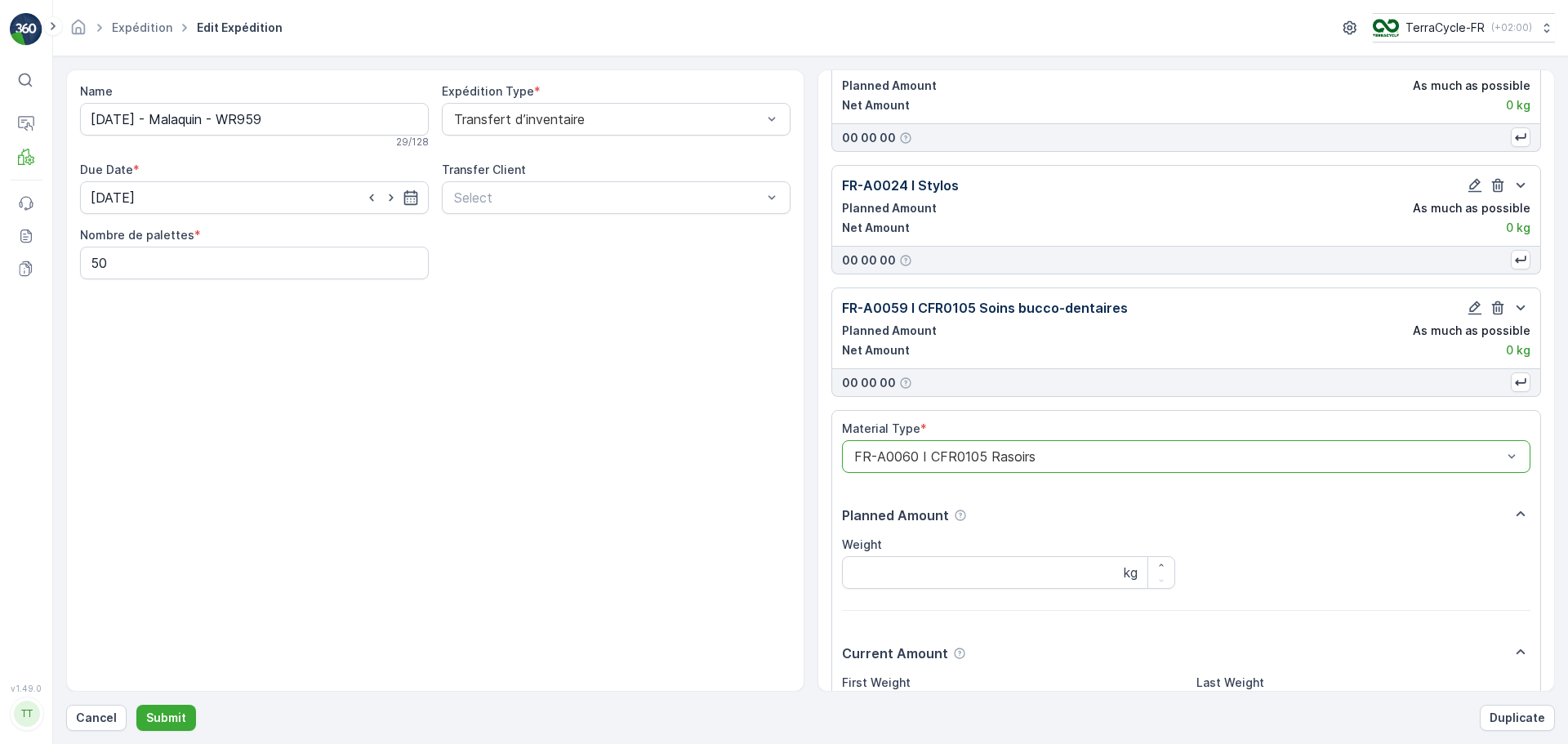
scroll to position [1600, 0]
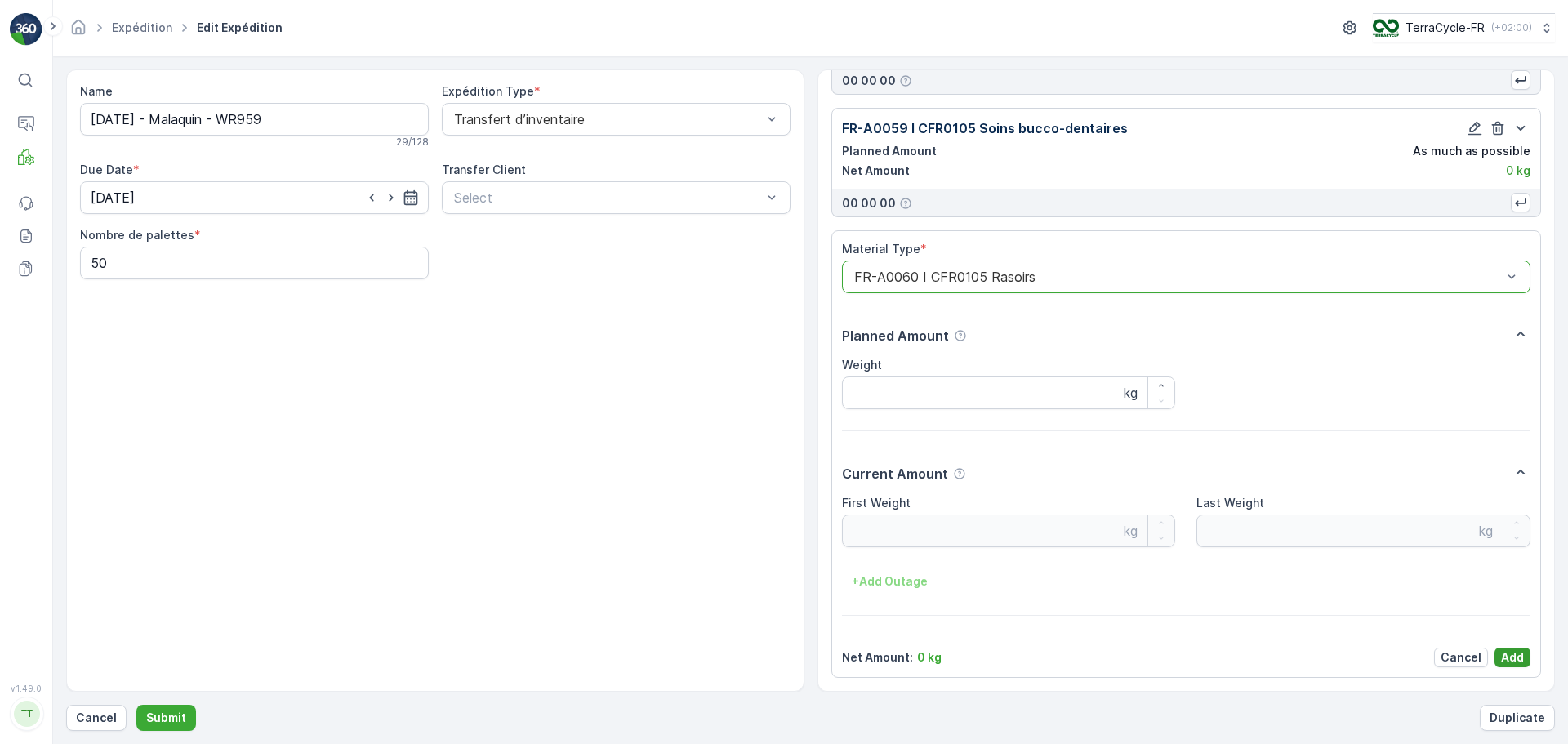
click at [1517, 662] on p "Add" at bounding box center [1512, 657] width 23 height 16
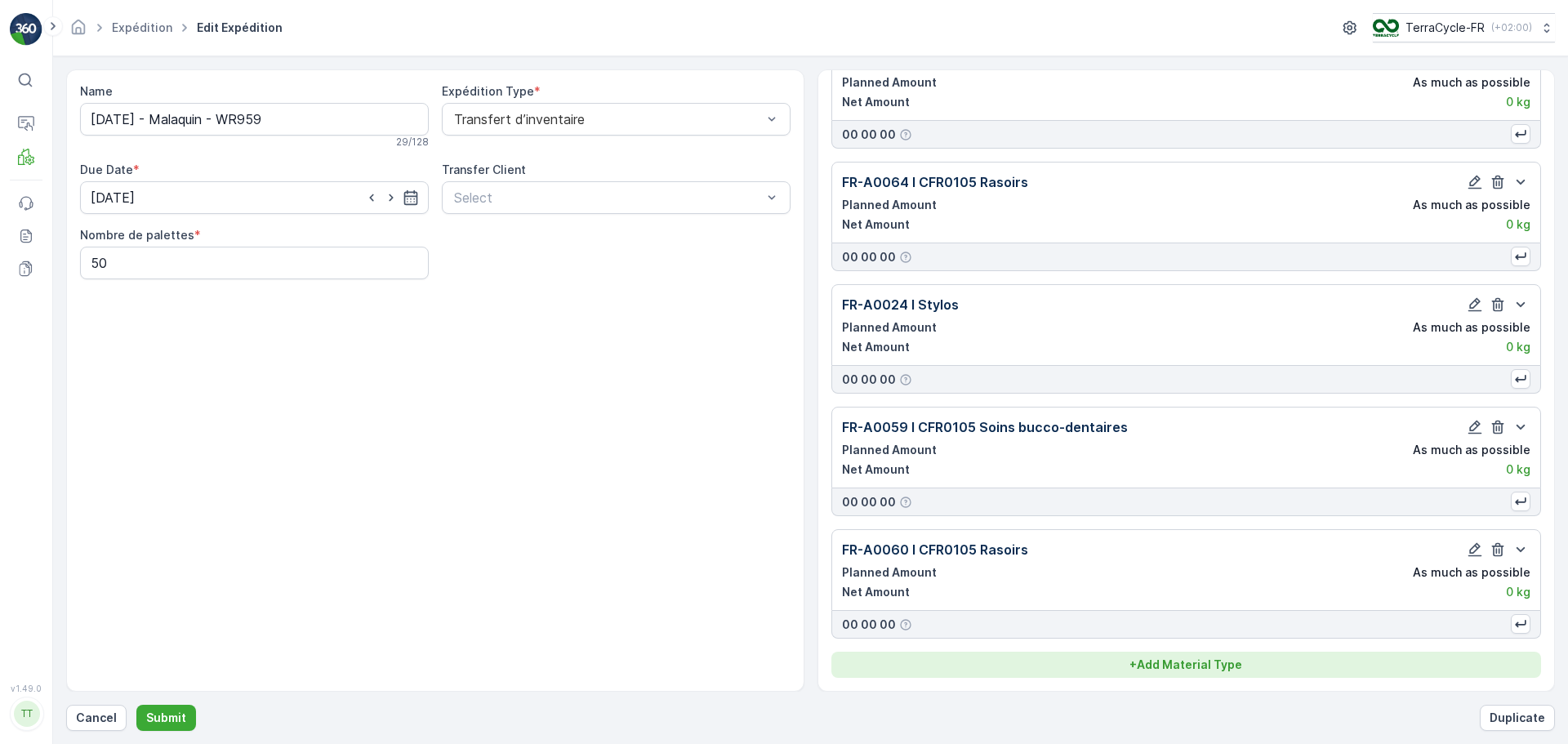
click at [1157, 669] on p "+ Add Material Type" at bounding box center [1185, 665] width 112 height 16
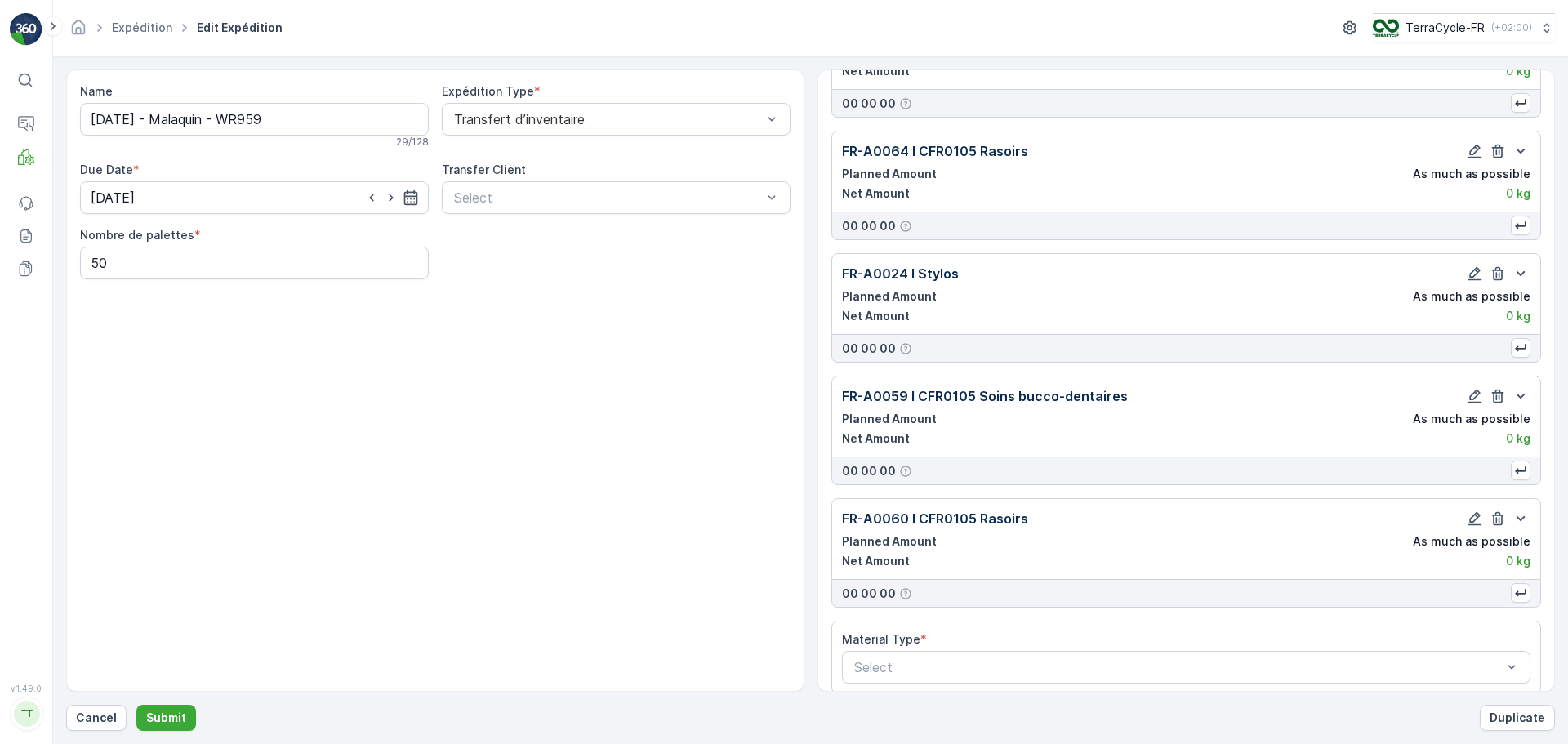
scroll to position [1349, 0]
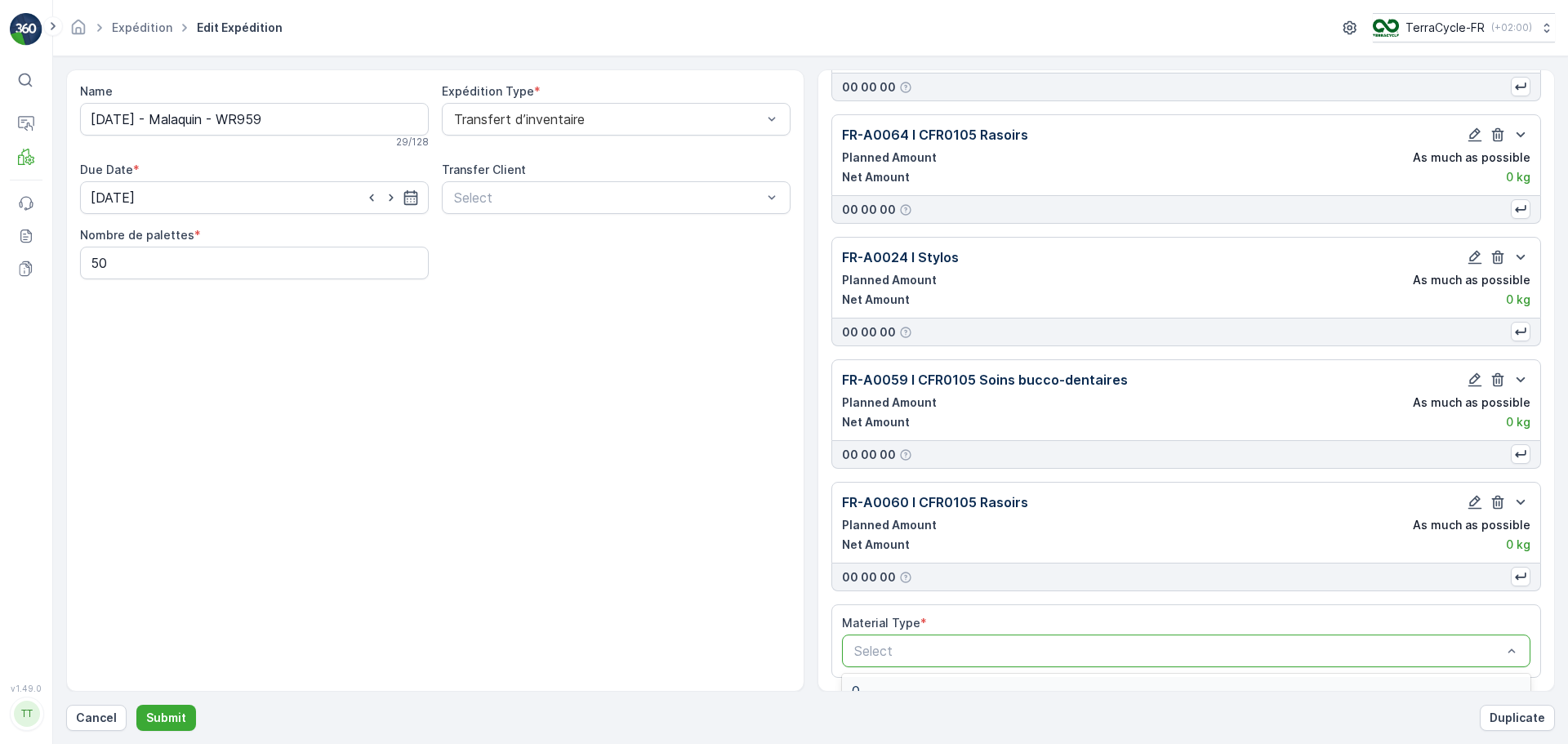
click at [897, 661] on div "Select" at bounding box center [1186, 651] width 689 height 33
type input "A0052"
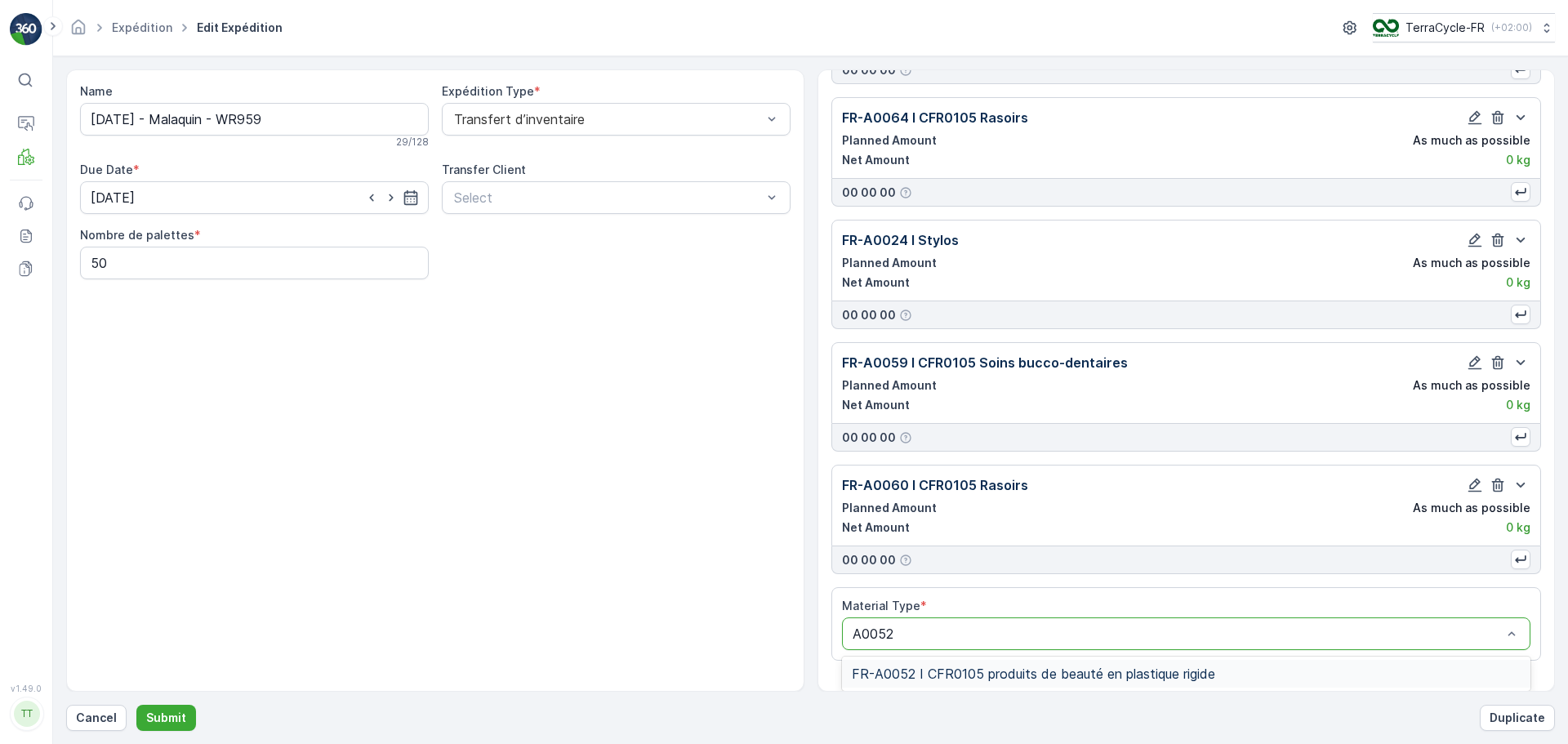
click at [1044, 669] on span "FR-A0052 I CFR0105 produits de beauté en plastique rigide" at bounding box center [1033, 674] width 363 height 15
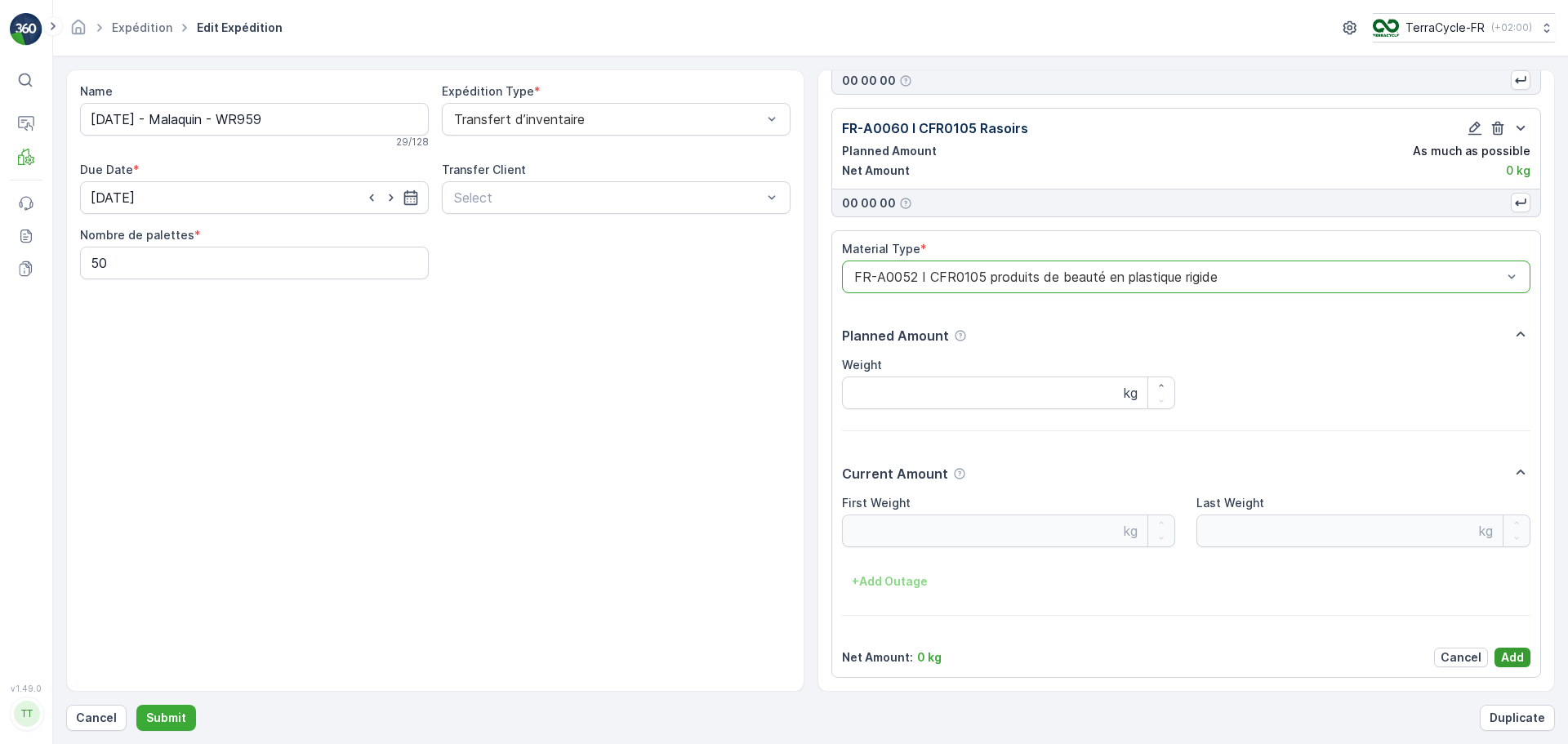
click at [1512, 655] on p "Add" at bounding box center [1512, 657] width 23 height 16
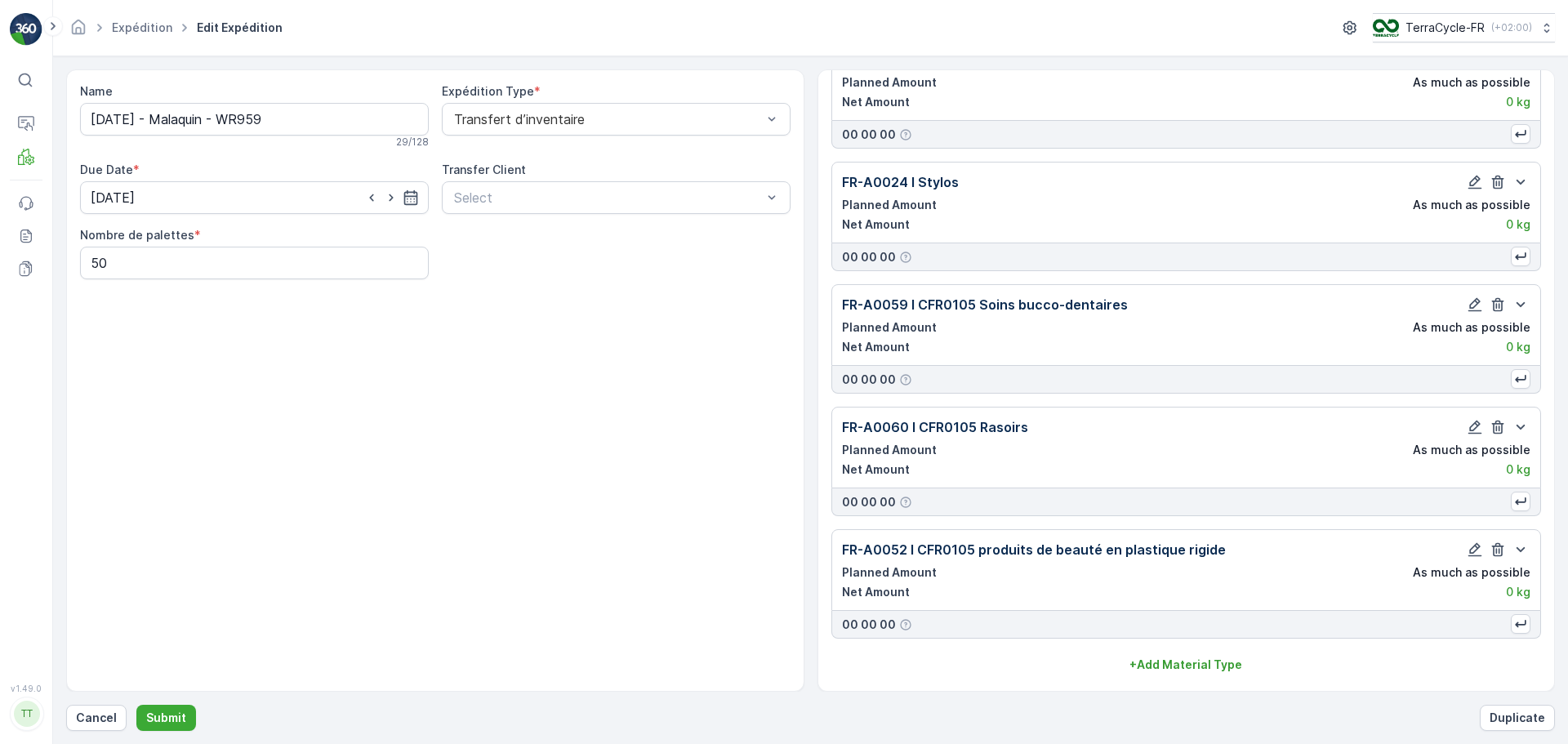
scroll to position [1424, 0]
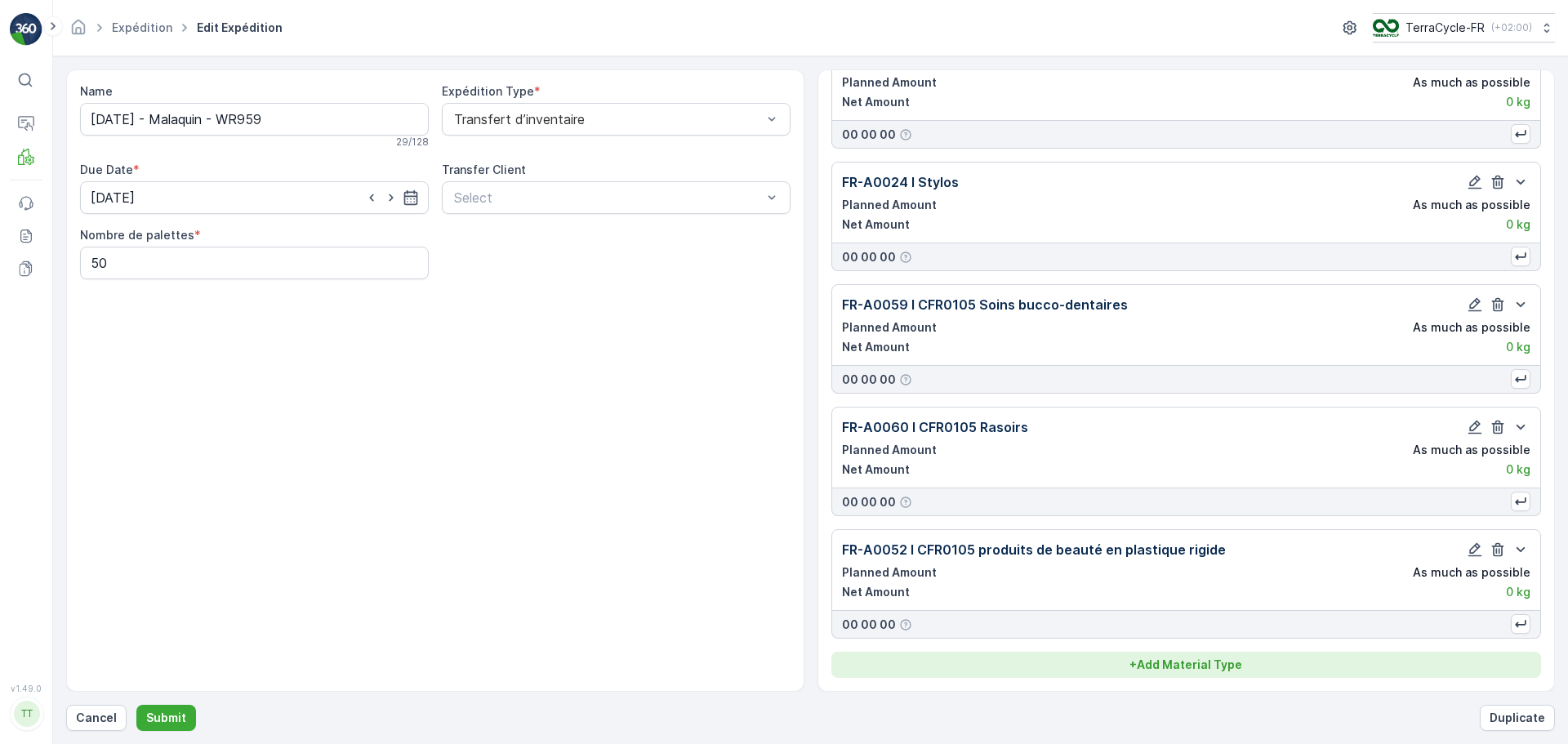
click at [1189, 665] on p "+ Add Material Type" at bounding box center [1185, 665] width 112 height 16
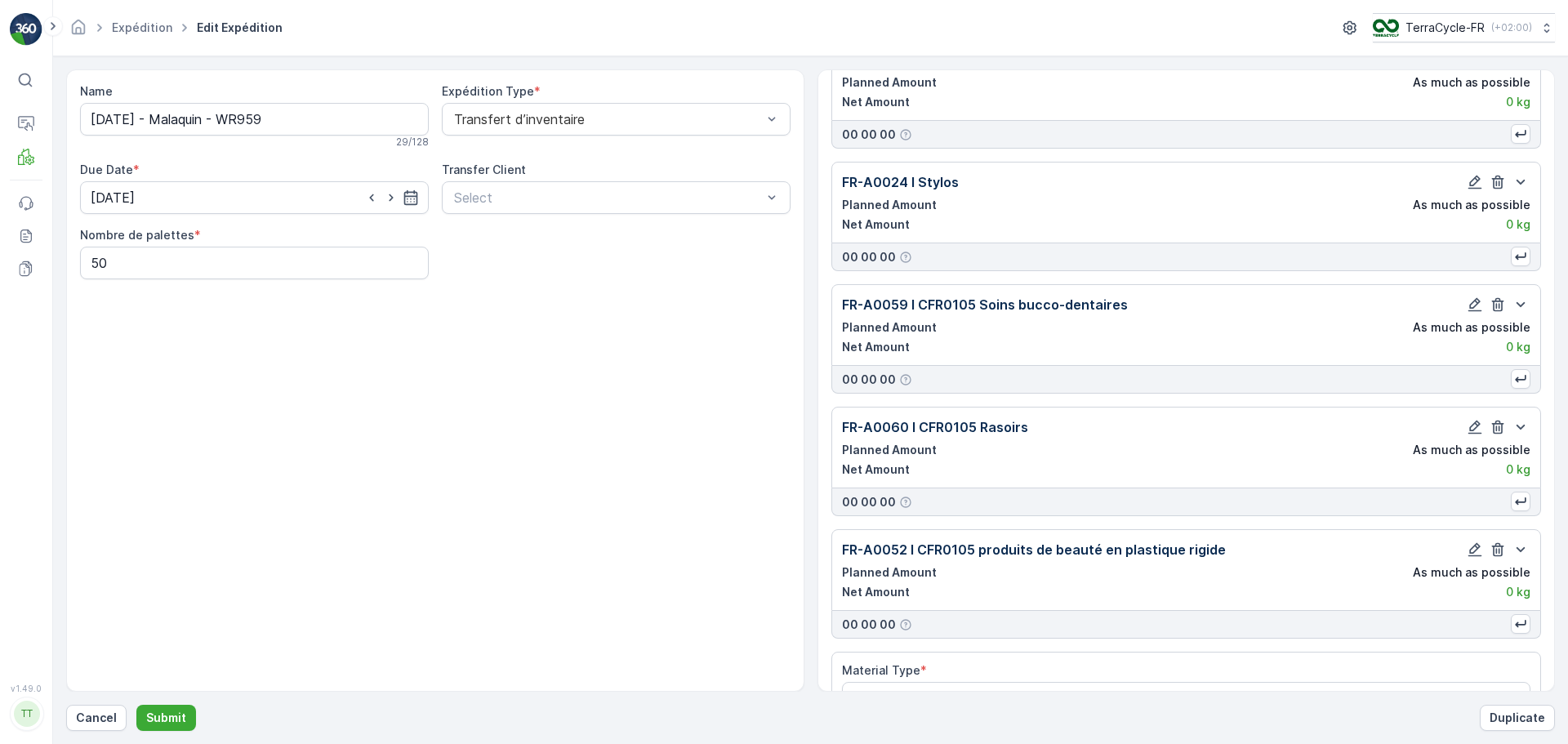
scroll to position [1471, 0]
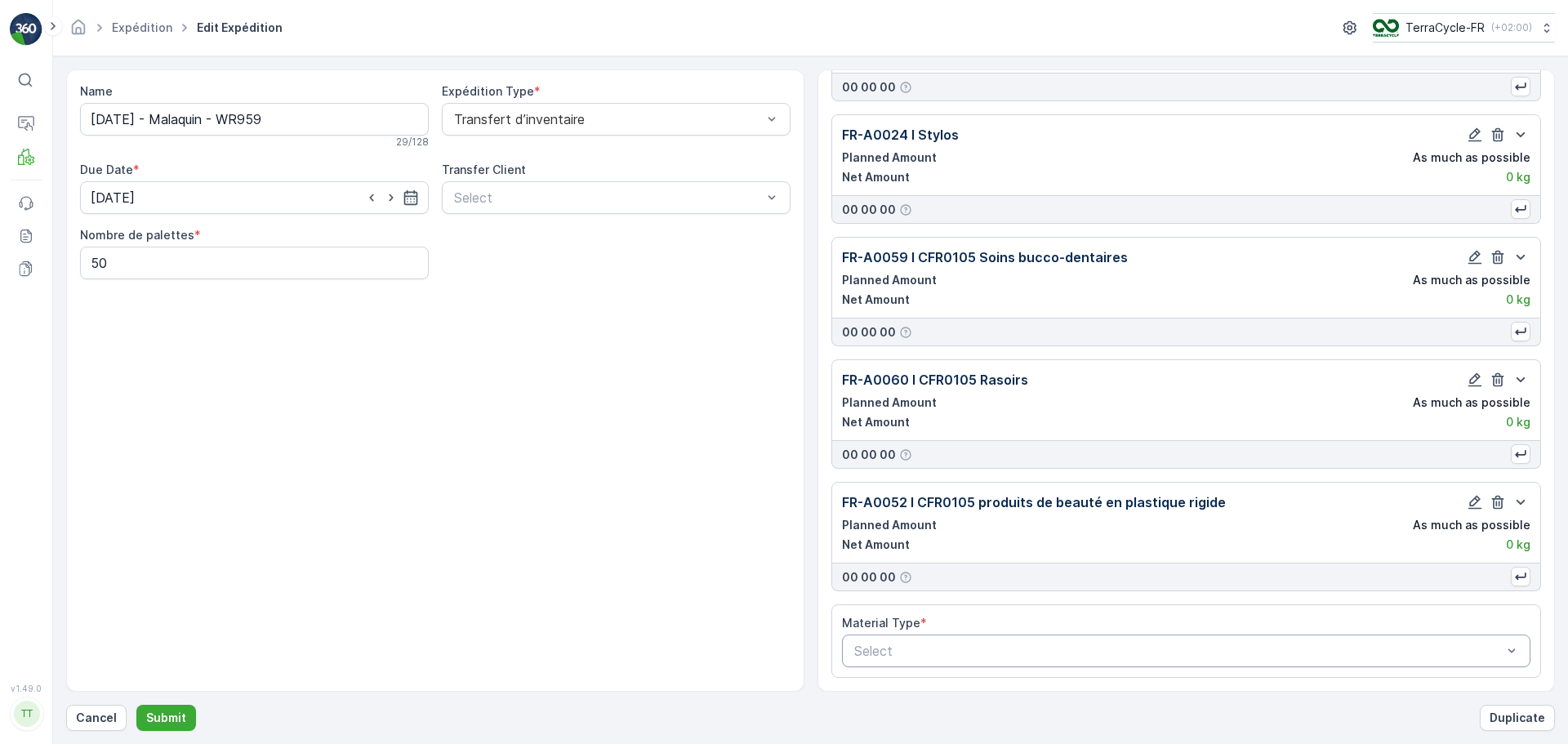
click at [920, 643] on div at bounding box center [1178, 651] width 652 height 15
type input "A0050"
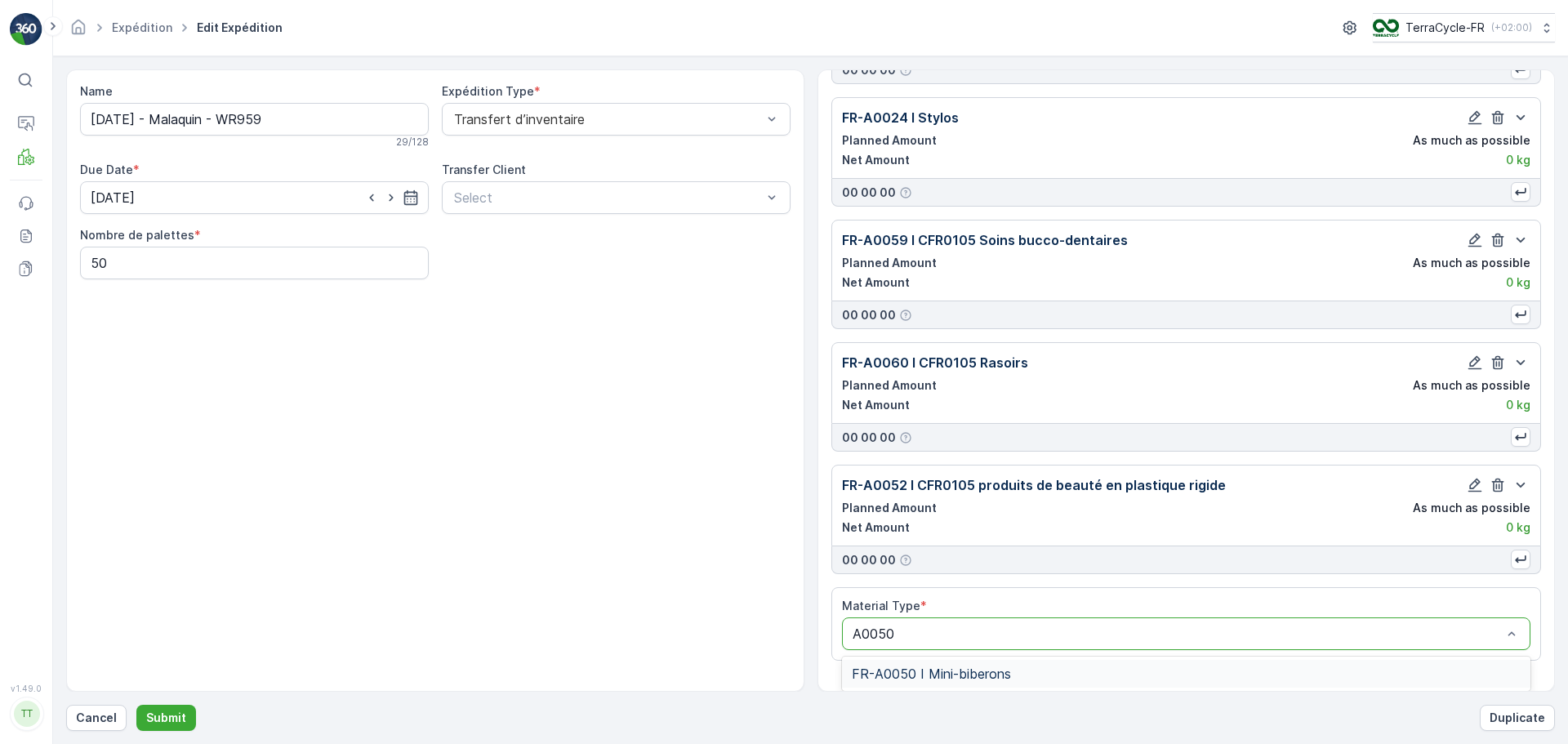
click at [1020, 677] on div "FR-A0050 I Mini-biberons" at bounding box center [1186, 674] width 670 height 15
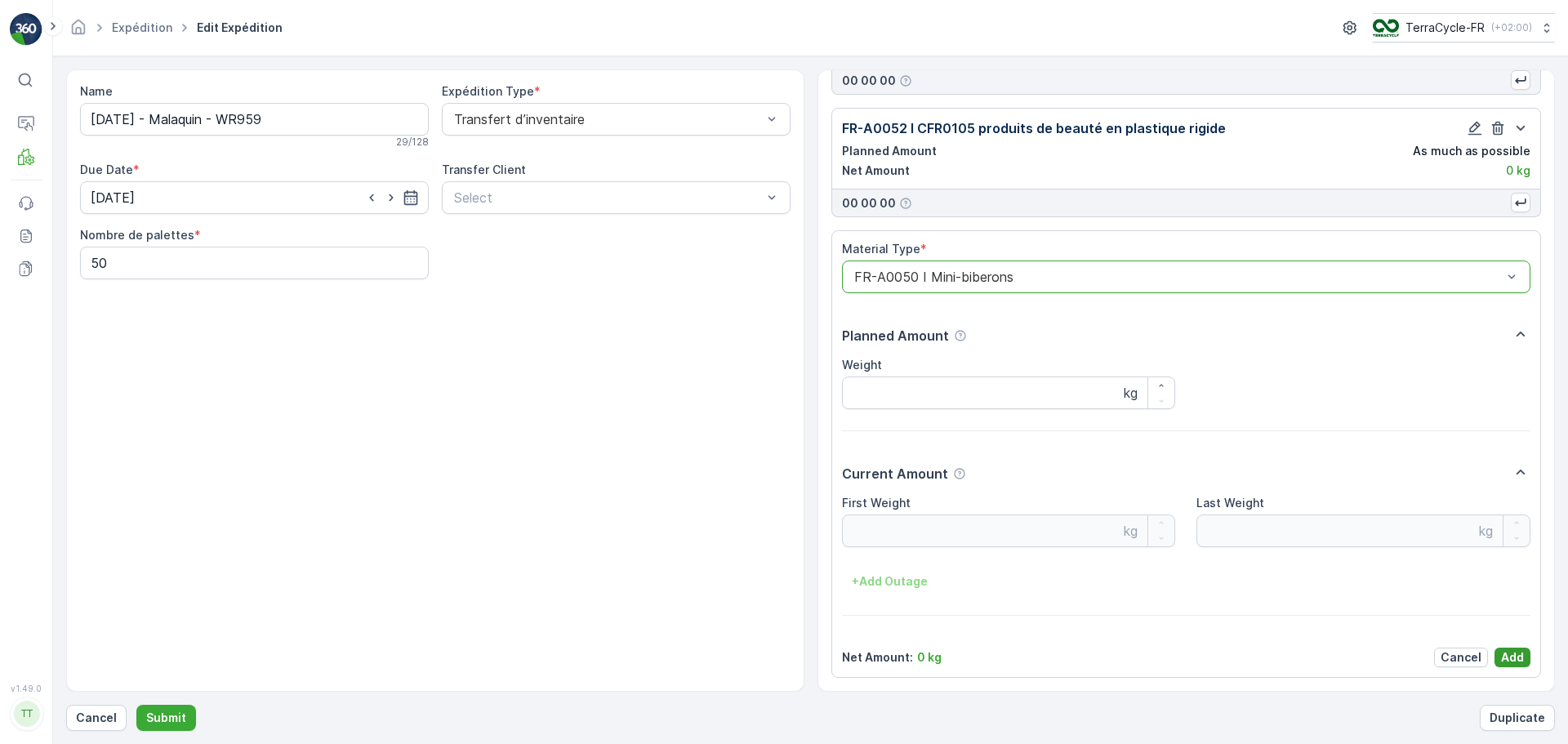
click at [1509, 658] on p "Add" at bounding box center [1512, 657] width 23 height 16
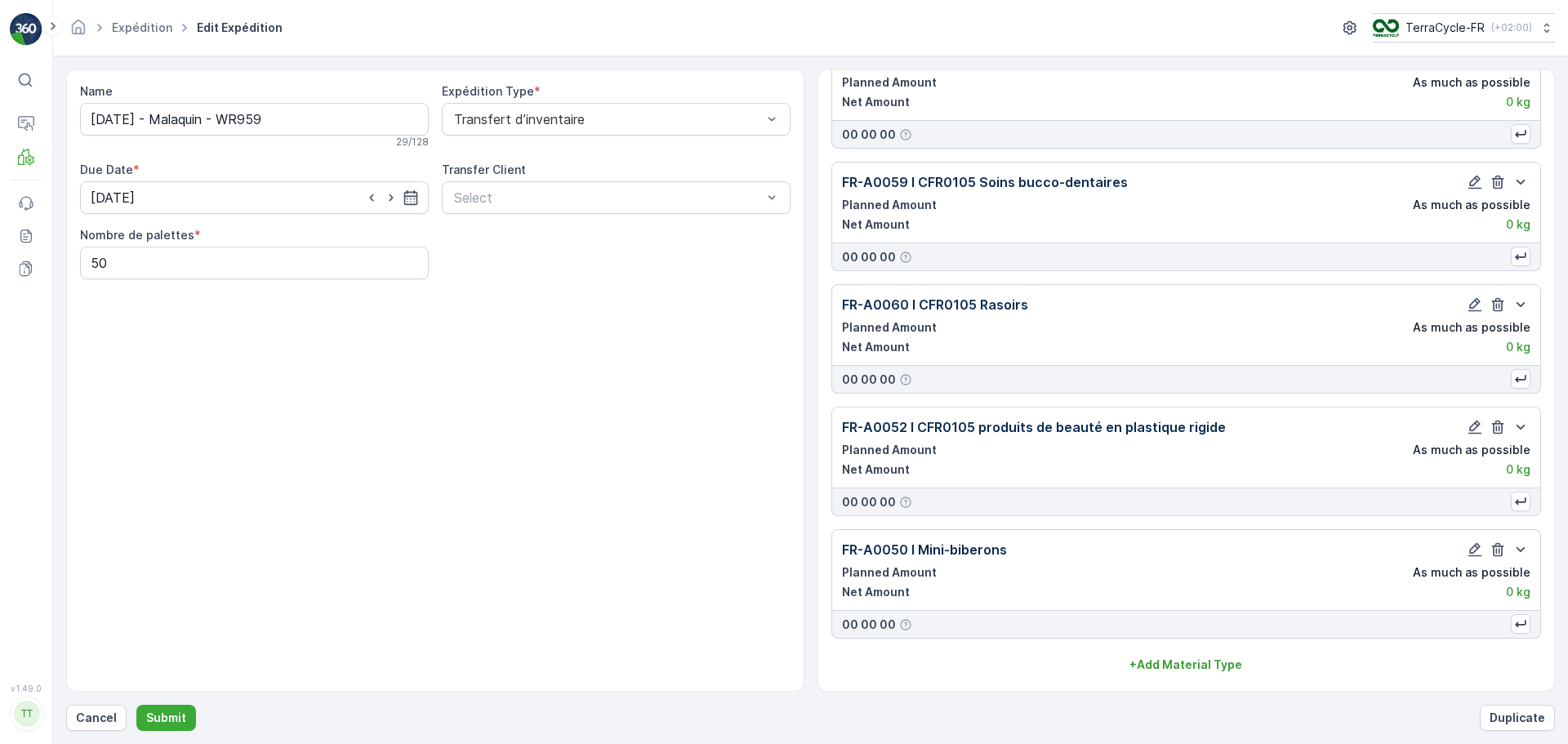
scroll to position [1546, 0]
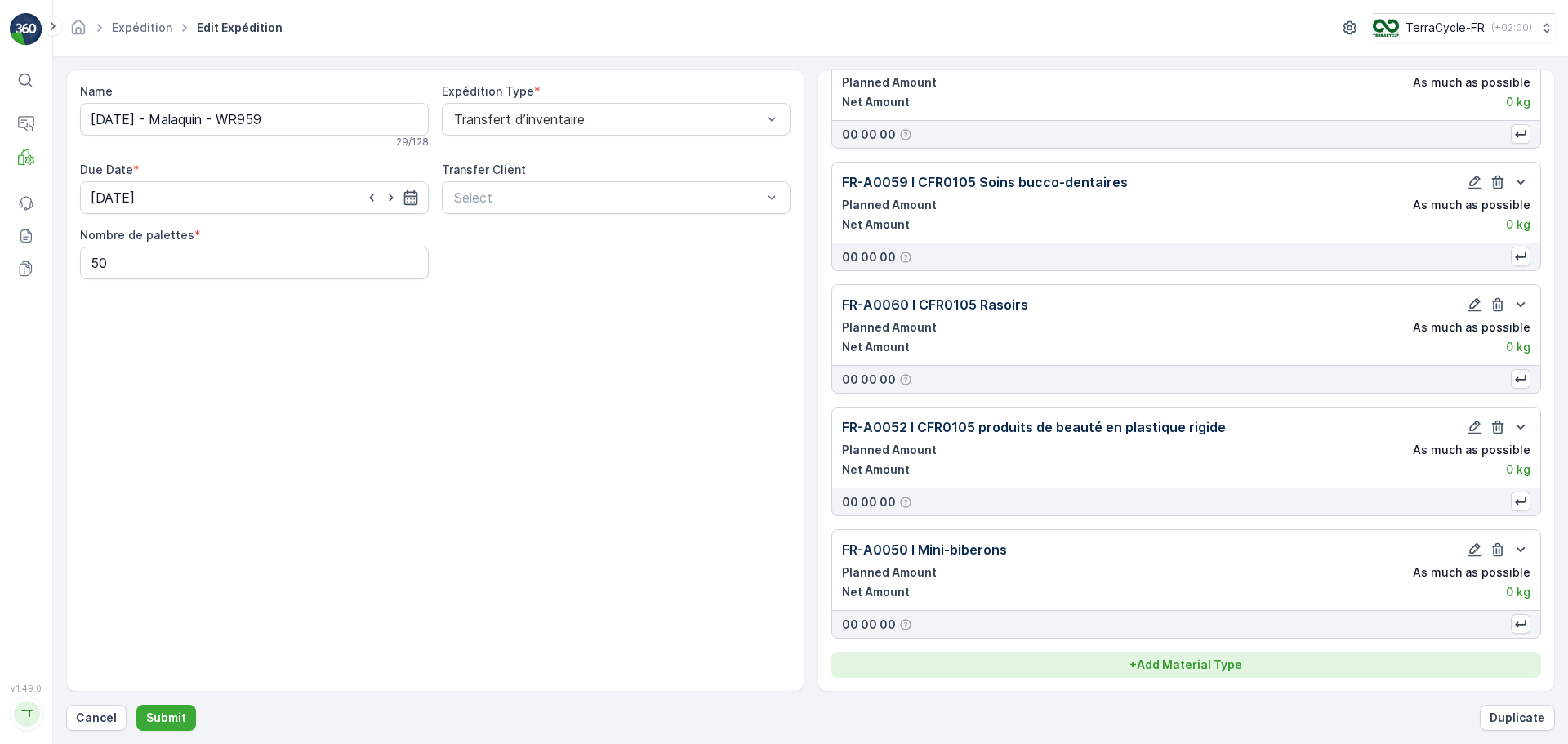
click at [1188, 660] on p "+ Add Material Type" at bounding box center [1185, 665] width 112 height 16
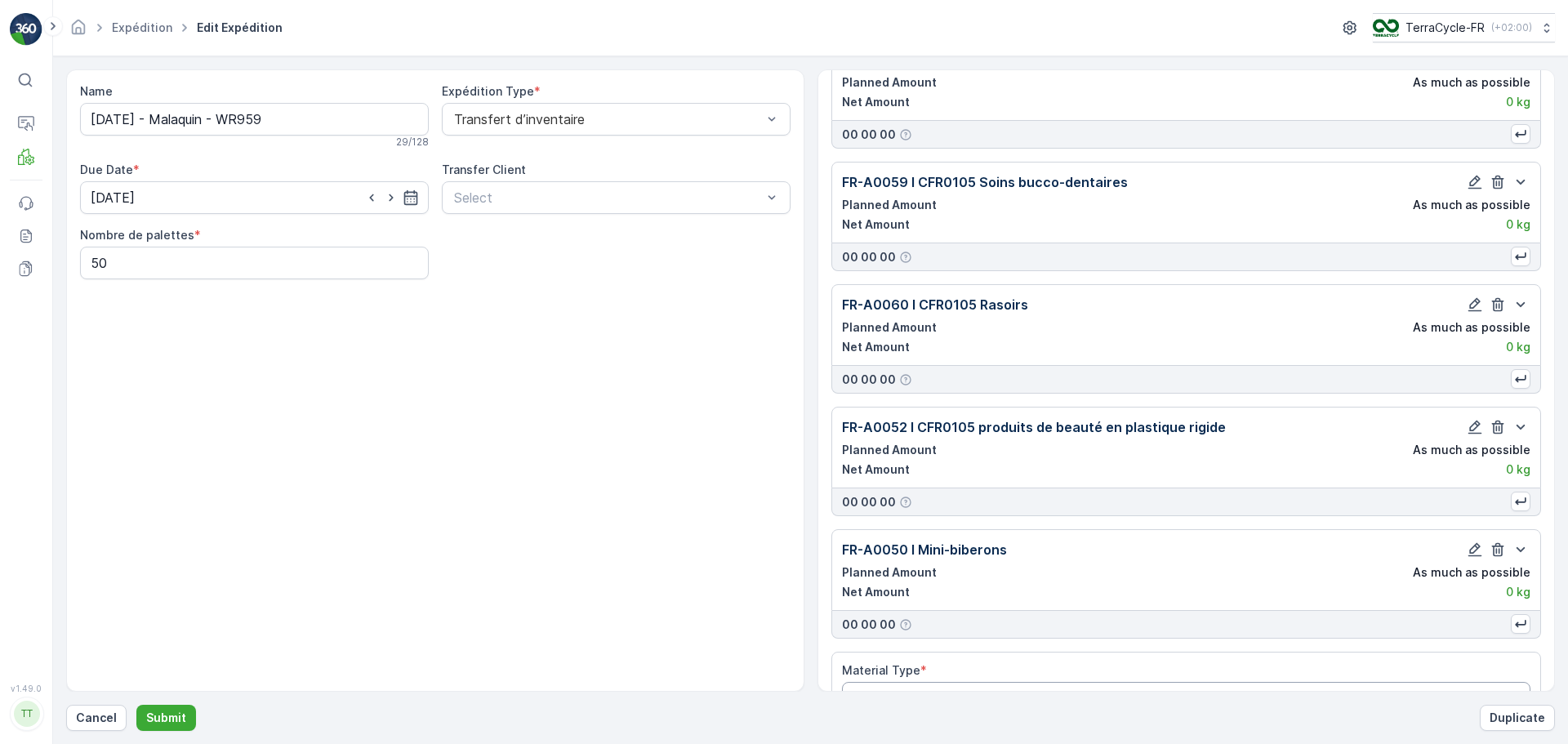
scroll to position [1594, 0]
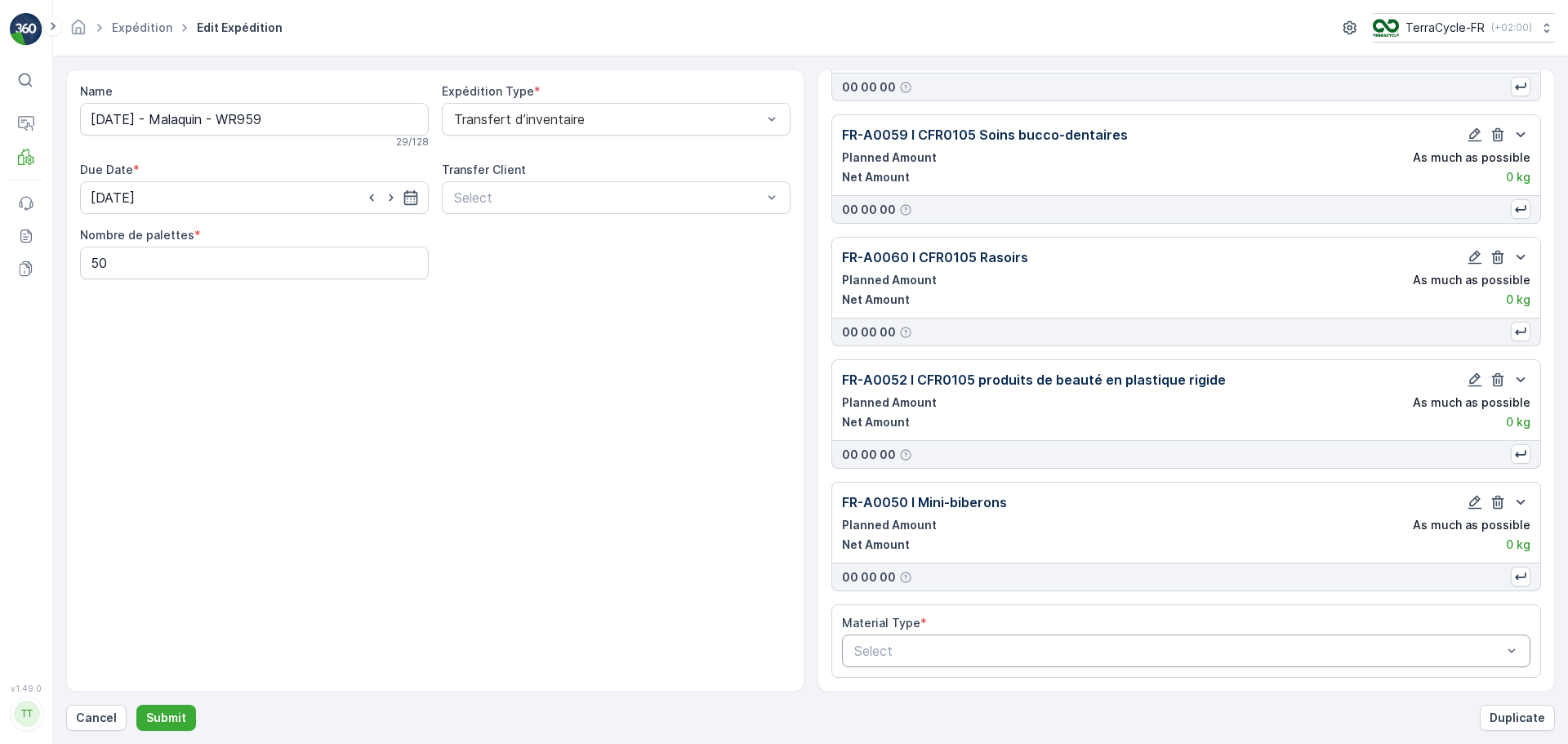
click at [918, 637] on div "Select" at bounding box center [1186, 651] width 689 height 33
type input "A0023"
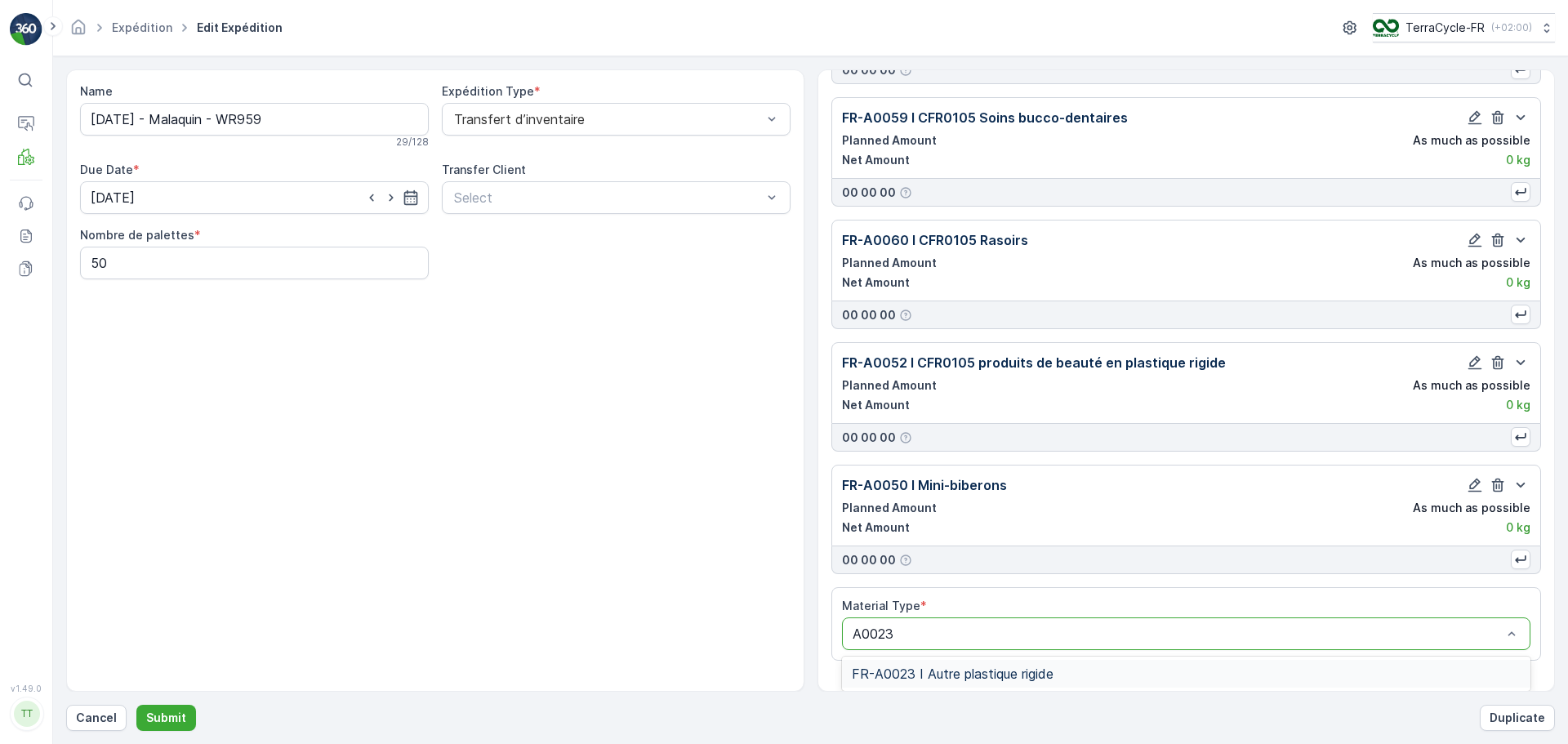
click at [1090, 678] on div "FR-A0023 I Autre plastique rigide" at bounding box center [1186, 674] width 670 height 15
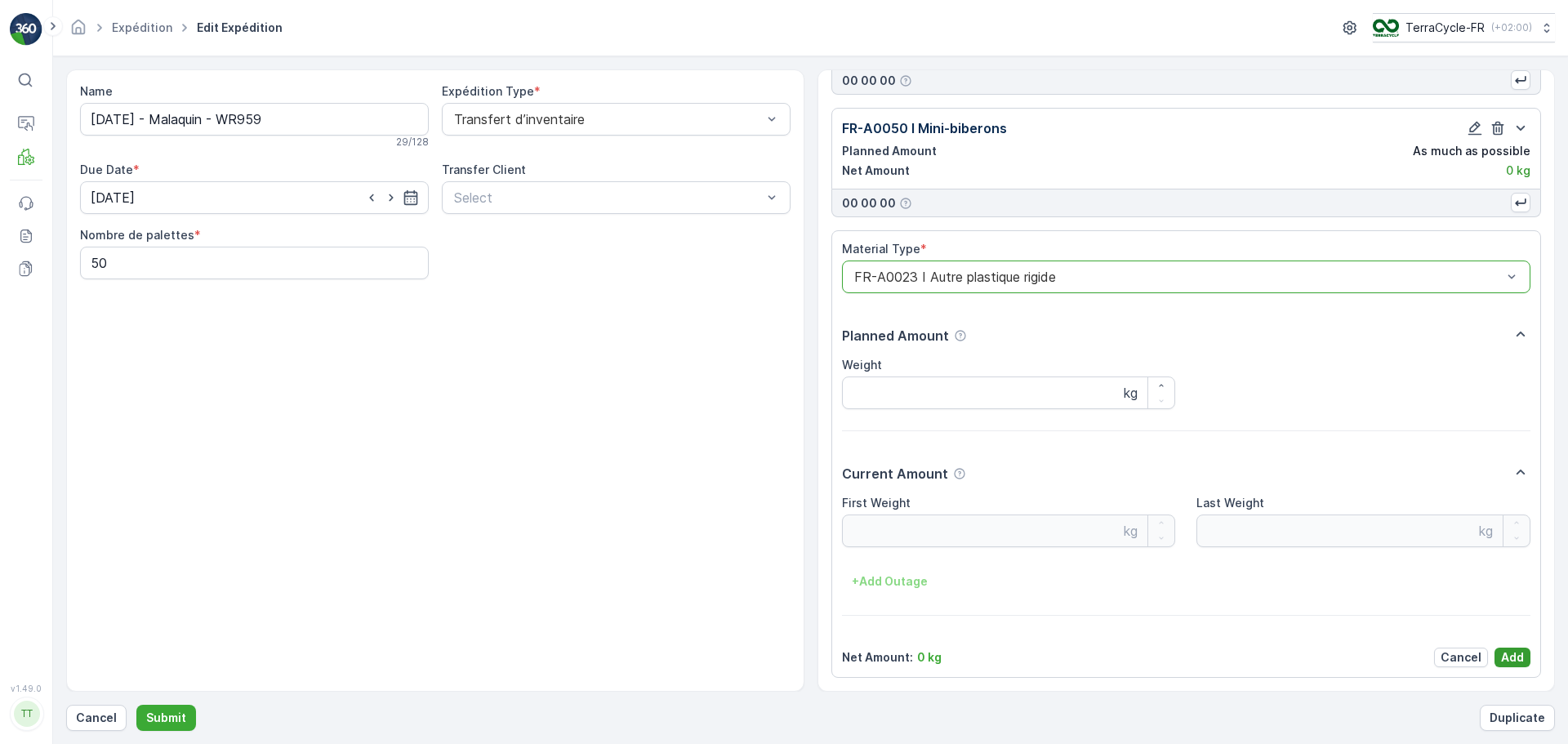
click at [1513, 660] on p "Add" at bounding box center [1512, 657] width 23 height 16
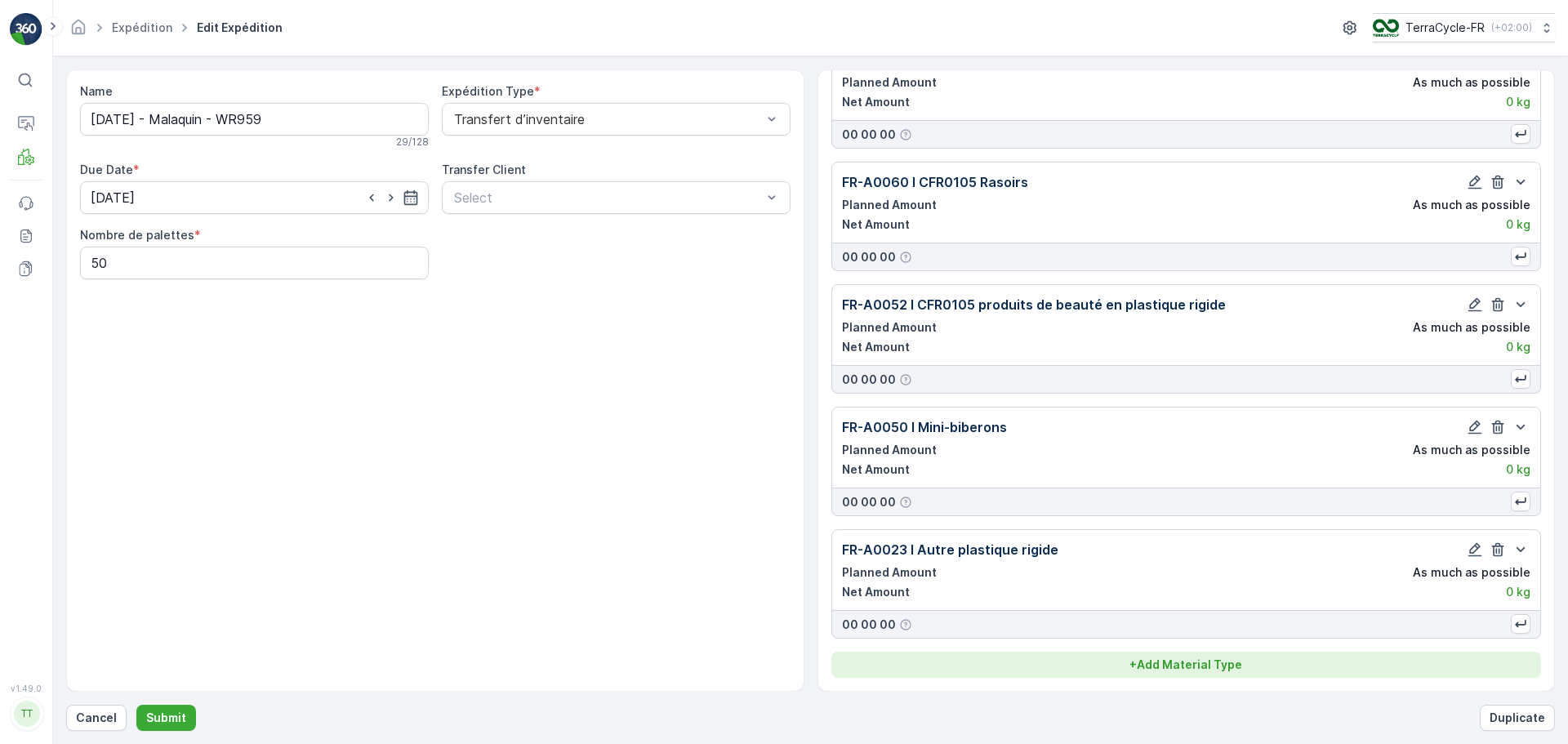
scroll to position [1669, 0]
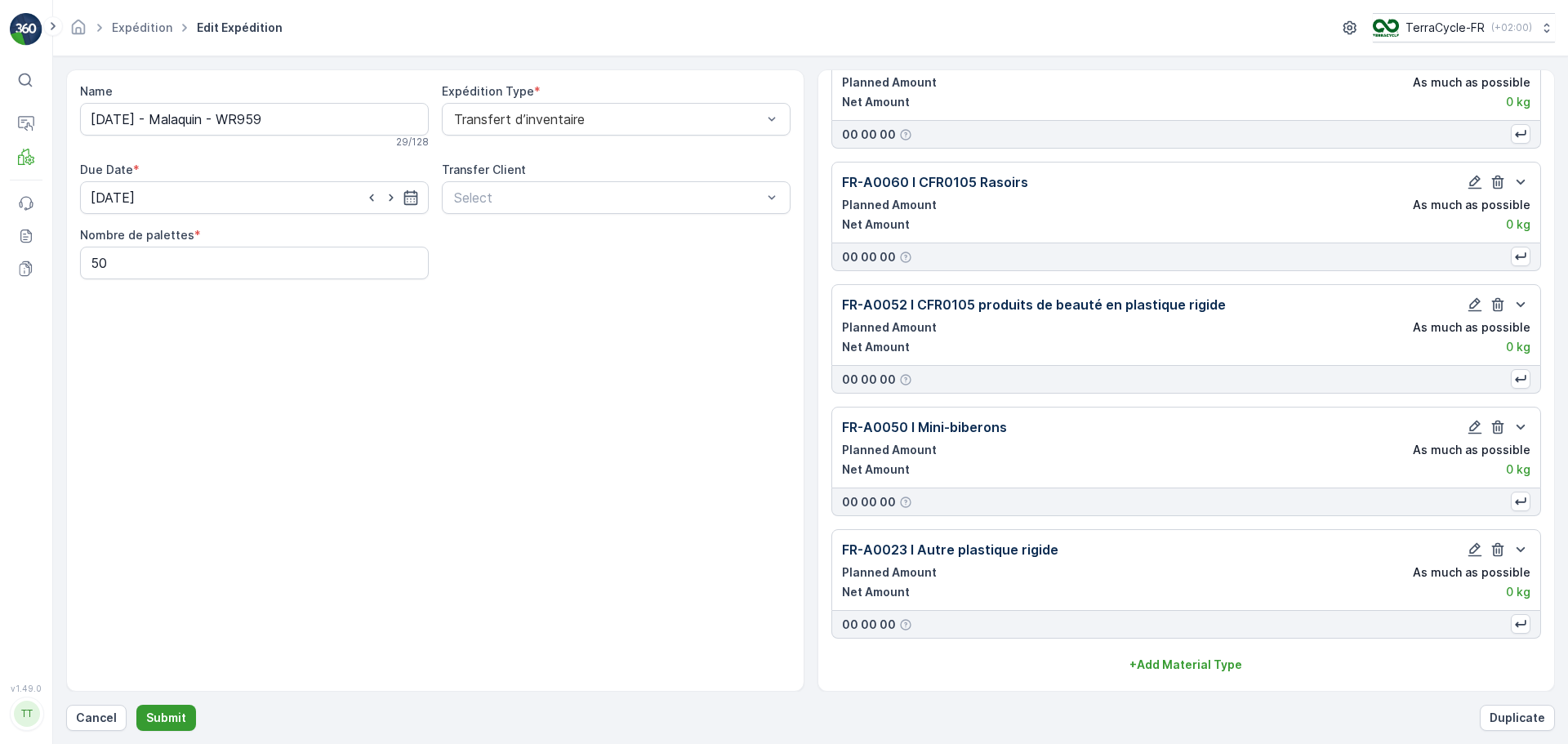
click at [153, 715] on p "Submit" at bounding box center [166, 718] width 40 height 16
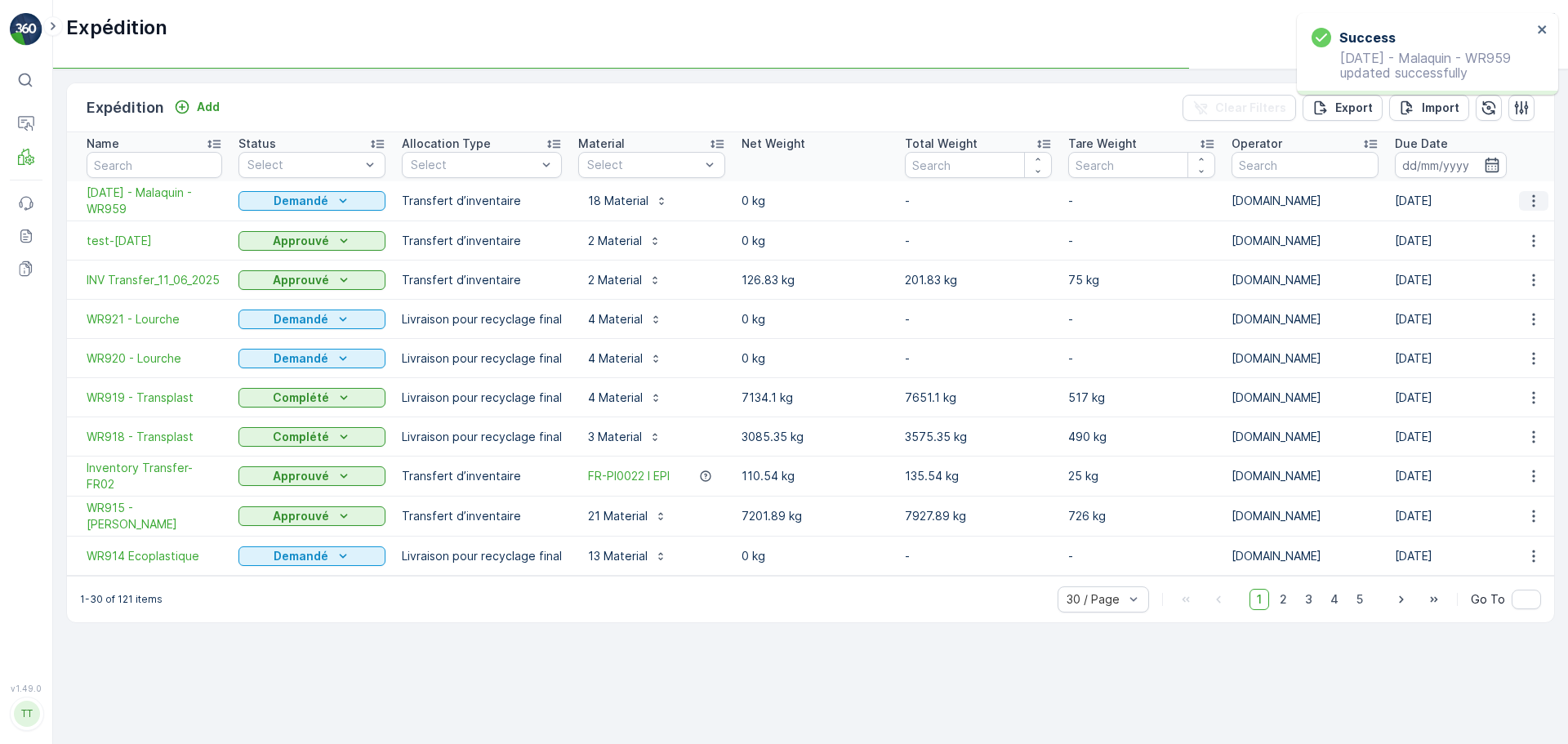
click at [1530, 203] on icon "button" at bounding box center [1534, 201] width 16 height 16
click at [1525, 273] on span "Duplicate Expédition" at bounding box center [1502, 271] width 114 height 16
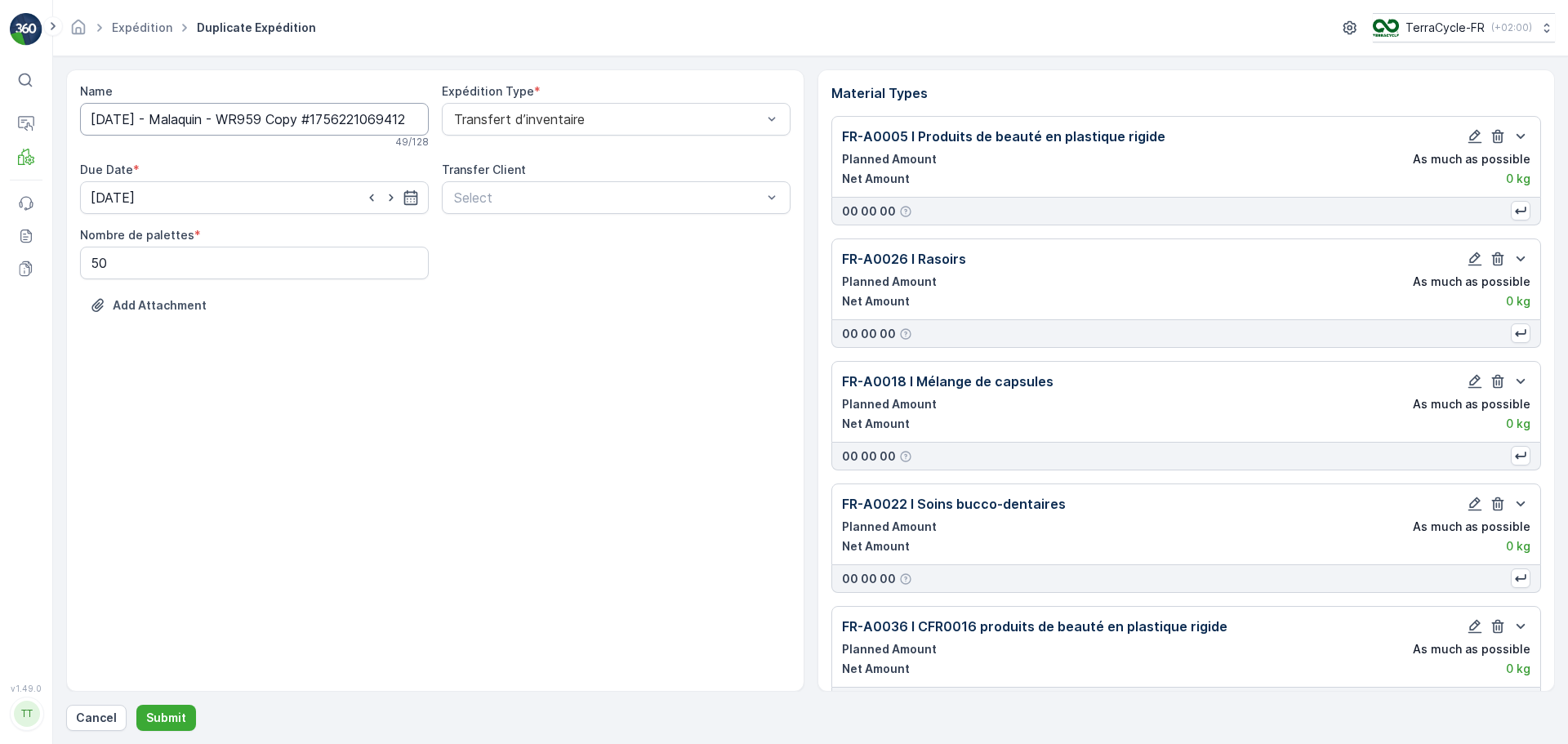
drag, startPoint x: 327, startPoint y: 117, endPoint x: 320, endPoint y: 122, distance: 8.6
click at [327, 117] on input "27.08.2025 - Malaquin - WR959 Copy #1756221069412" at bounding box center [254, 120] width 348 height 33
drag, startPoint x: 293, startPoint y: 119, endPoint x: 761, endPoint y: 123, distance: 468.0
click at [761, 120] on div "Name 27.08.2025 - Malaquin - WR959 Copy #1756221069412 49 / 128 Expédition Type…" at bounding box center [435, 211] width 711 height 255
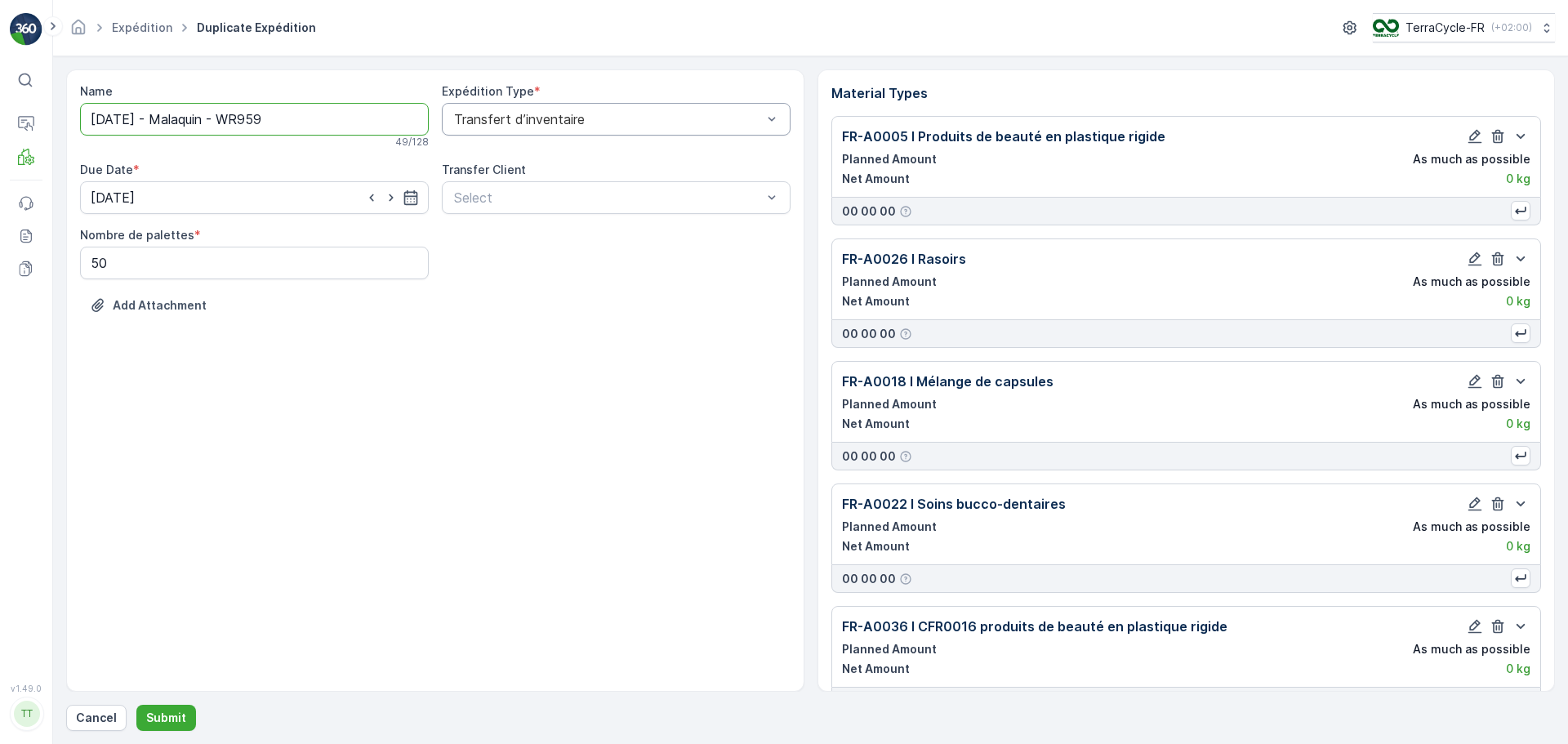
scroll to position [0, 0]
click at [288, 117] on input "27.08.2025 - Malaquin - WR959" at bounding box center [254, 120] width 348 height 33
type input "27.08.2025 - Malaquin - WR960"
click at [165, 715] on p "Submit" at bounding box center [166, 718] width 40 height 16
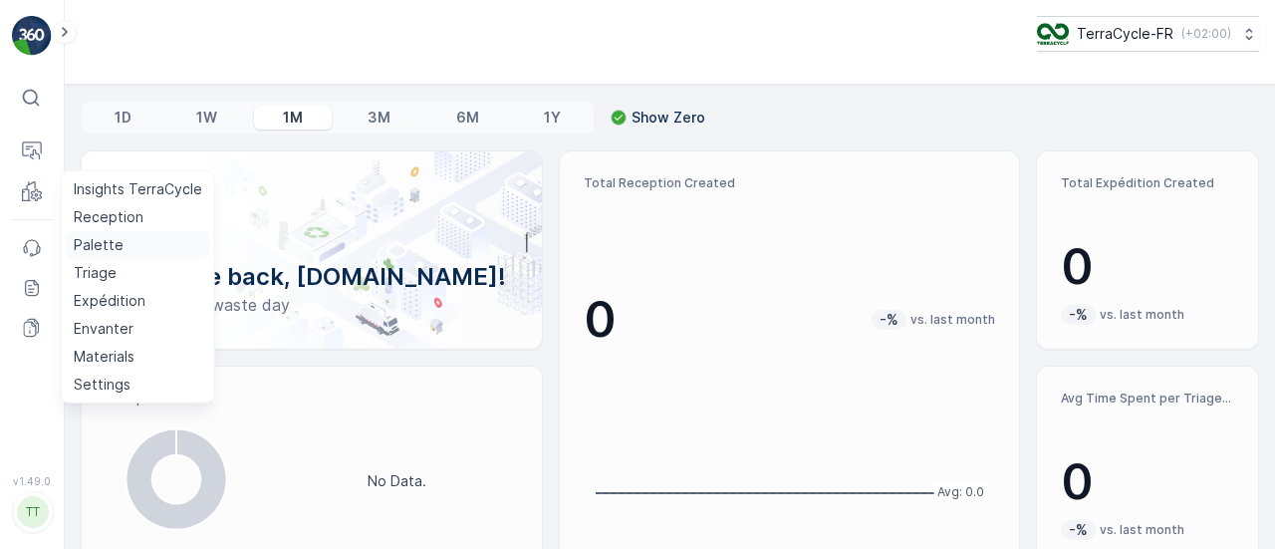
click at [105, 249] on p "Palette" at bounding box center [99, 245] width 50 height 20
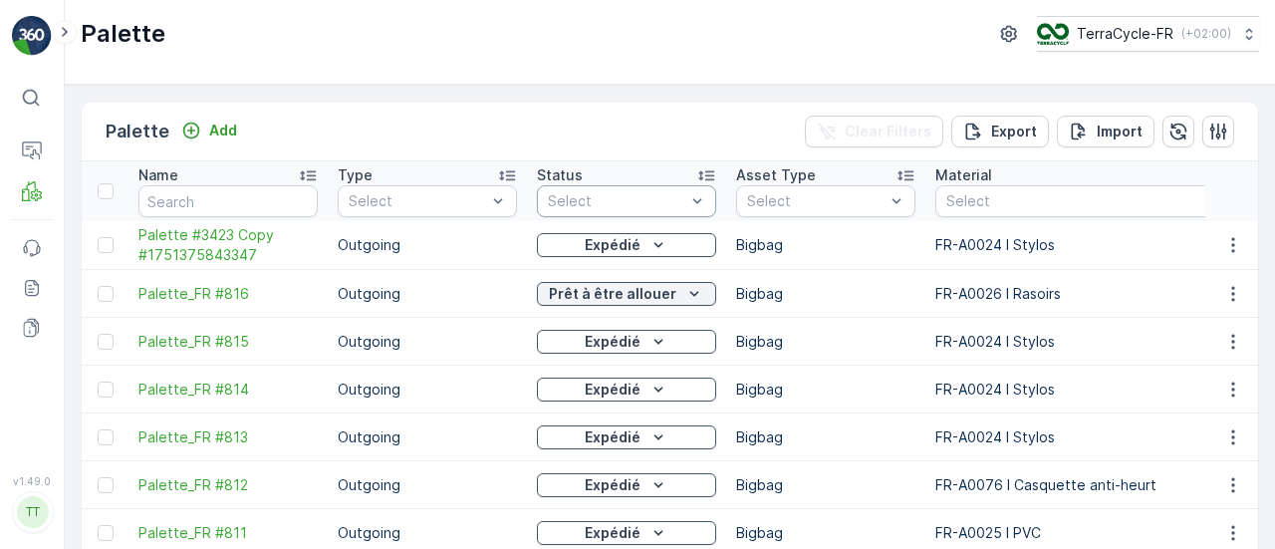
click at [646, 205] on div at bounding box center [616, 201] width 141 height 16
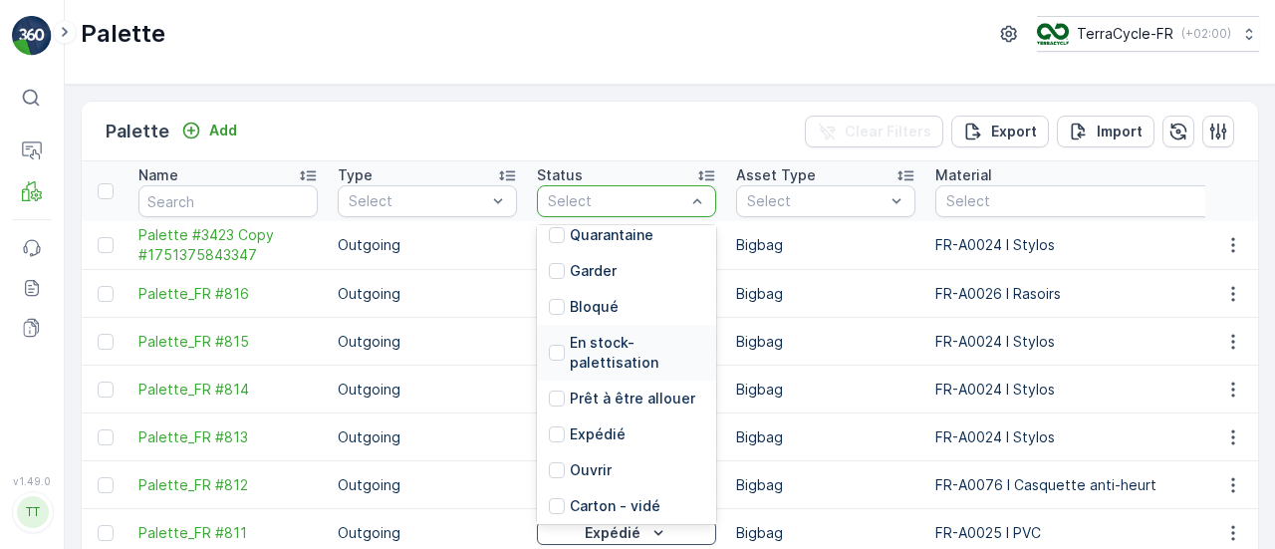
scroll to position [195, 0]
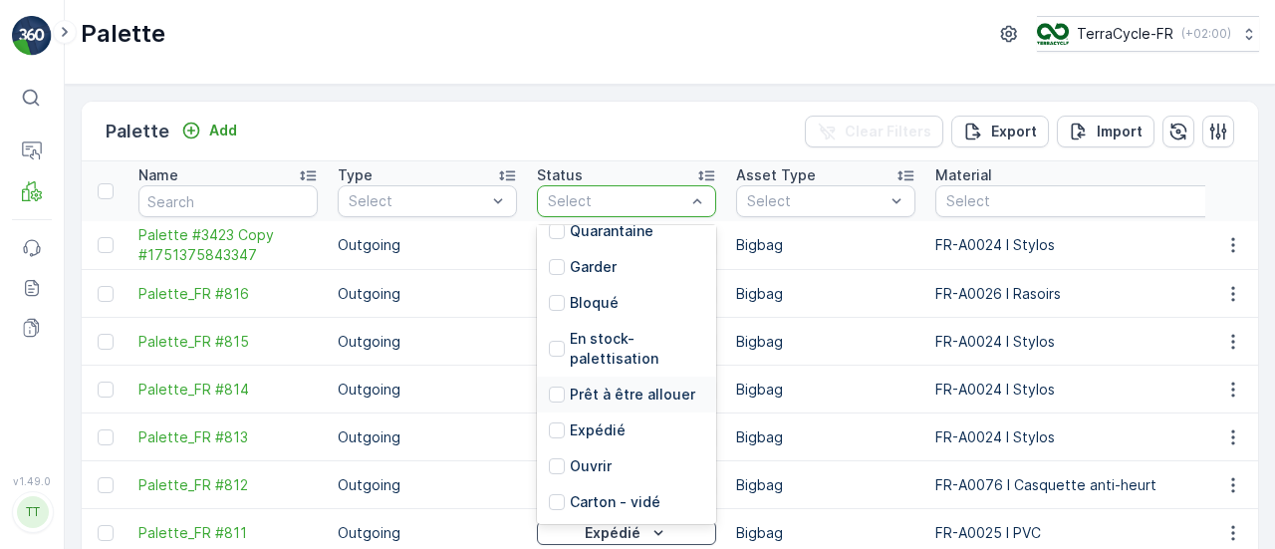
click at [677, 404] on div "Prêt à être allouer" at bounding box center [626, 395] width 179 height 36
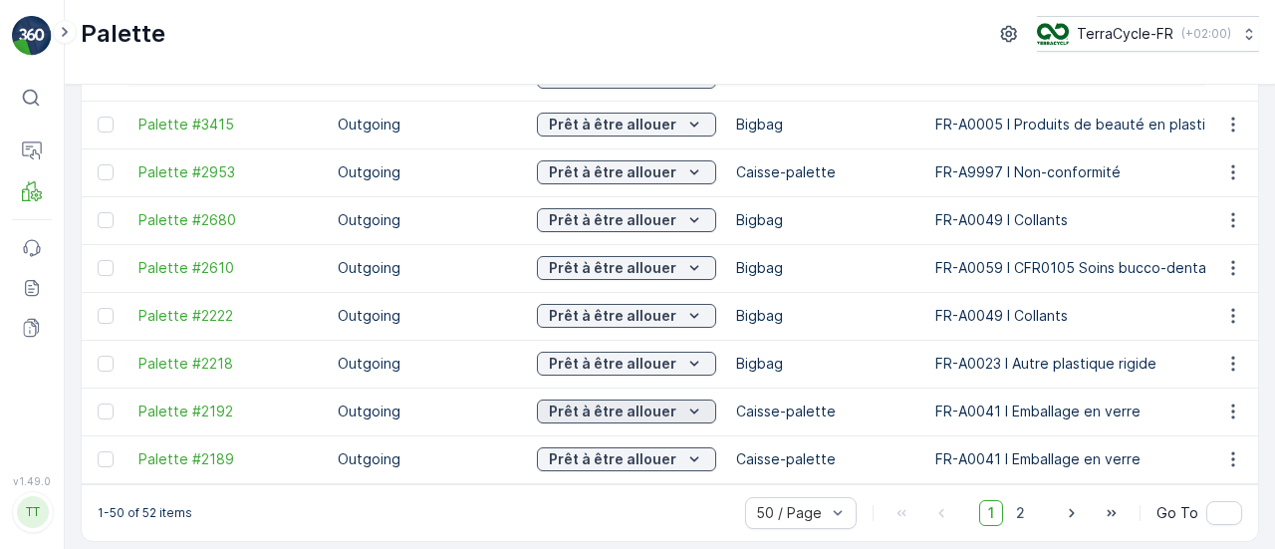
scroll to position [2155, 0]
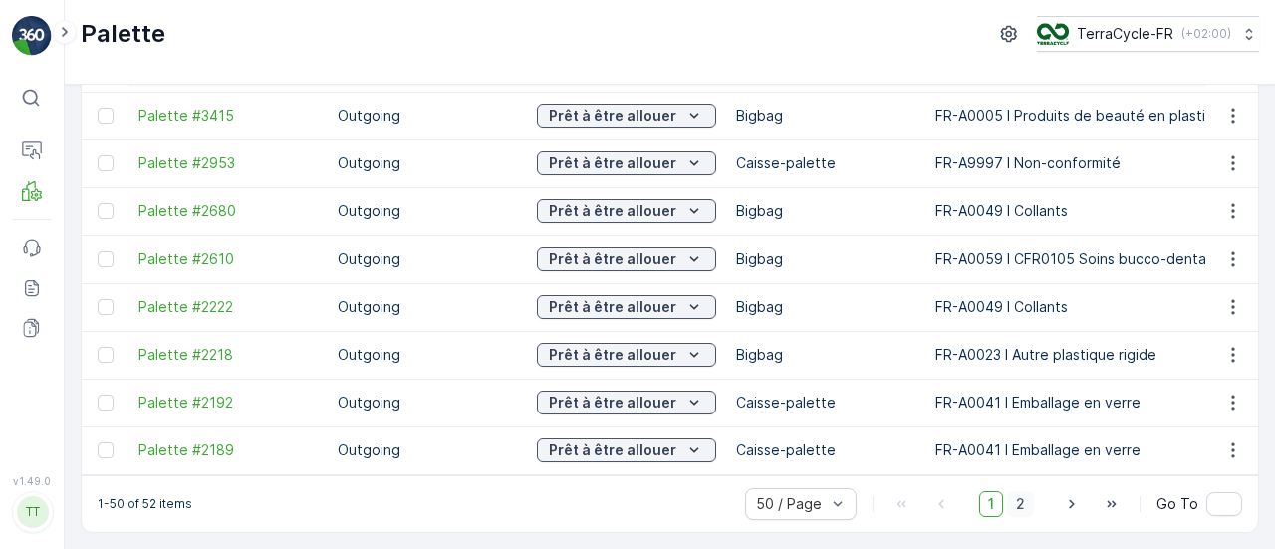
click at [1027, 504] on span "2" at bounding box center [1020, 504] width 27 height 26
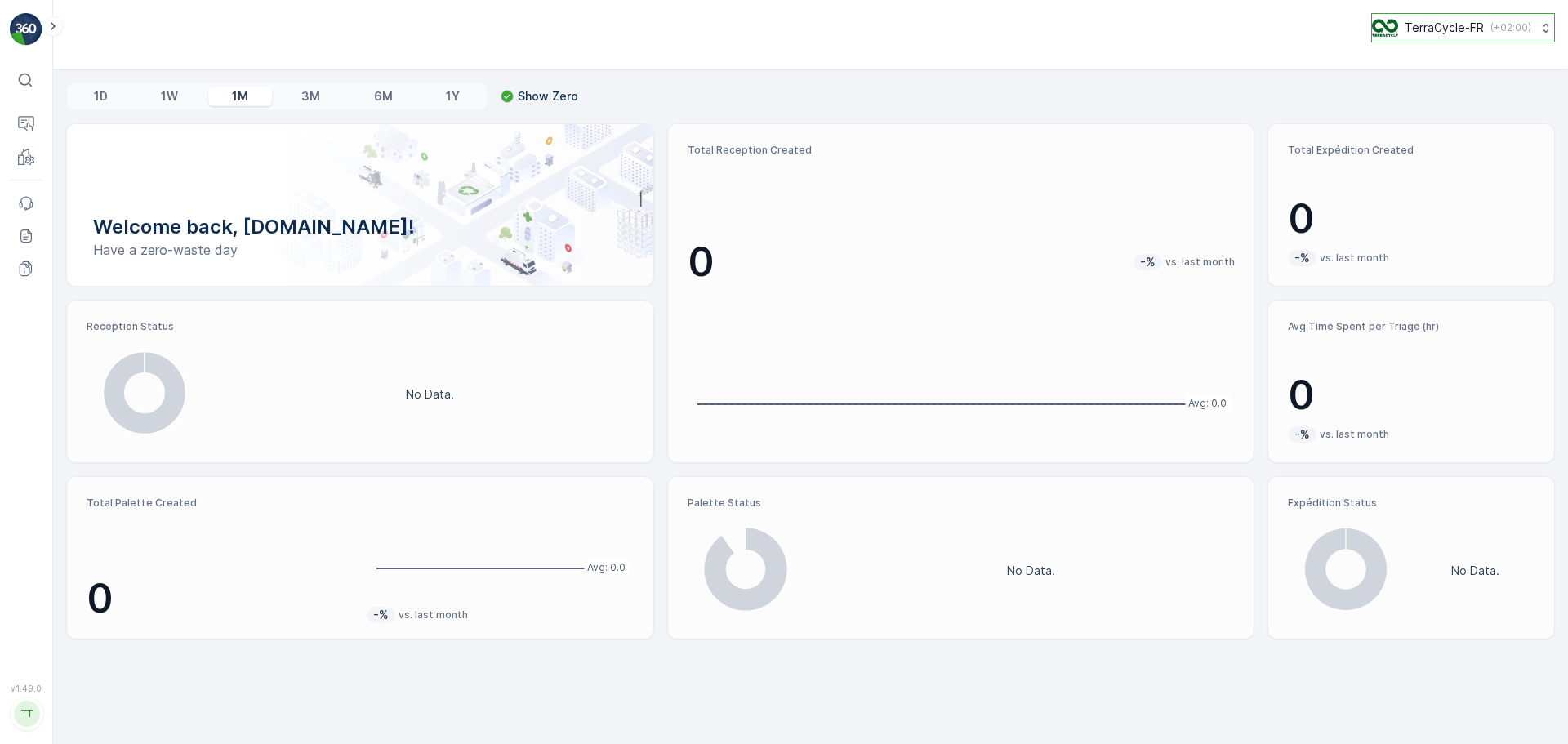
click at [1471, 29] on p "TerraCycle-FR" at bounding box center [1444, 28] width 80 height 16
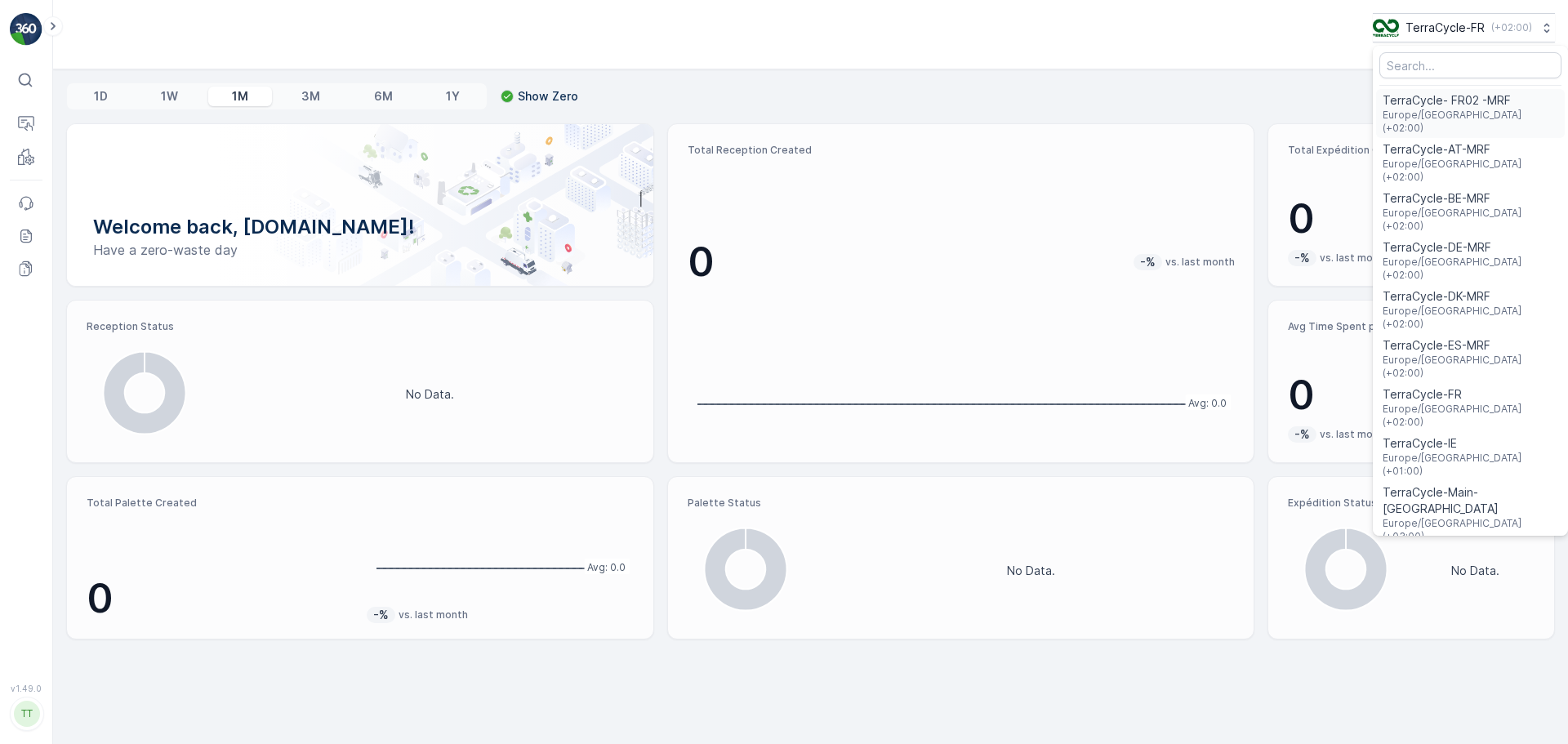
click at [1459, 111] on span "Europe/[GEOGRAPHIC_DATA] (+02:00)" at bounding box center [1470, 122] width 175 height 26
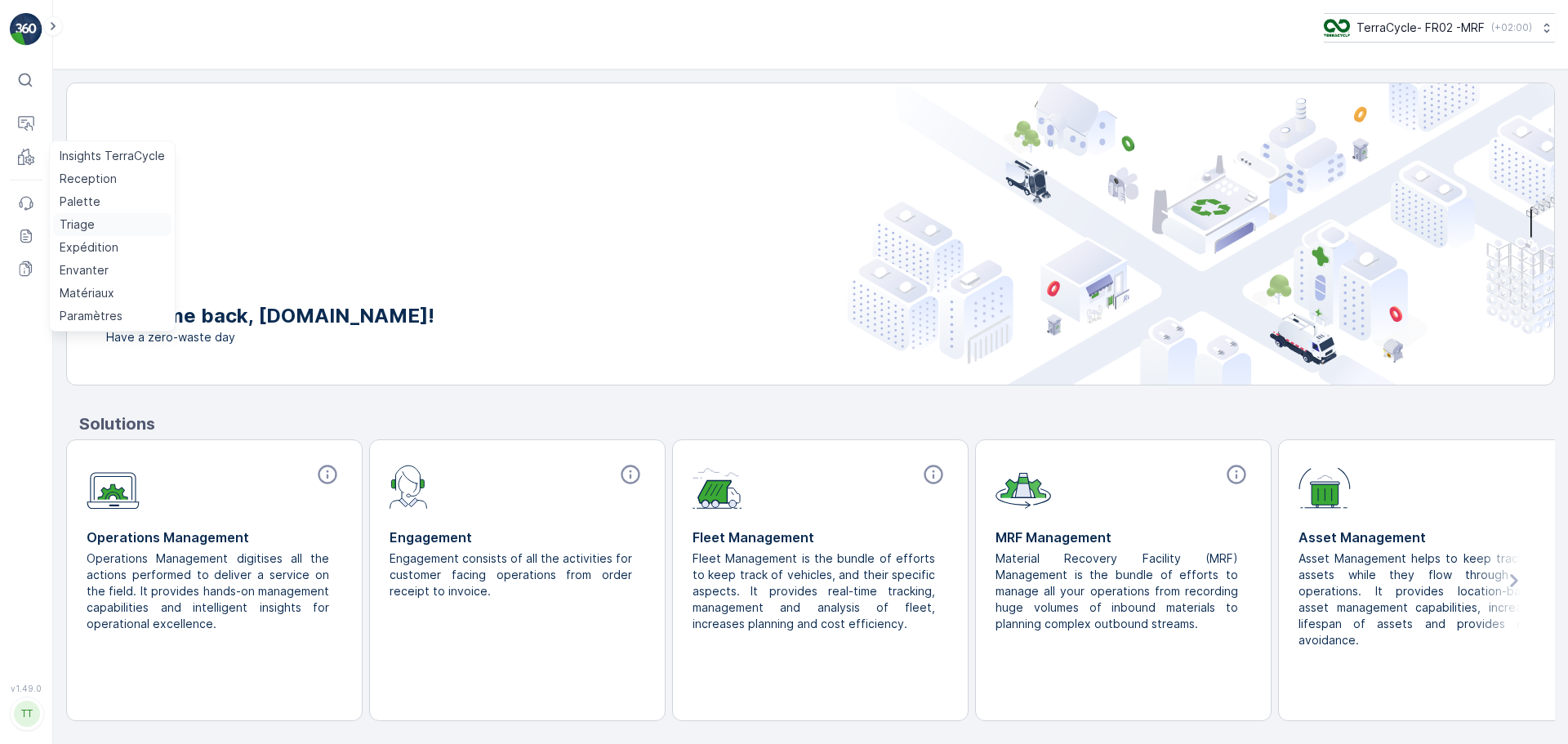
click at [80, 229] on p "Triage" at bounding box center [77, 225] width 35 height 16
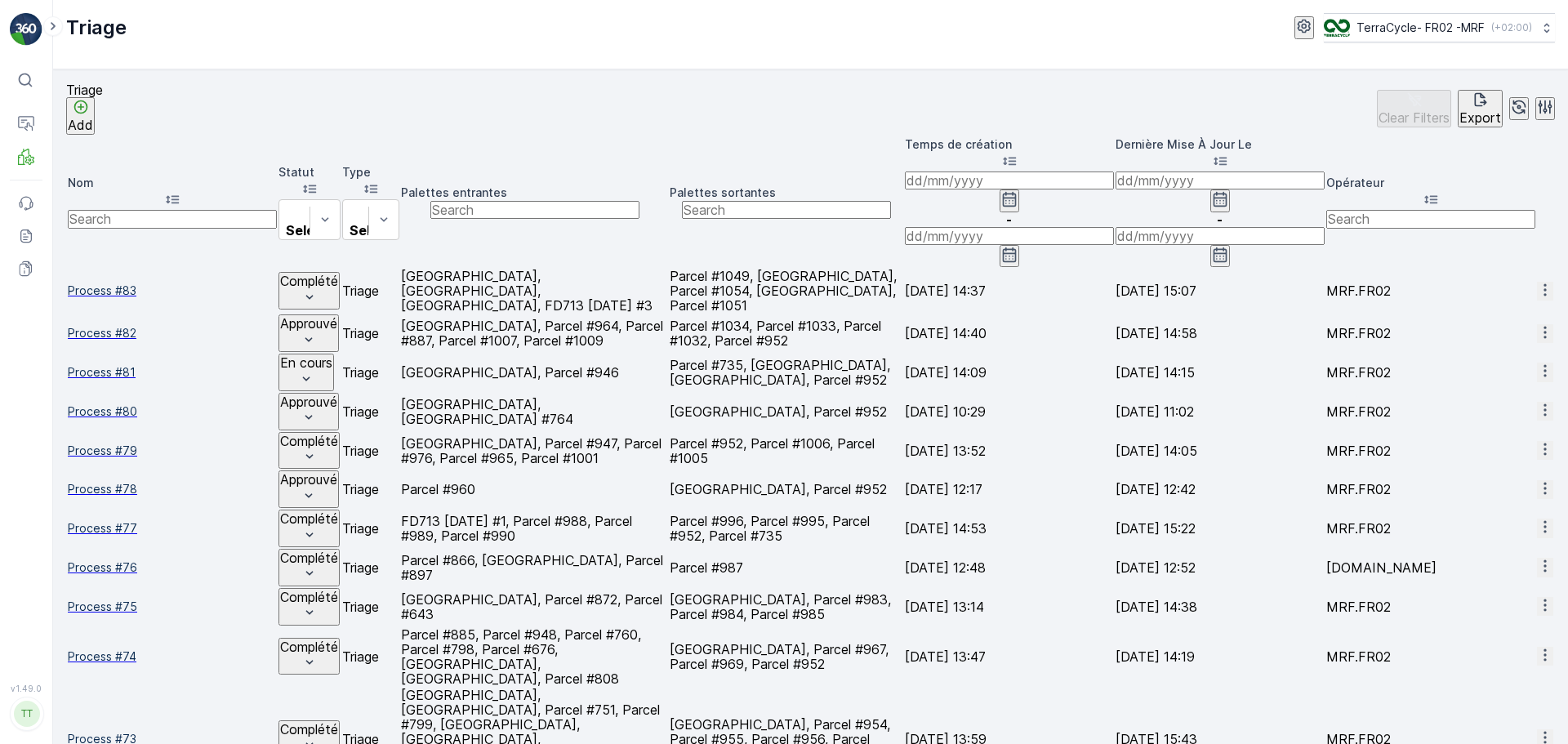
click at [107, 283] on span "Process #83" at bounding box center [172, 291] width 209 height 16
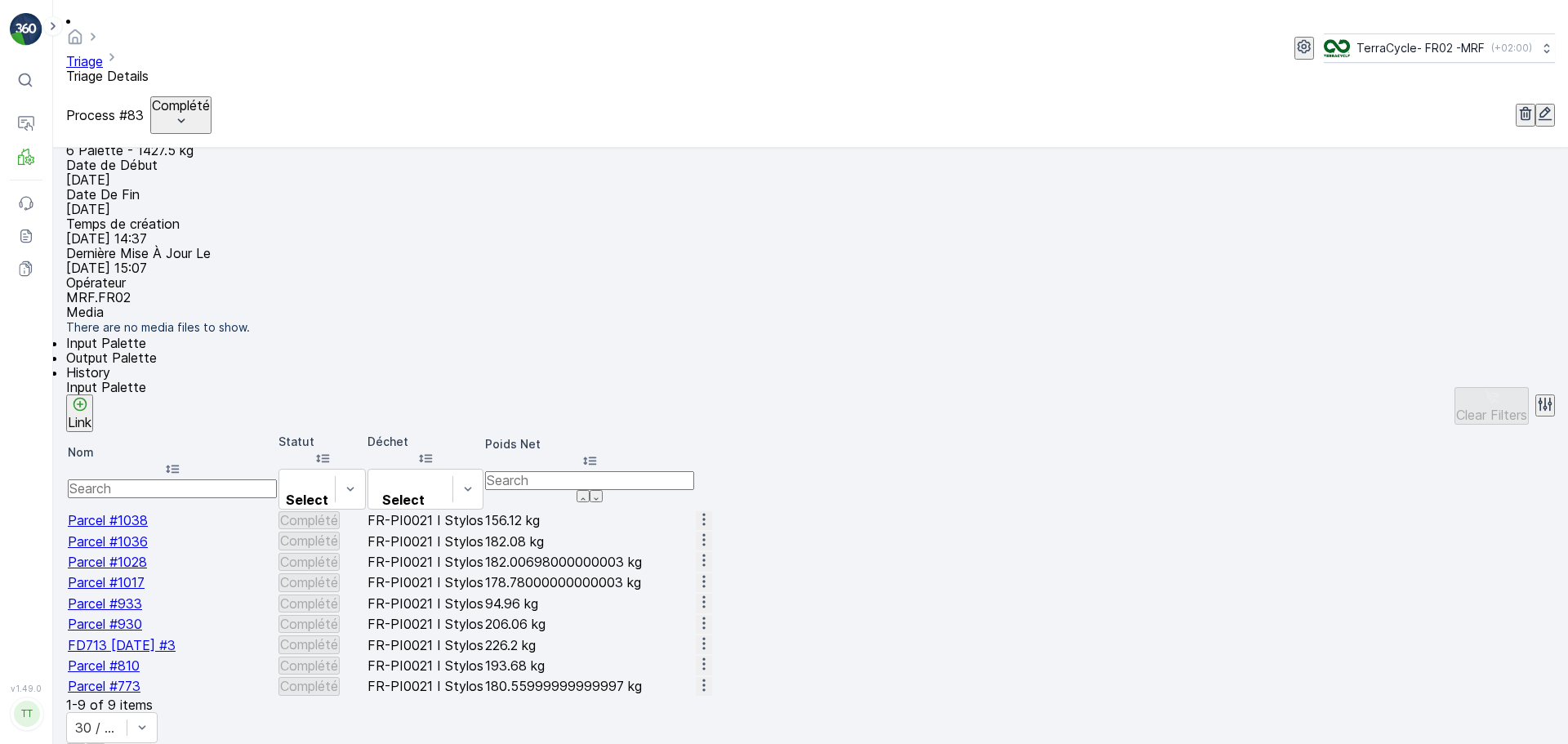
scroll to position [268, 0]
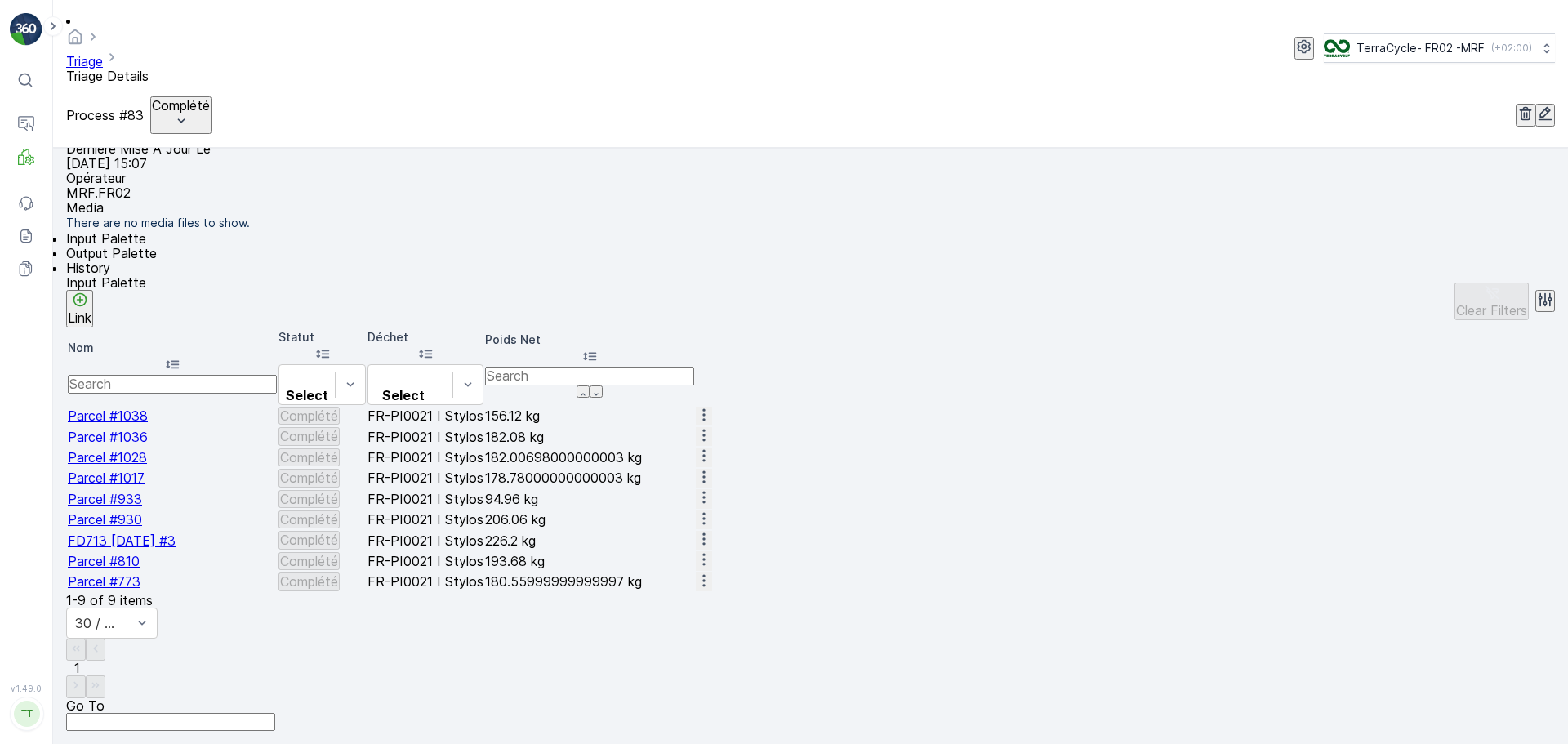
click at [136, 589] on span "Parcel #773" at bounding box center [104, 581] width 73 height 16
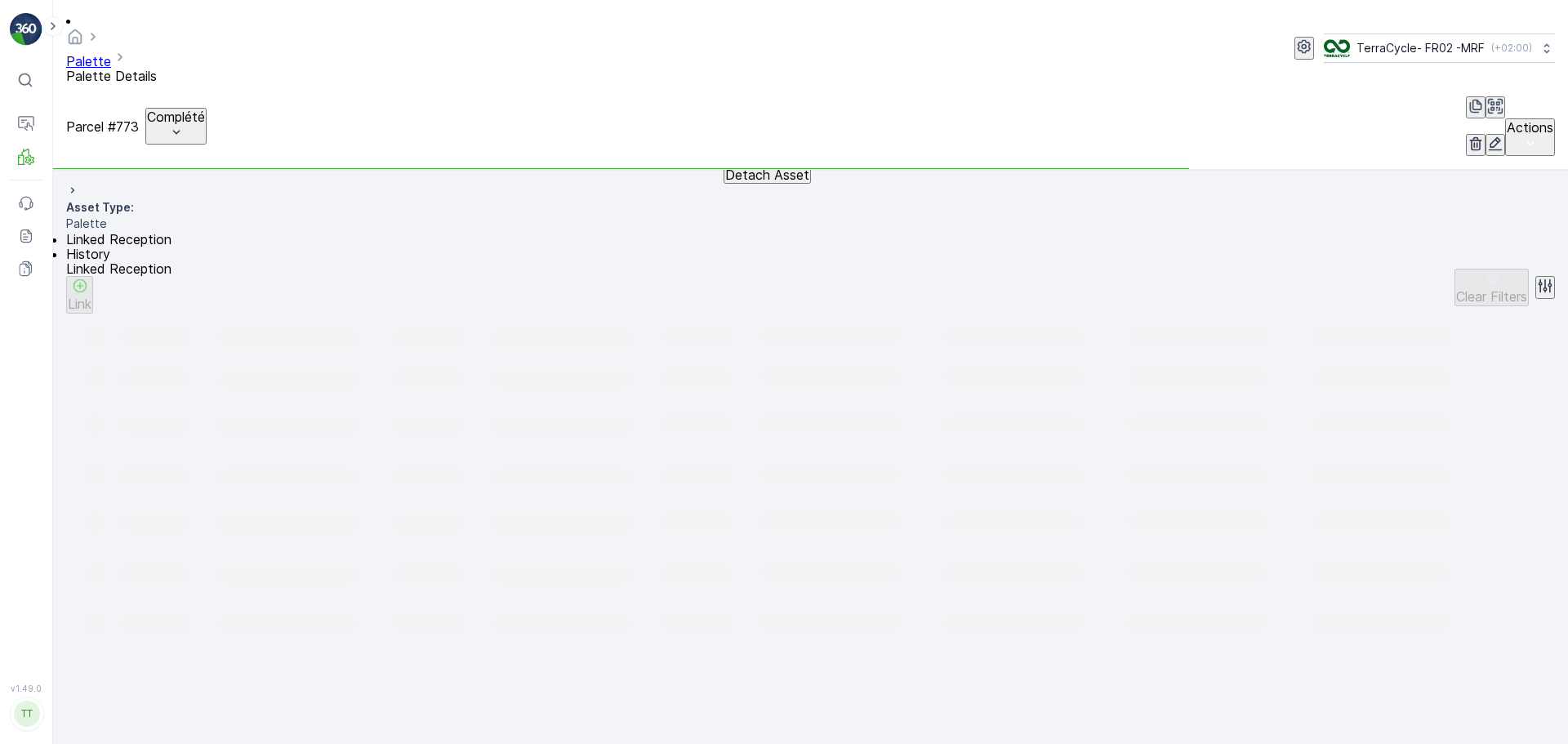
scroll to position [606, 0]
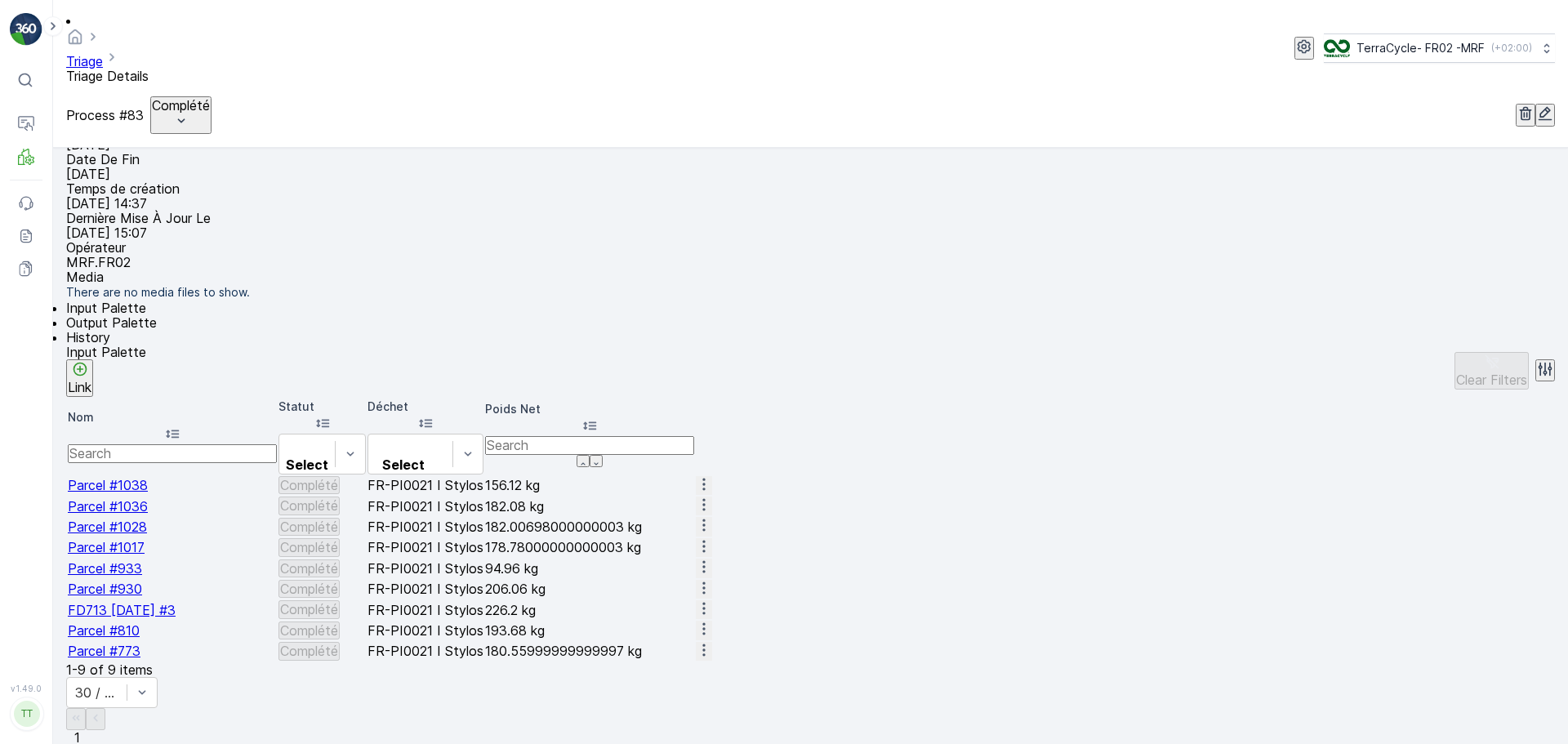
scroll to position [268, 0]
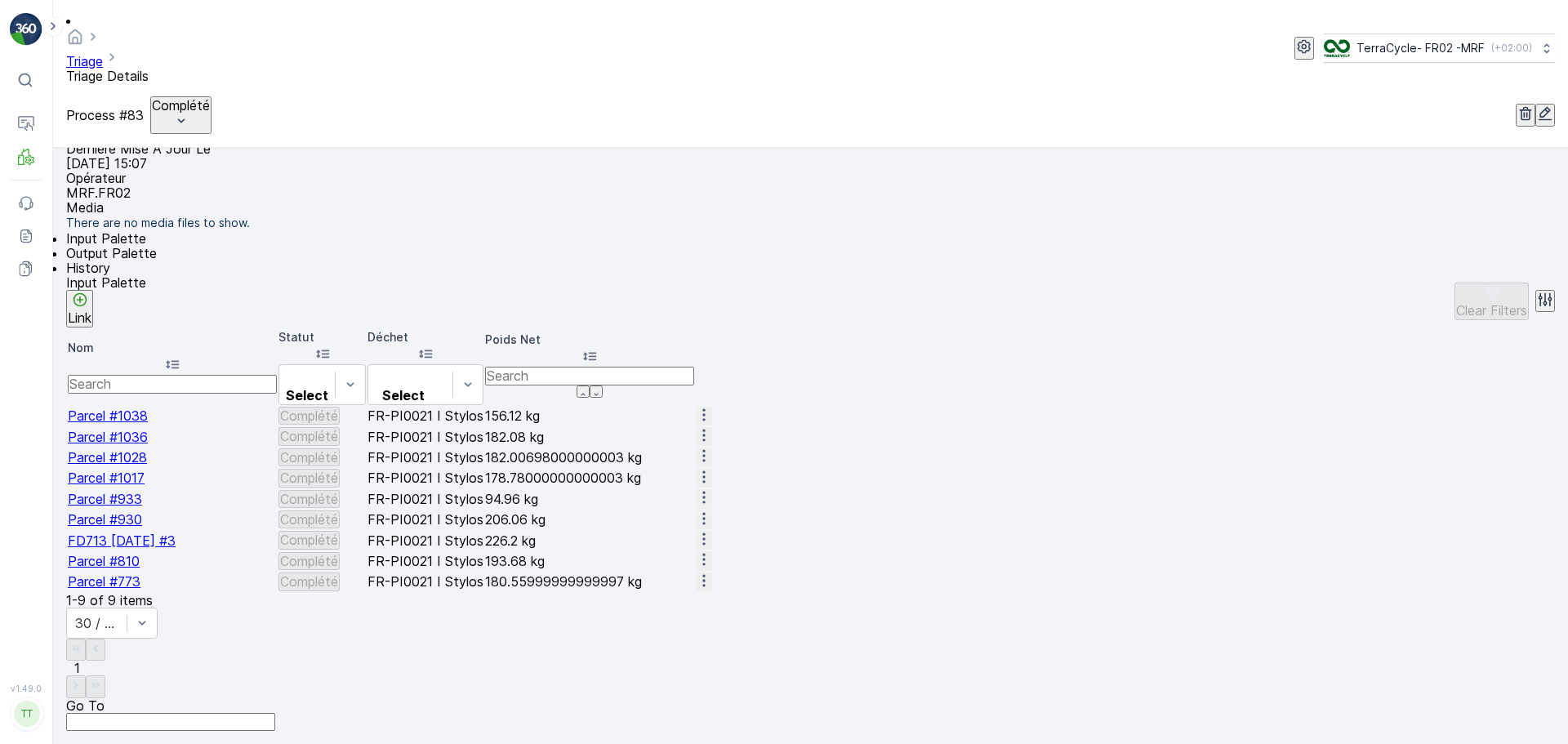
click at [139, 569] on span "Parcel #810" at bounding box center [104, 561] width 72 height 16
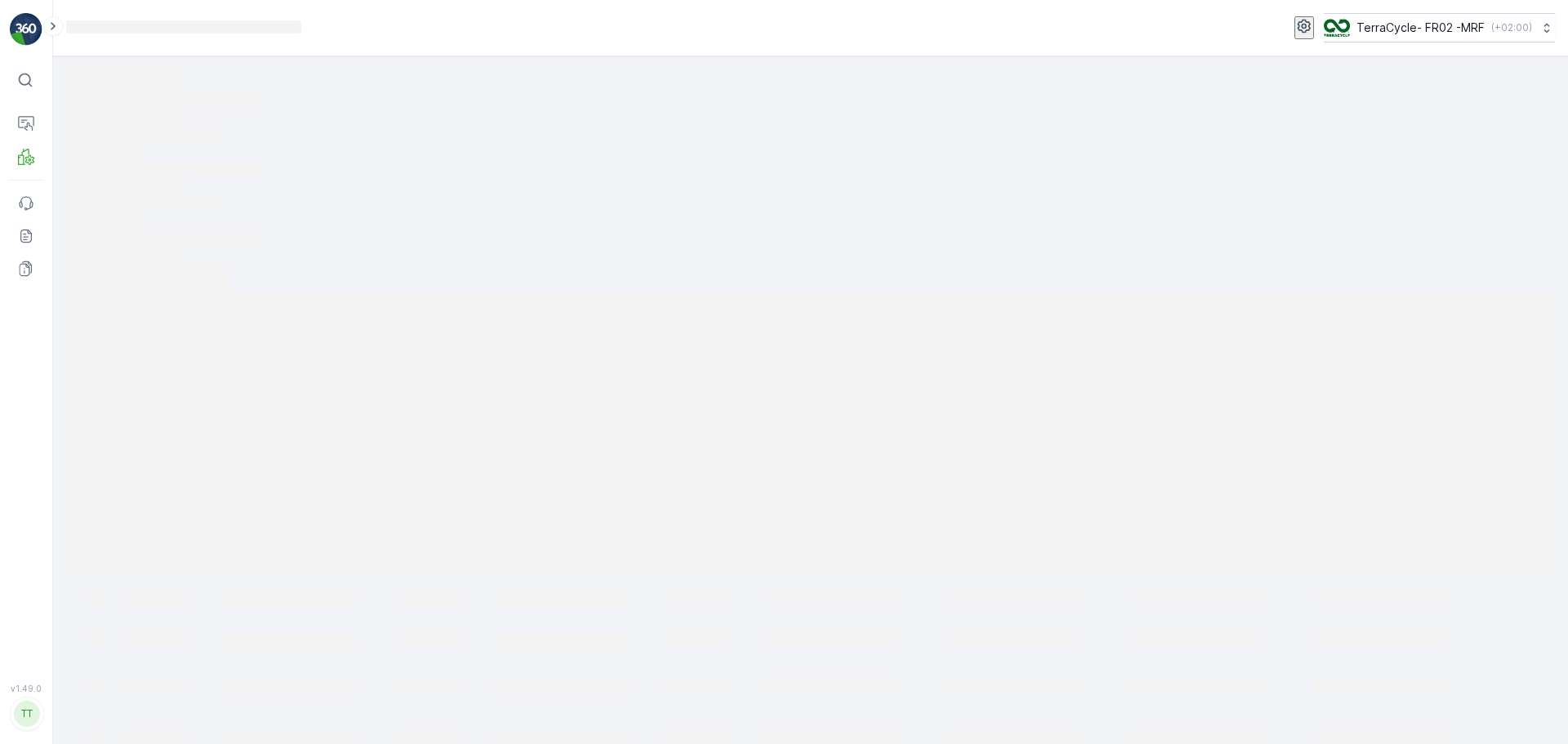
scroll to position [11, 0]
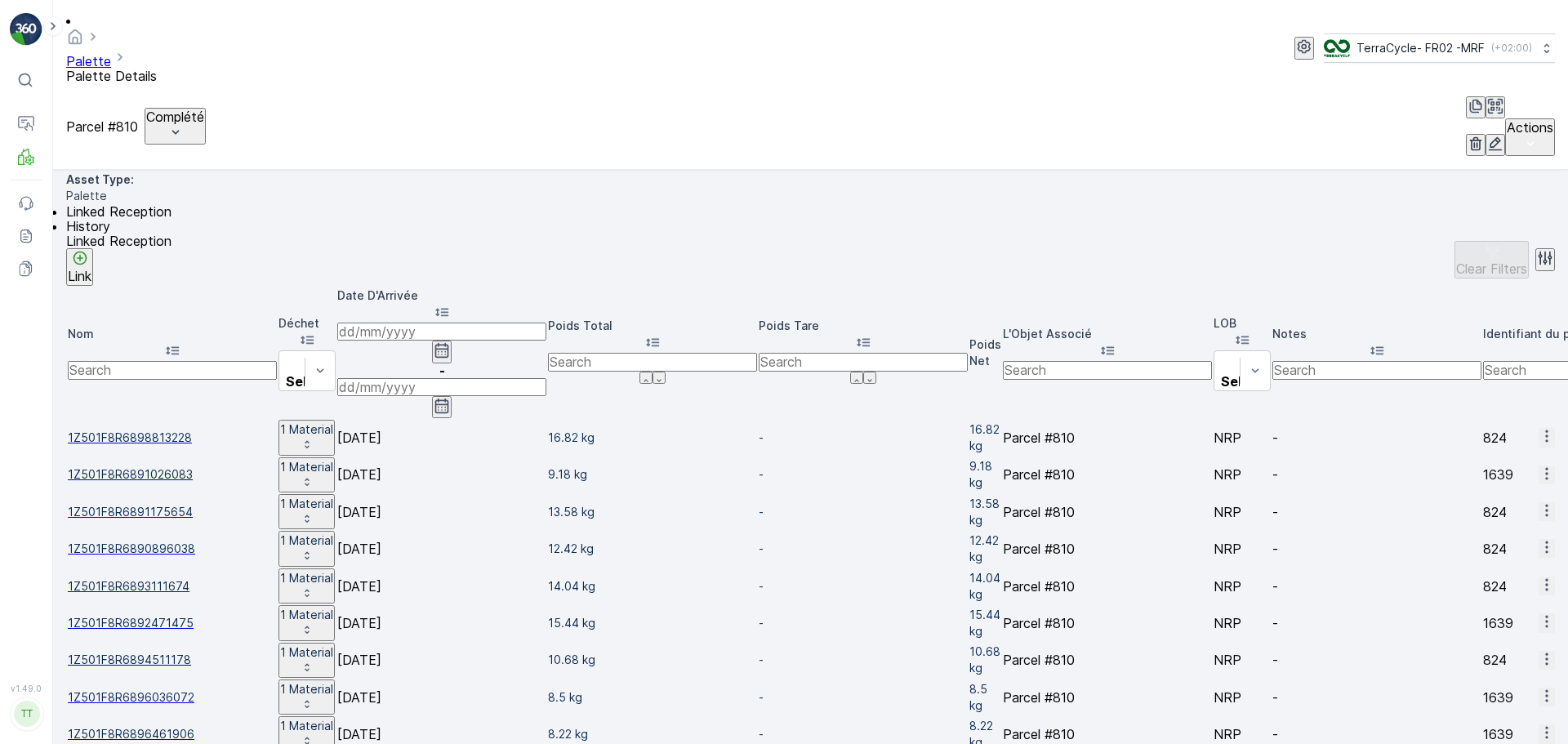
scroll to position [566, 0]
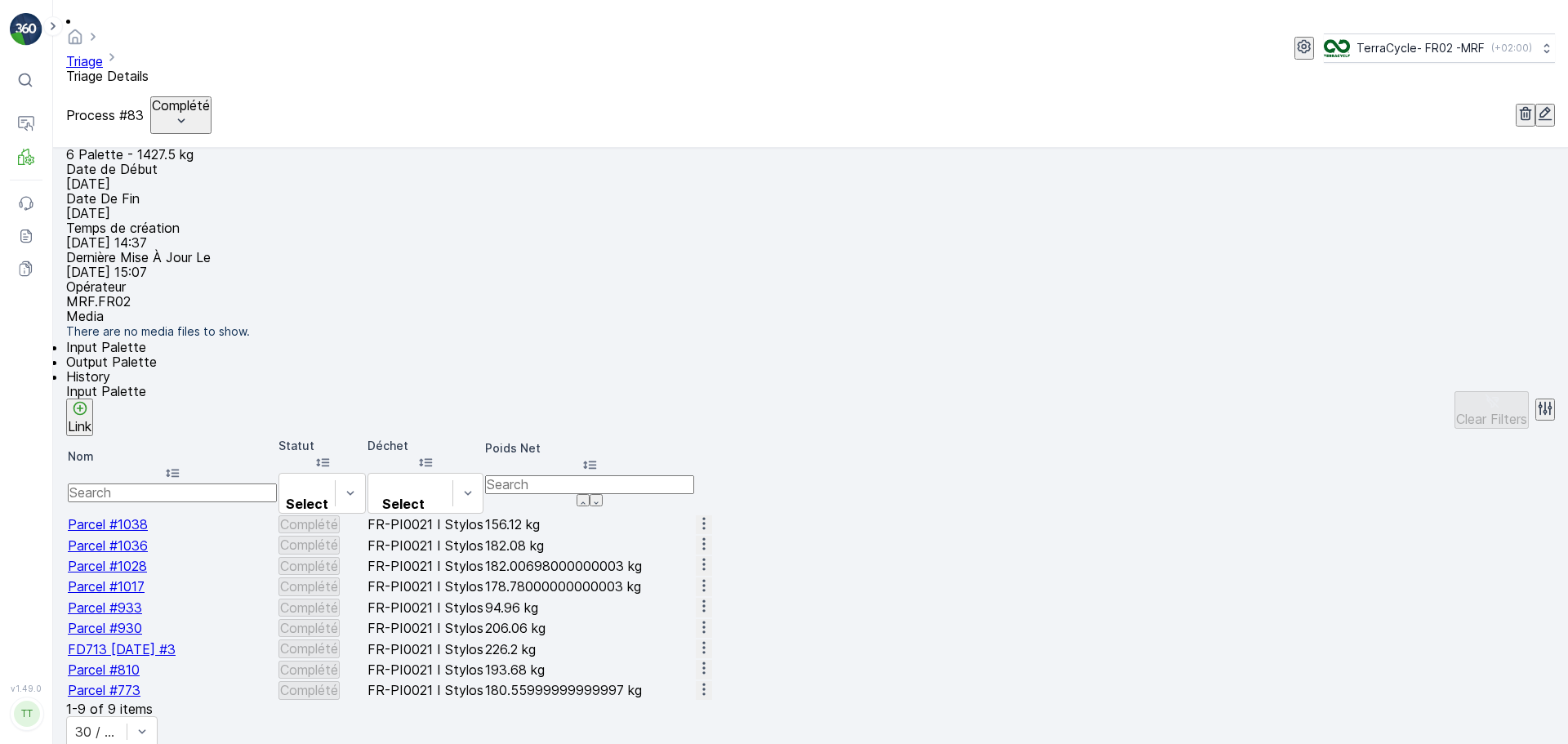
scroll to position [268, 0]
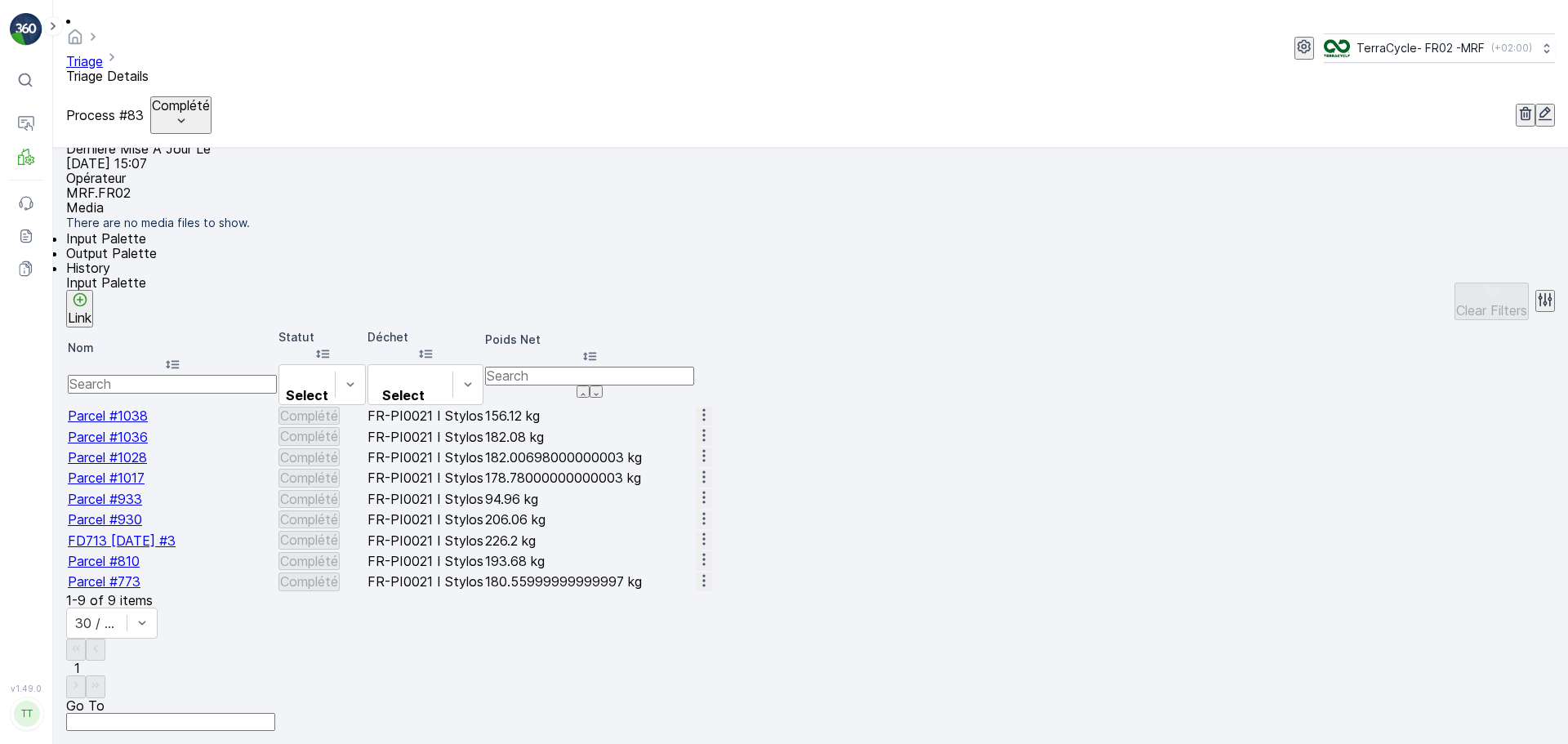
click at [139, 549] on span "FD713 30.07.2025 #3" at bounding box center [122, 541] width 108 height 16
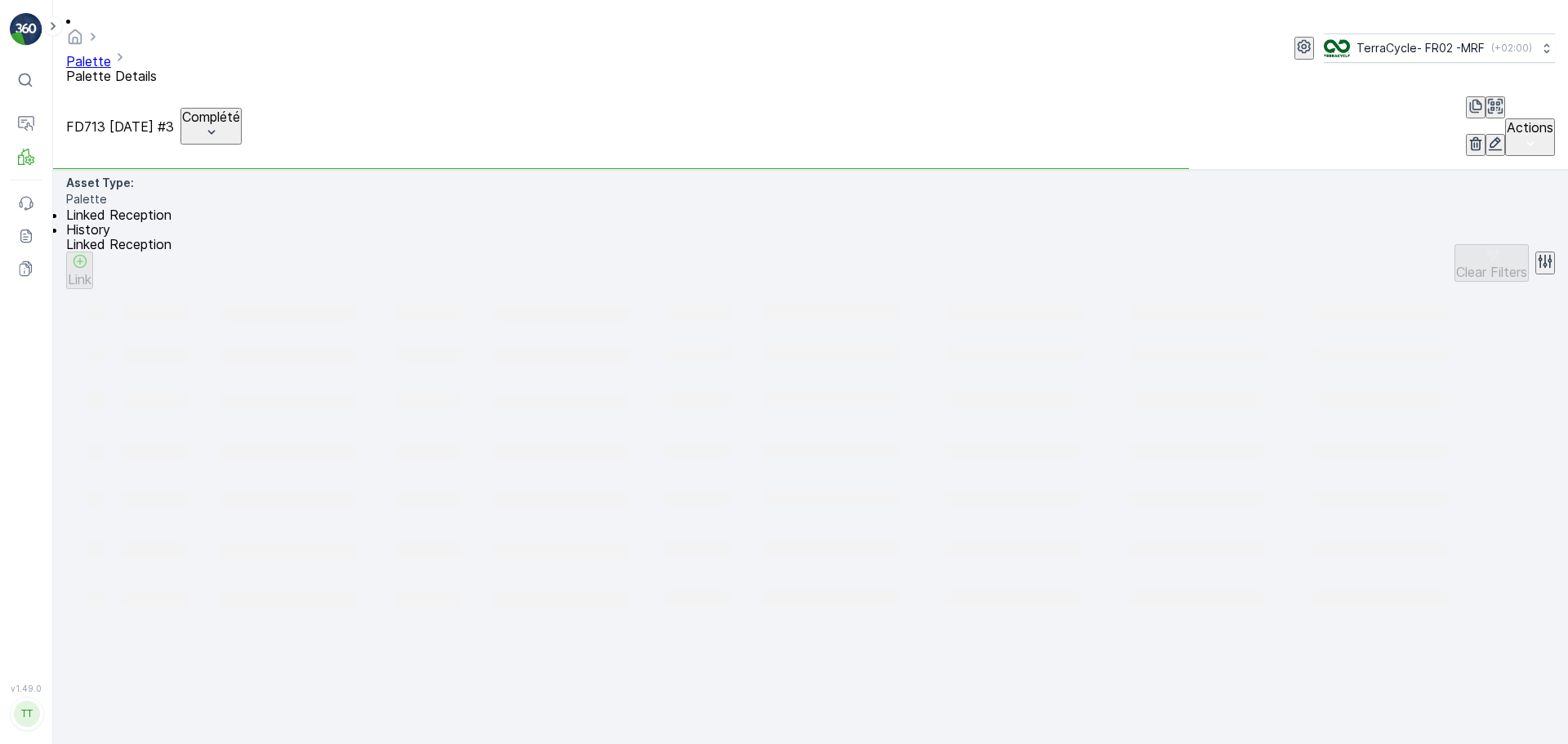
scroll to position [606, 0]
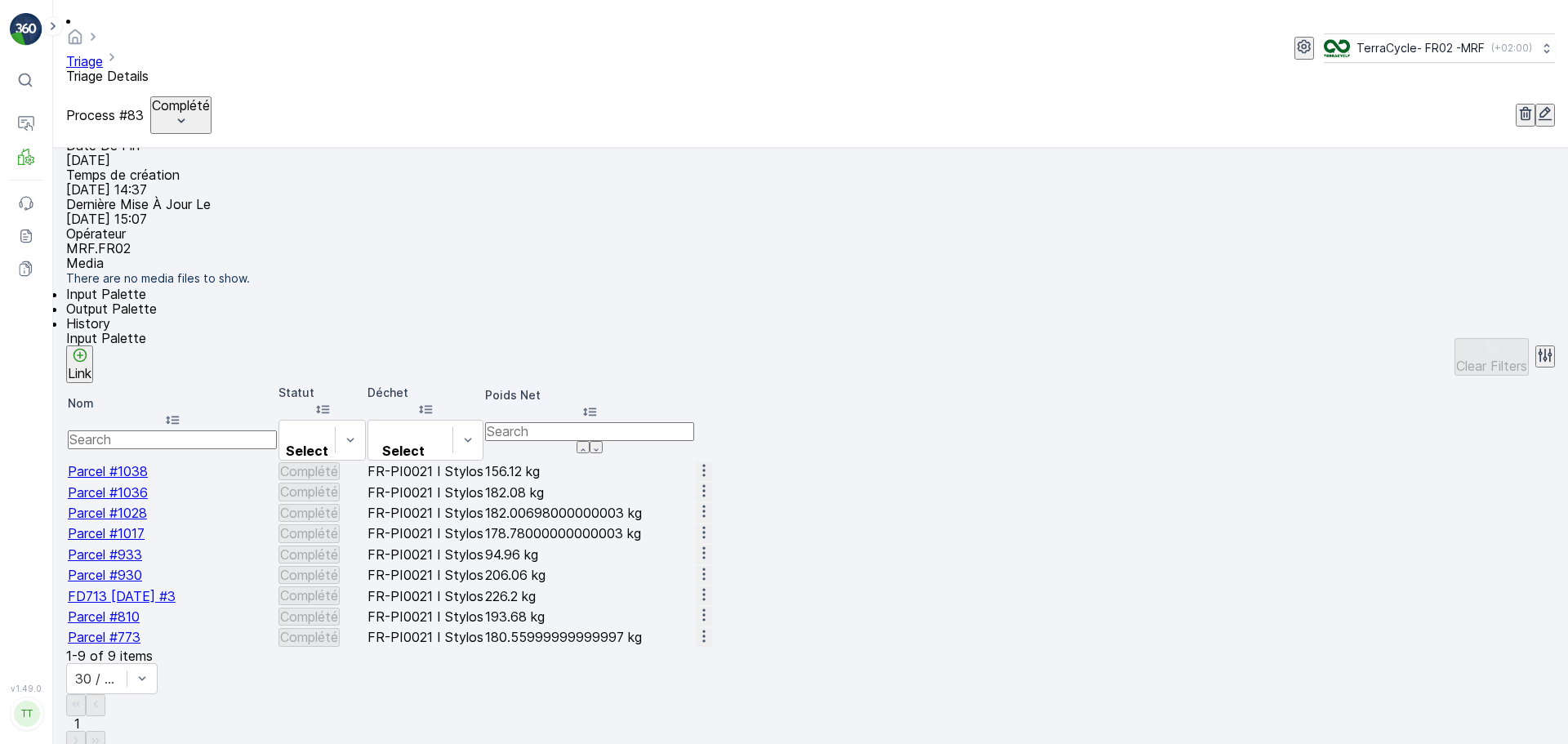
scroll to position [268, 0]
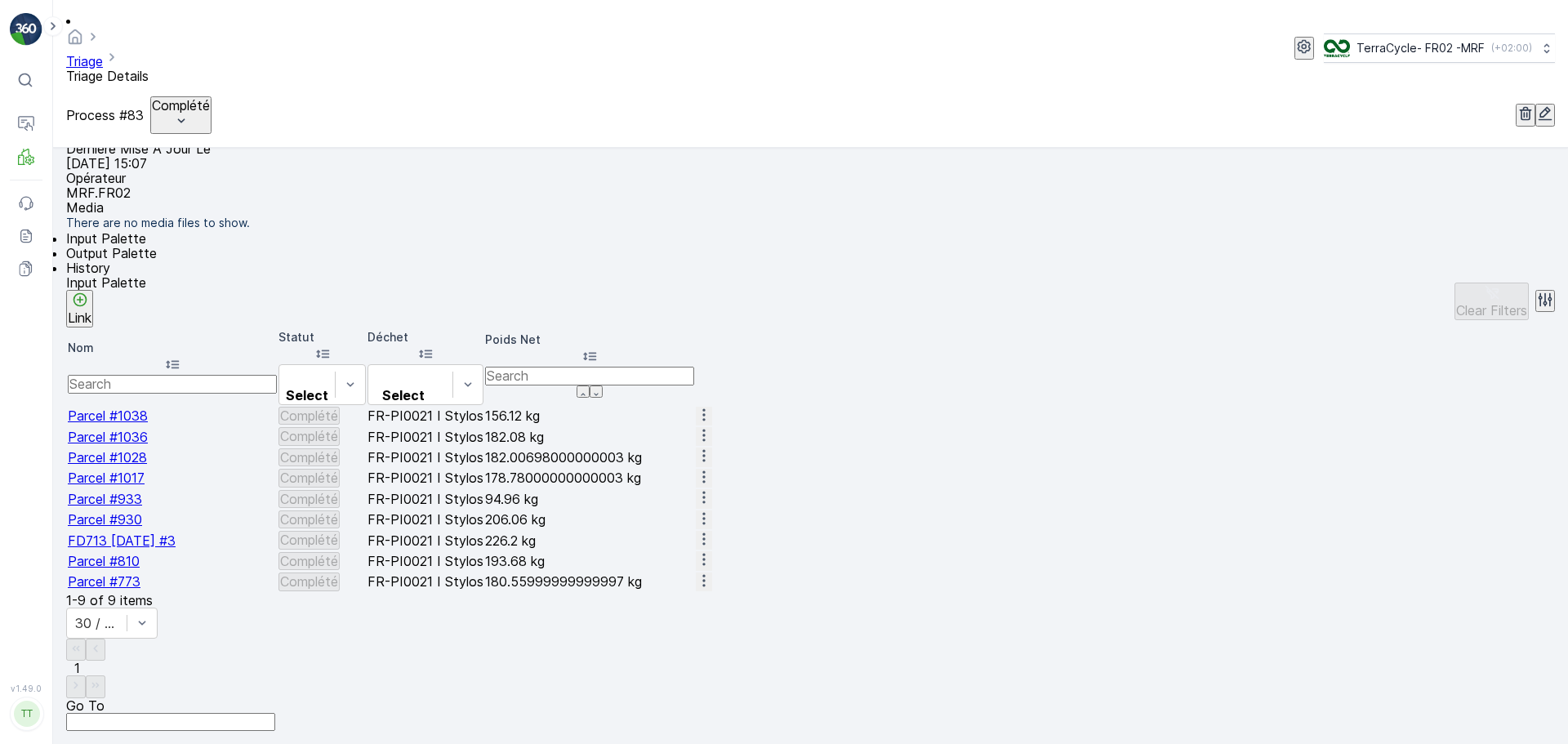
click at [127, 528] on span "Parcel #930" at bounding box center [105, 519] width 75 height 16
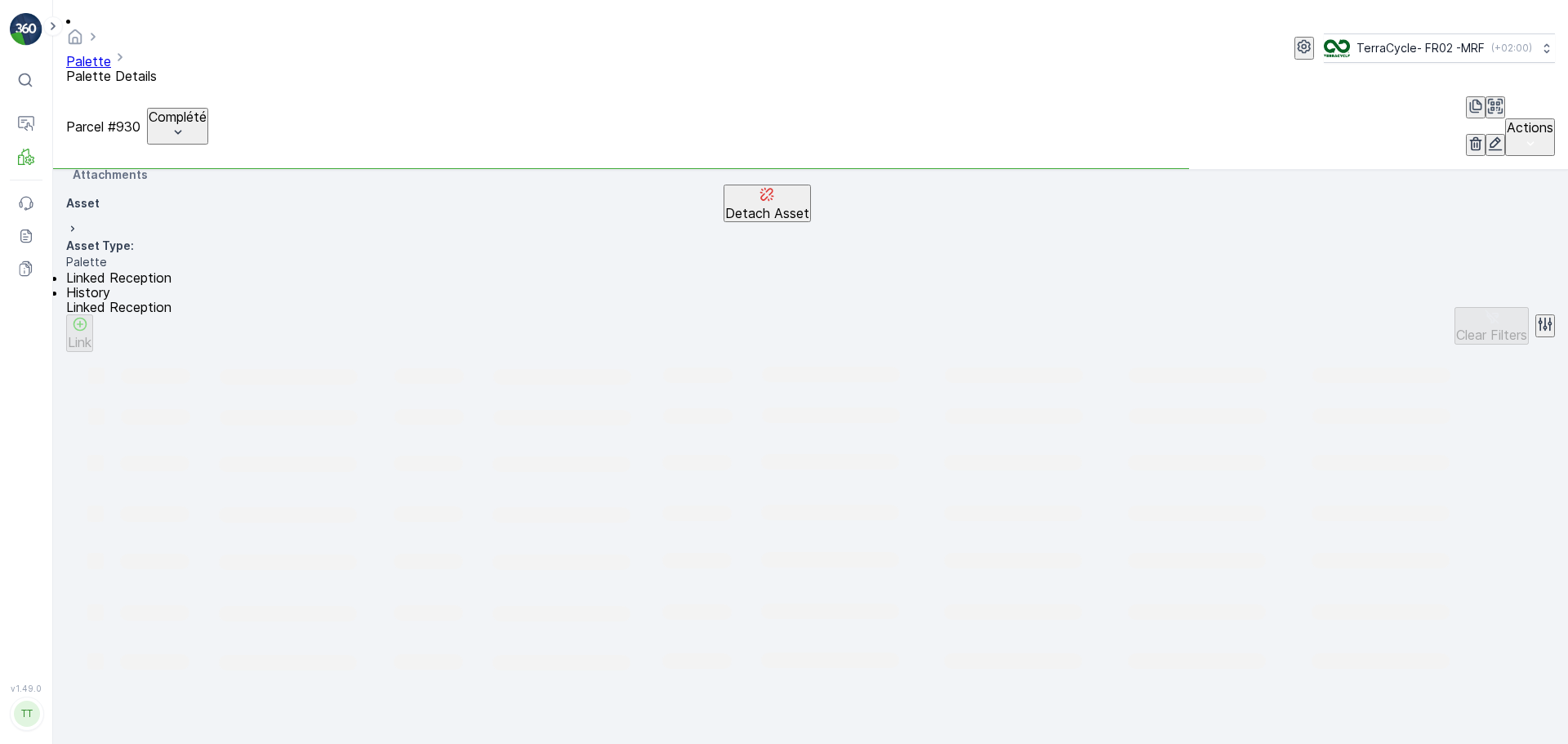
scroll to position [606, 0]
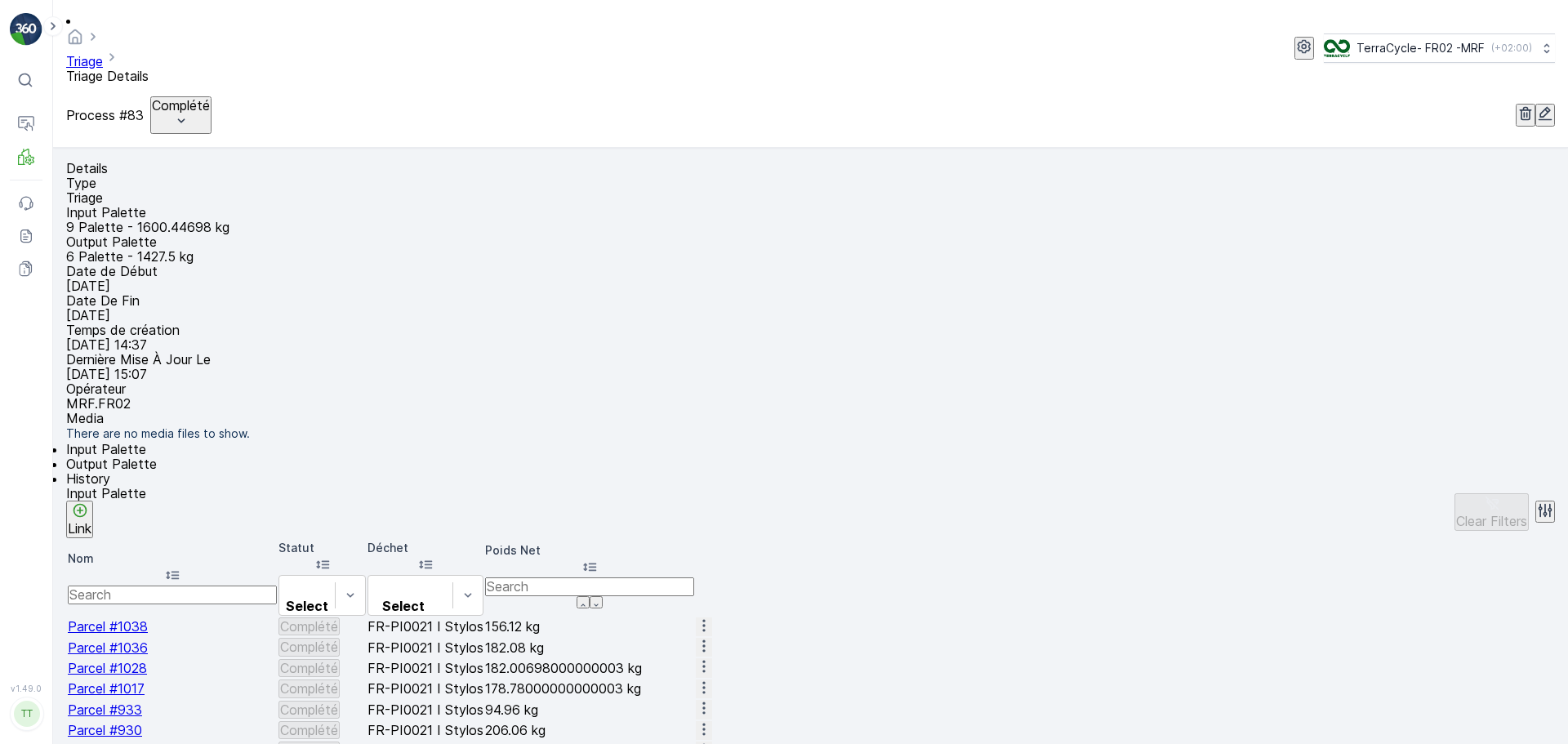
scroll to position [268, 0]
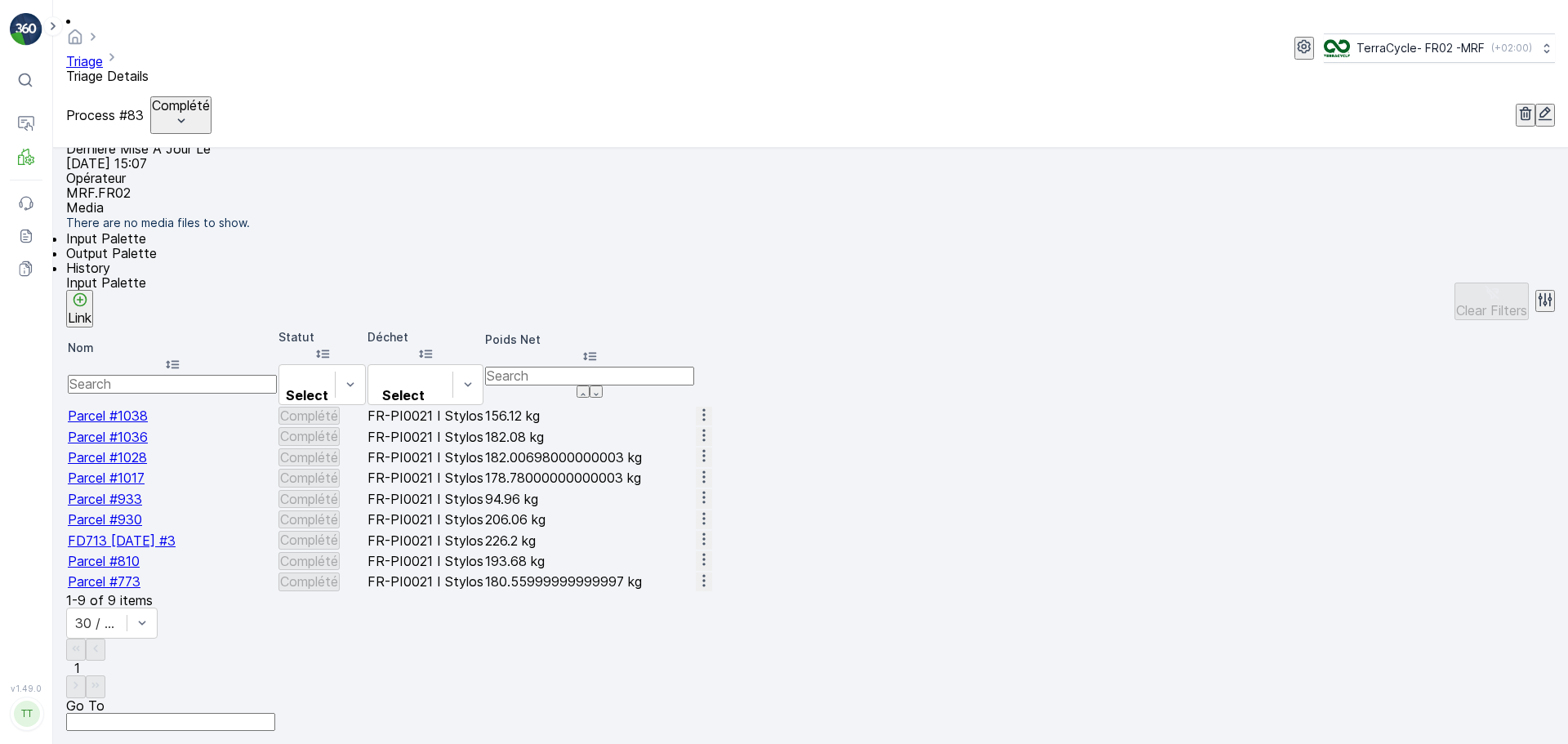
click at [142, 501] on span "Parcel #933" at bounding box center [105, 499] width 75 height 16
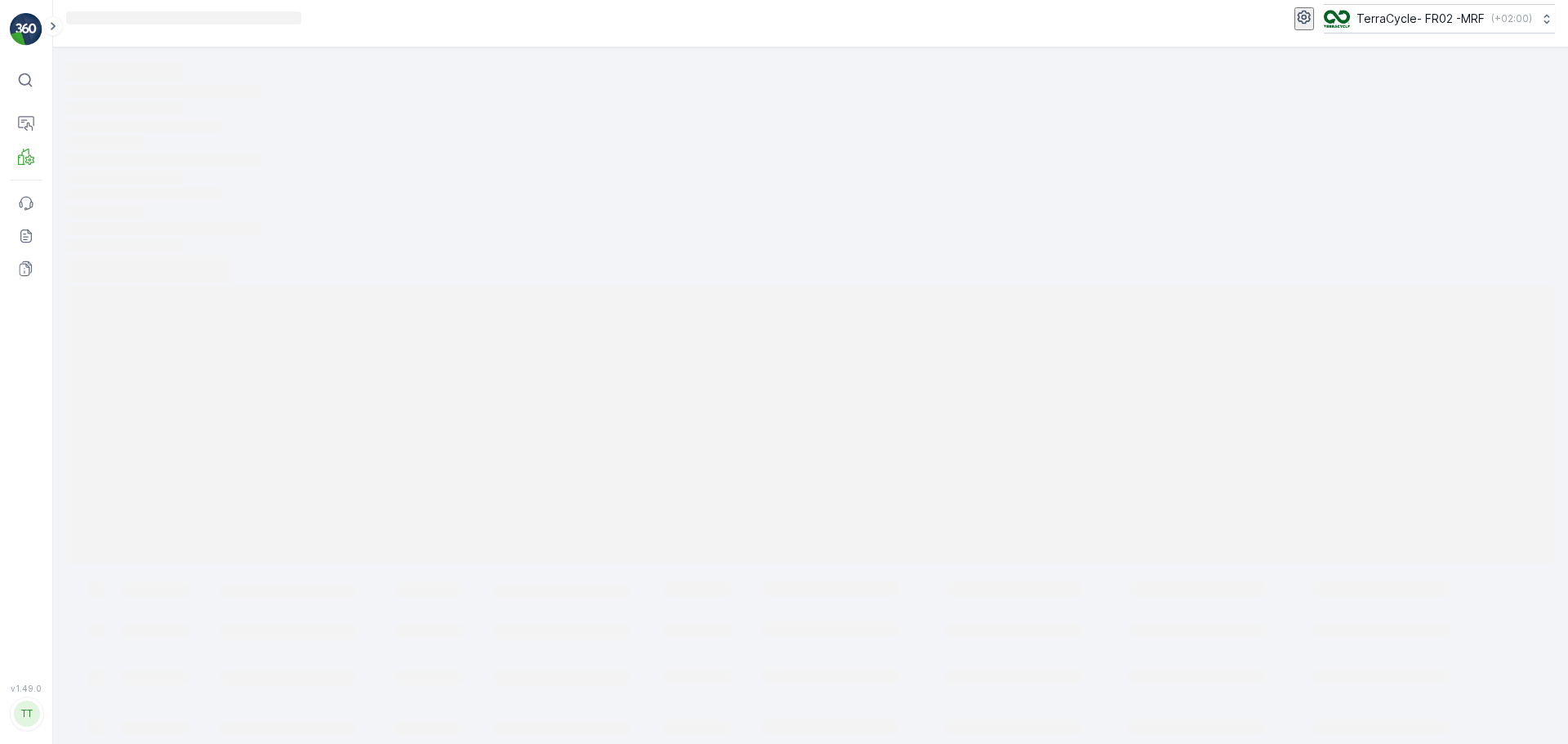
scroll to position [11, 0]
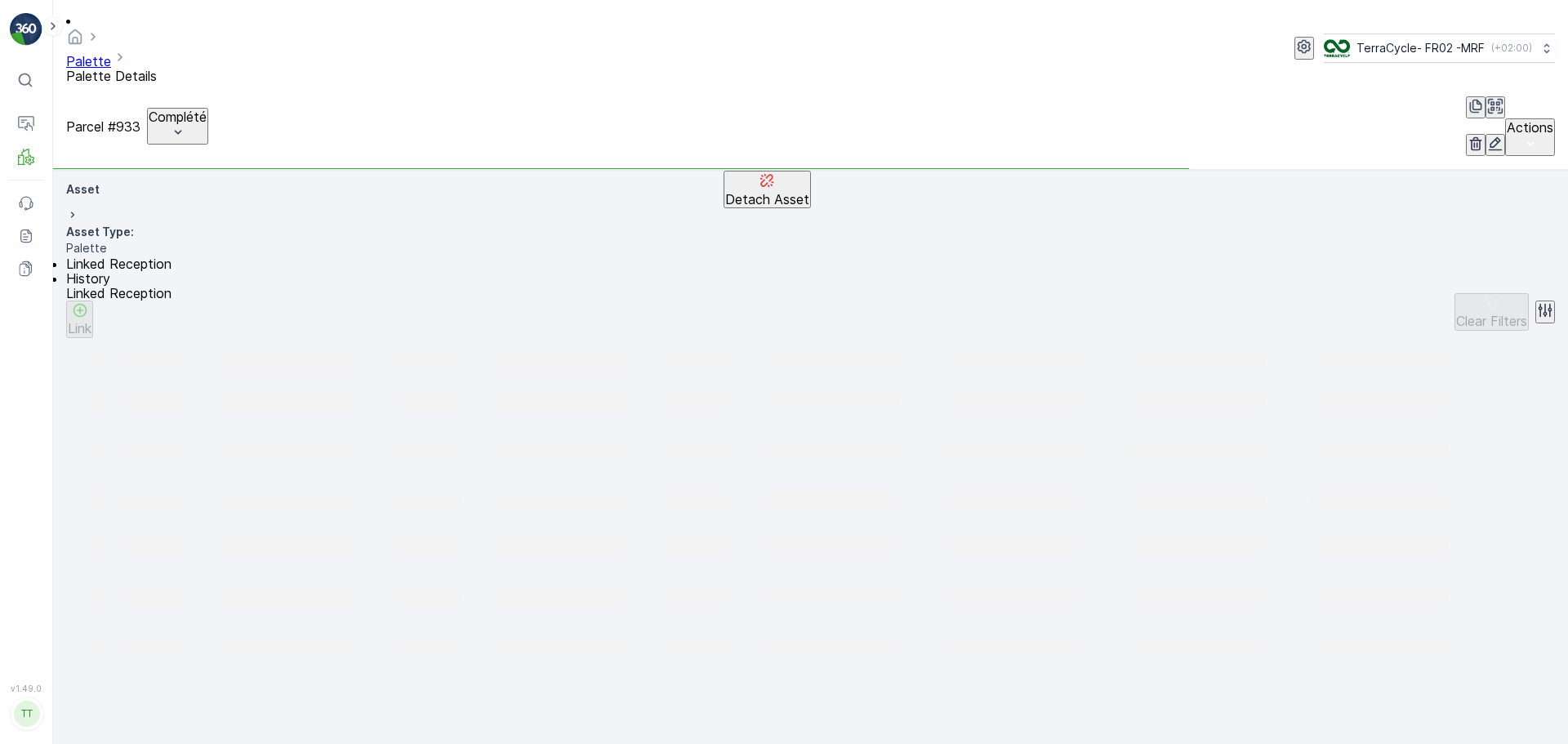
scroll to position [253, 0]
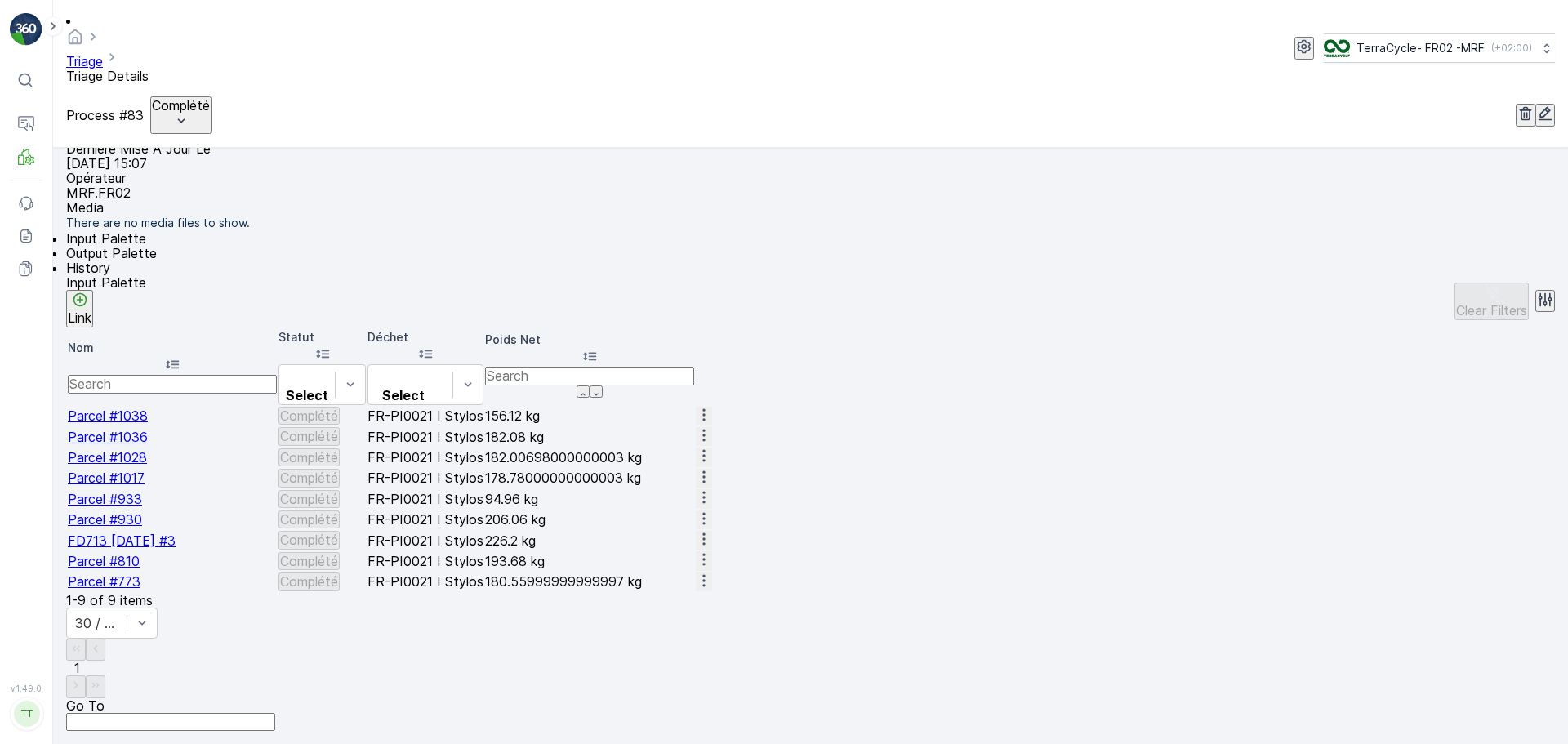
scroll to position [268, 0]
click at [129, 470] on span "Parcel #1017" at bounding box center [107, 478] width 77 height 16
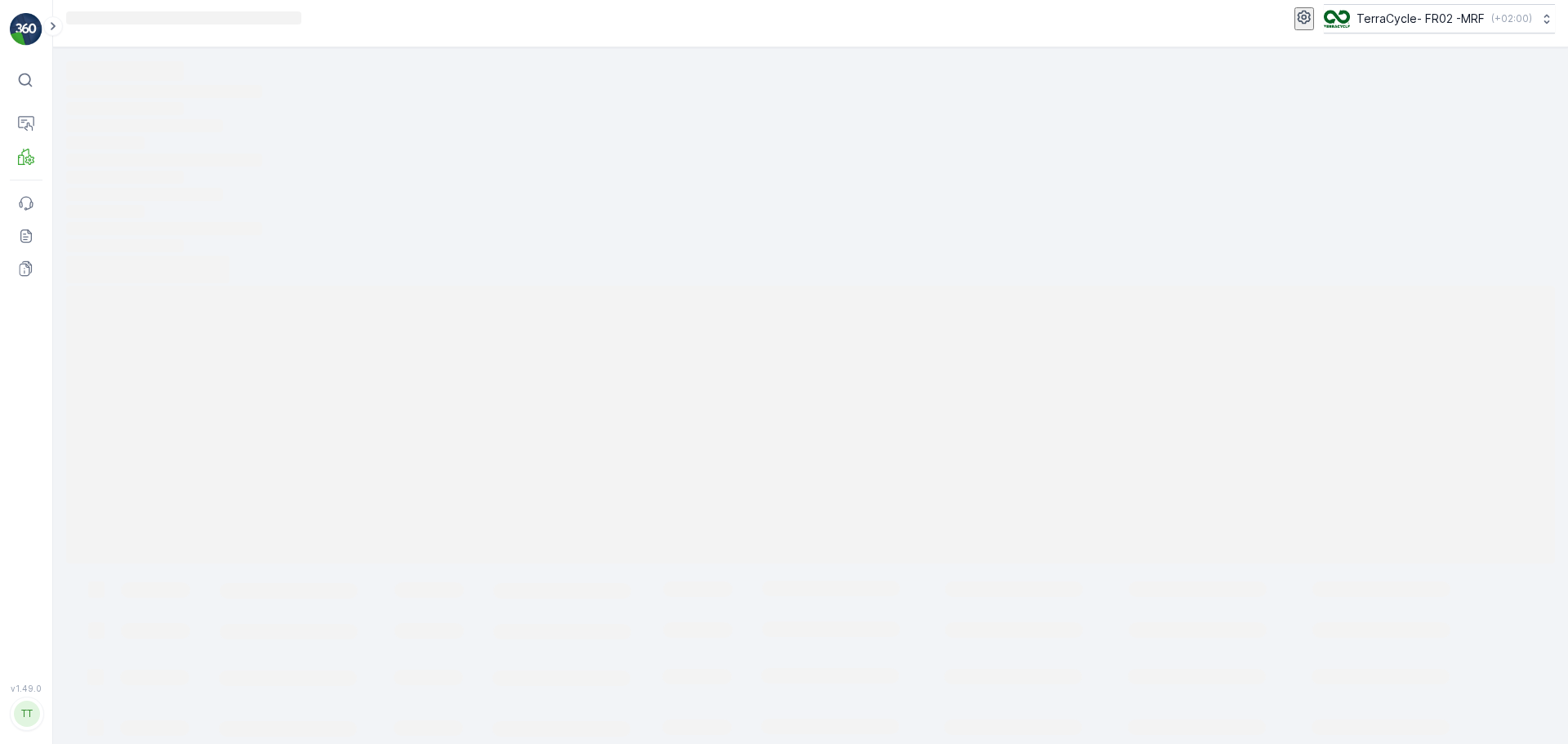
scroll to position [11, 0]
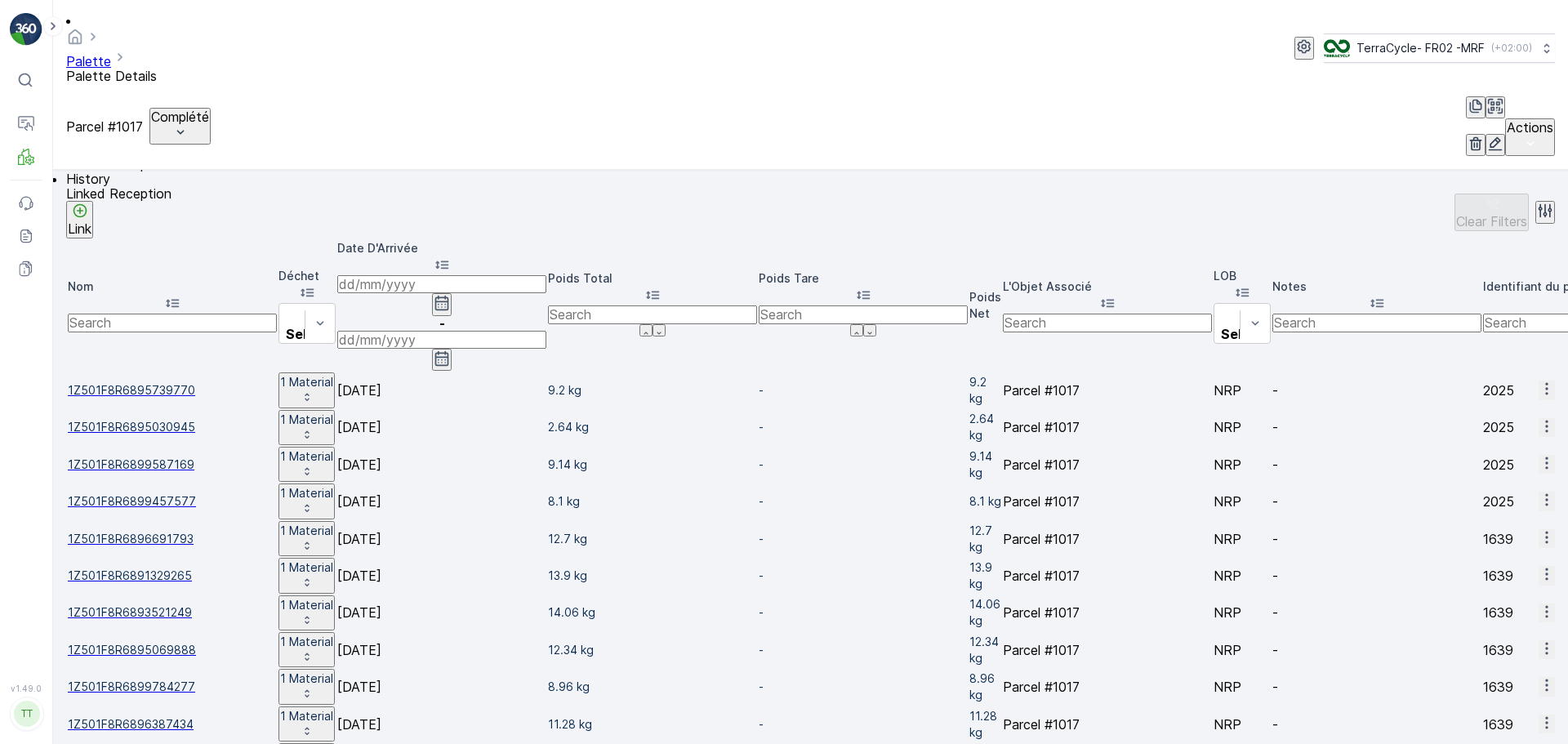
scroll to position [566, 0]
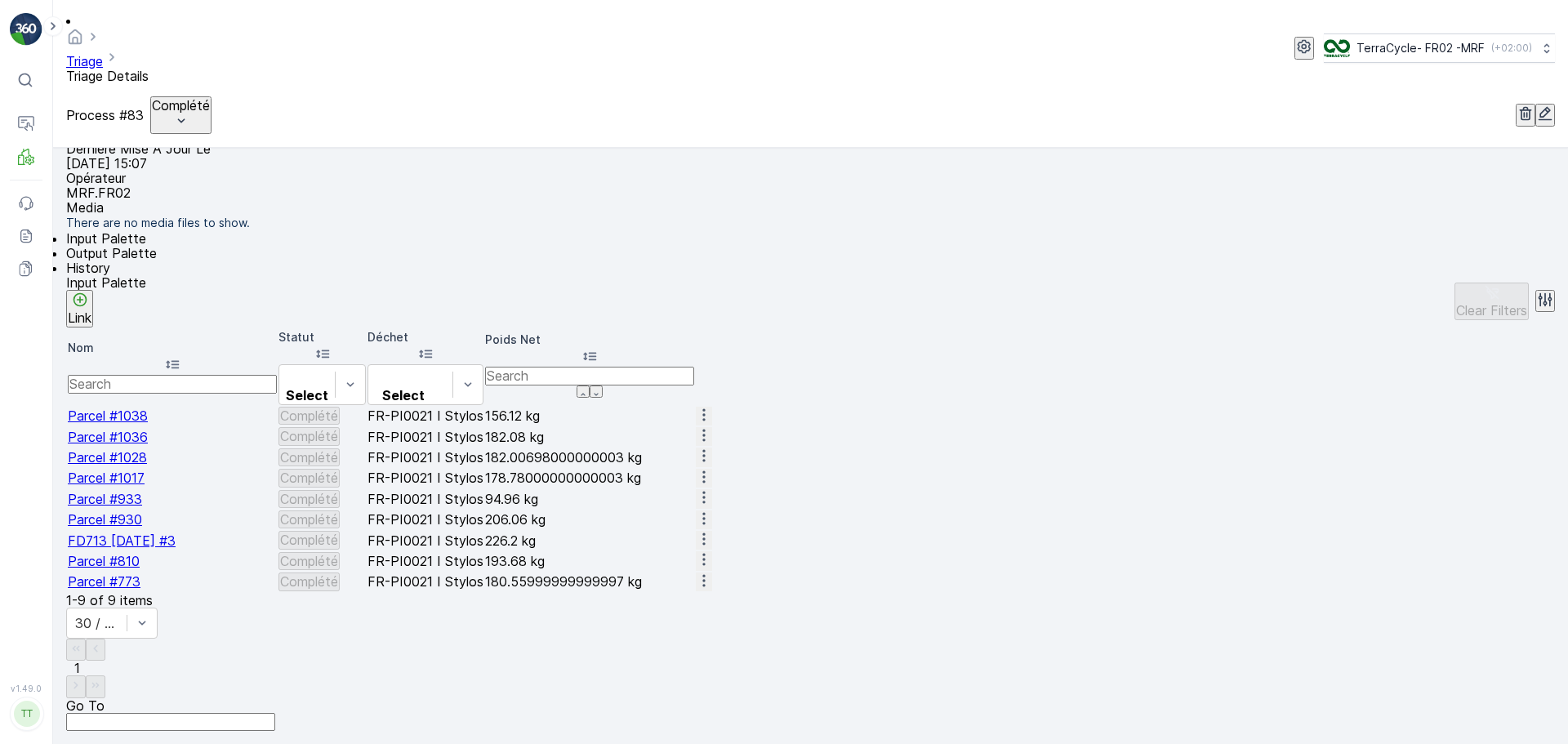
scroll to position [268, 0]
click at [131, 449] on span "Parcel #1028" at bounding box center [107, 457] width 80 height 16
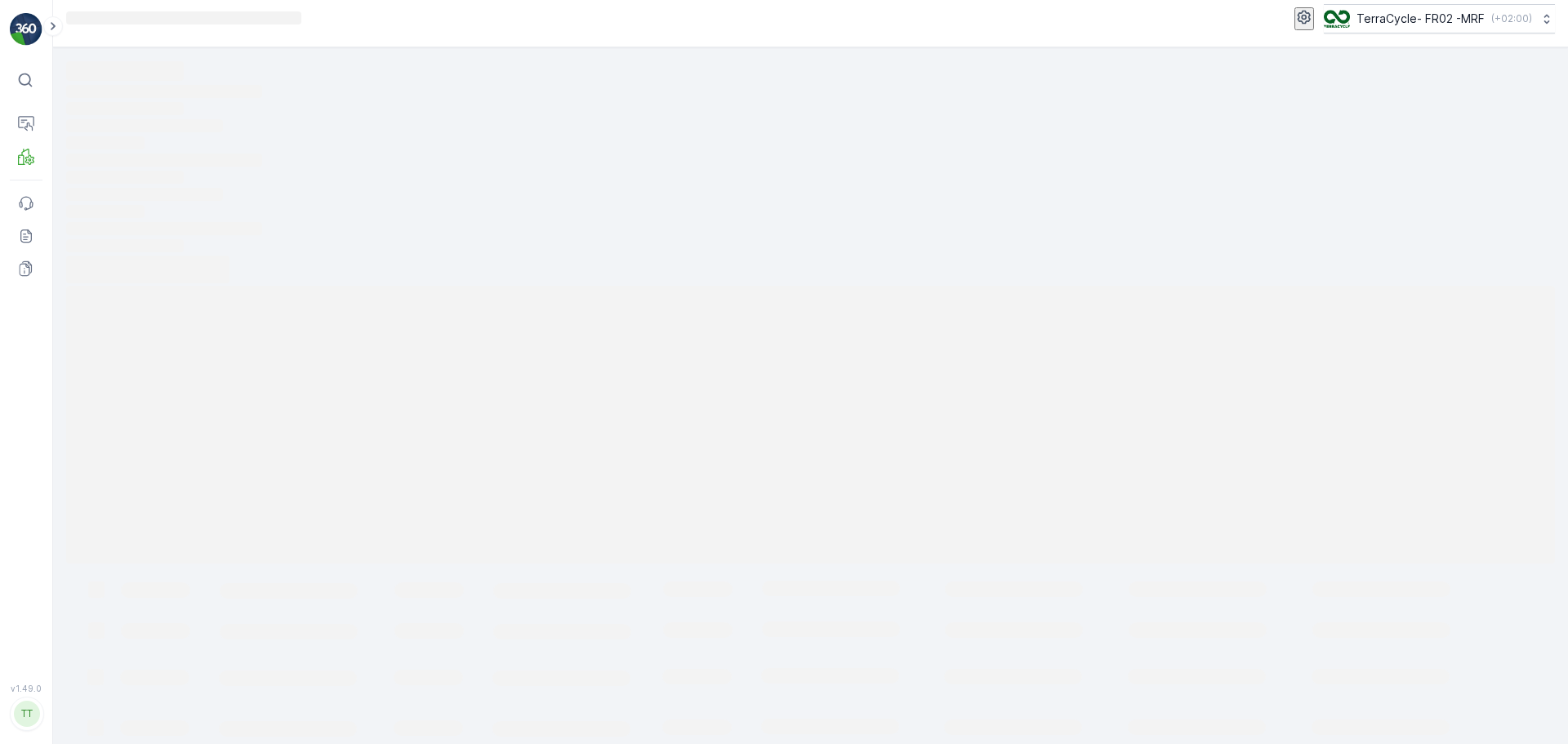
scroll to position [11, 0]
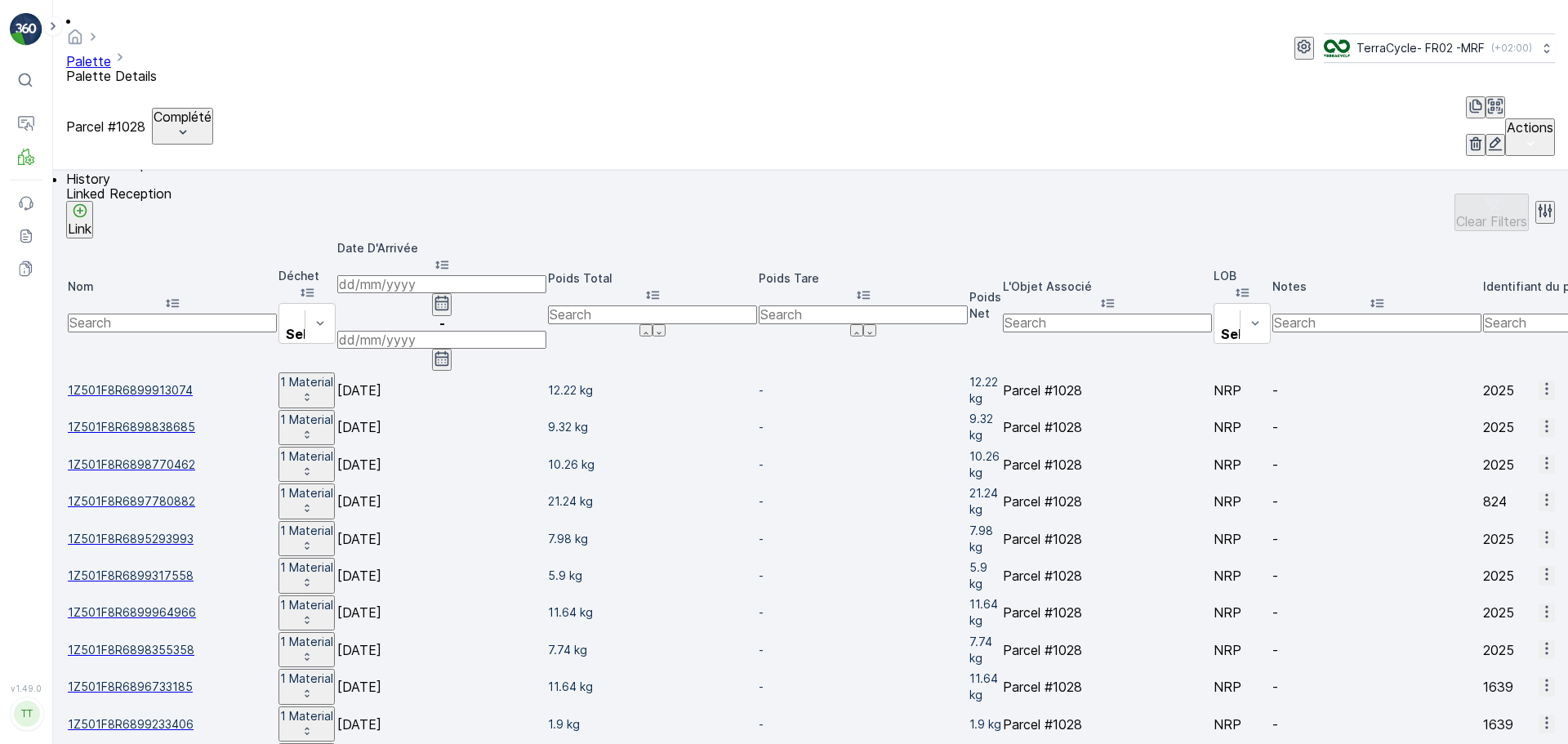
scroll to position [606, 0]
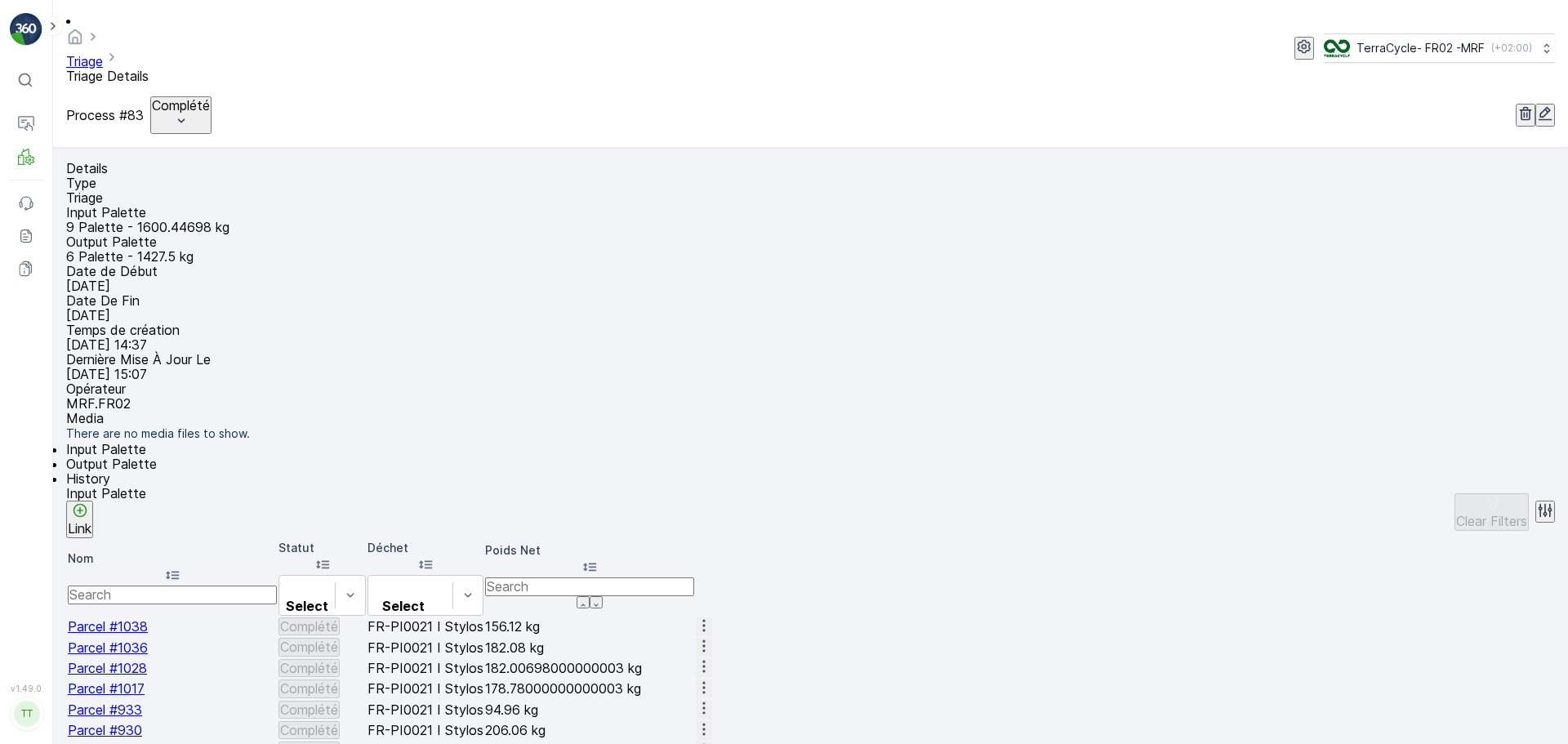
click at [144, 651] on span "Parcel #1036" at bounding box center [108, 647] width 80 height 16
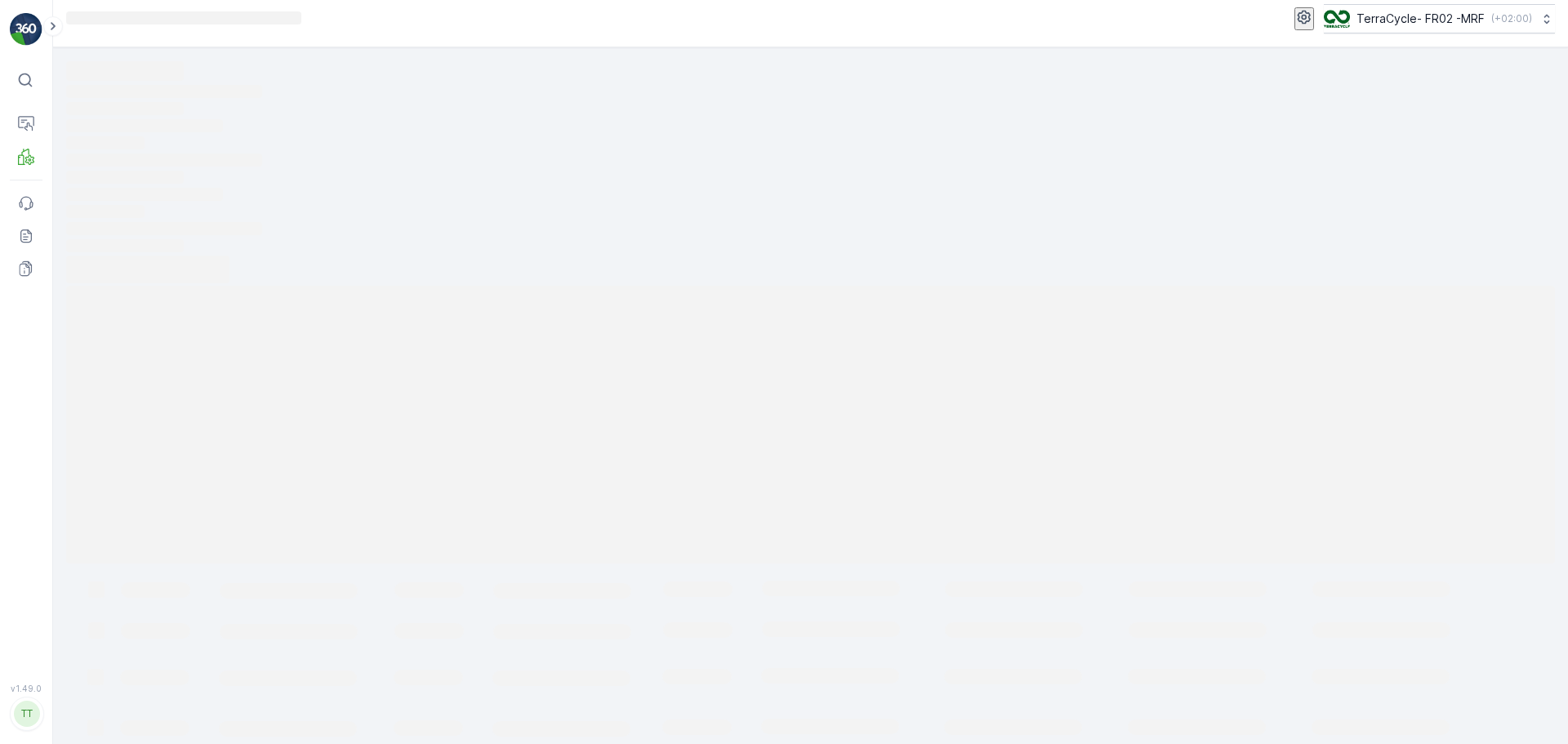
scroll to position [11, 0]
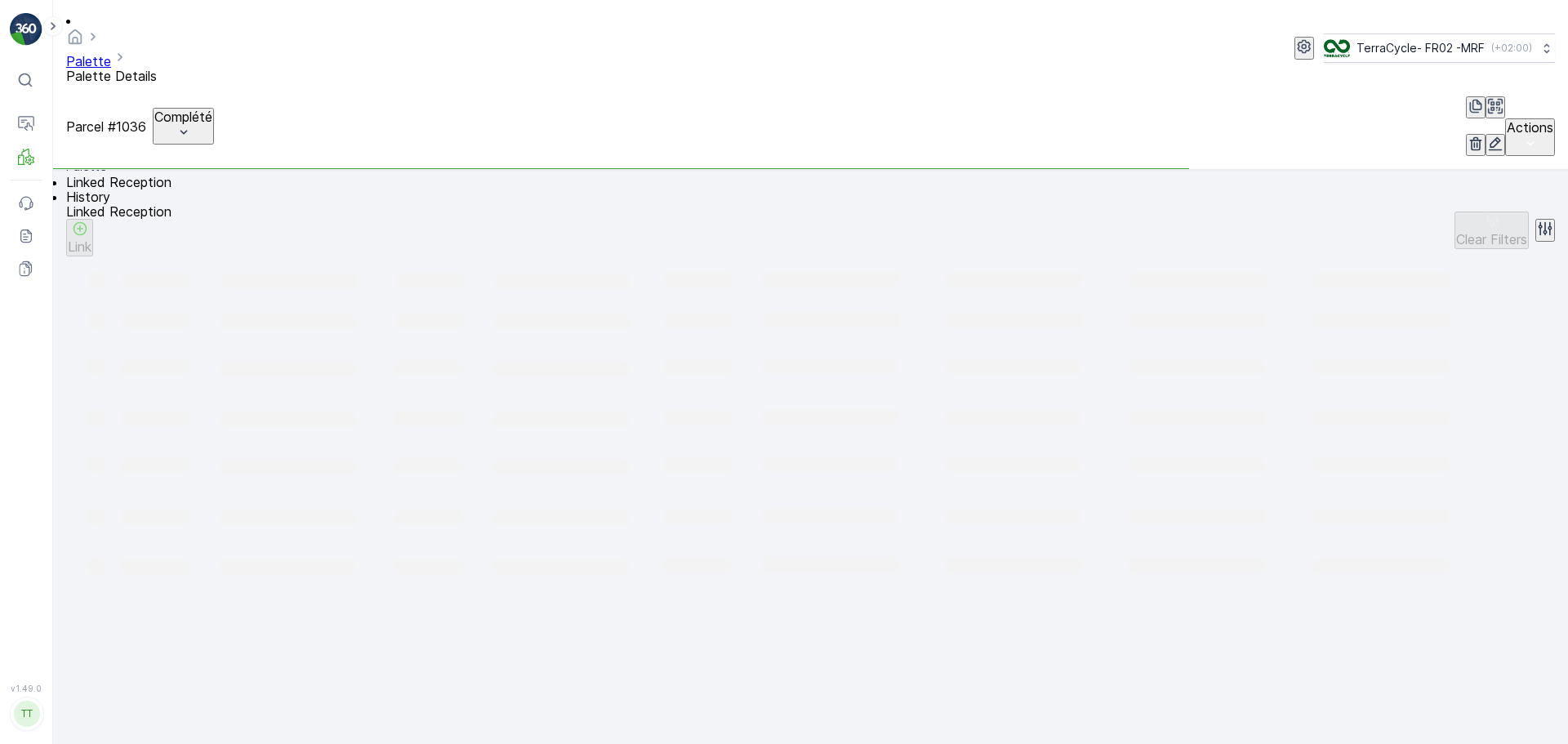
scroll to position [528, 0]
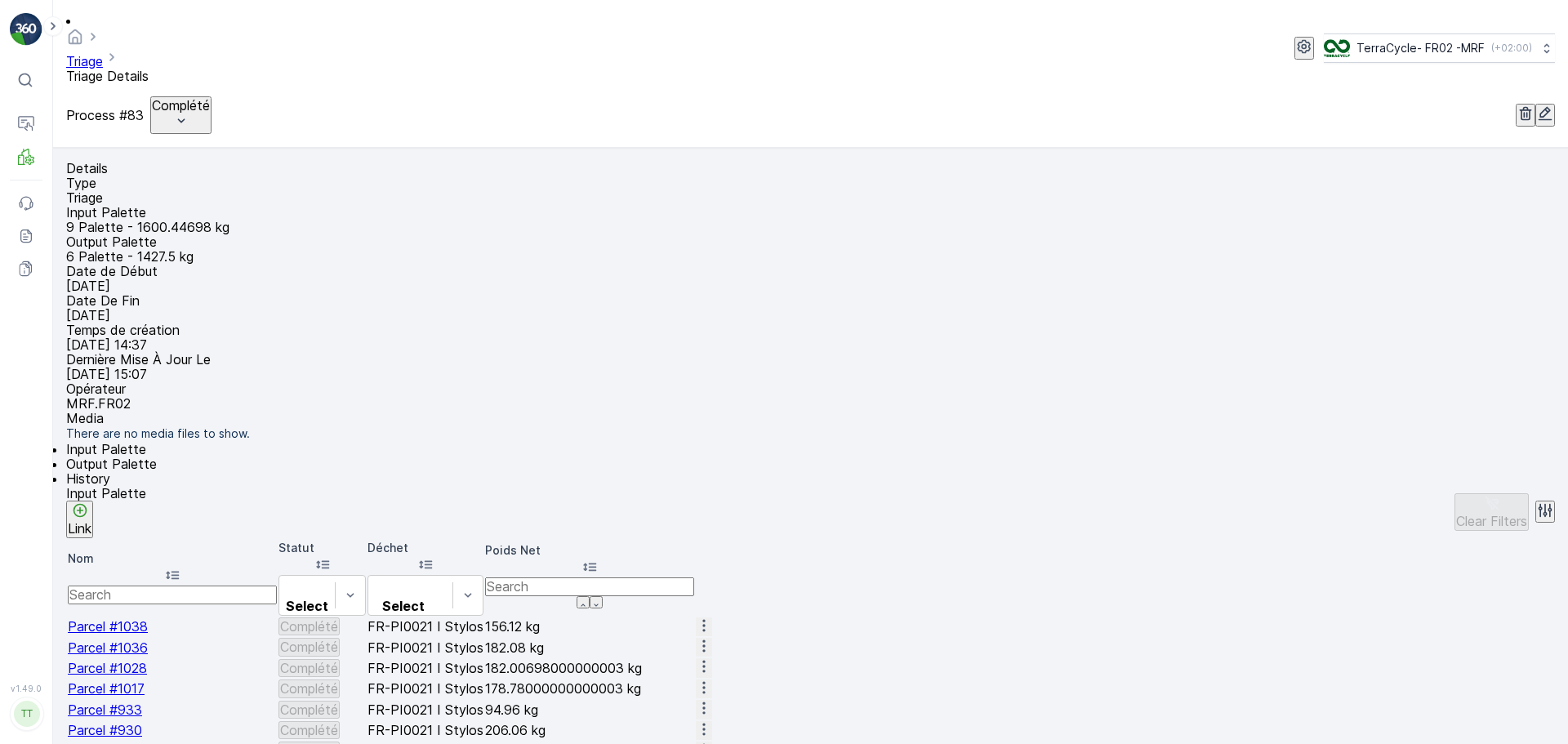
click at [140, 618] on span "Parcel #1038" at bounding box center [108, 626] width 80 height 16
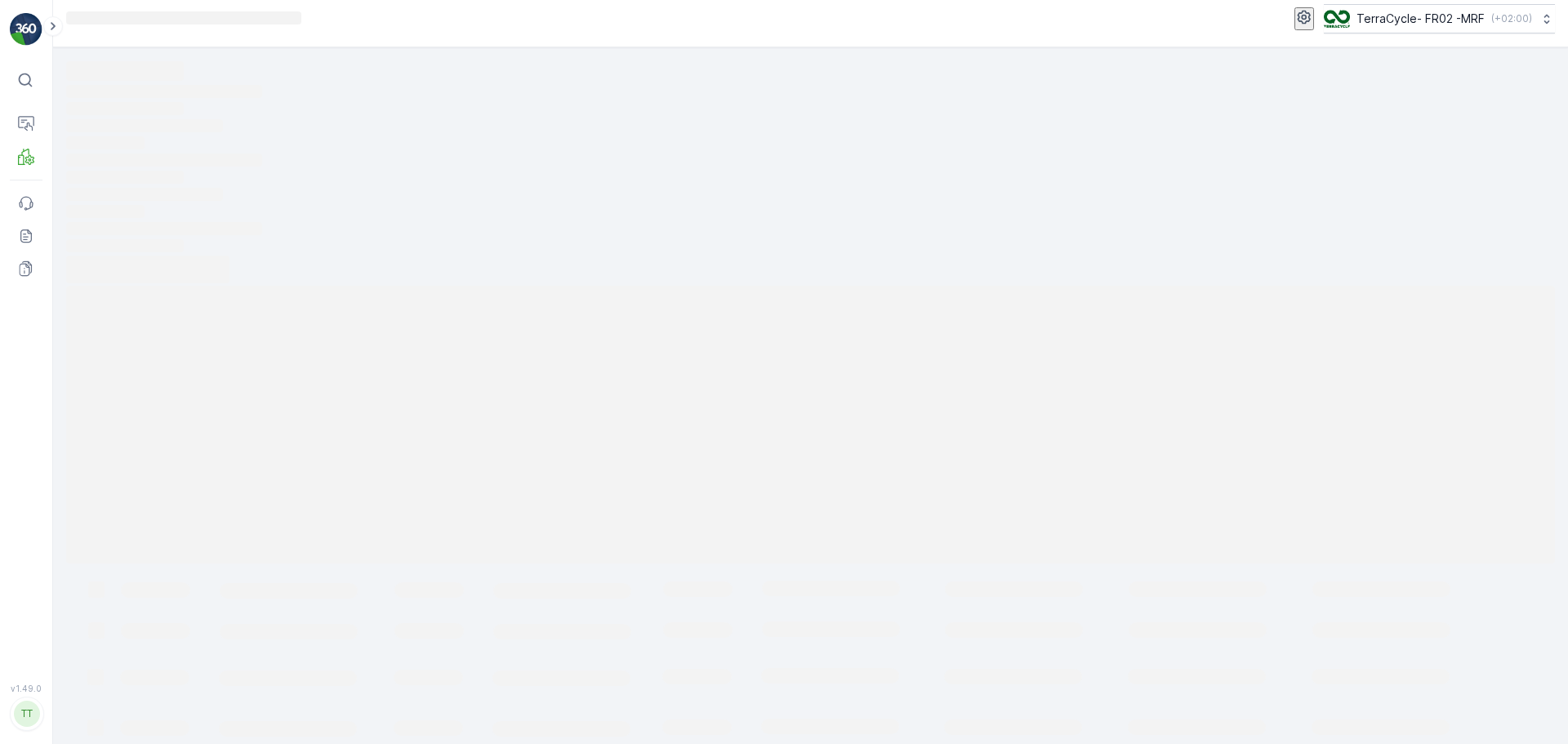
scroll to position [11, 0]
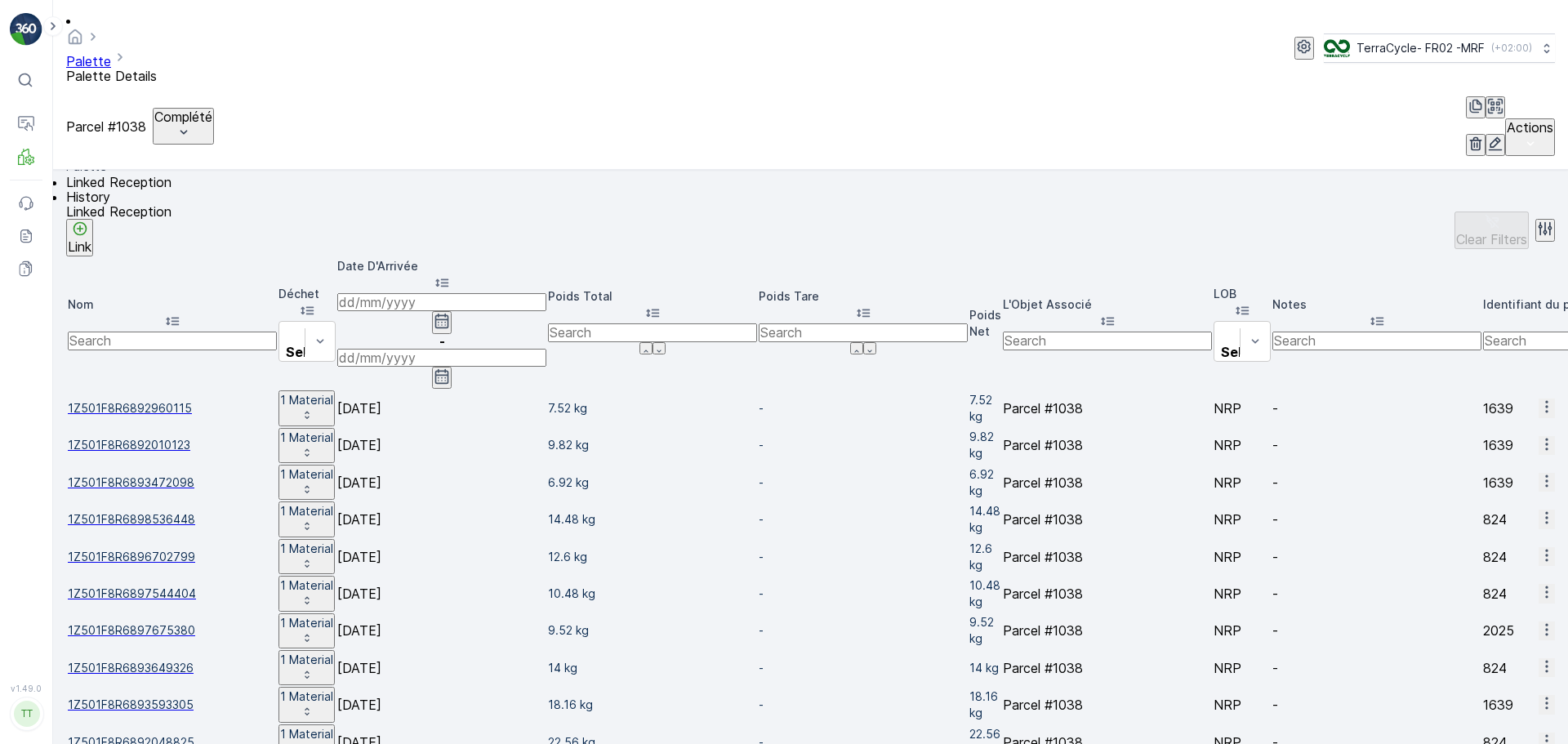
scroll to position [488, 0]
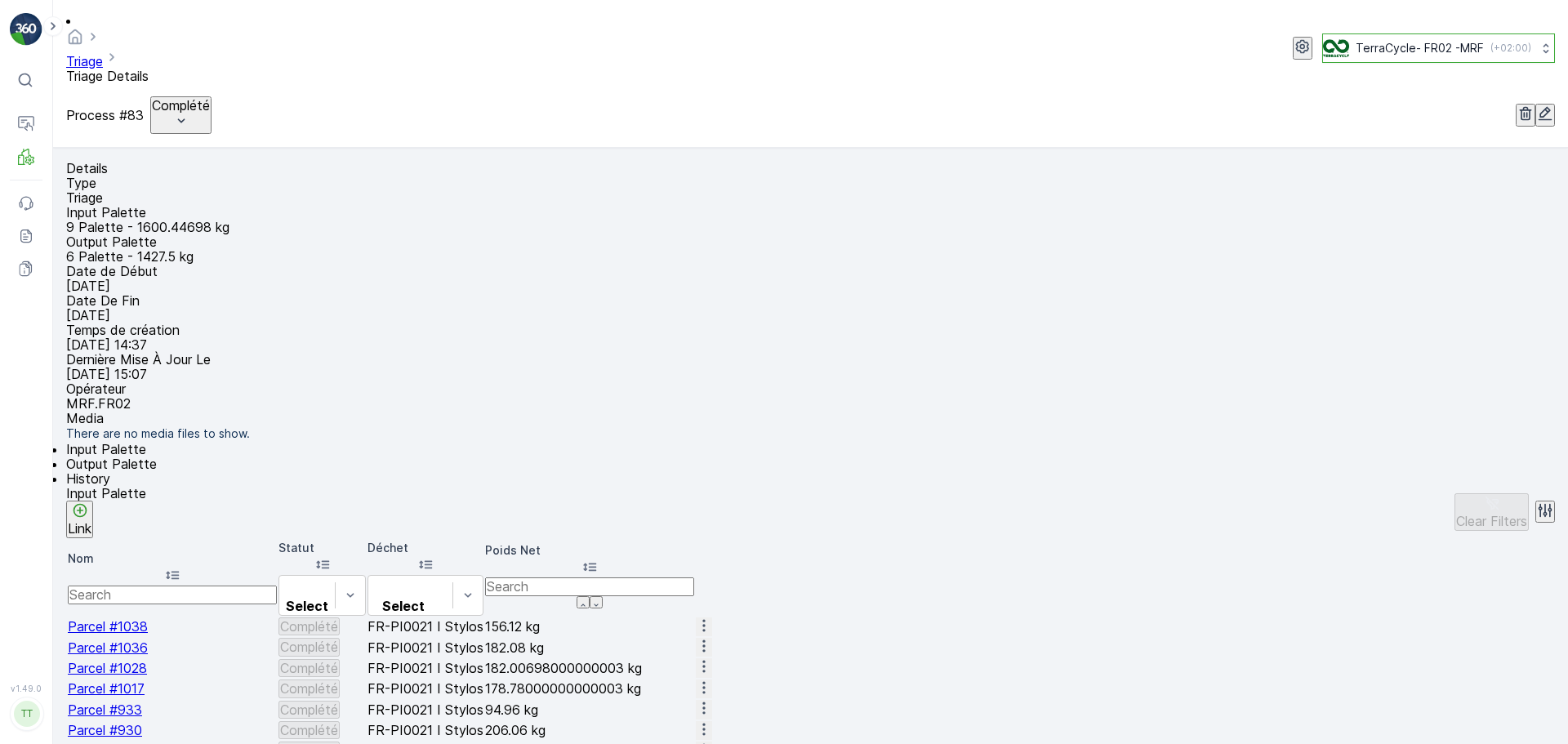
click at [1404, 39] on button "TerraCycle- FR02 -MRF ( +02:00 )" at bounding box center [1438, 48] width 233 height 29
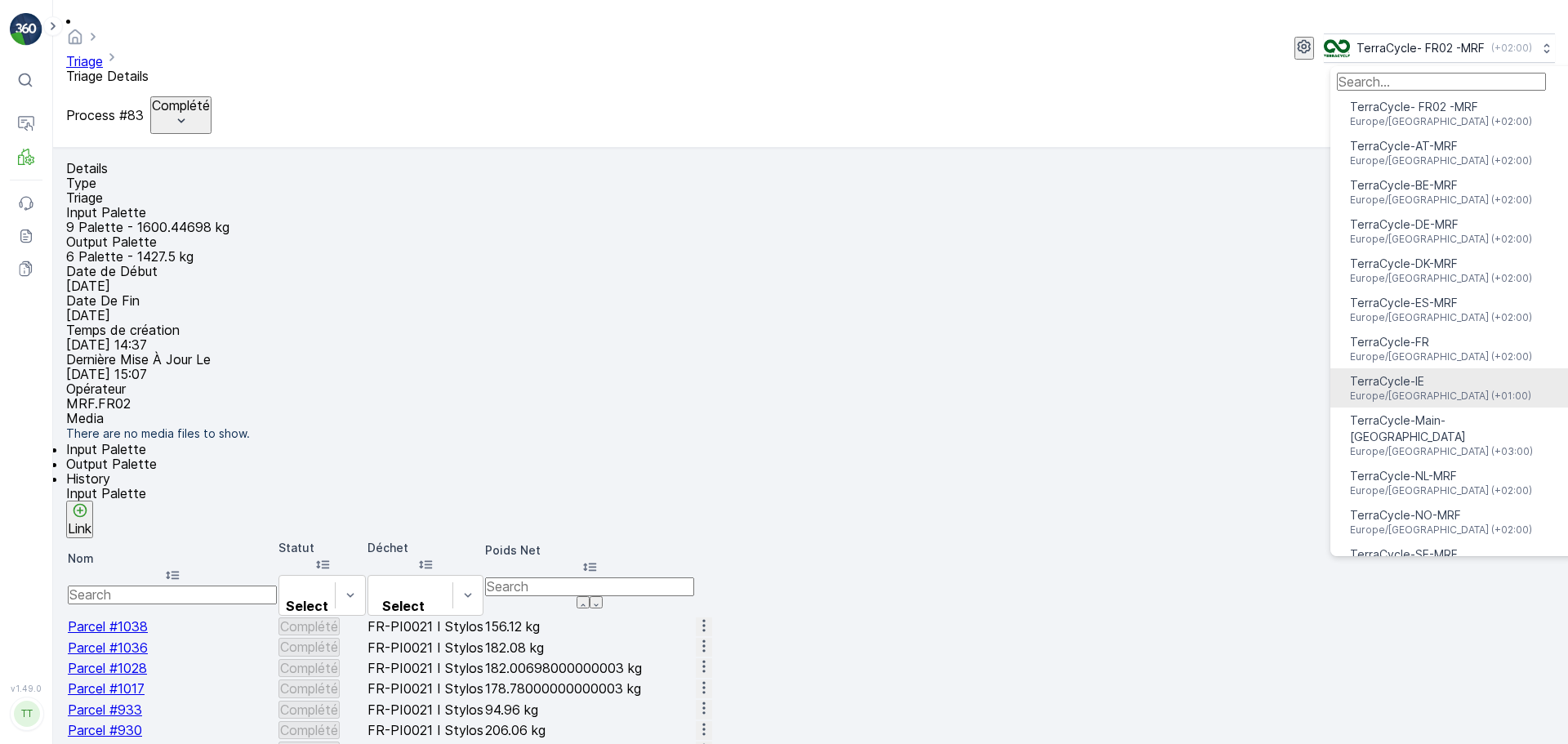
click at [1443, 373] on div "TerraCycle-IE Europe/Dublin (+01:00)" at bounding box center [1440, 388] width 181 height 29
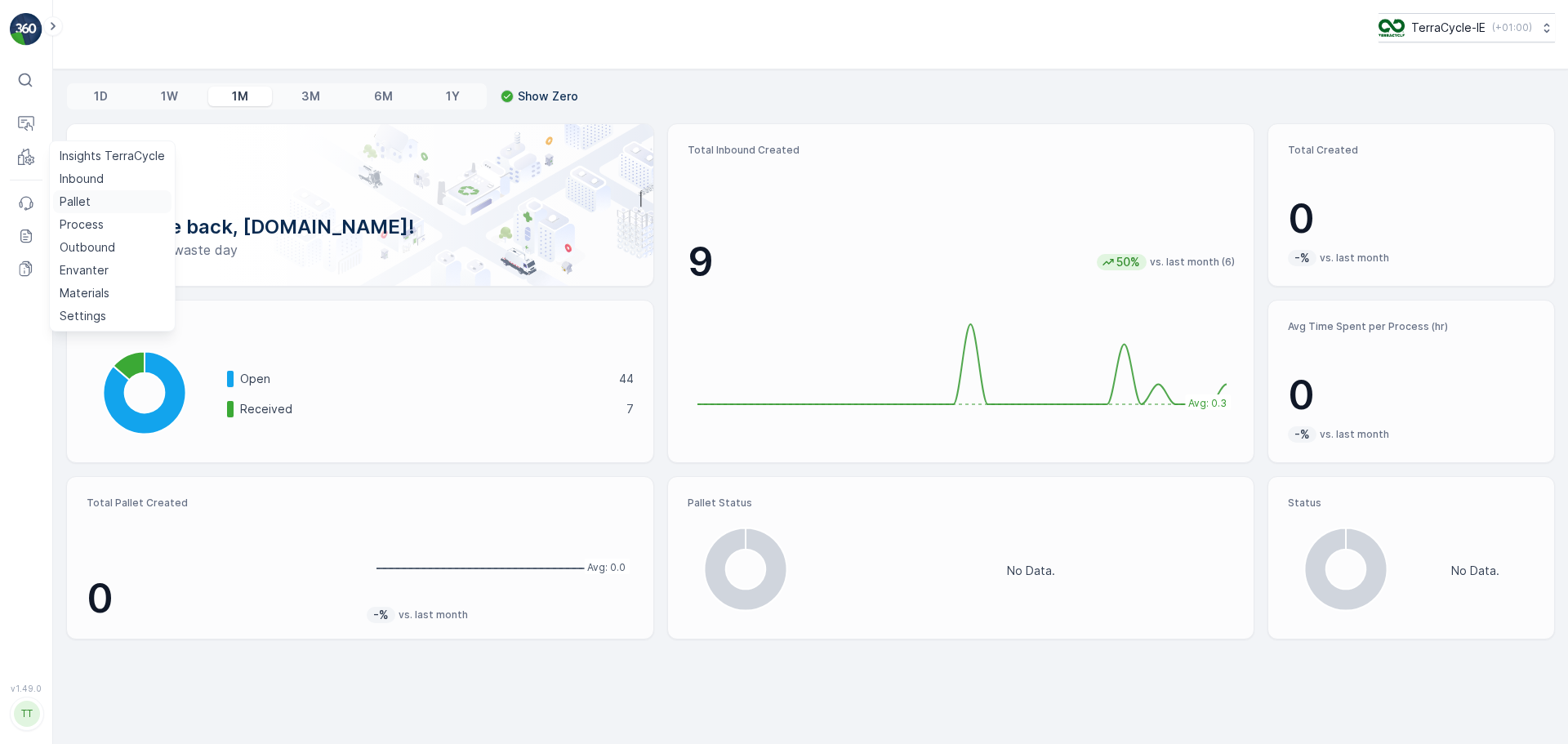
click at [73, 205] on p "Pallet" at bounding box center [75, 202] width 31 height 16
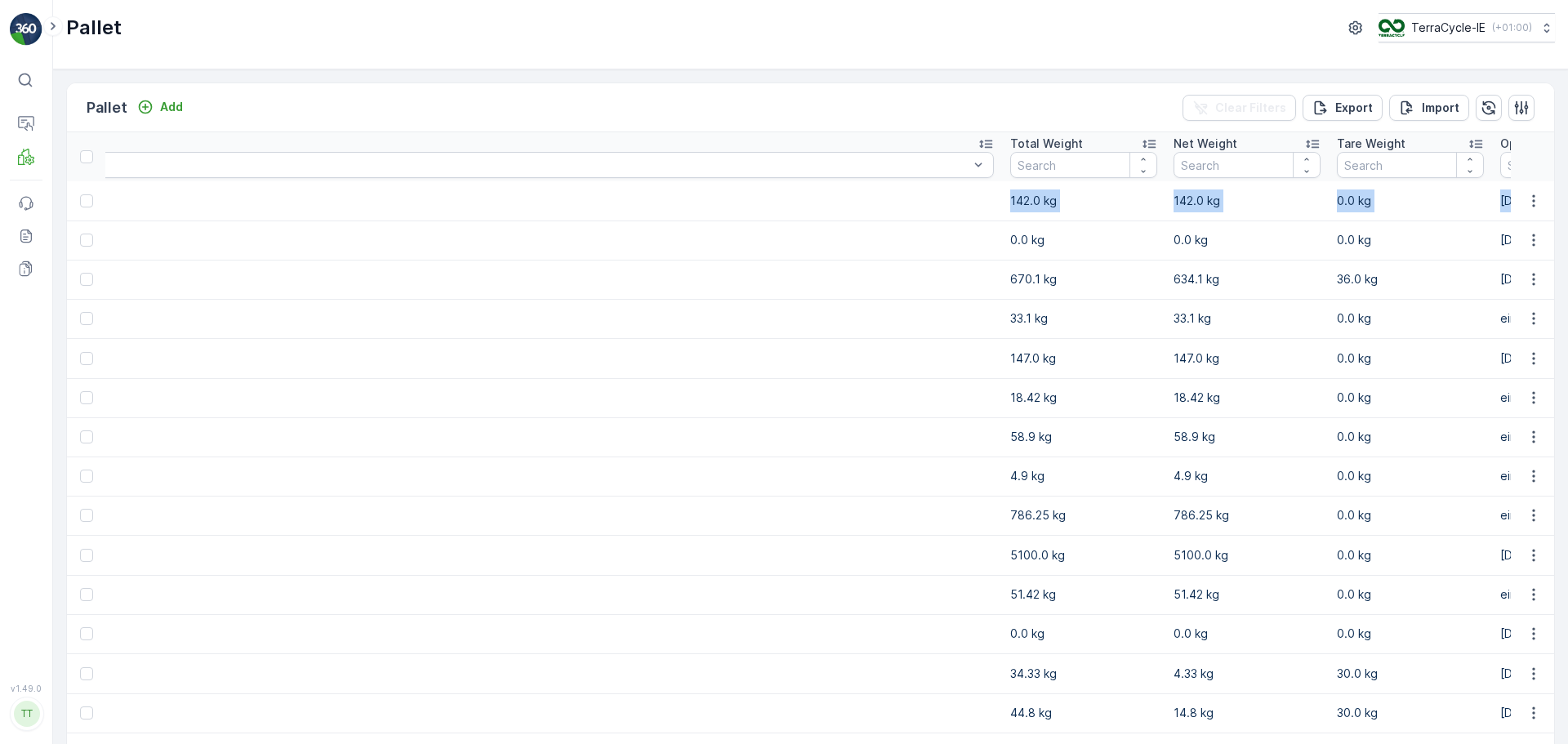
scroll to position [0, 2216]
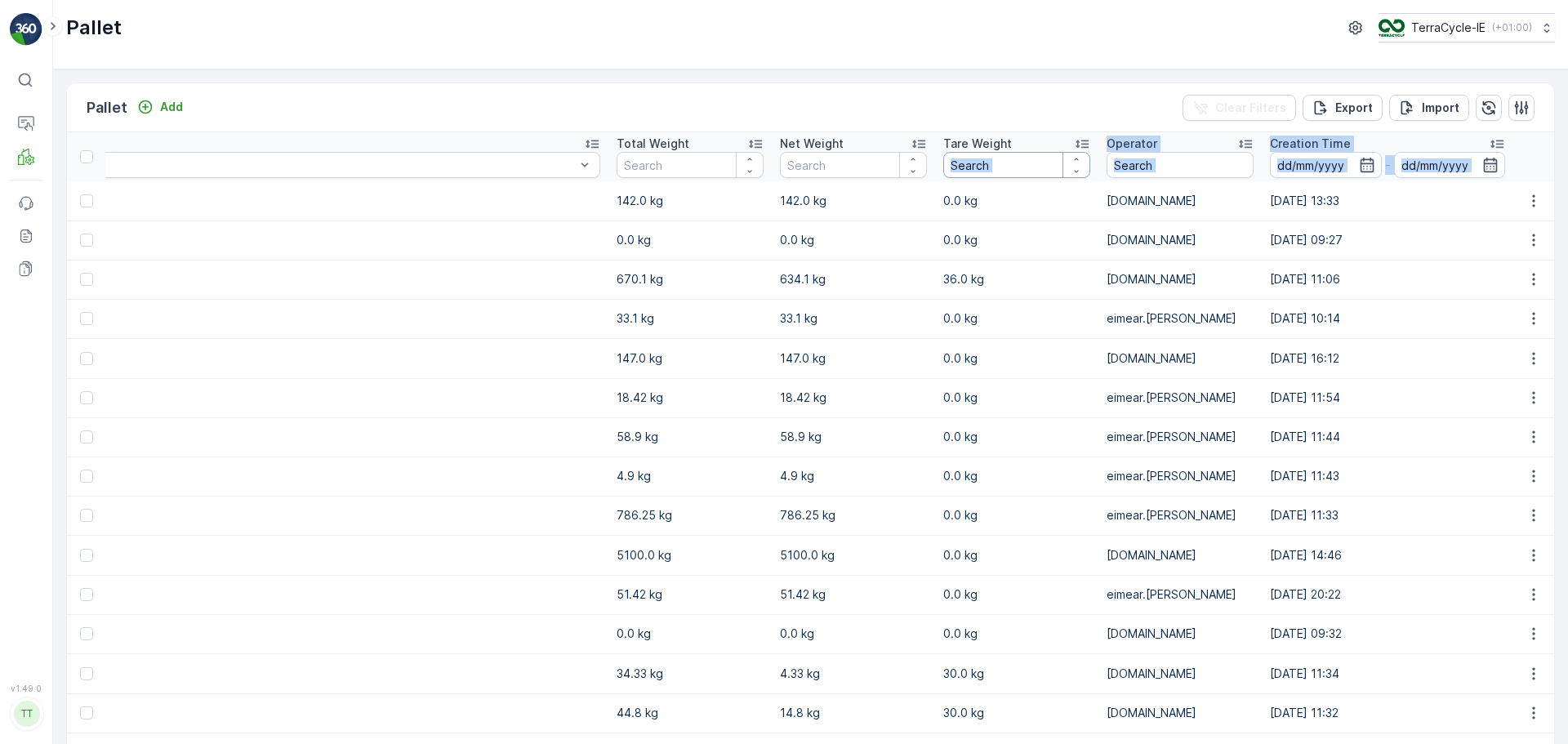
drag, startPoint x: 772, startPoint y: 203, endPoint x: 1006, endPoint y: 178, distance: 235.3
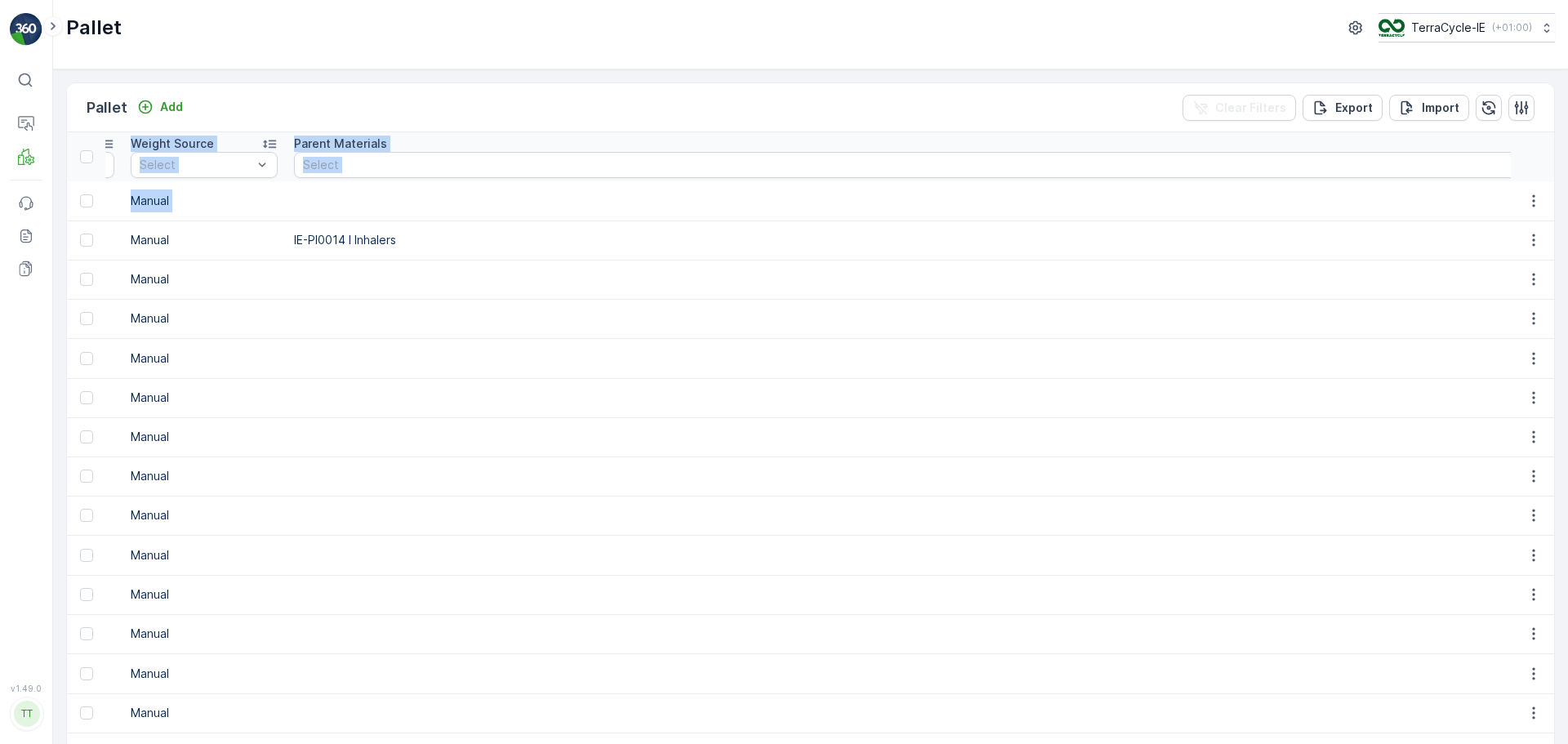
scroll to position [0, 0]
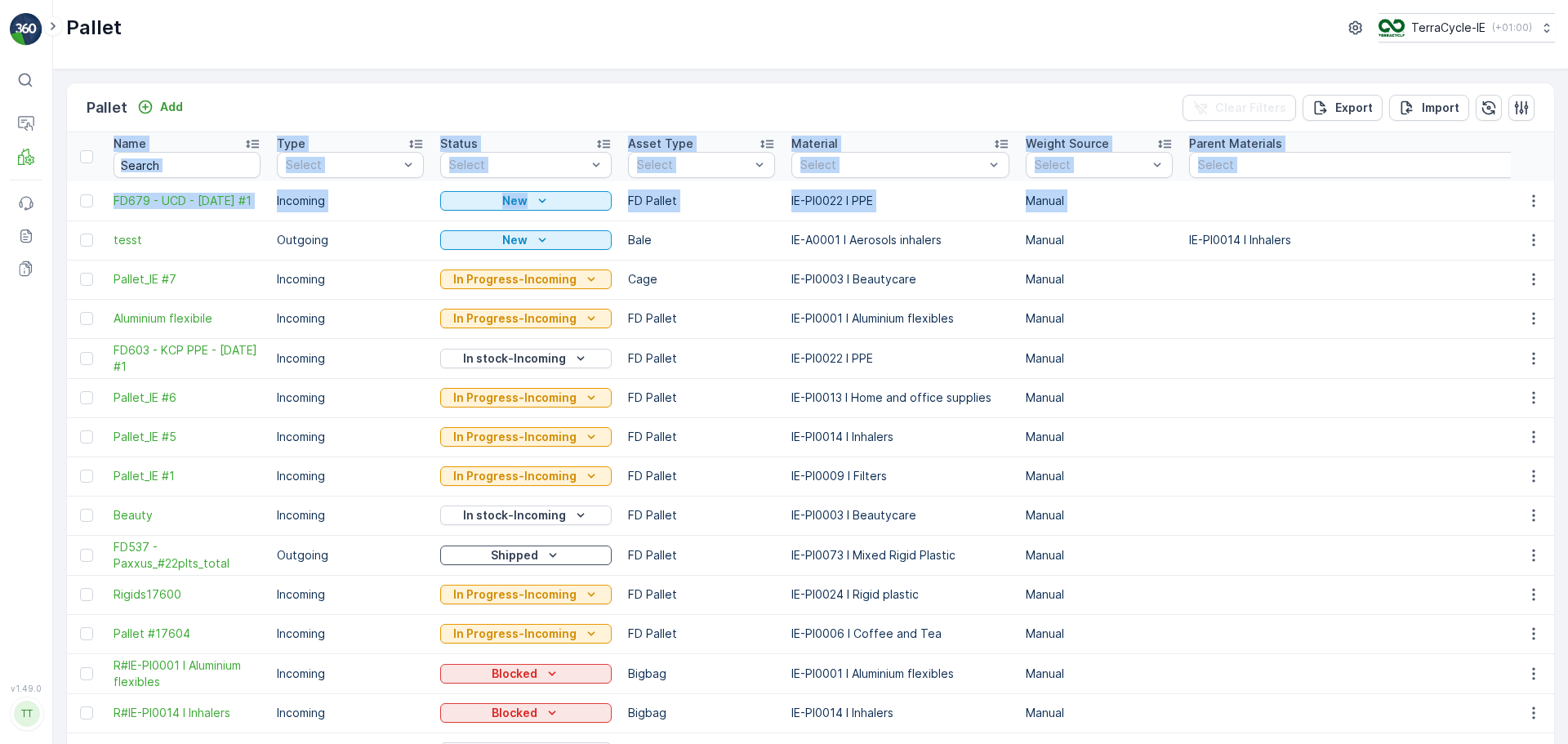
drag, startPoint x: 848, startPoint y: 197, endPoint x: -530, endPoint y: 197, distance: 1378.0
click at [0, 197] on html "⌘B Operations MRF Events Reports Documents v 1.49.0 TT [DOMAIN_NAME] Pallet Ter…" at bounding box center [784, 372] width 1568 height 744
click at [551, 201] on div "New" at bounding box center [525, 201] width 158 height 16
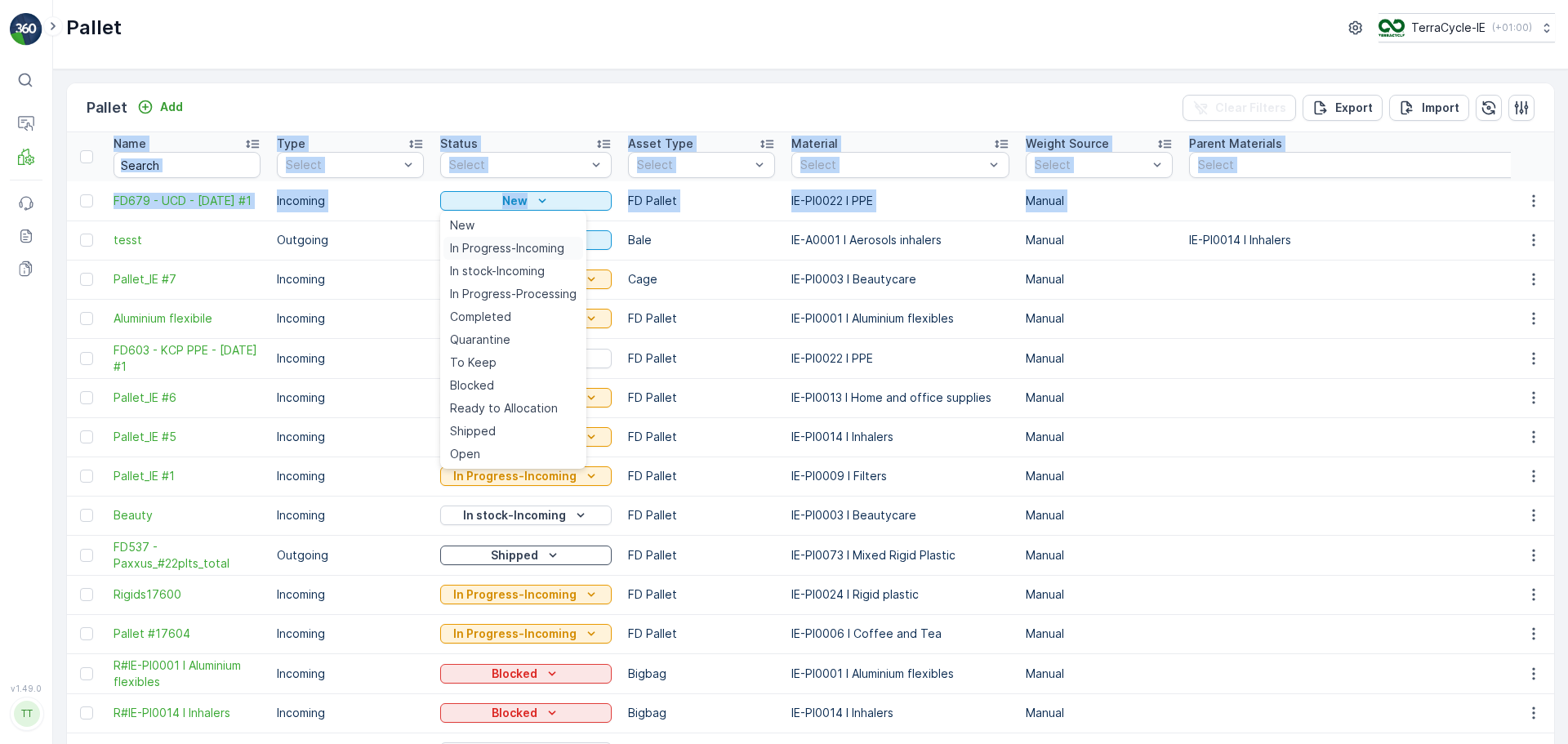
click at [527, 247] on span "In Progress-Incoming" at bounding box center [507, 248] width 114 height 16
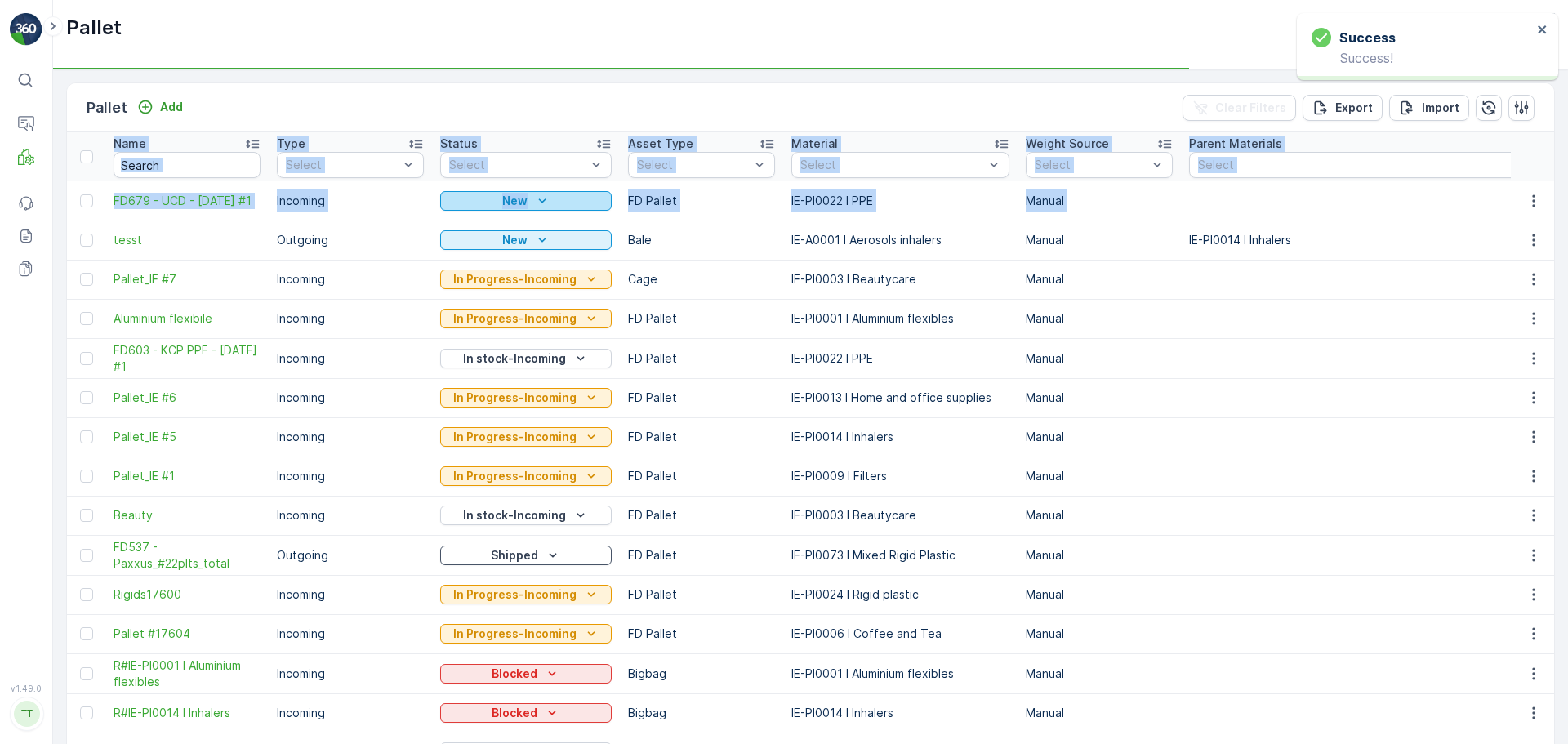
click at [528, 204] on div "New" at bounding box center [525, 201] width 158 height 16
click at [522, 202] on p "In Progress-Incoming" at bounding box center [515, 201] width 123 height 16
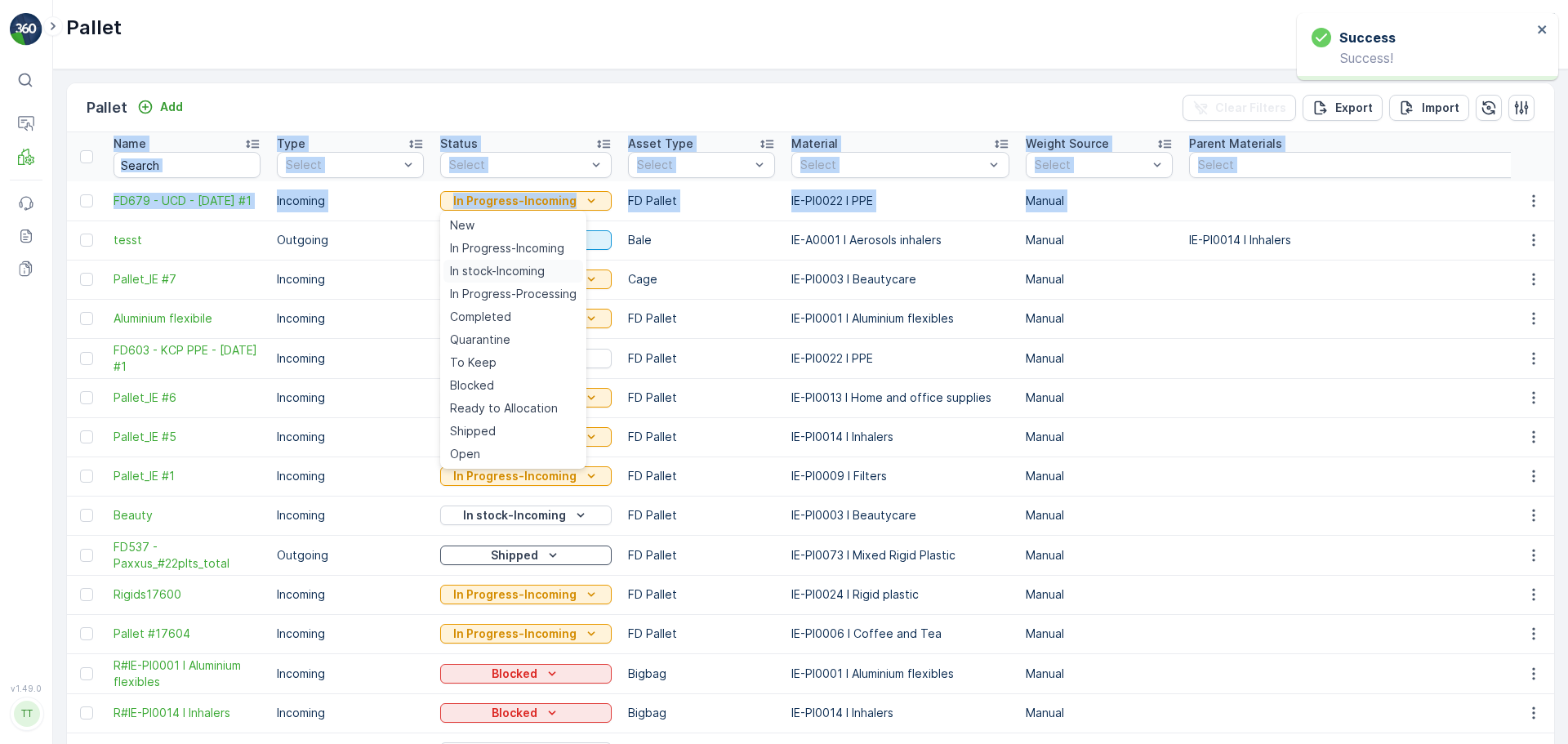
click at [517, 269] on span "In stock-Incoming" at bounding box center [498, 271] width 95 height 16
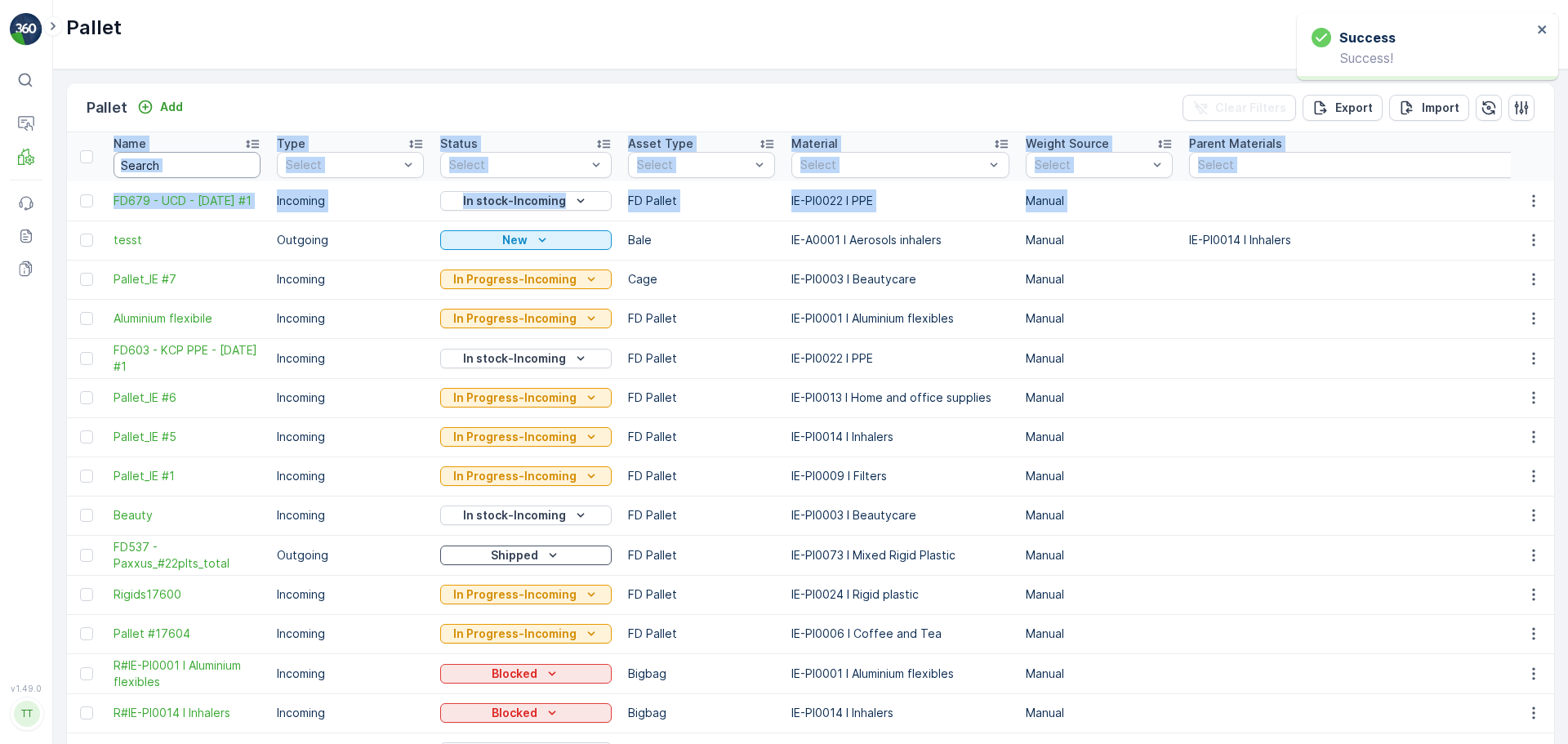
click at [178, 161] on input "text" at bounding box center [186, 165] width 147 height 26
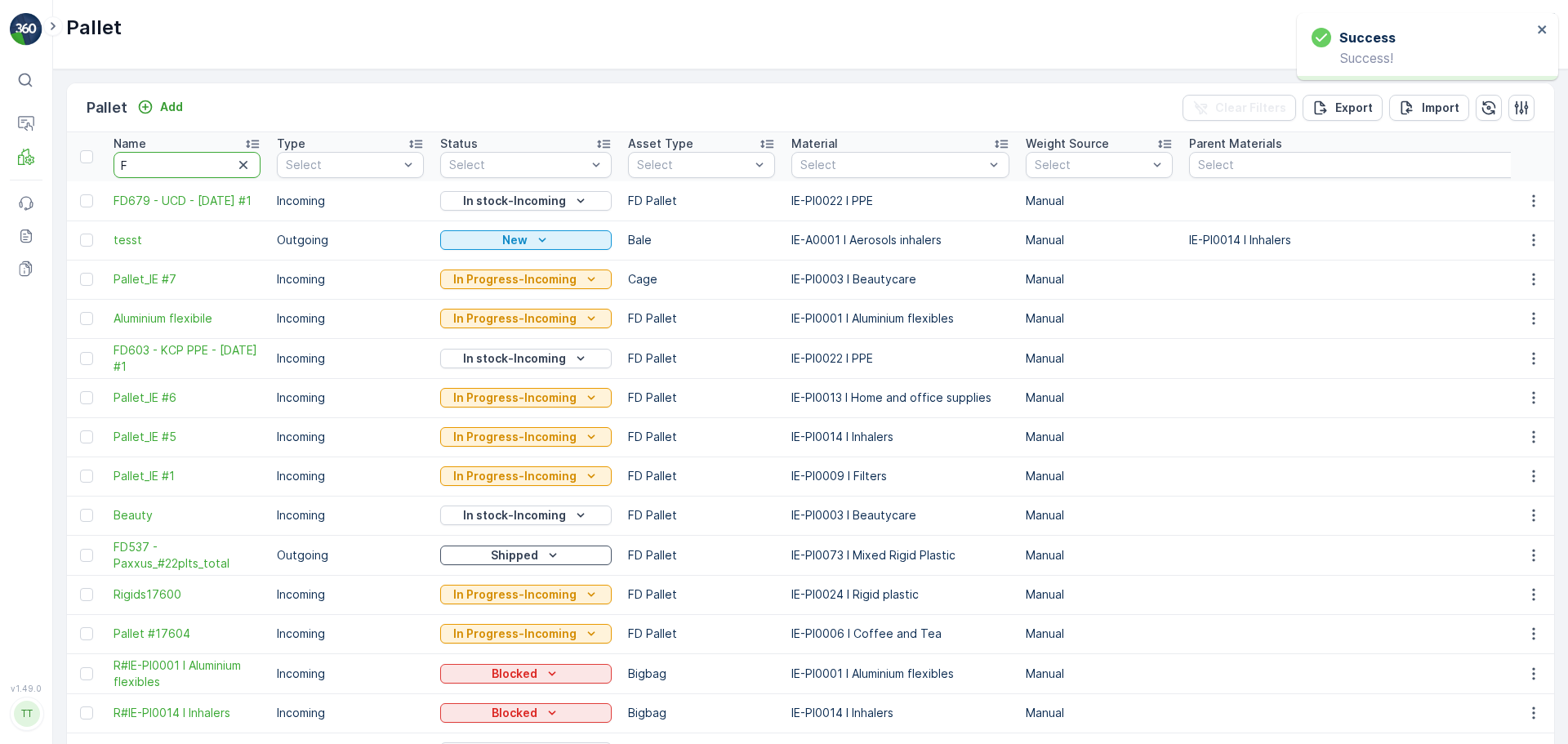
type input "FD"
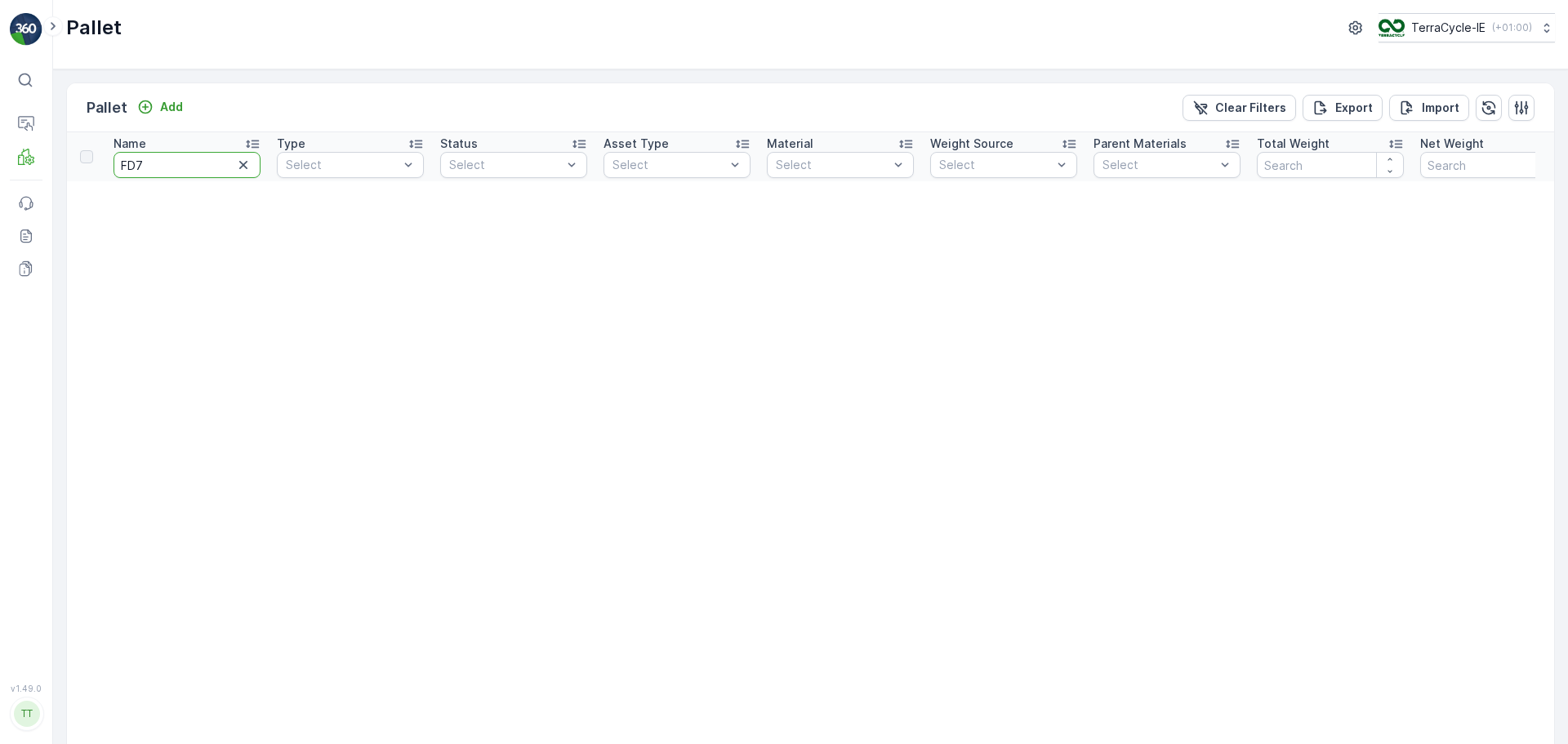
click at [177, 163] on input "FD7" at bounding box center [186, 165] width 147 height 26
type input "FD679"
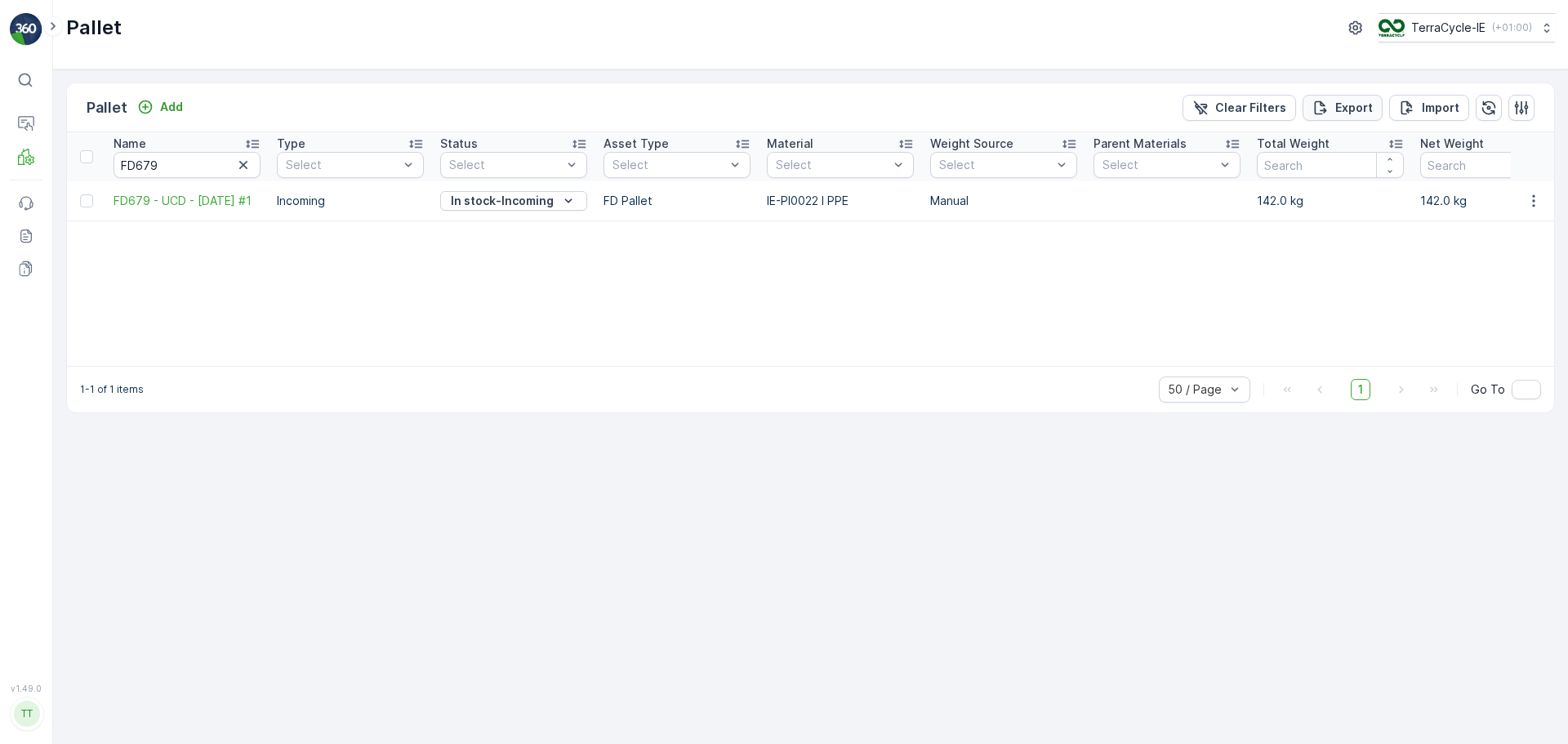
click at [1333, 113] on div "Export" at bounding box center [1343, 108] width 61 height 16
click at [1362, 83] on span "reports" at bounding box center [1436, 88] width 192 height 17
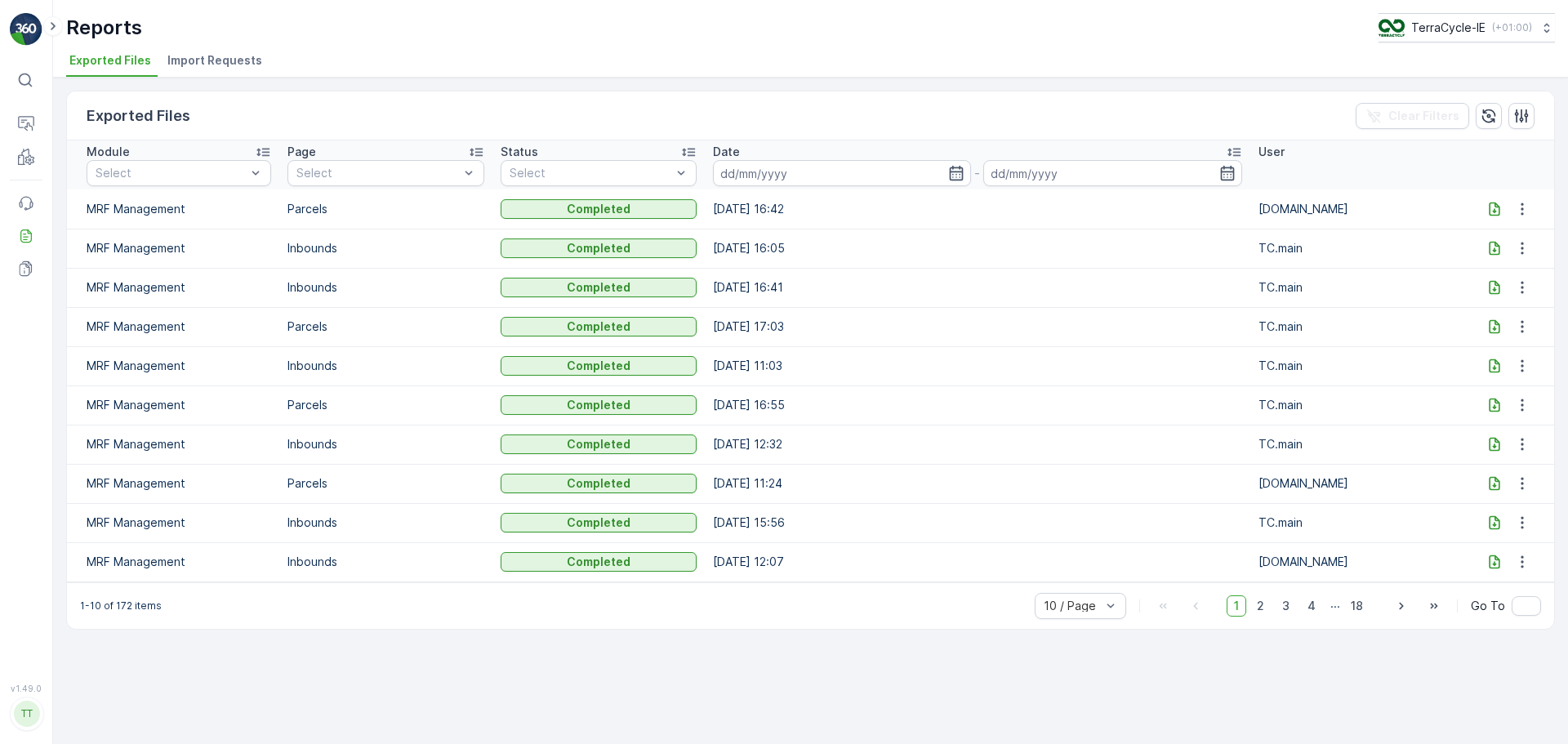
click at [1498, 208] on icon at bounding box center [1493, 208] width 11 height 14
